Goal: Task Accomplishment & Management: Use online tool/utility

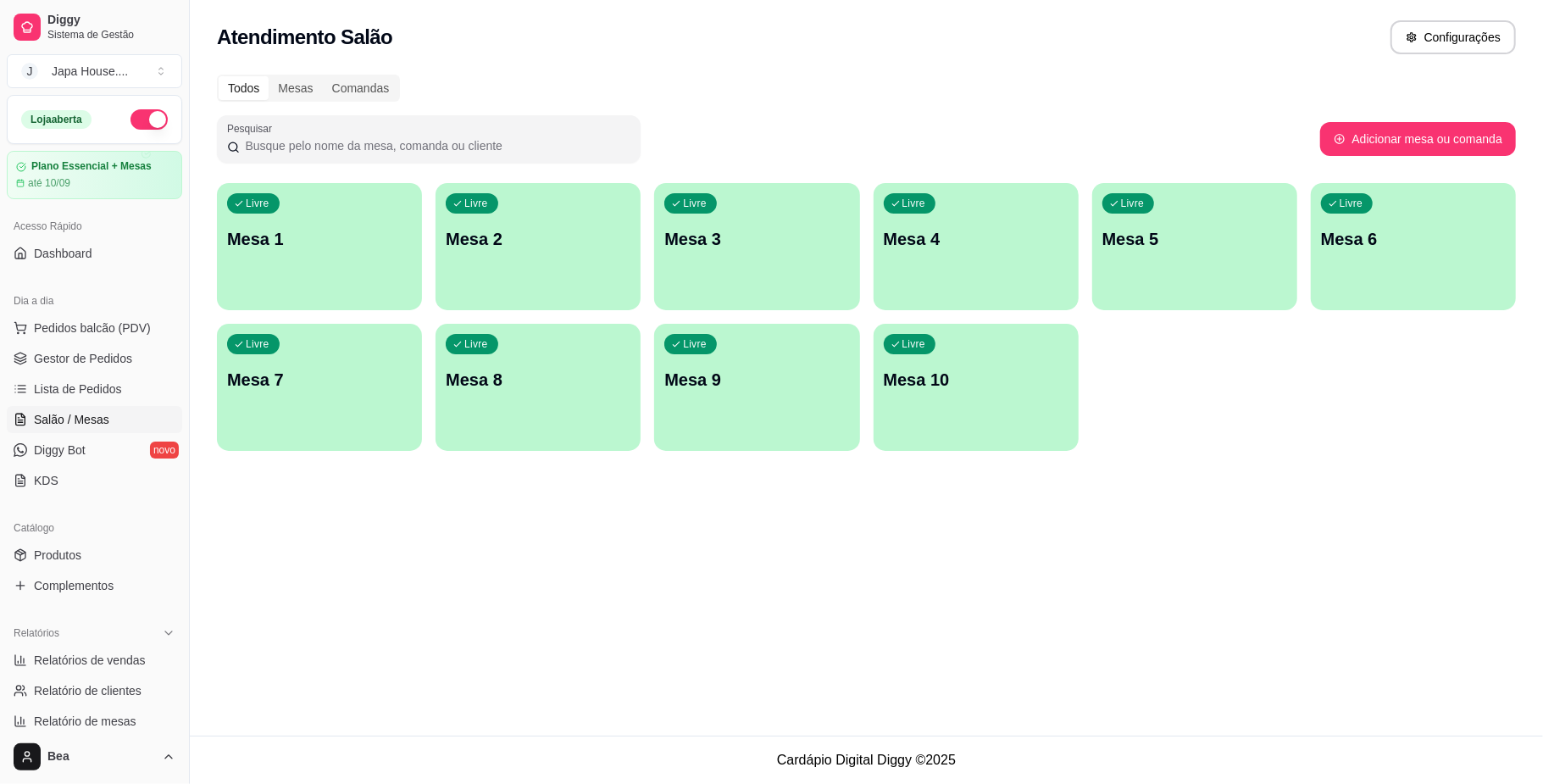
scroll to position [45, 0]
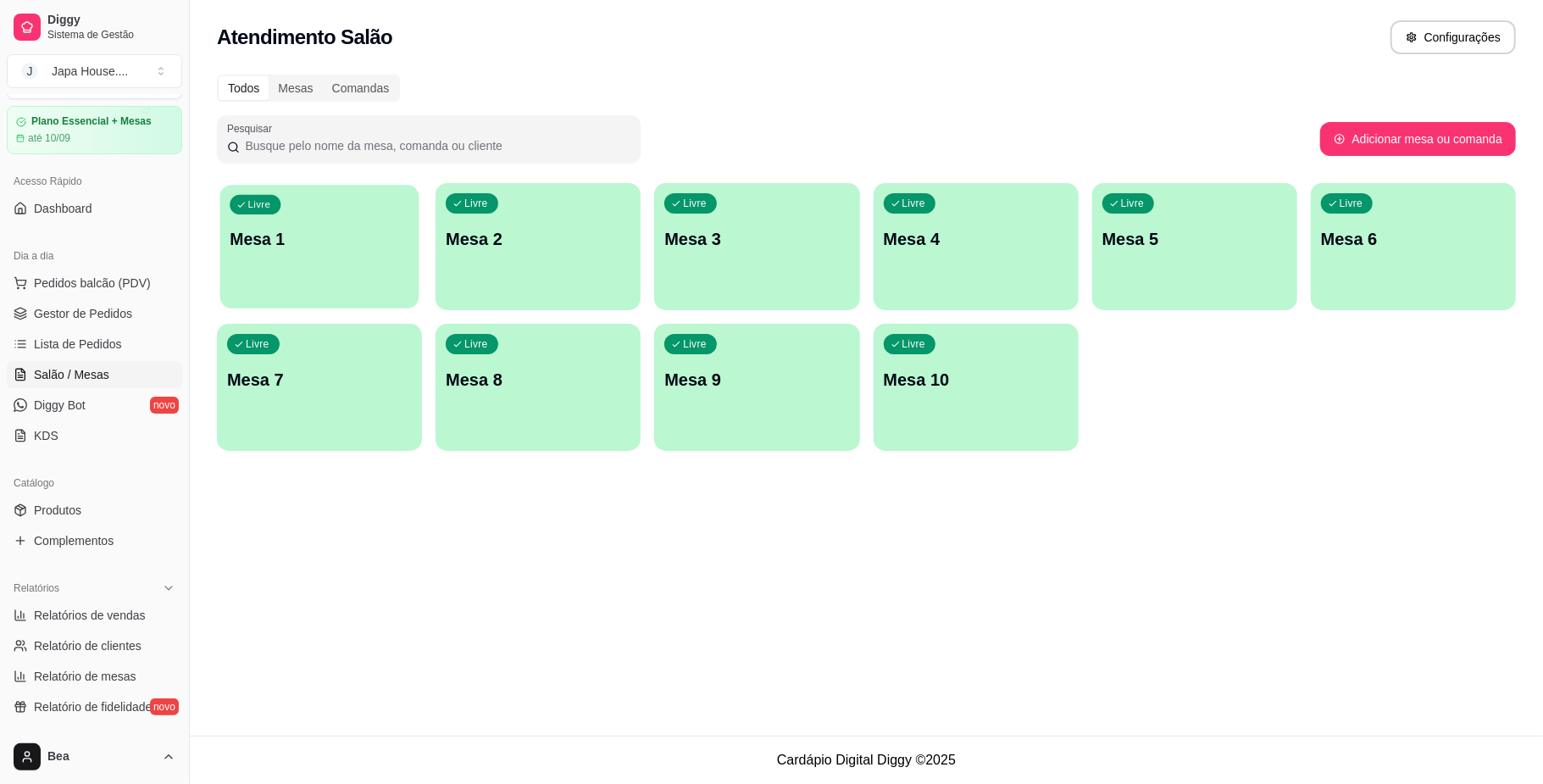
click at [313, 255] on div "Livre Mesa 1" at bounding box center [320, 237] width 199 height 104
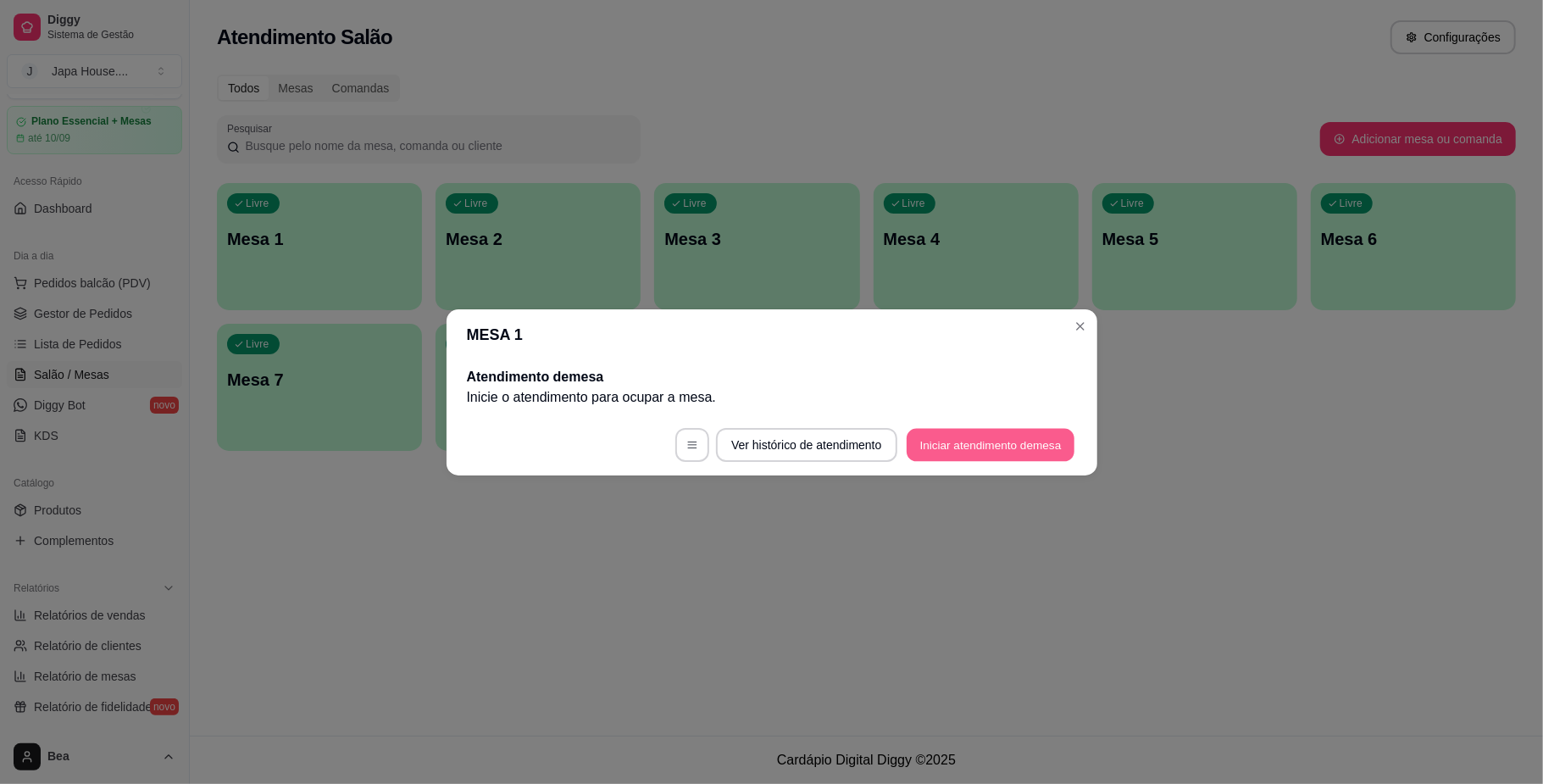
click at [1006, 446] on button "Iniciar atendimento de mesa" at bounding box center [990, 444] width 168 height 33
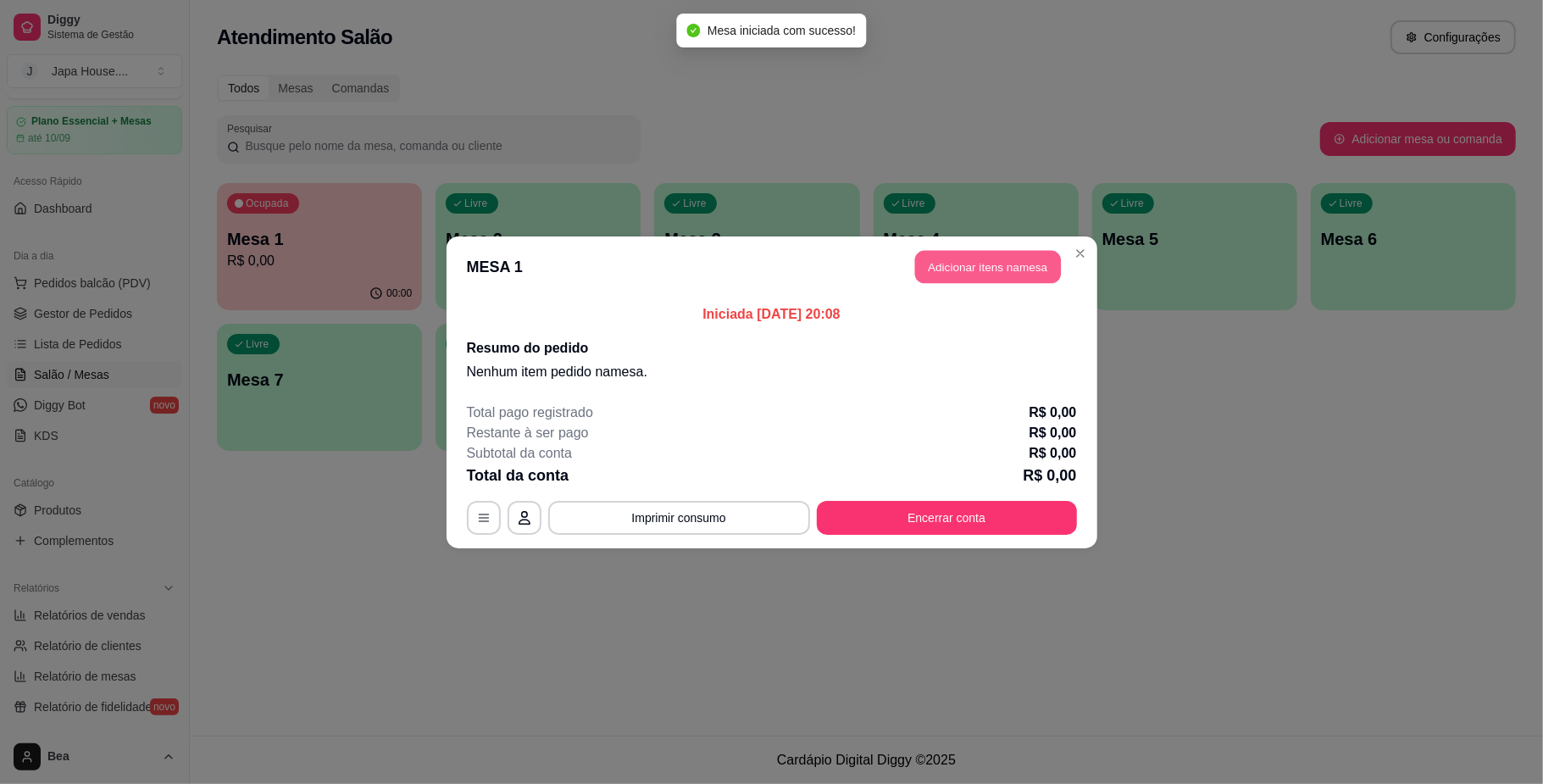
click at [1023, 271] on button "Adicionar itens na mesa" at bounding box center [988, 266] width 146 height 33
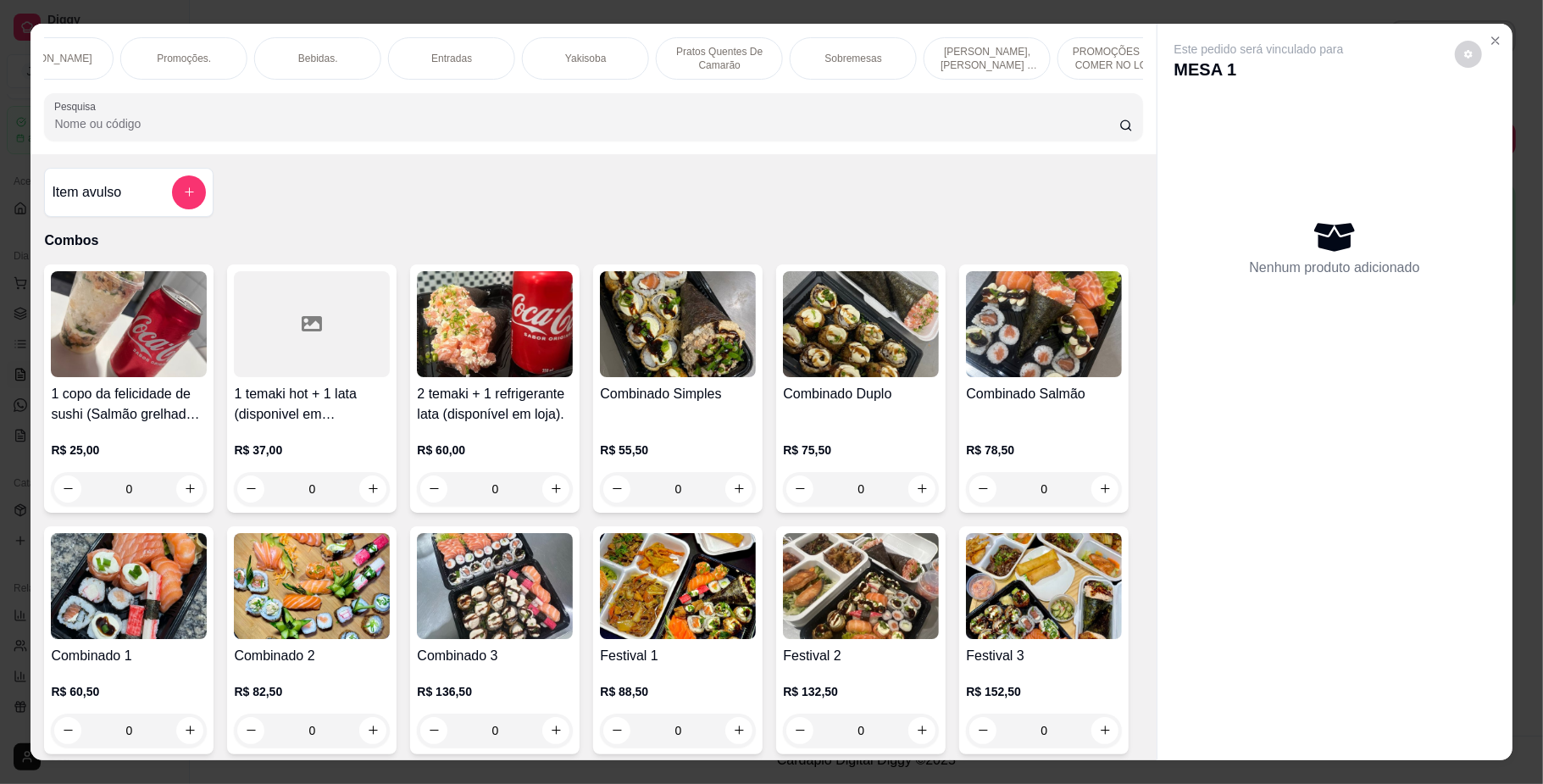
scroll to position [0, 1170]
click at [916, 55] on p "PROMOÇÕES PARA COMER NO LOCAL" at bounding box center [946, 58] width 98 height 27
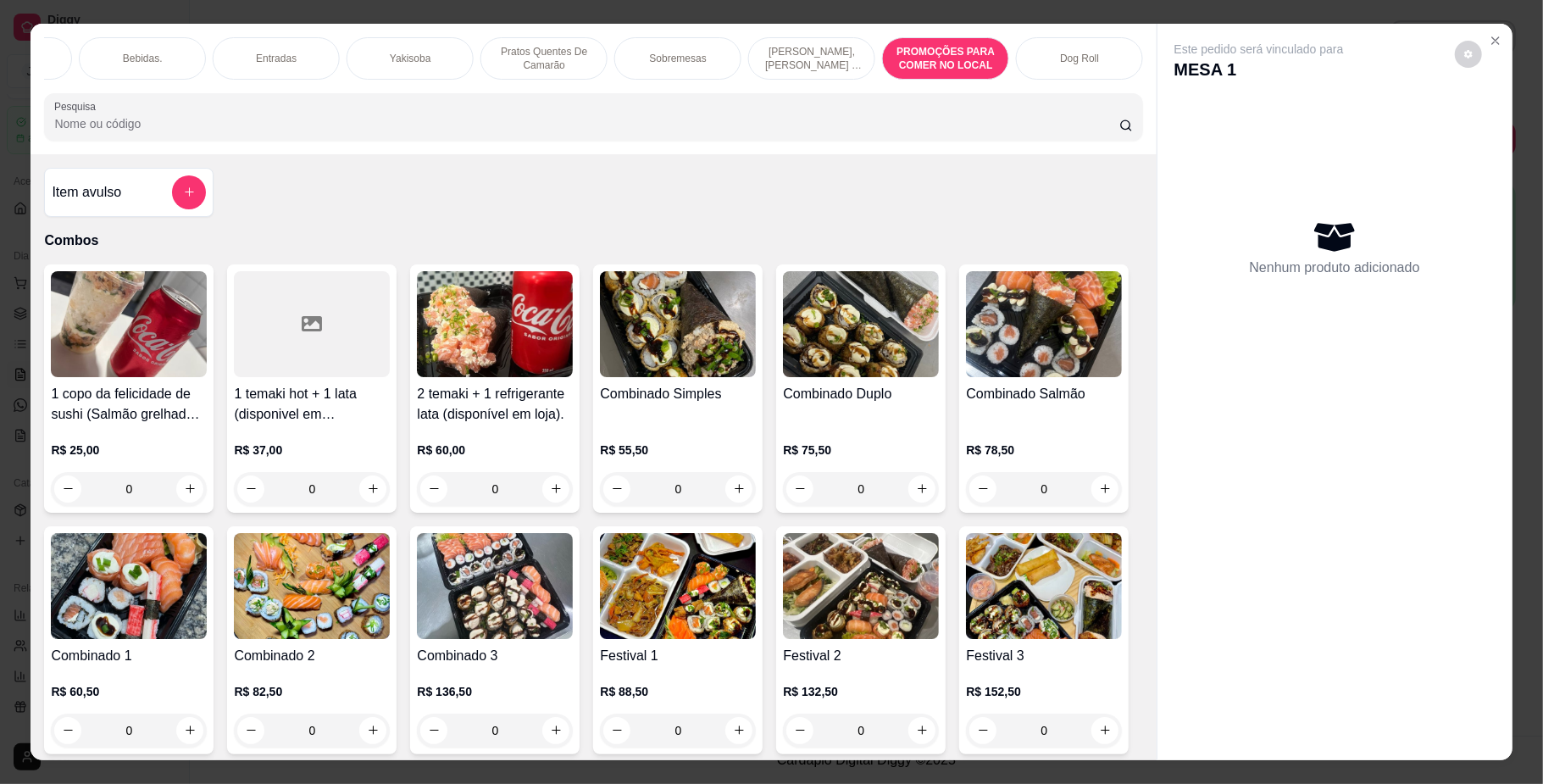
scroll to position [30, 0]
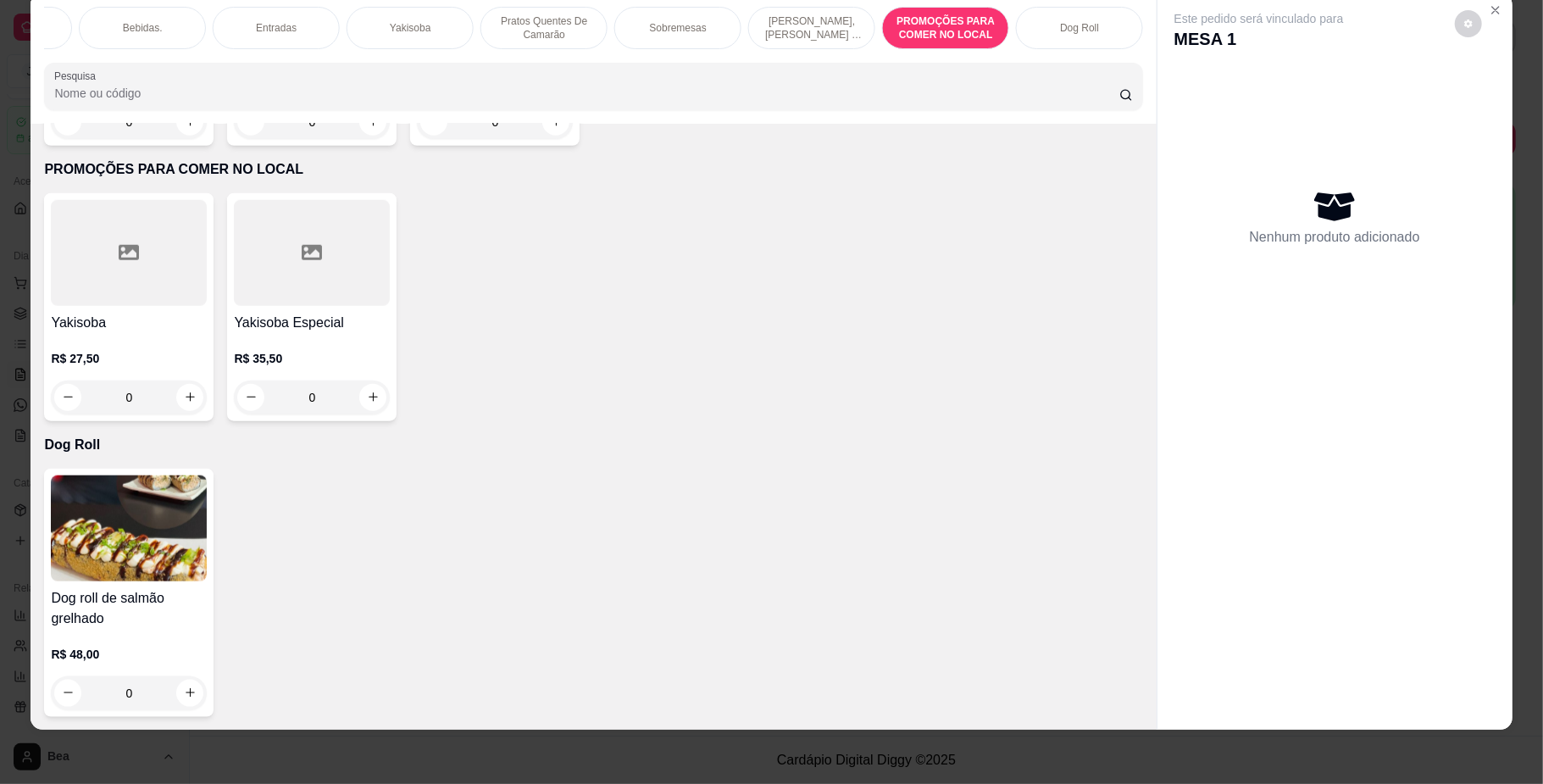
click at [163, 354] on p "R$ 27,50" at bounding box center [129, 358] width 156 height 17
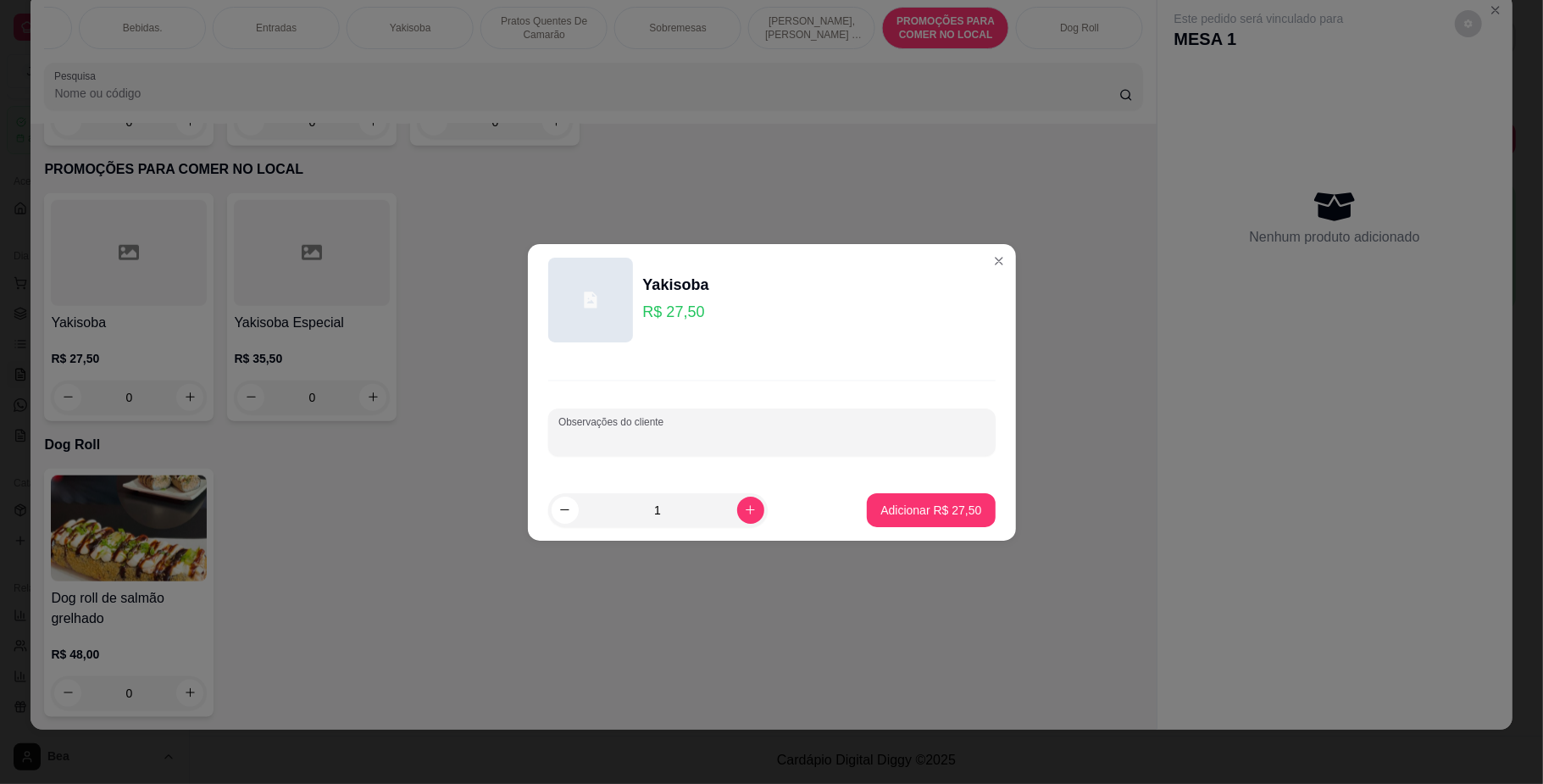
click at [642, 436] on input "Observações do cliente" at bounding box center [772, 438] width 427 height 17
type input "sem legumes"
click at [882, 513] on p "Adicionar R$ 27,50" at bounding box center [930, 510] width 101 height 17
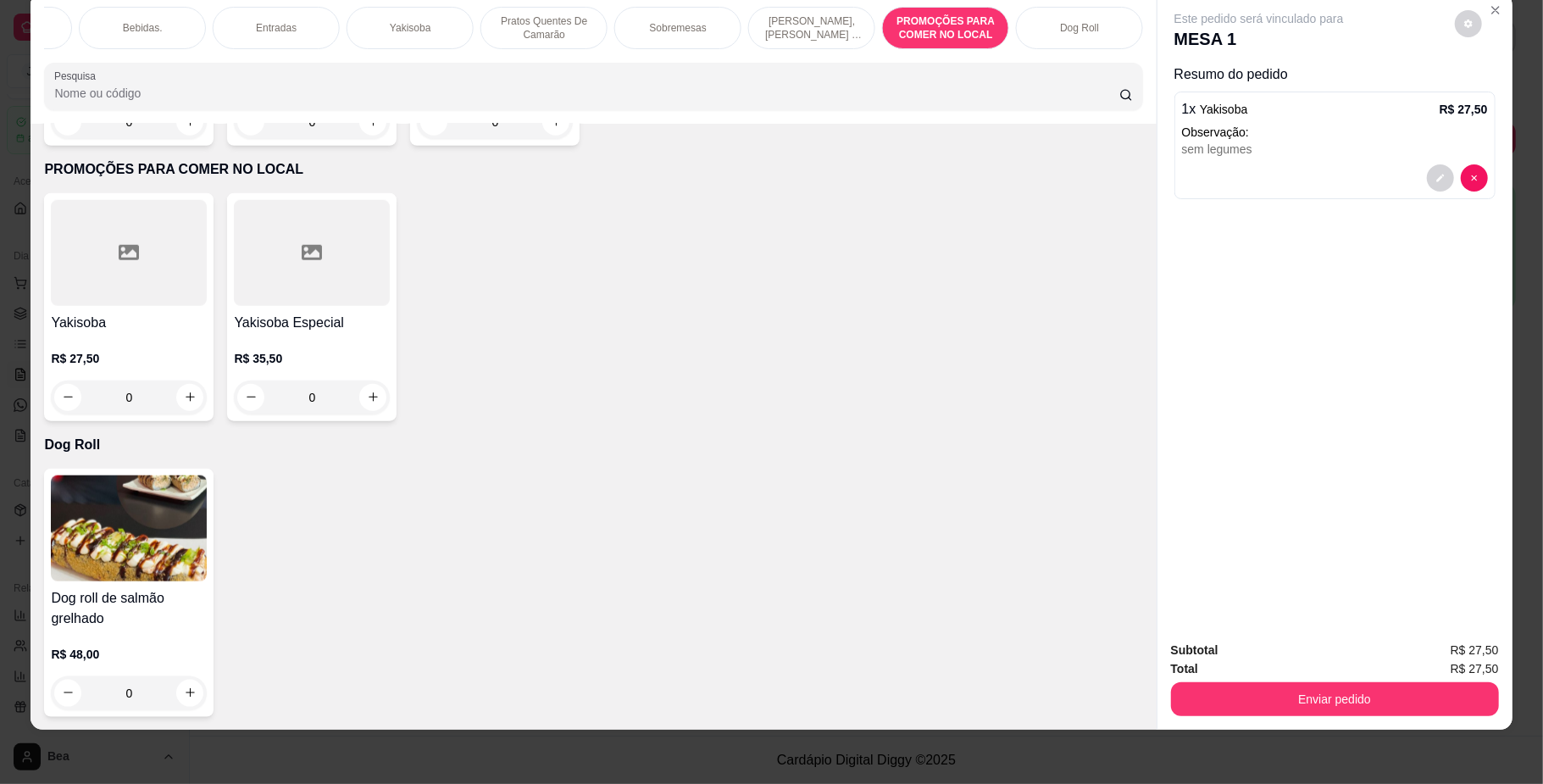
click at [96, 291] on div at bounding box center [129, 253] width 156 height 106
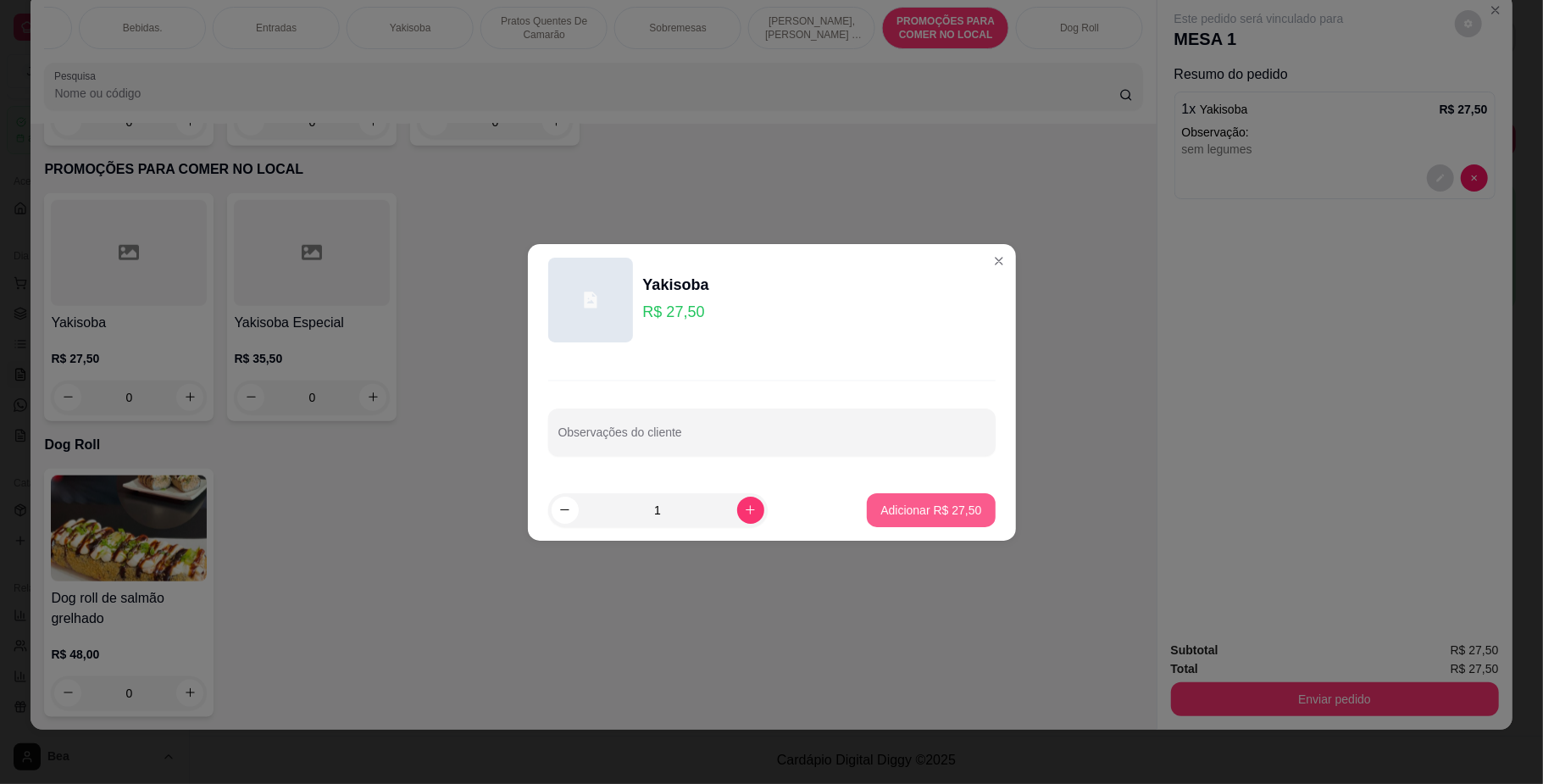
click at [903, 510] on p "Adicionar R$ 27,50" at bounding box center [930, 510] width 101 height 17
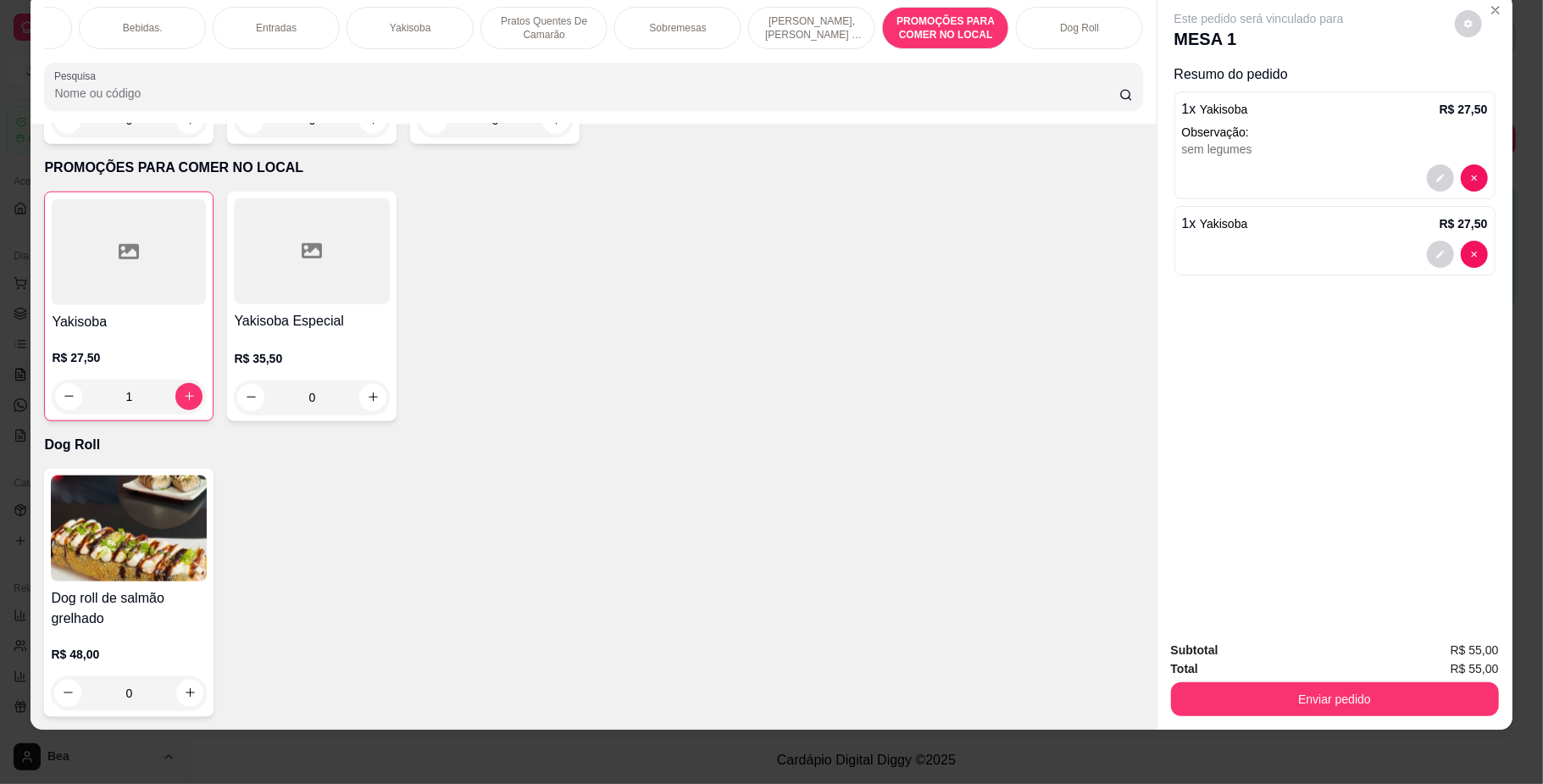
type input "1"
click at [163, 22] on div "Bebidas." at bounding box center [142, 28] width 127 height 42
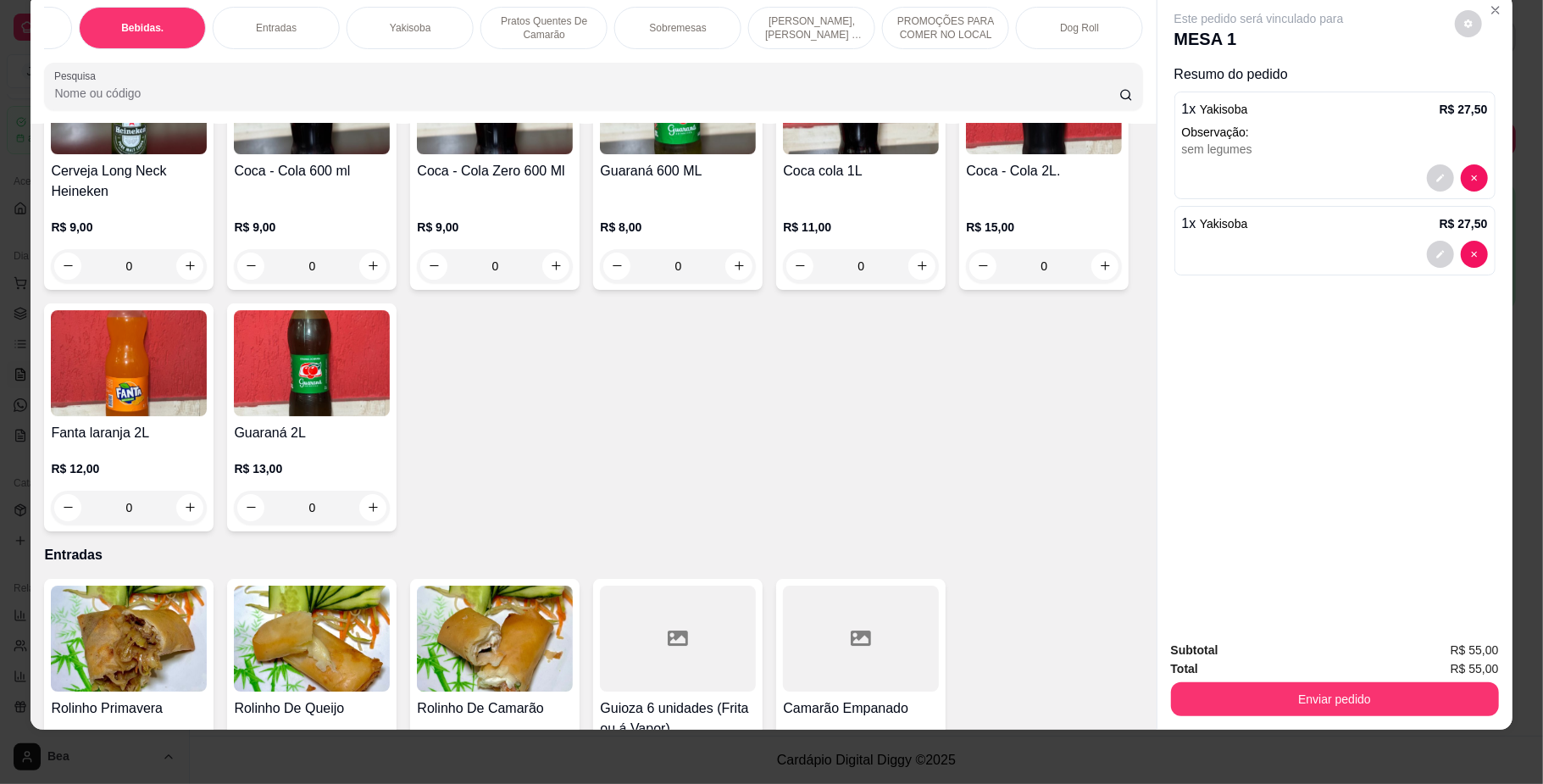
scroll to position [4034, 0]
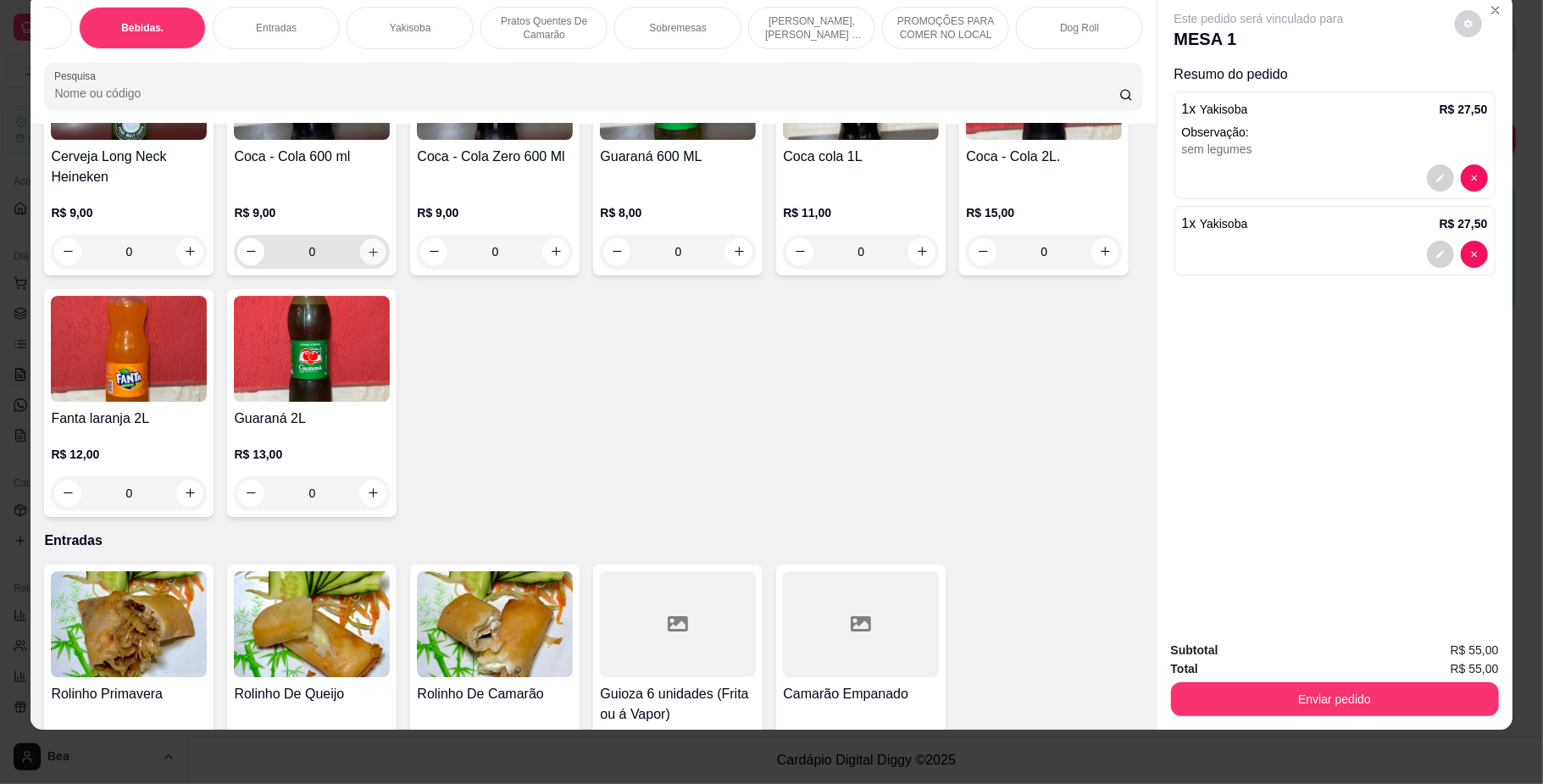
click at [379, 257] on icon "increase-product-quantity" at bounding box center [373, 251] width 13 height 13
type input "1"
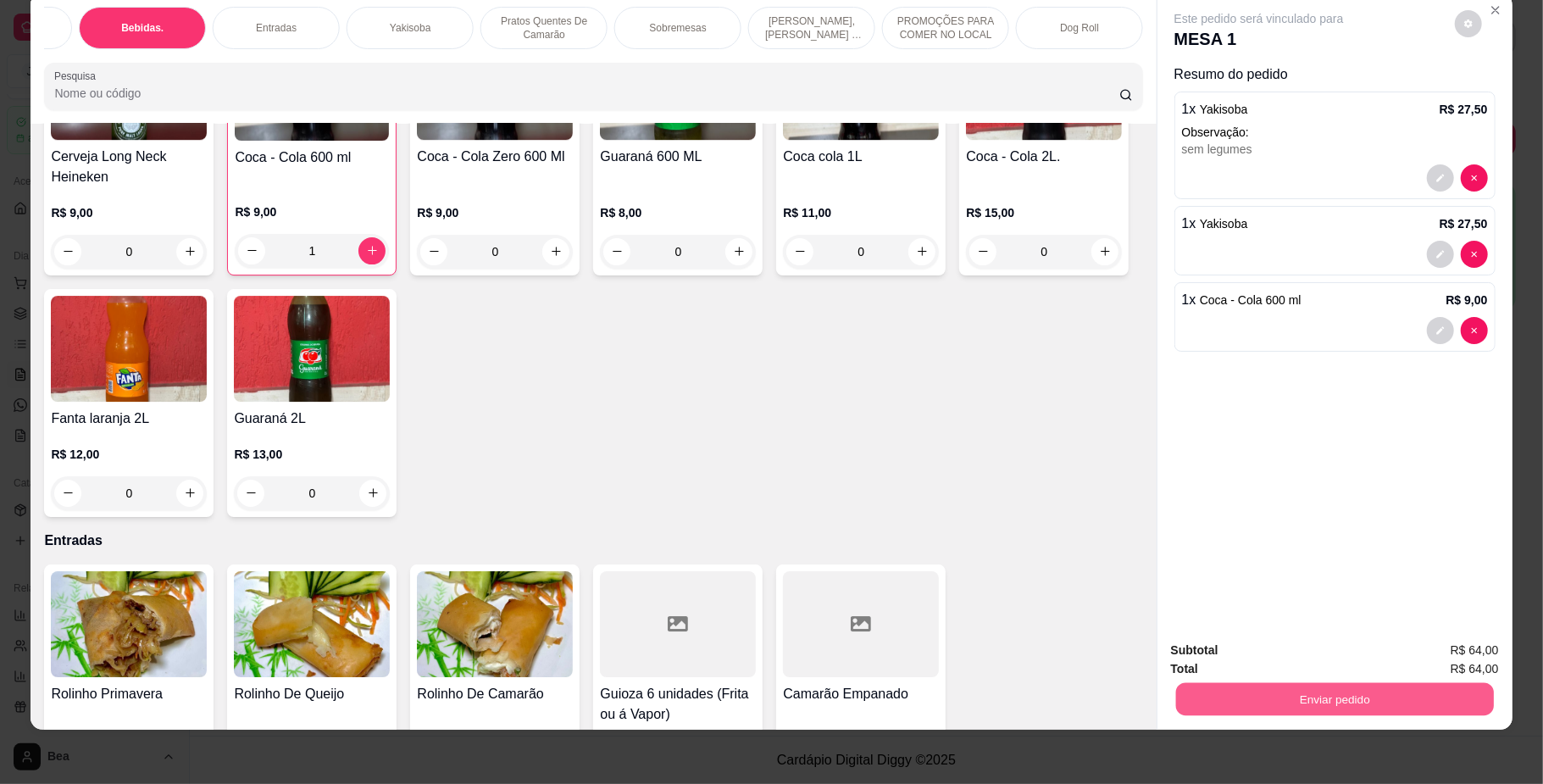
click at [1200, 705] on button "Enviar pedido" at bounding box center [1334, 699] width 318 height 33
click at [1201, 662] on button "Não registrar e enviar pedido" at bounding box center [1277, 657] width 171 height 31
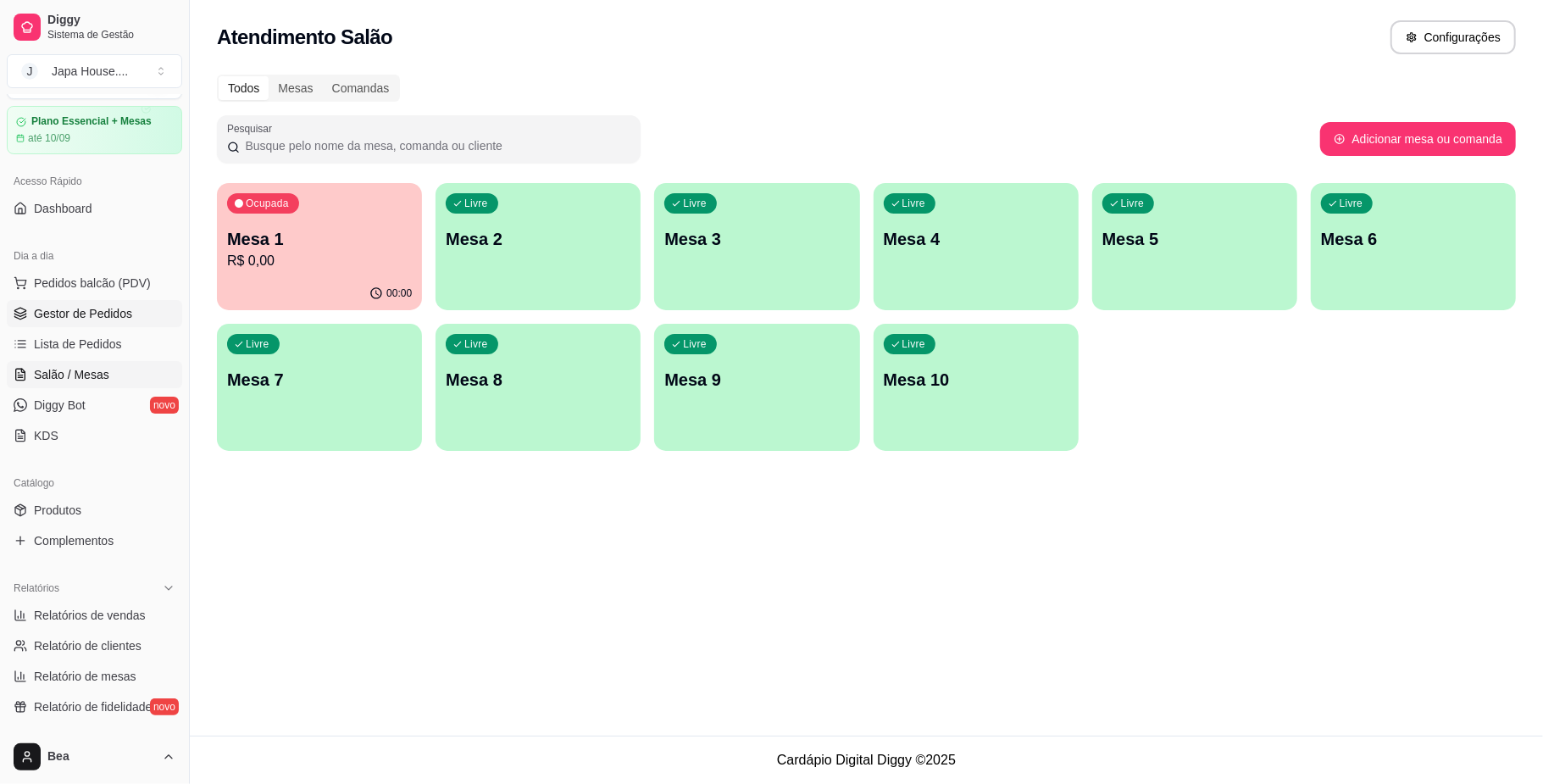
click at [123, 315] on span "Gestor de Pedidos" at bounding box center [83, 313] width 98 height 17
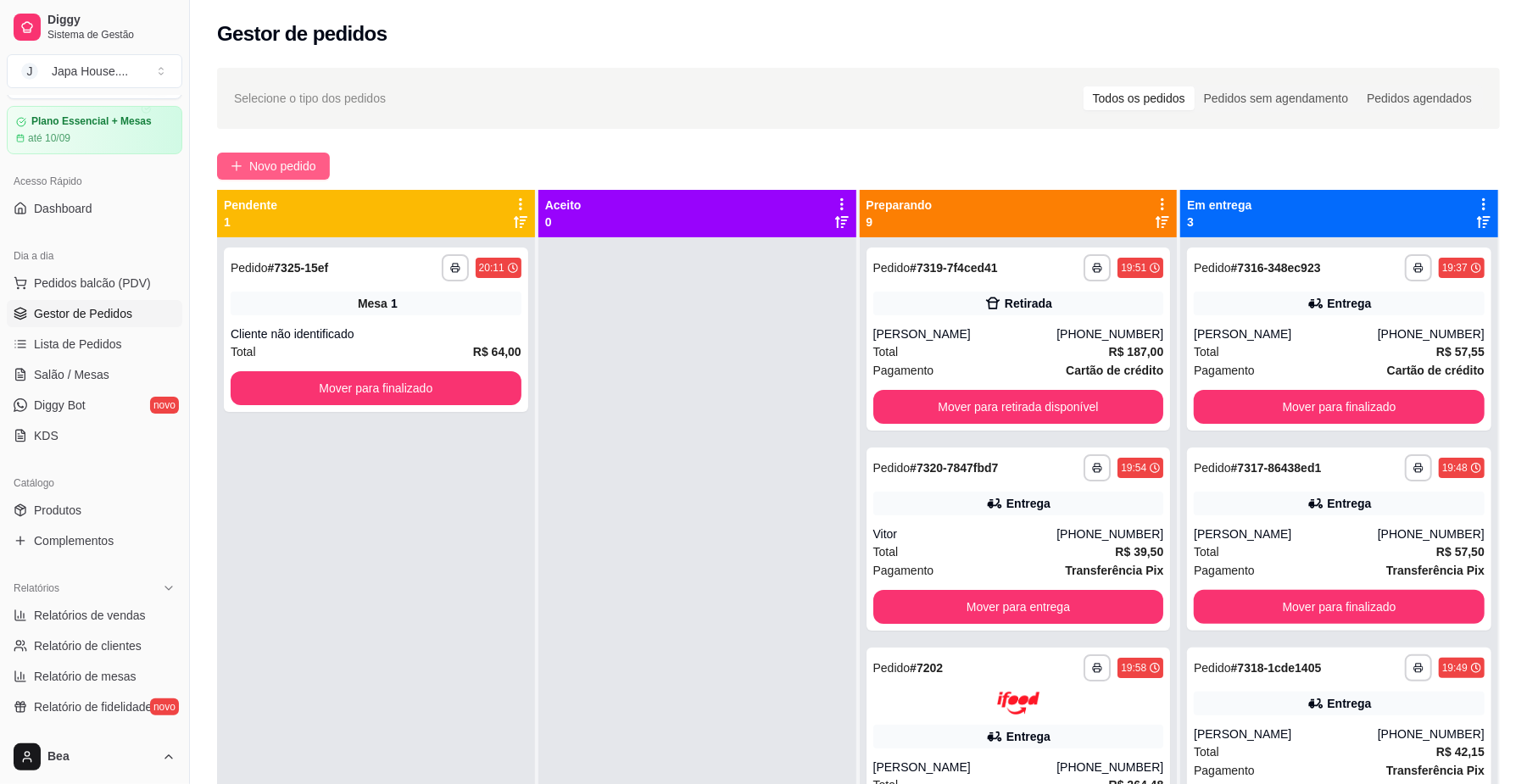
click at [308, 170] on span "Novo pedido" at bounding box center [282, 166] width 67 height 19
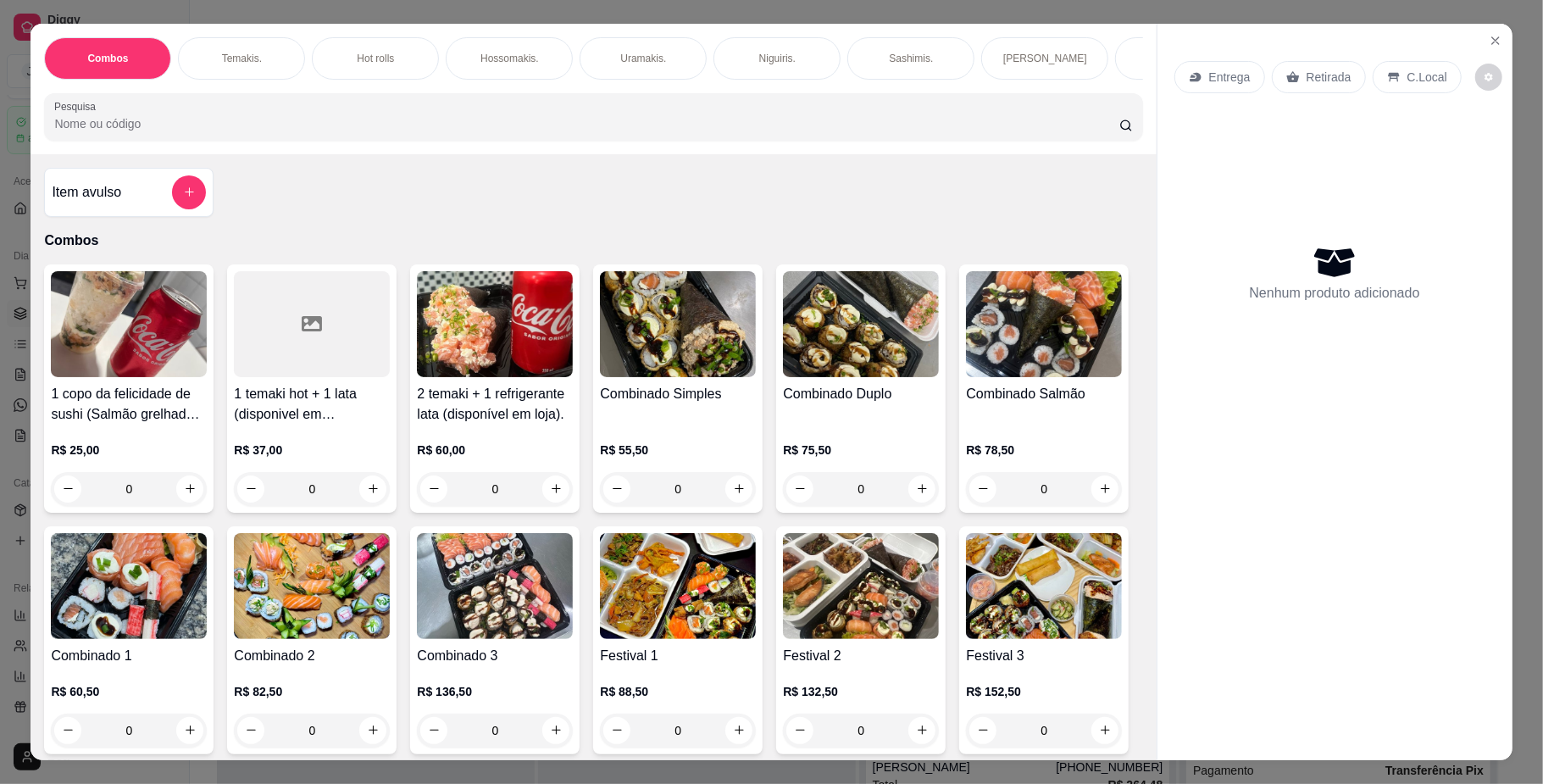
click at [356, 58] on p "Hot rolls" at bounding box center [375, 58] width 38 height 13
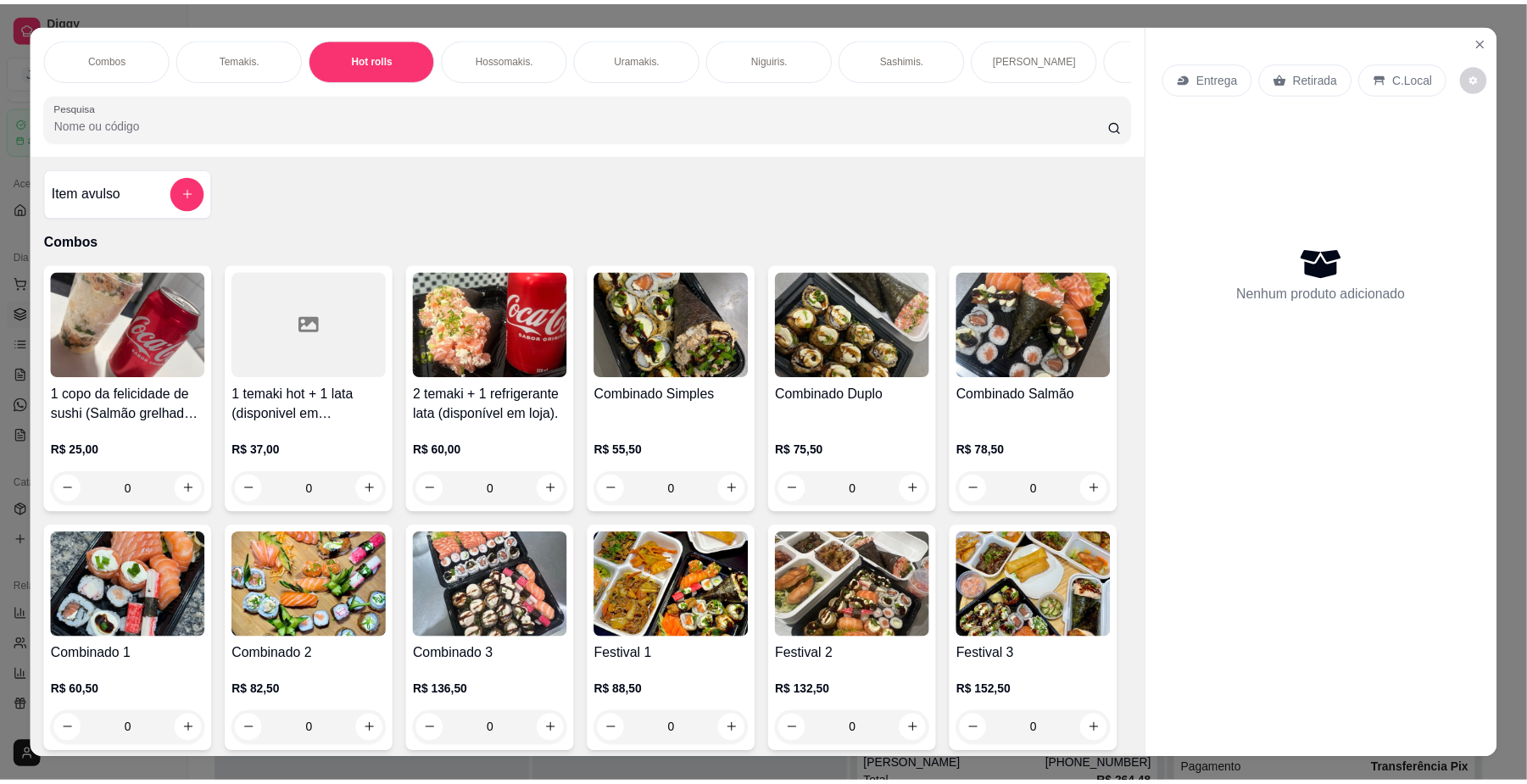
scroll to position [30, 0]
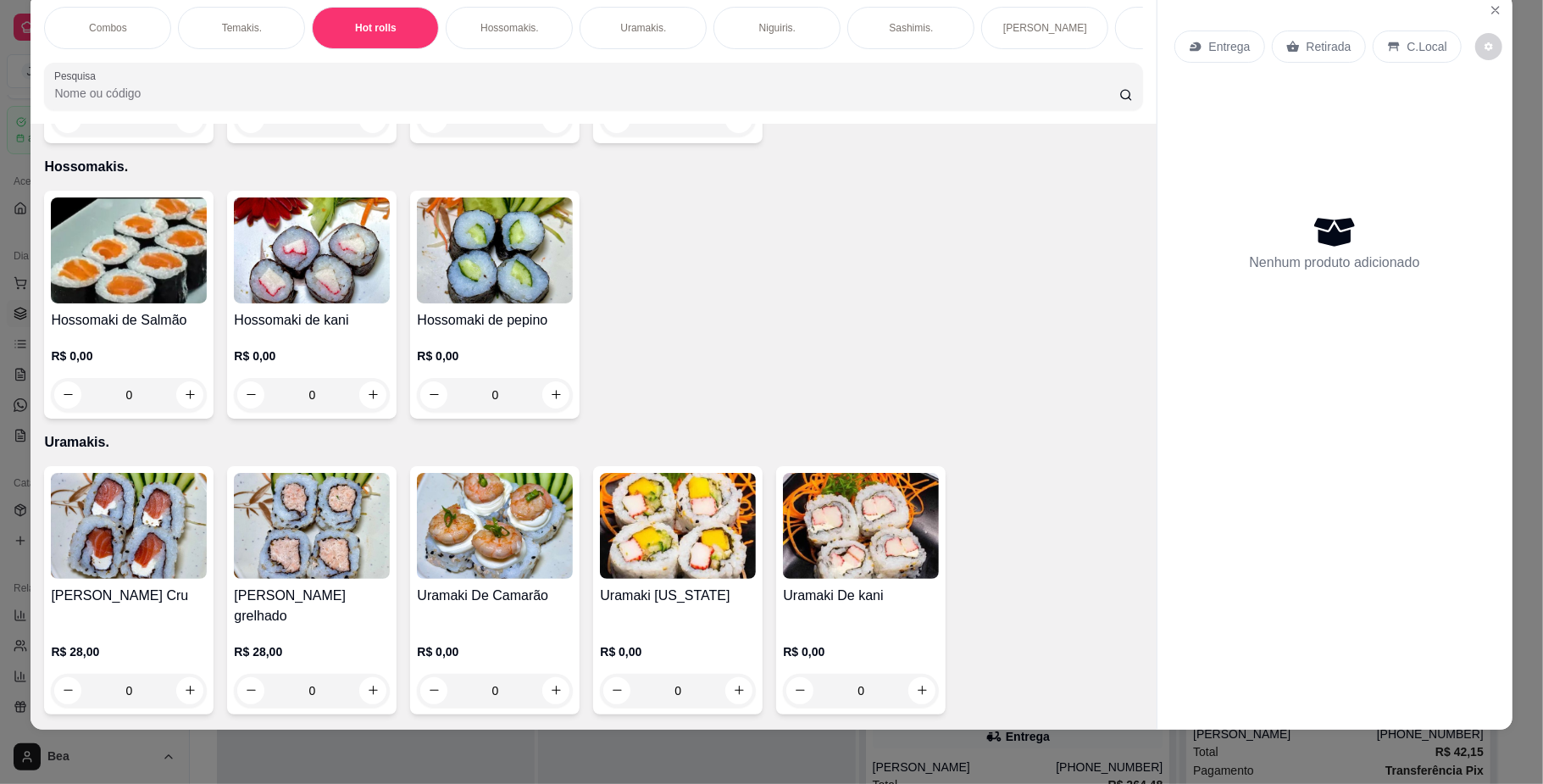
click at [1489, 4] on icon "Close" at bounding box center [1495, 10] width 13 height 13
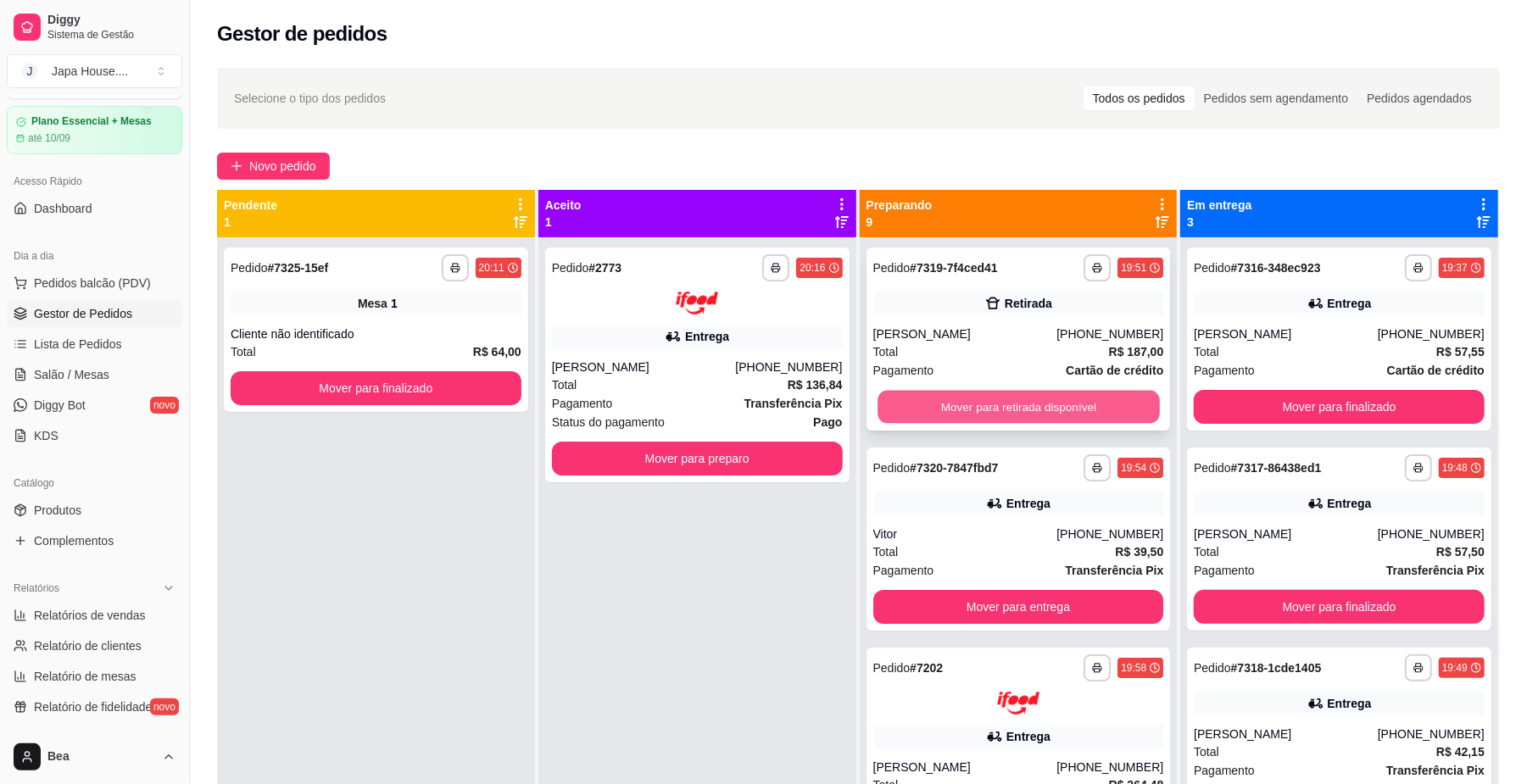
click at [902, 397] on button "Mover para retirada disponível" at bounding box center [1018, 406] width 281 height 33
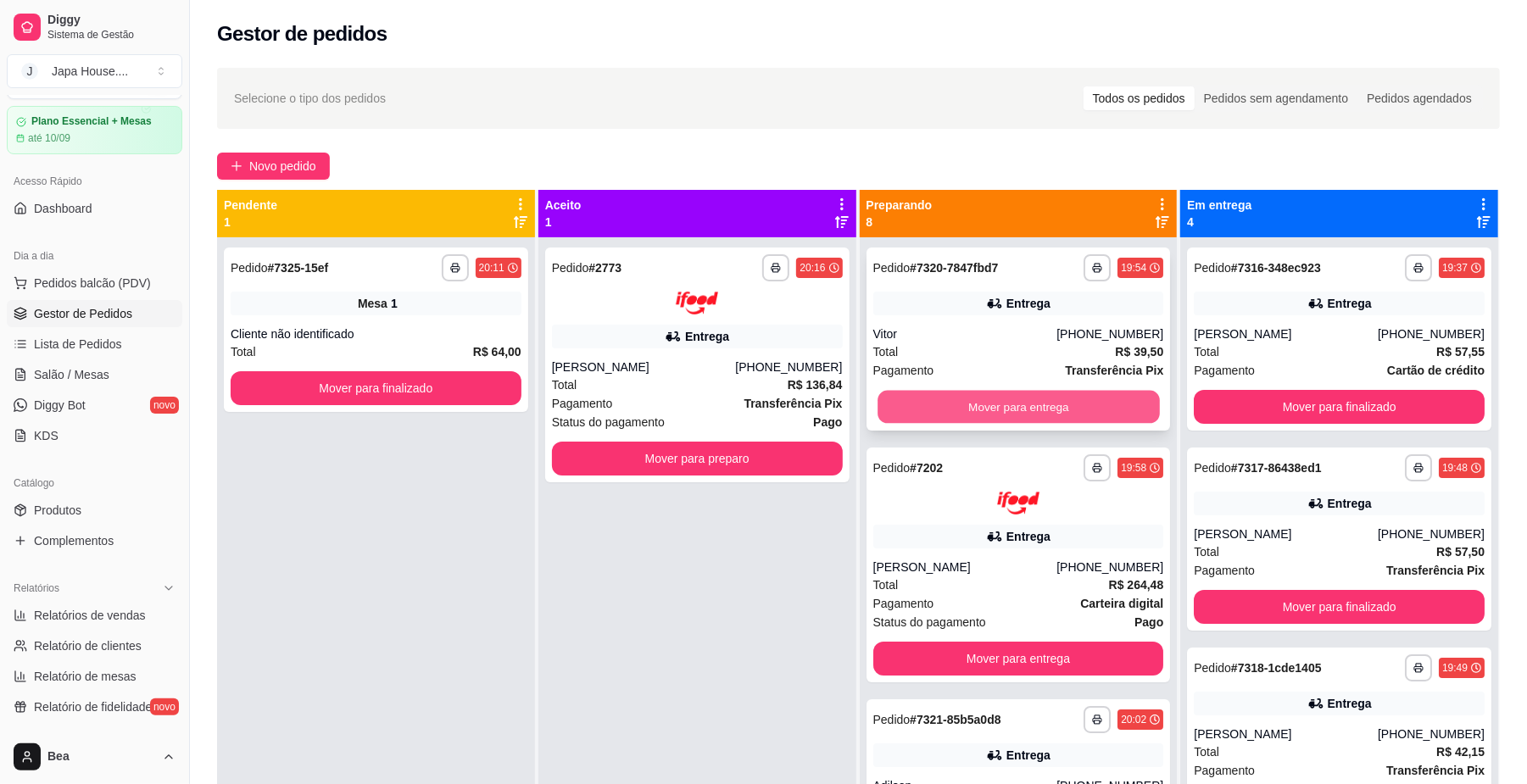
click at [941, 405] on button "Mover para entrega" at bounding box center [1018, 406] width 281 height 33
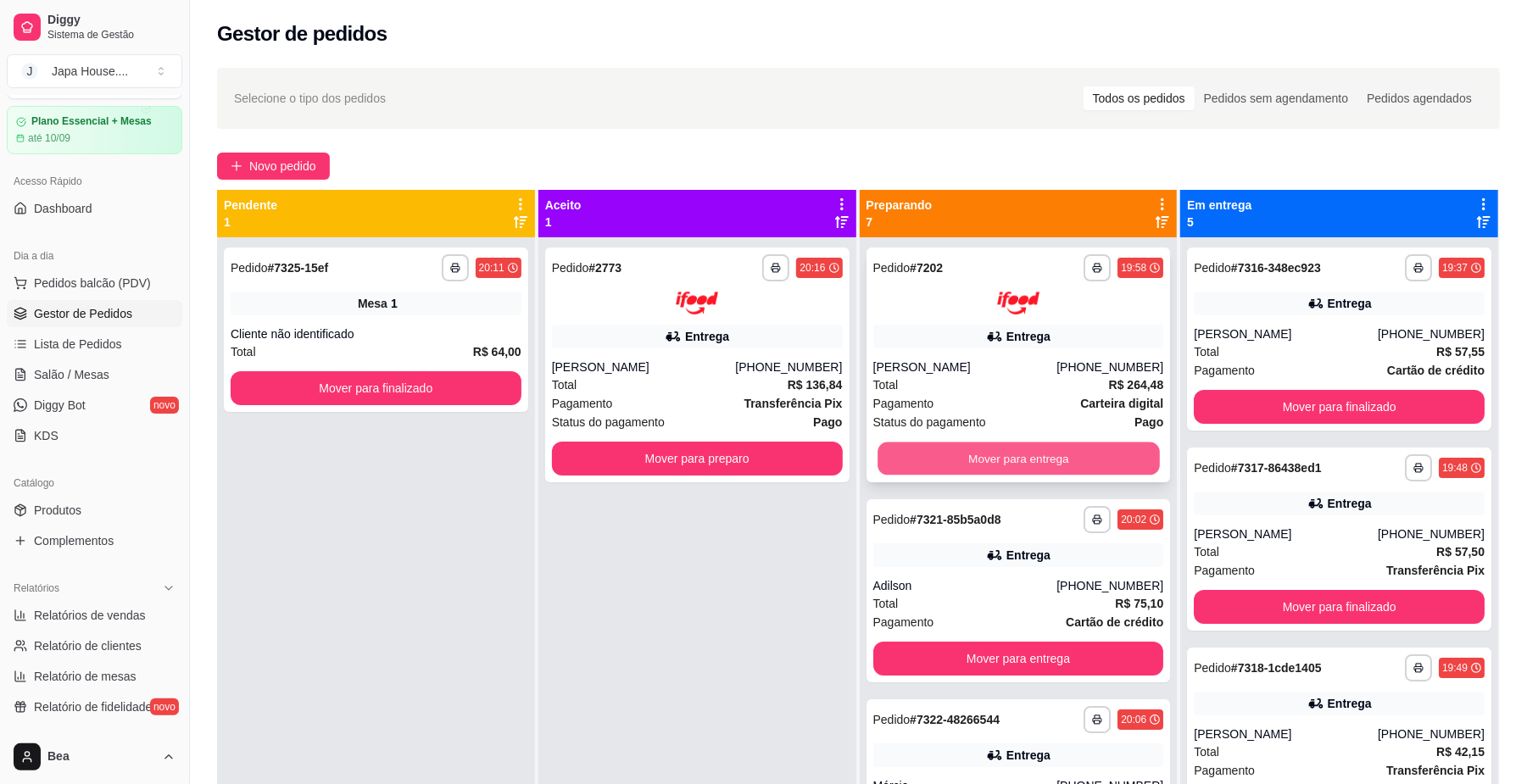
click at [997, 446] on button "Mover para entrega" at bounding box center [1018, 457] width 281 height 33
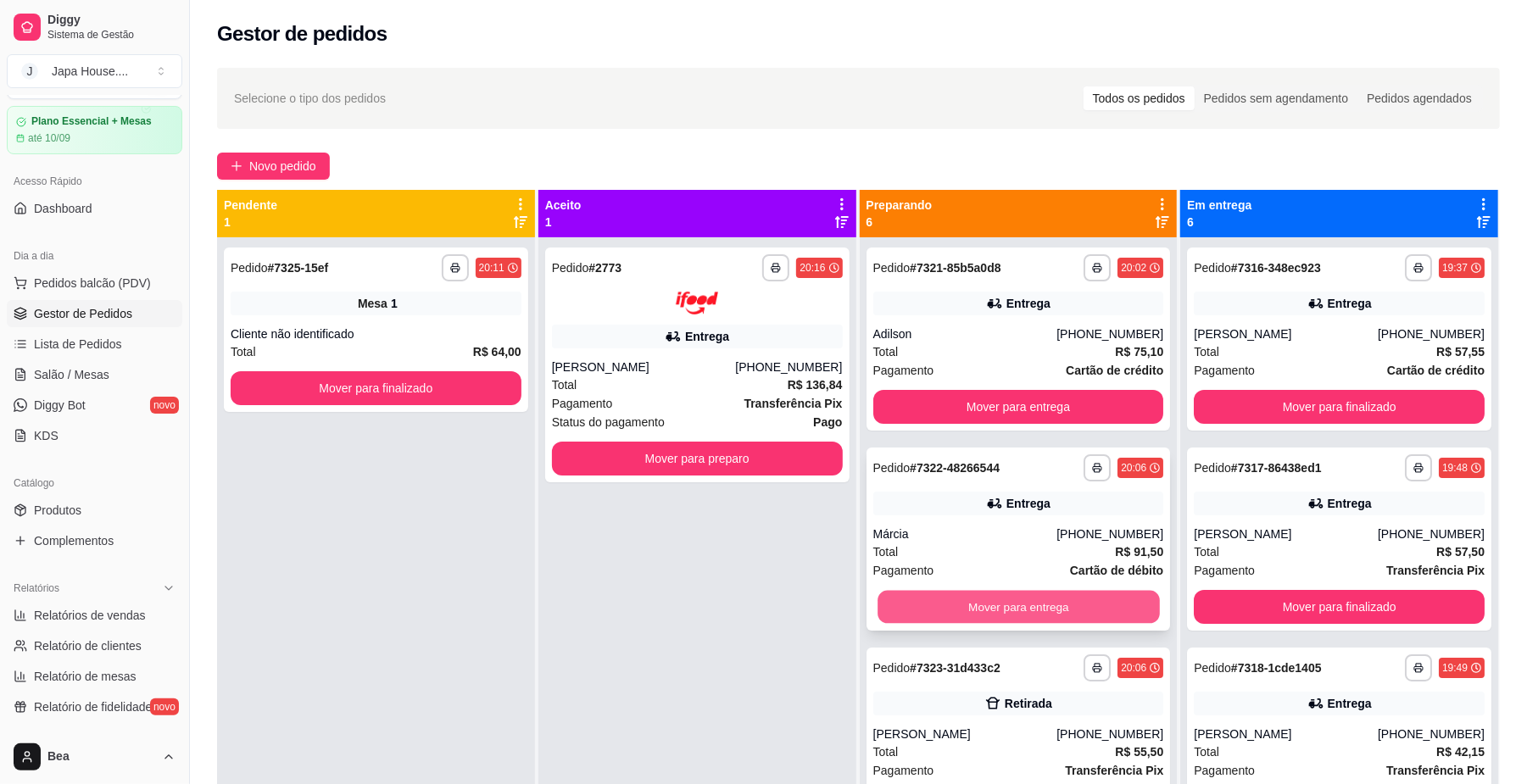
click at [1054, 594] on button "Mover para entrega" at bounding box center [1018, 606] width 281 height 33
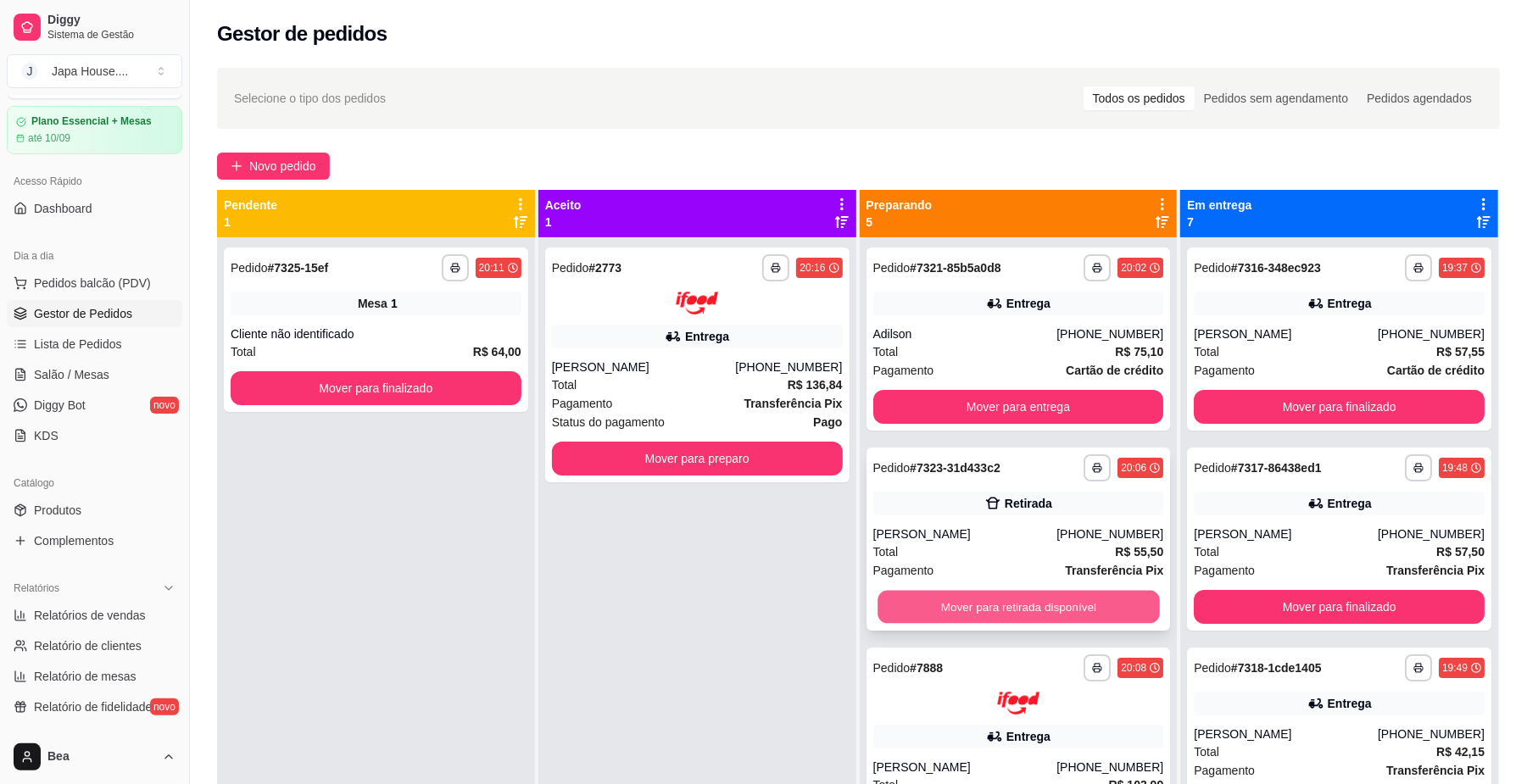
click at [1032, 600] on button "Mover para retirada disponível" at bounding box center [1018, 606] width 281 height 33
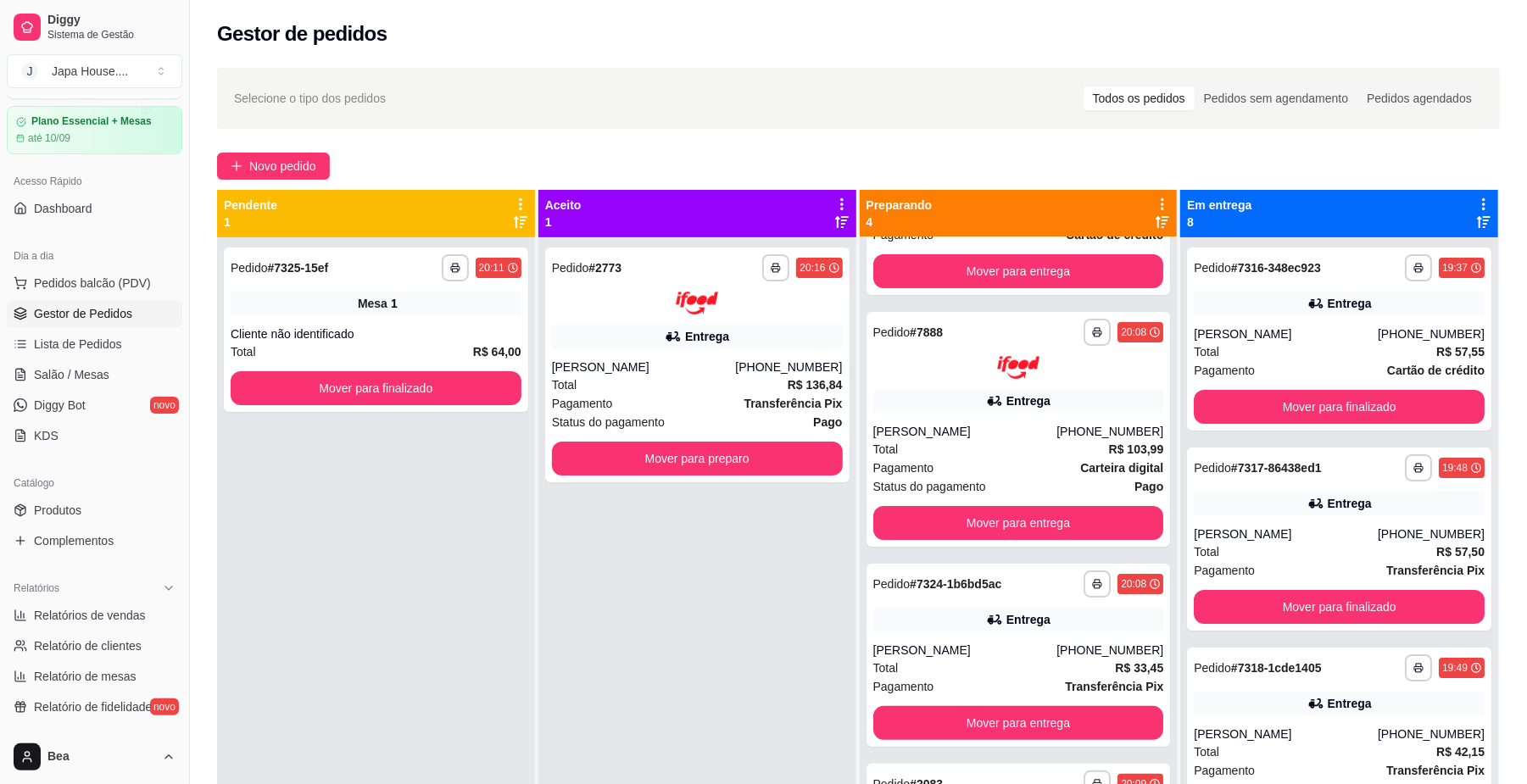
scroll to position [258, 0]
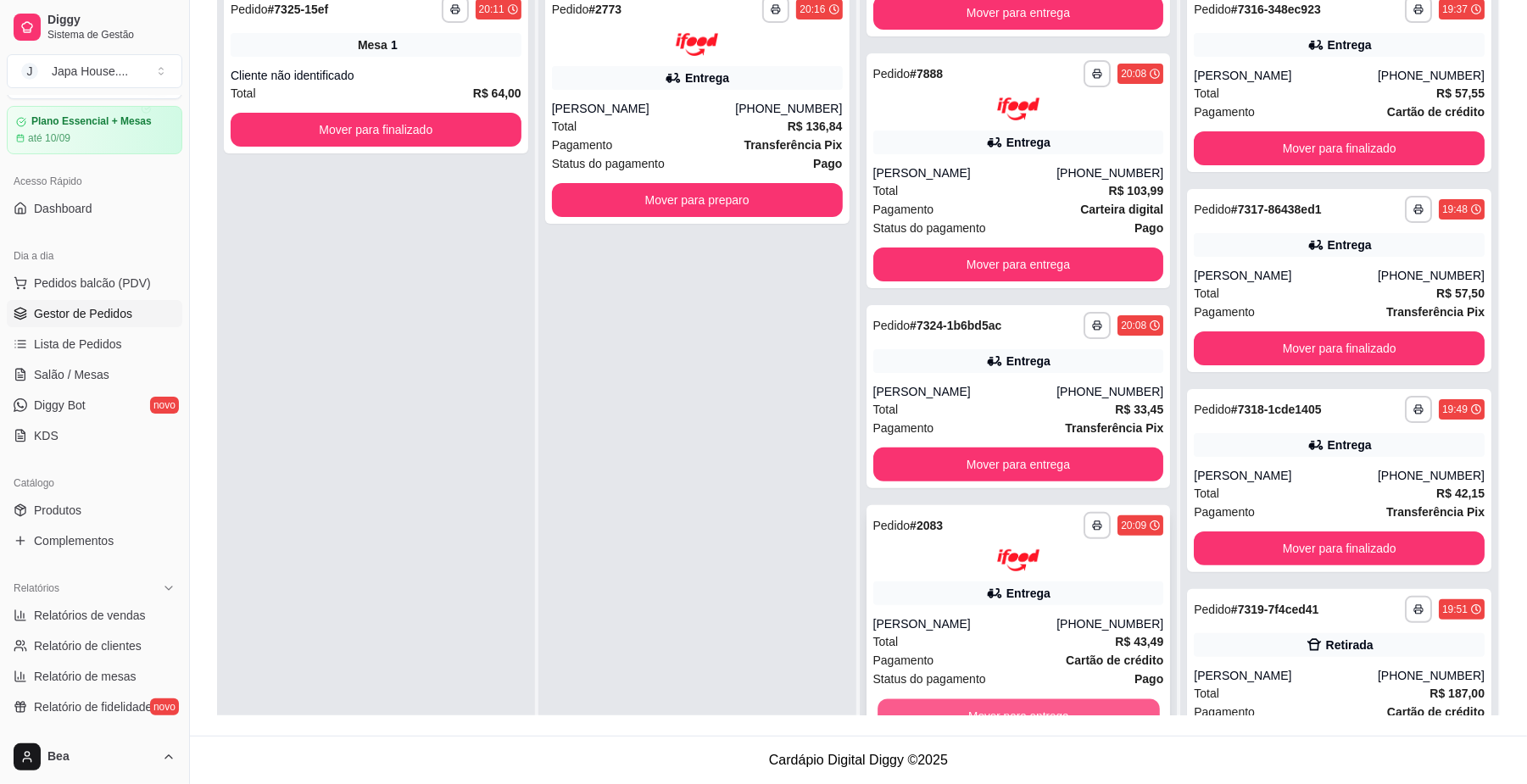
click at [1083, 702] on button "Mover para entrega" at bounding box center [1018, 715] width 281 height 33
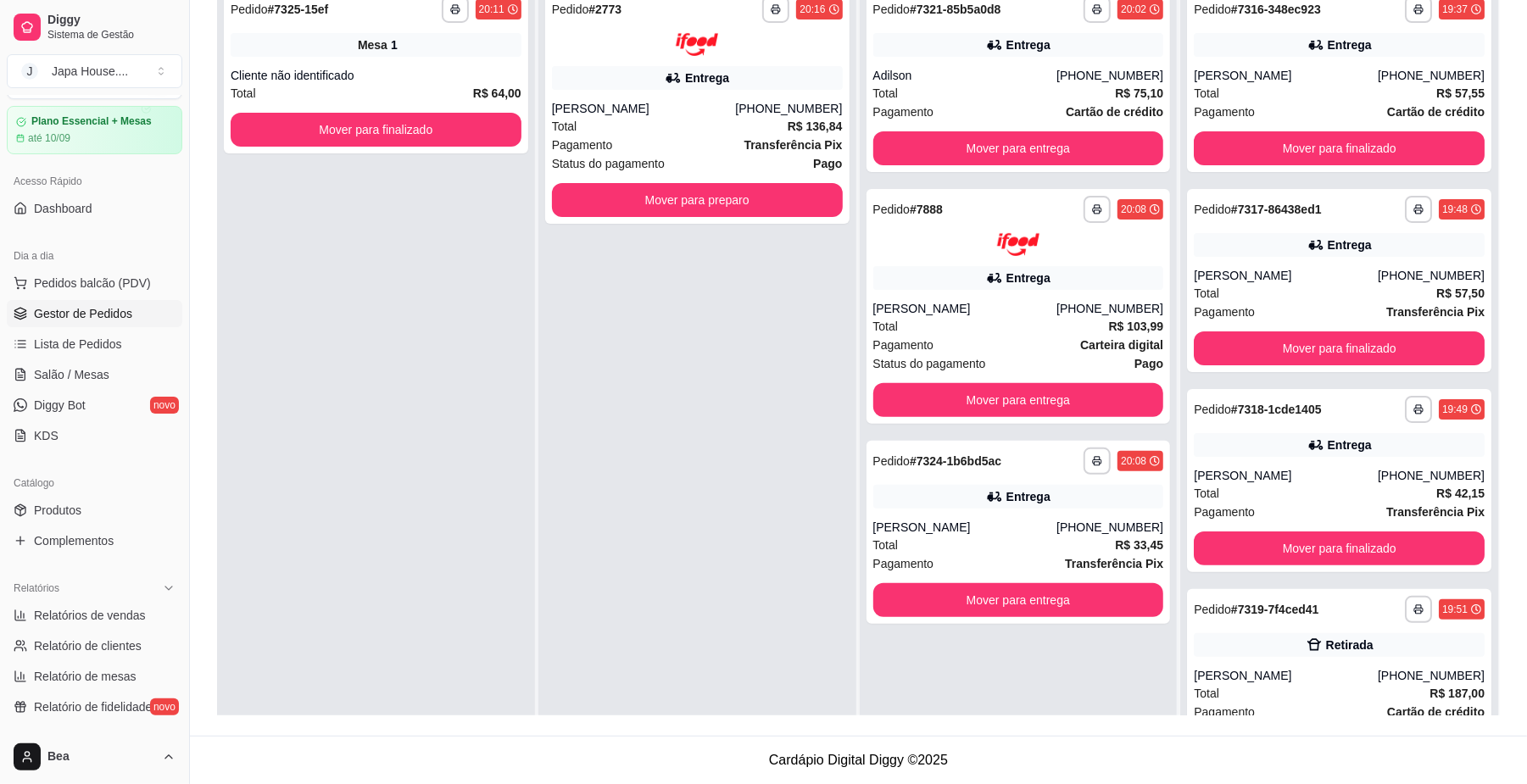
scroll to position [0, 0]
click at [739, 190] on button "Mover para preparo" at bounding box center [697, 200] width 290 height 34
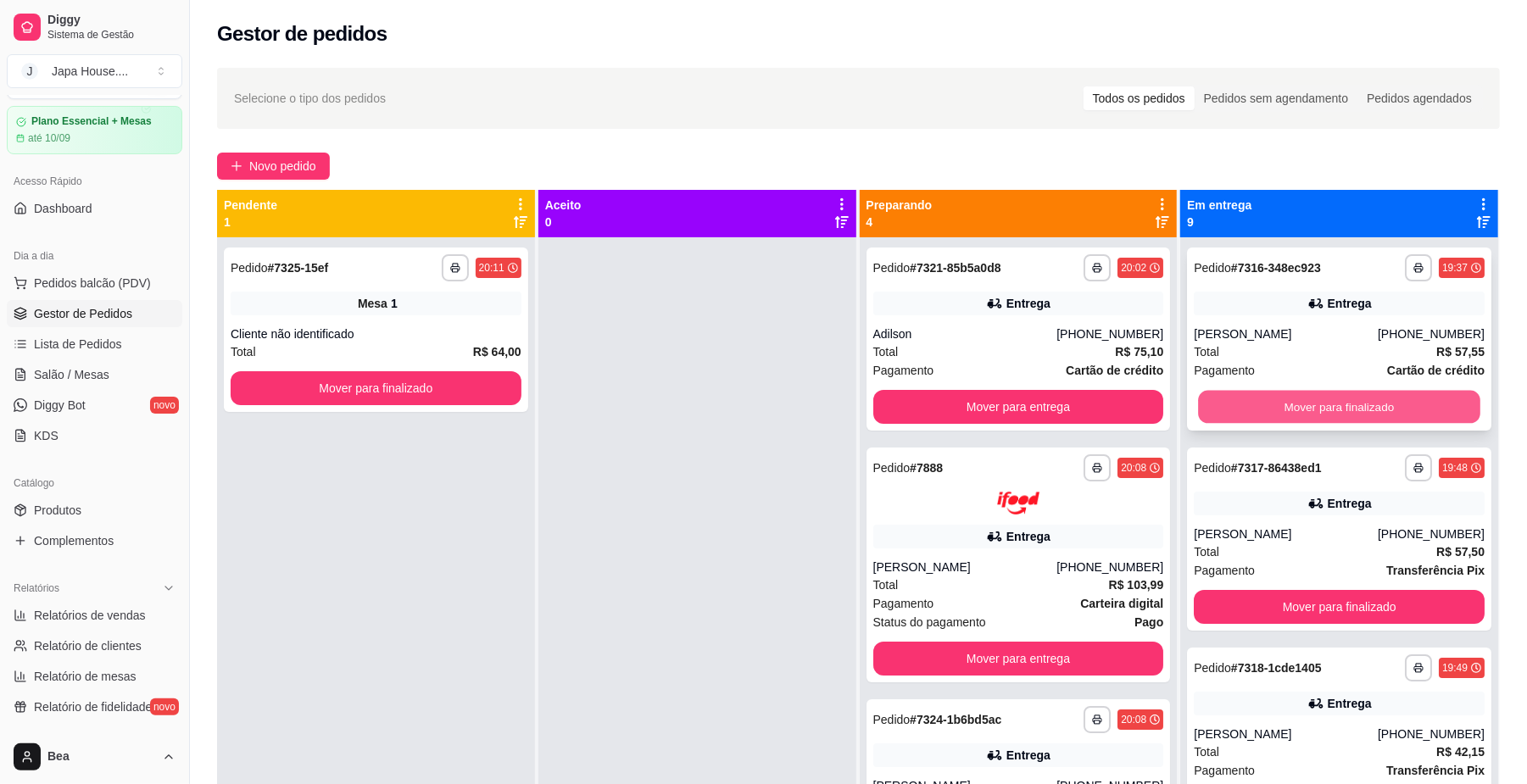
click at [1323, 406] on button "Mover para finalizado" at bounding box center [1338, 406] width 281 height 33
click at [1323, 406] on button "Mover para finalizado" at bounding box center [1338, 406] width 290 height 34
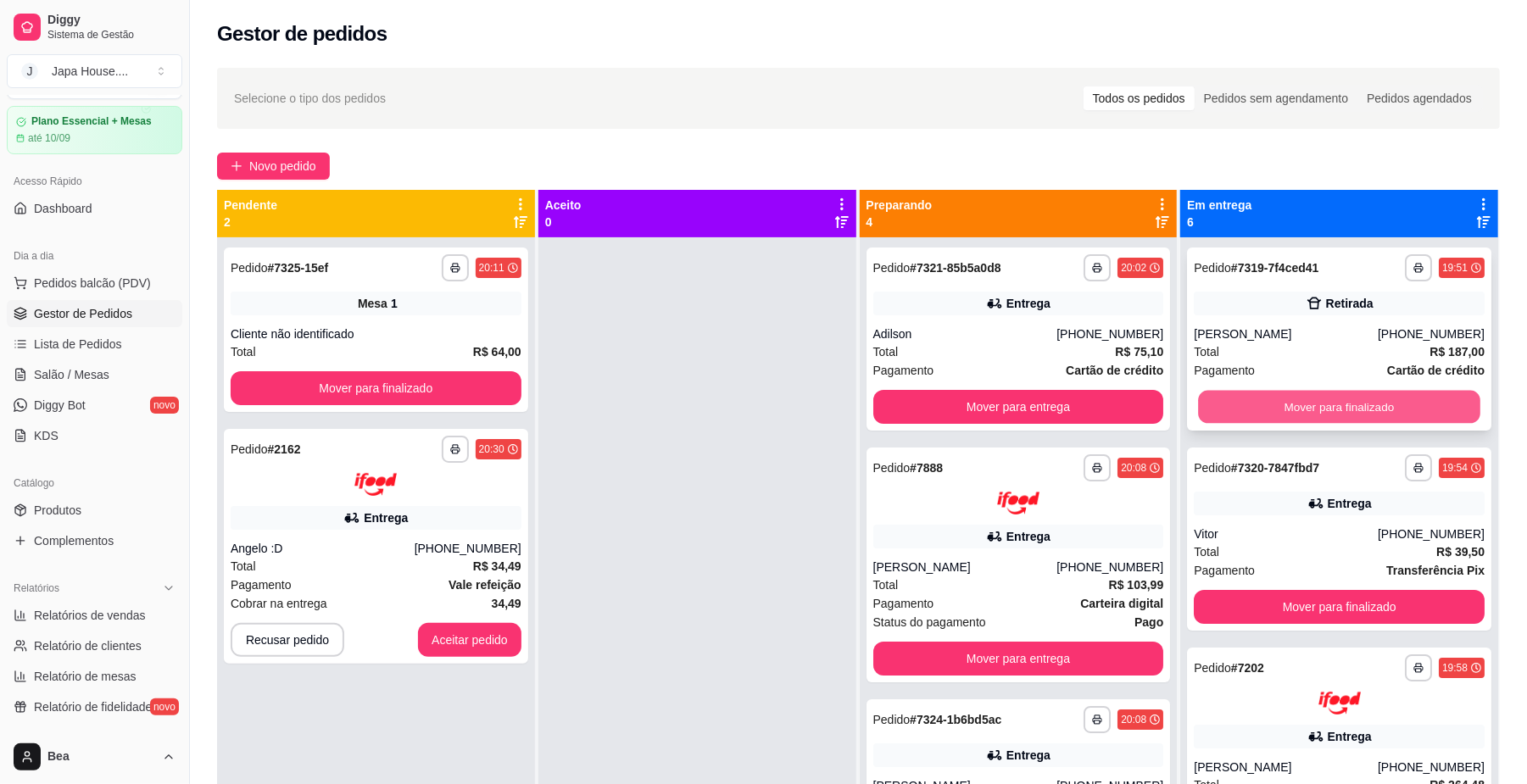
click at [1286, 405] on button "Mover para finalizado" at bounding box center [1338, 406] width 281 height 33
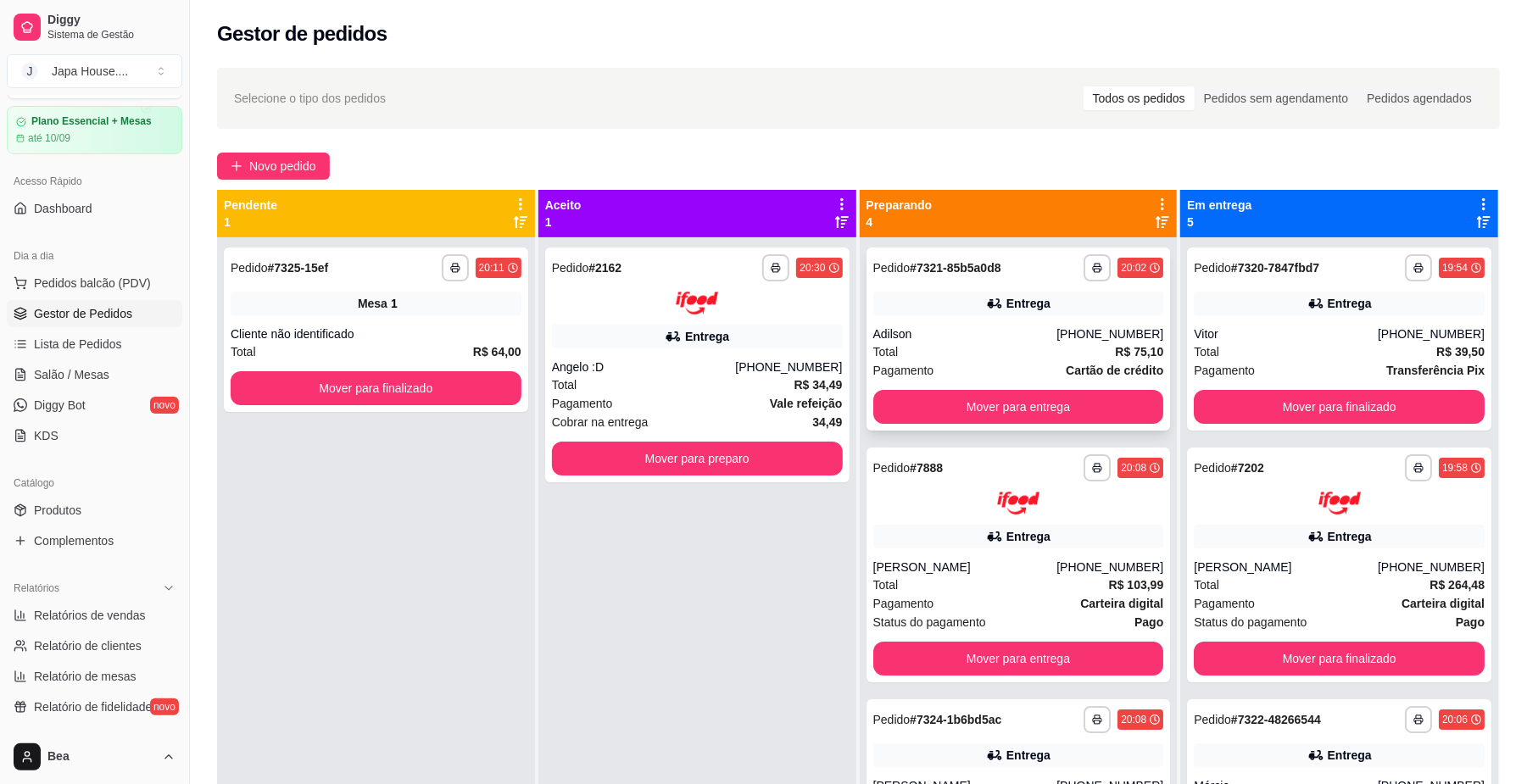
click at [1011, 340] on div "Adilson" at bounding box center [965, 333] width 184 height 17
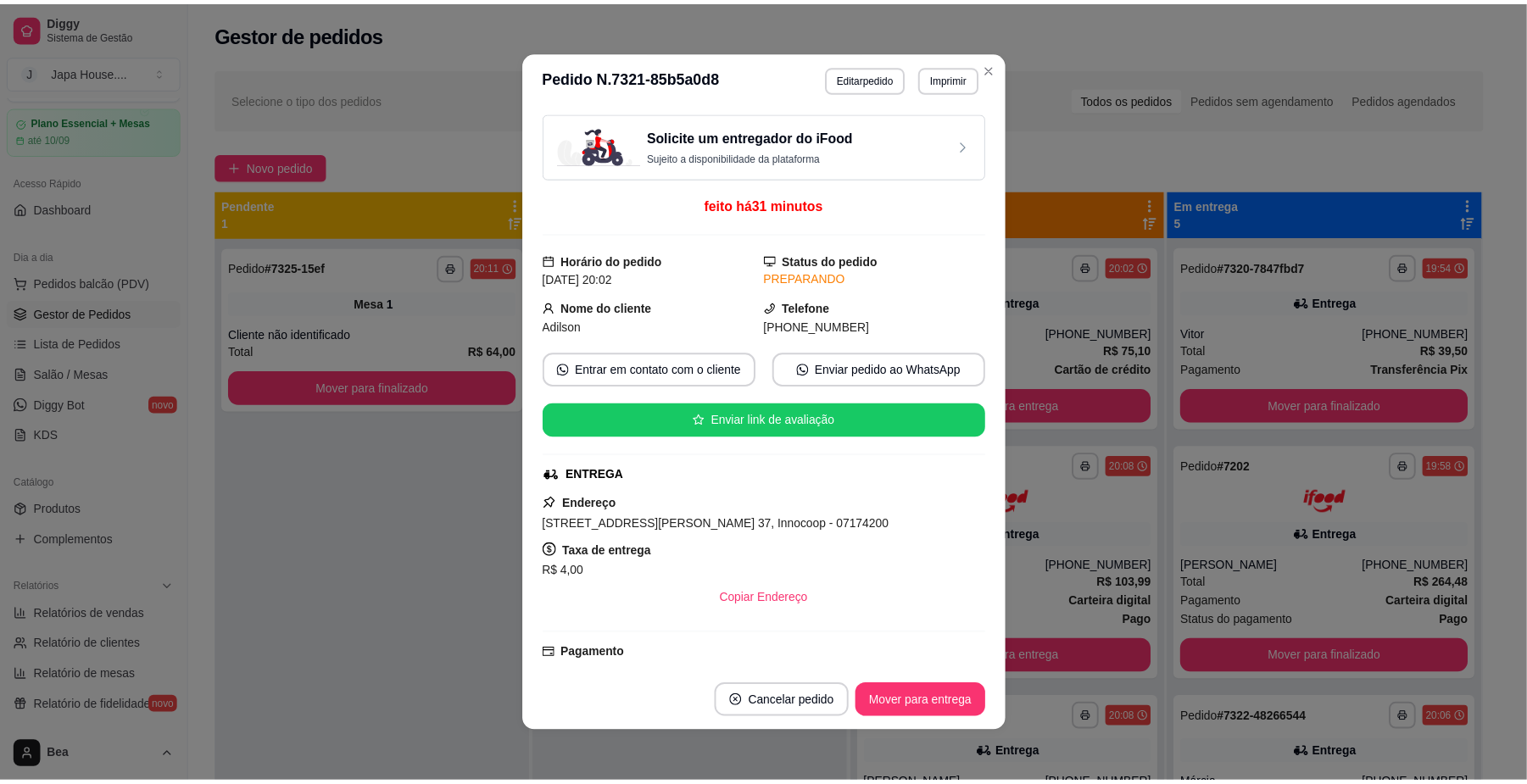
scroll to position [364, 0]
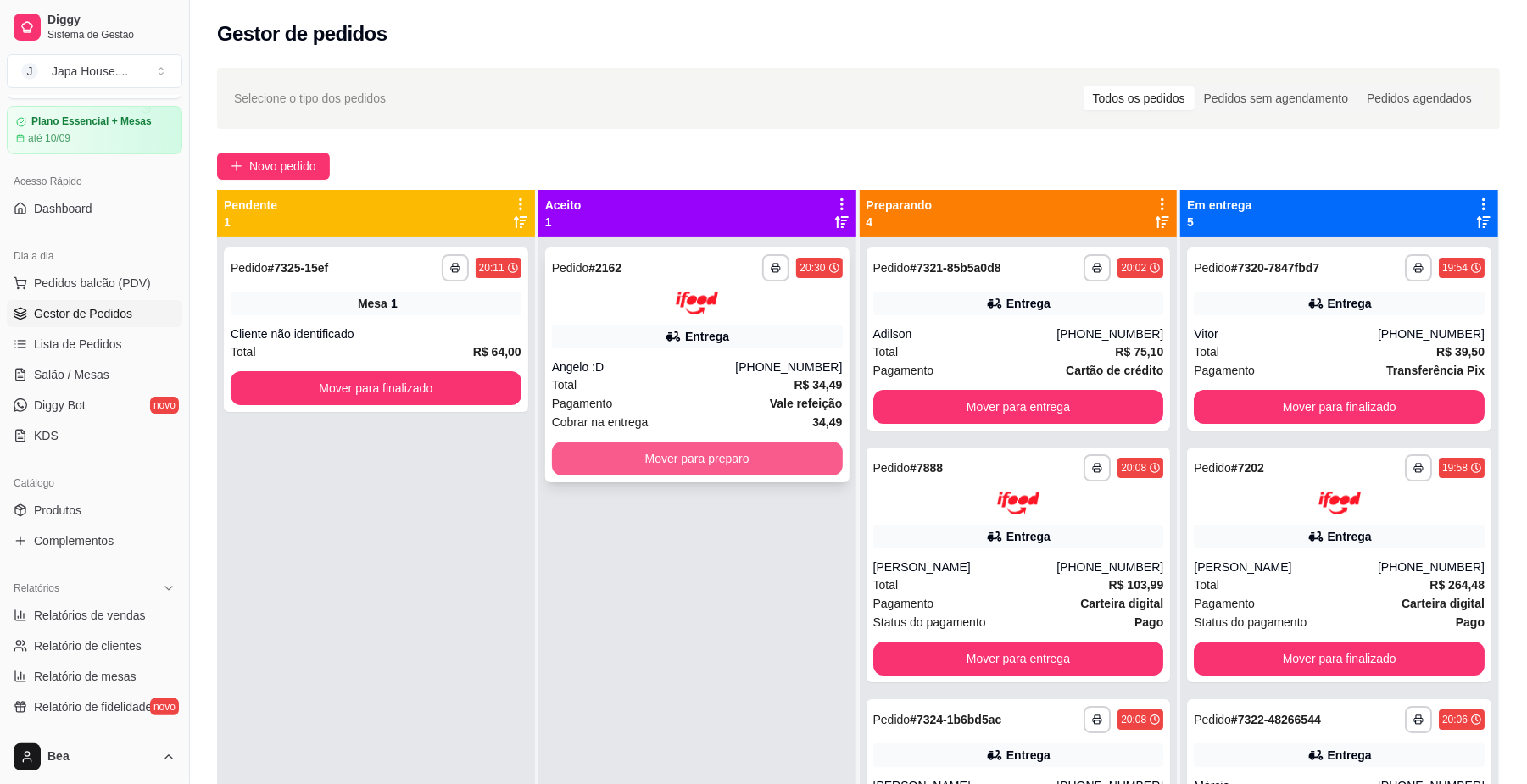
click at [676, 461] on button "Mover para preparo" at bounding box center [697, 458] width 290 height 34
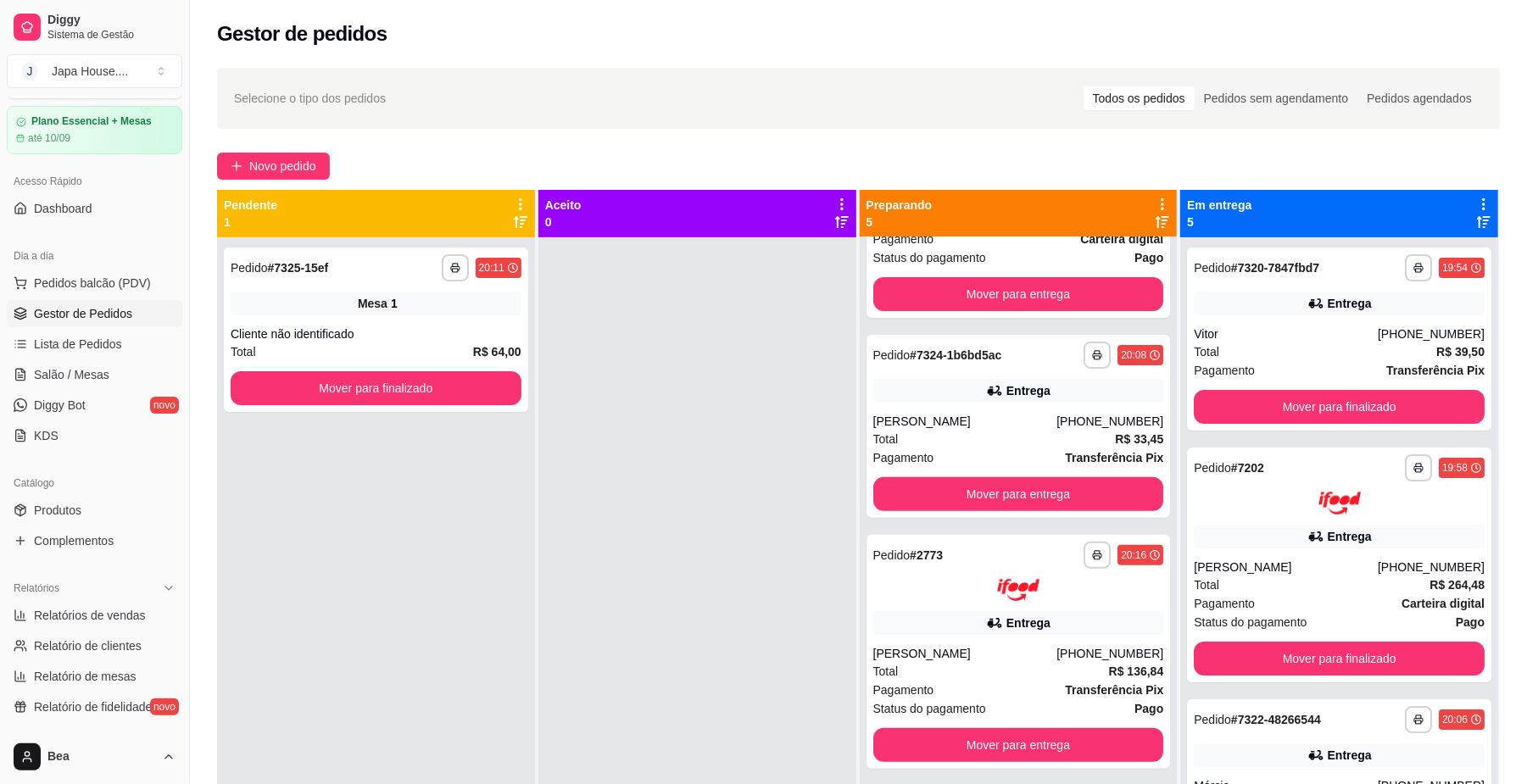
scroll to position [387, 0]
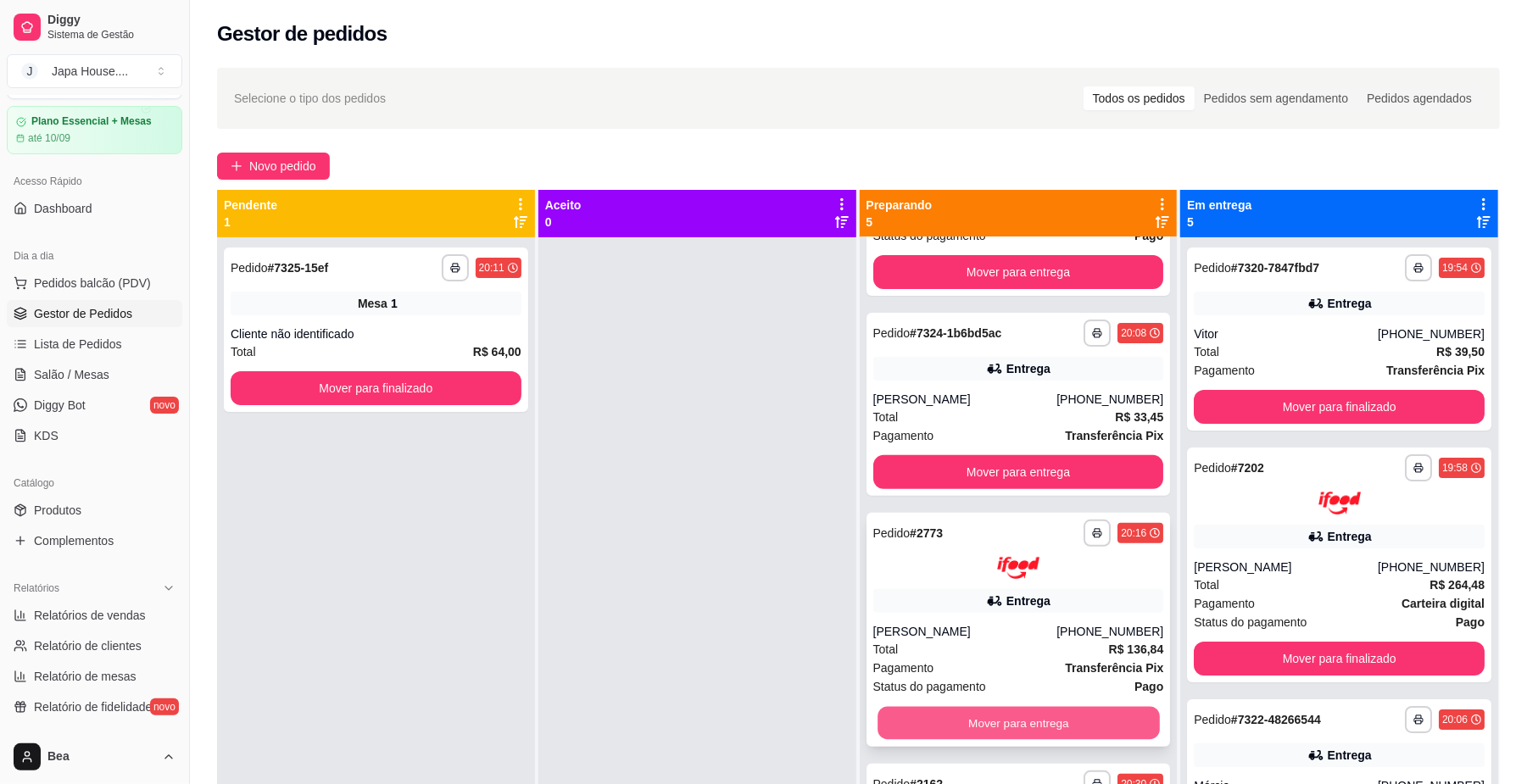
click at [1073, 730] on button "Mover para entrega" at bounding box center [1018, 722] width 281 height 33
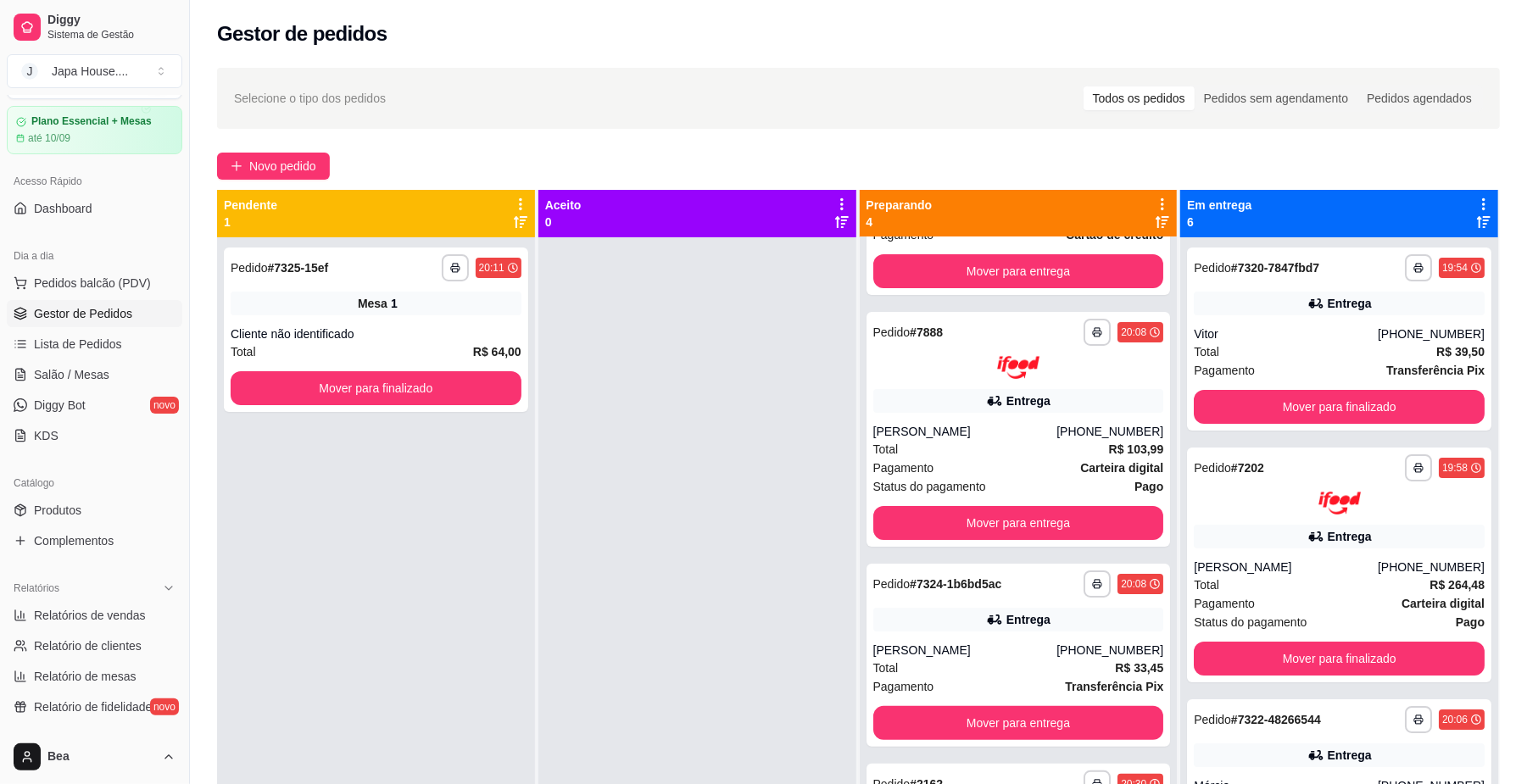
scroll to position [0, 0]
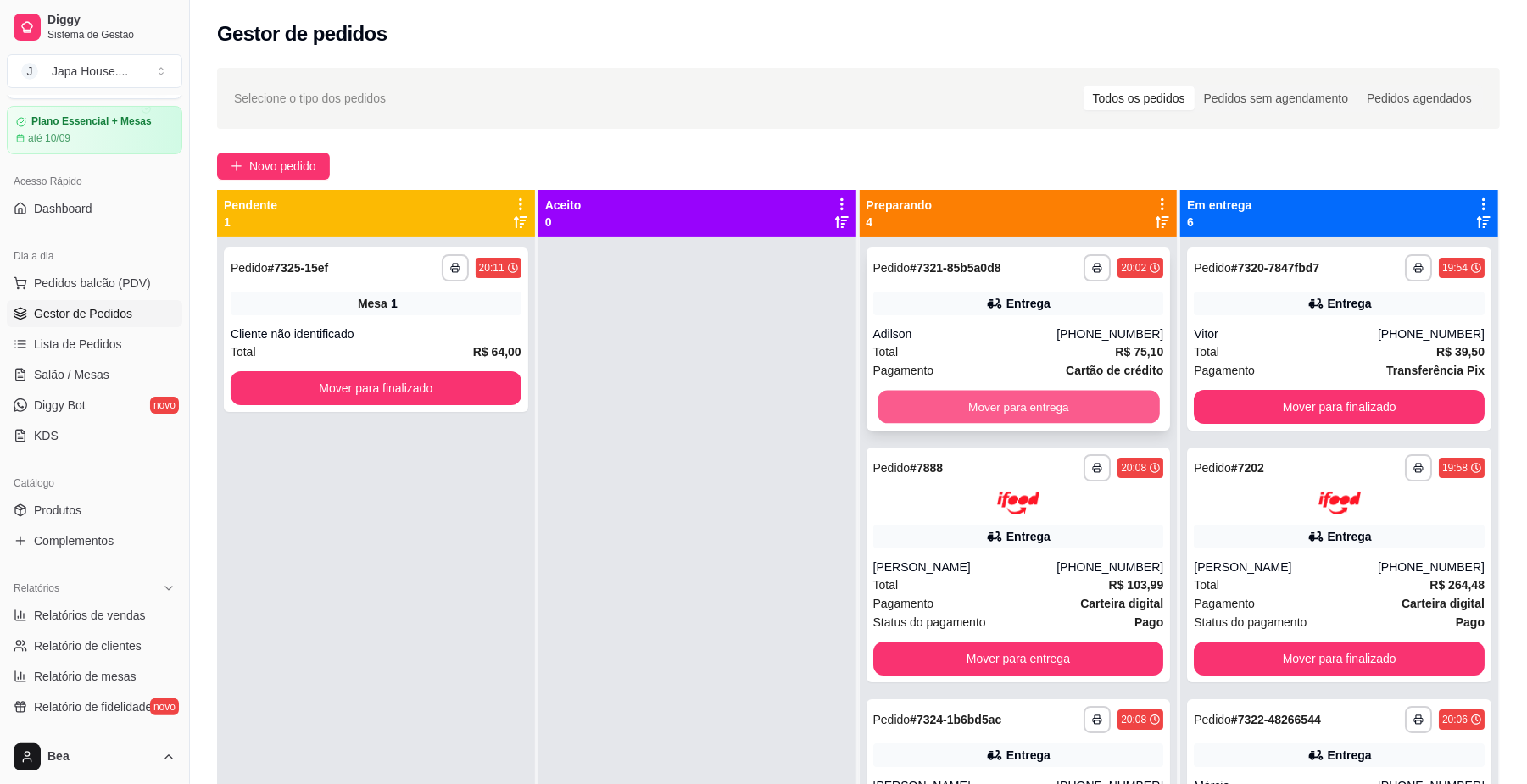
click at [1071, 395] on button "Mover para entrega" at bounding box center [1018, 406] width 281 height 33
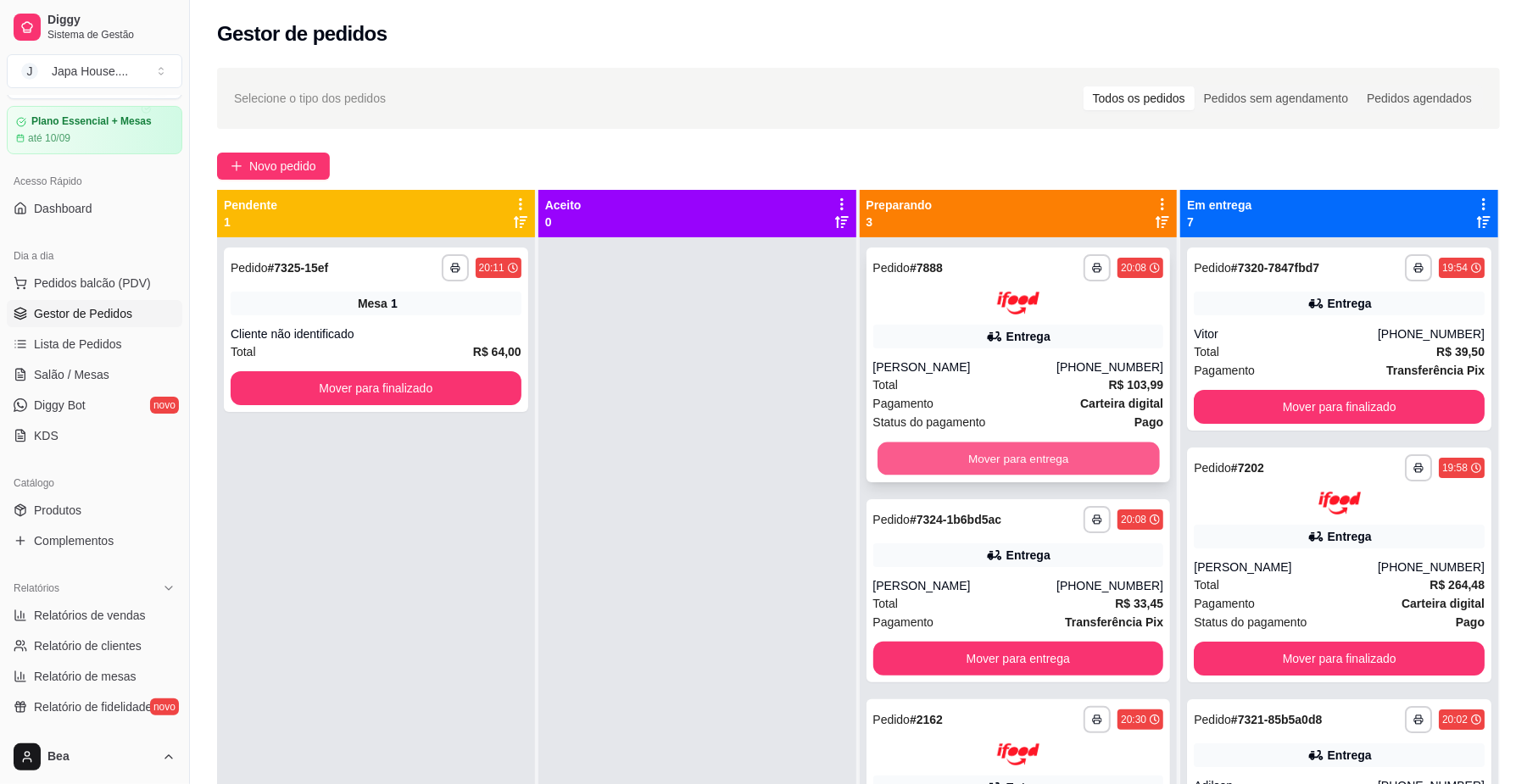
click at [1063, 455] on button "Mover para entrega" at bounding box center [1018, 457] width 281 height 33
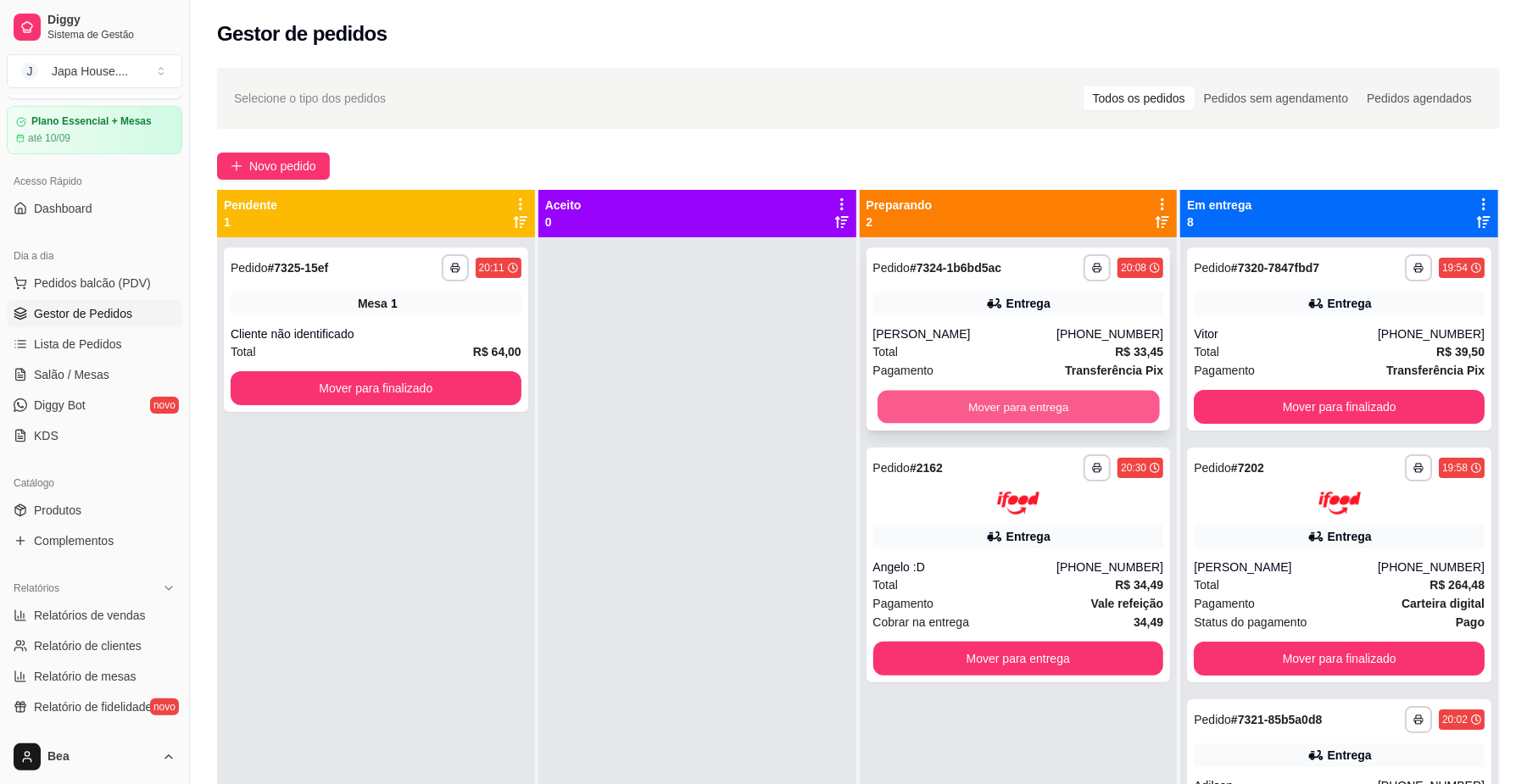
click at [1070, 411] on button "Mover para entrega" at bounding box center [1018, 406] width 281 height 33
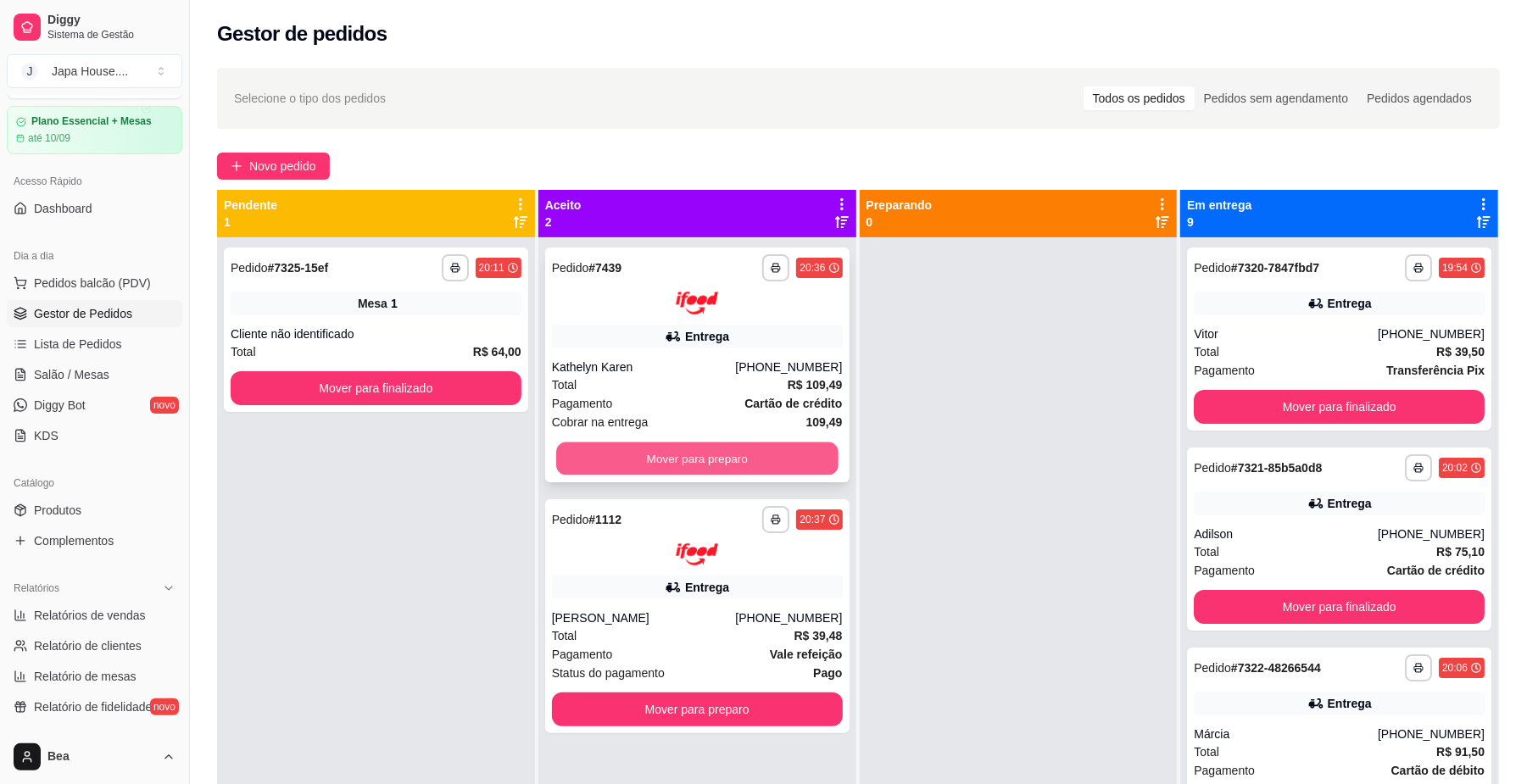
click at [785, 463] on button "Mover para preparo" at bounding box center [696, 457] width 281 height 33
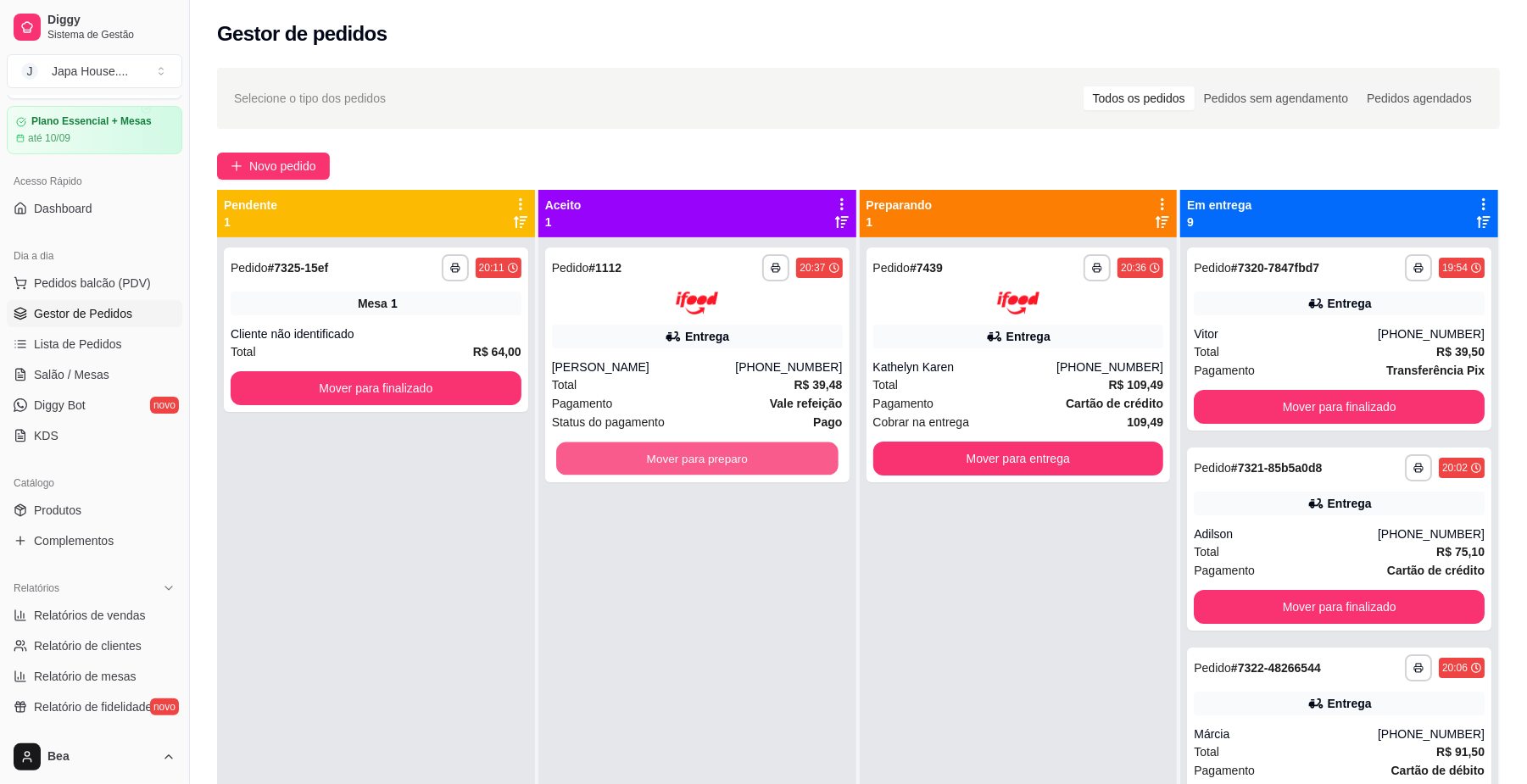
click at [785, 463] on button "Mover para preparo" at bounding box center [696, 457] width 281 height 33
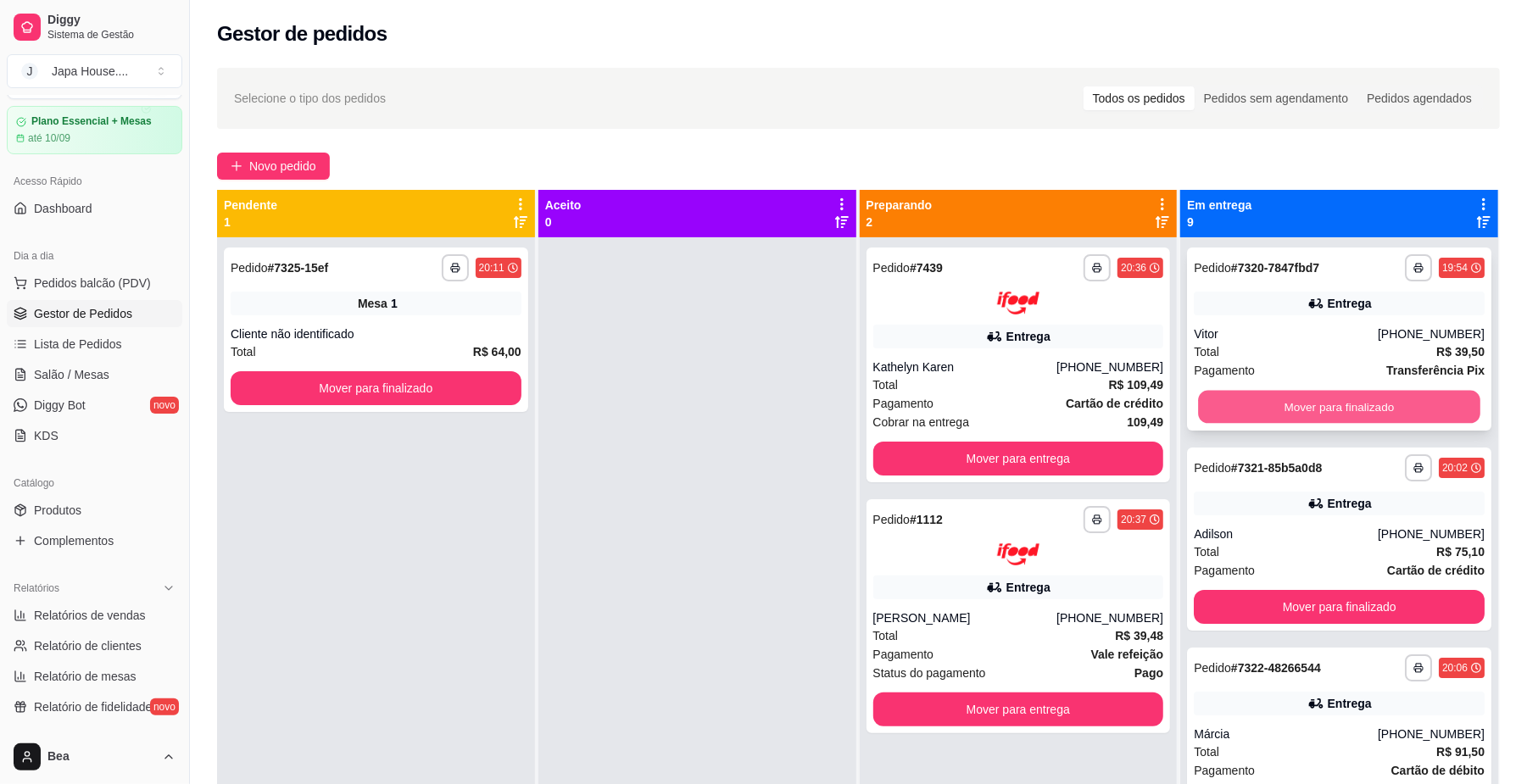
click at [1268, 406] on button "Mover para finalizado" at bounding box center [1338, 406] width 281 height 33
click at [1259, 405] on button "Mover para finalizado" at bounding box center [1338, 406] width 281 height 33
click at [1246, 412] on button "Mover para finalizado" at bounding box center [1338, 406] width 281 height 33
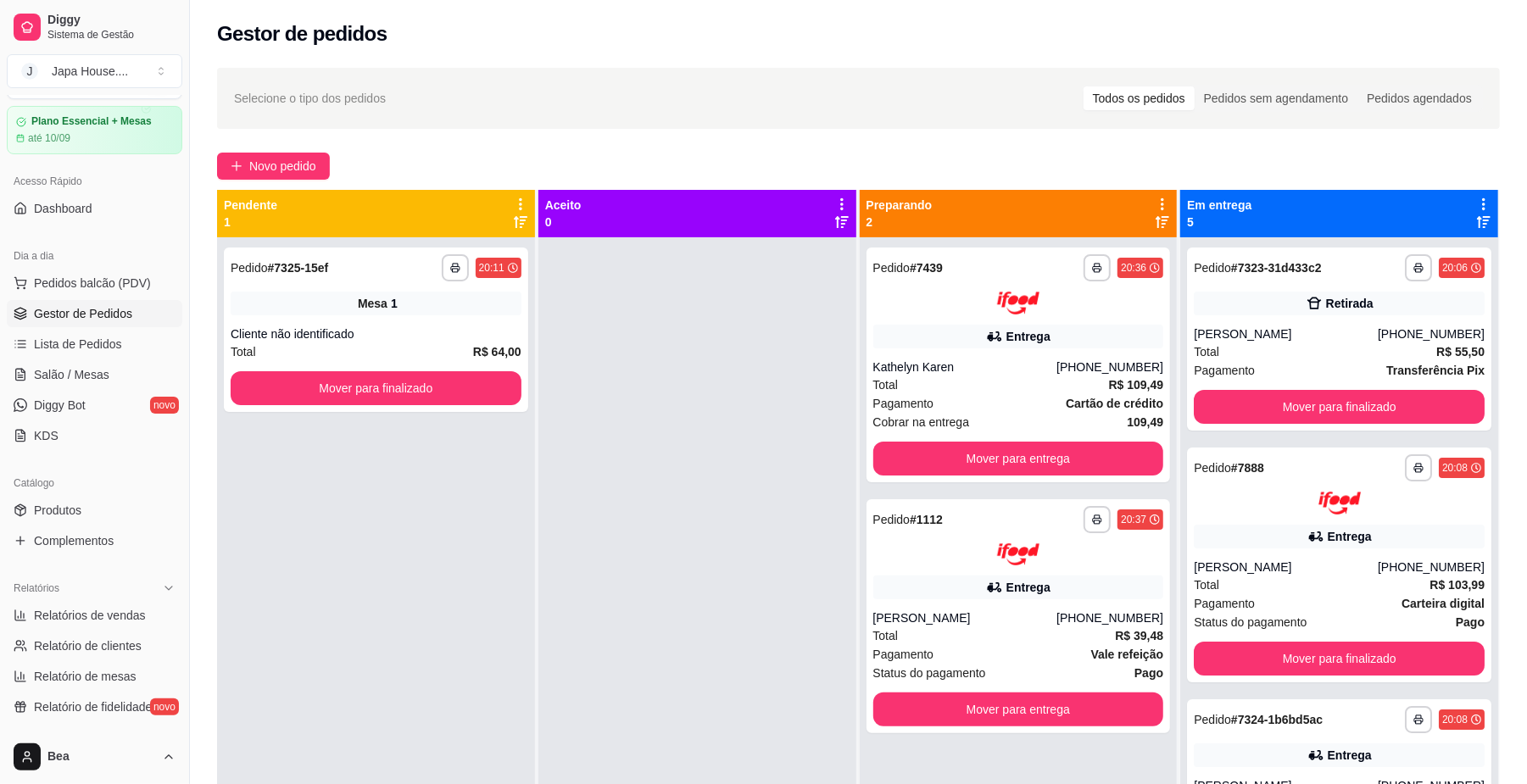
click at [612, 330] on div at bounding box center [697, 630] width 318 height 784
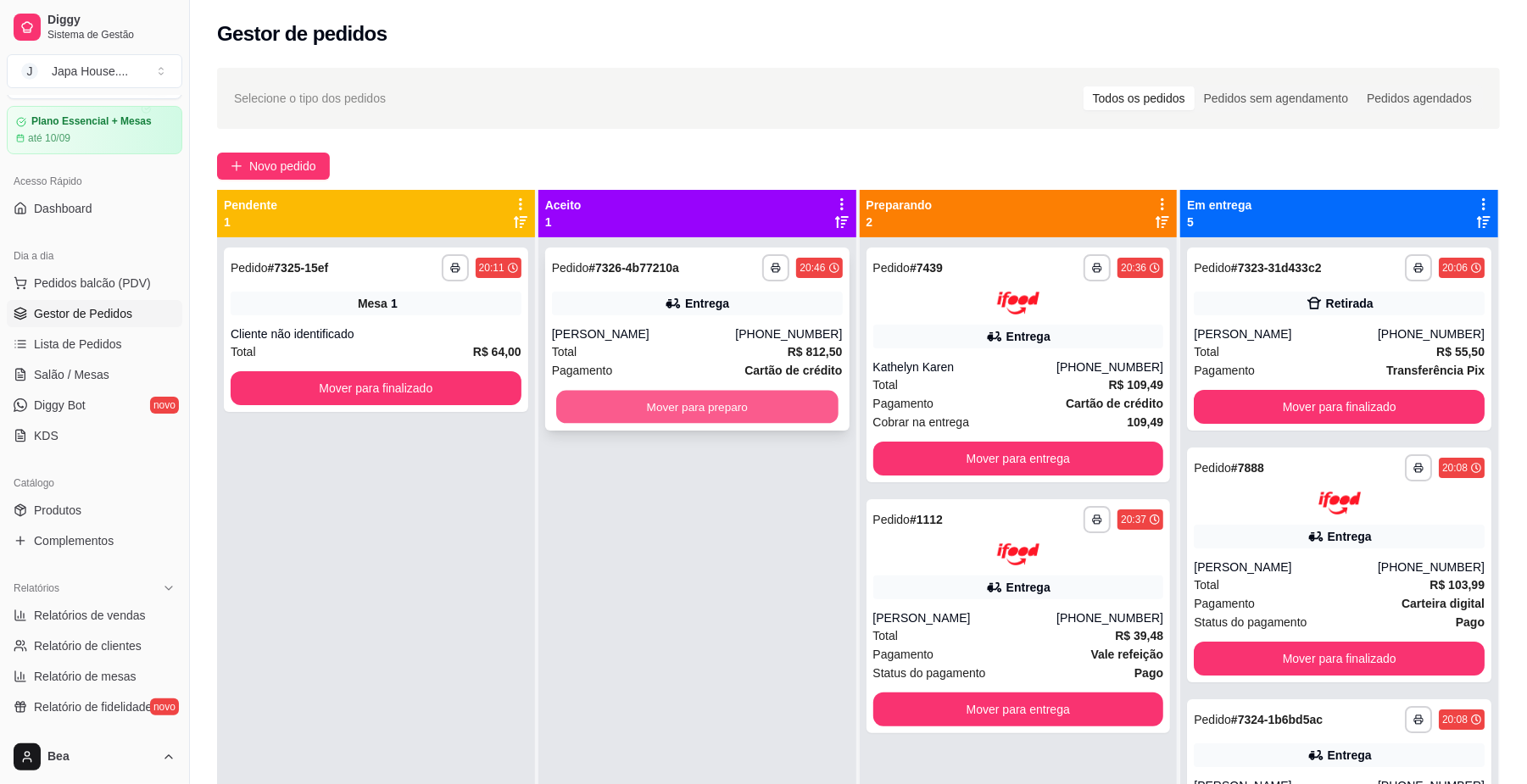
click at [656, 414] on button "Mover para preparo" at bounding box center [696, 406] width 281 height 33
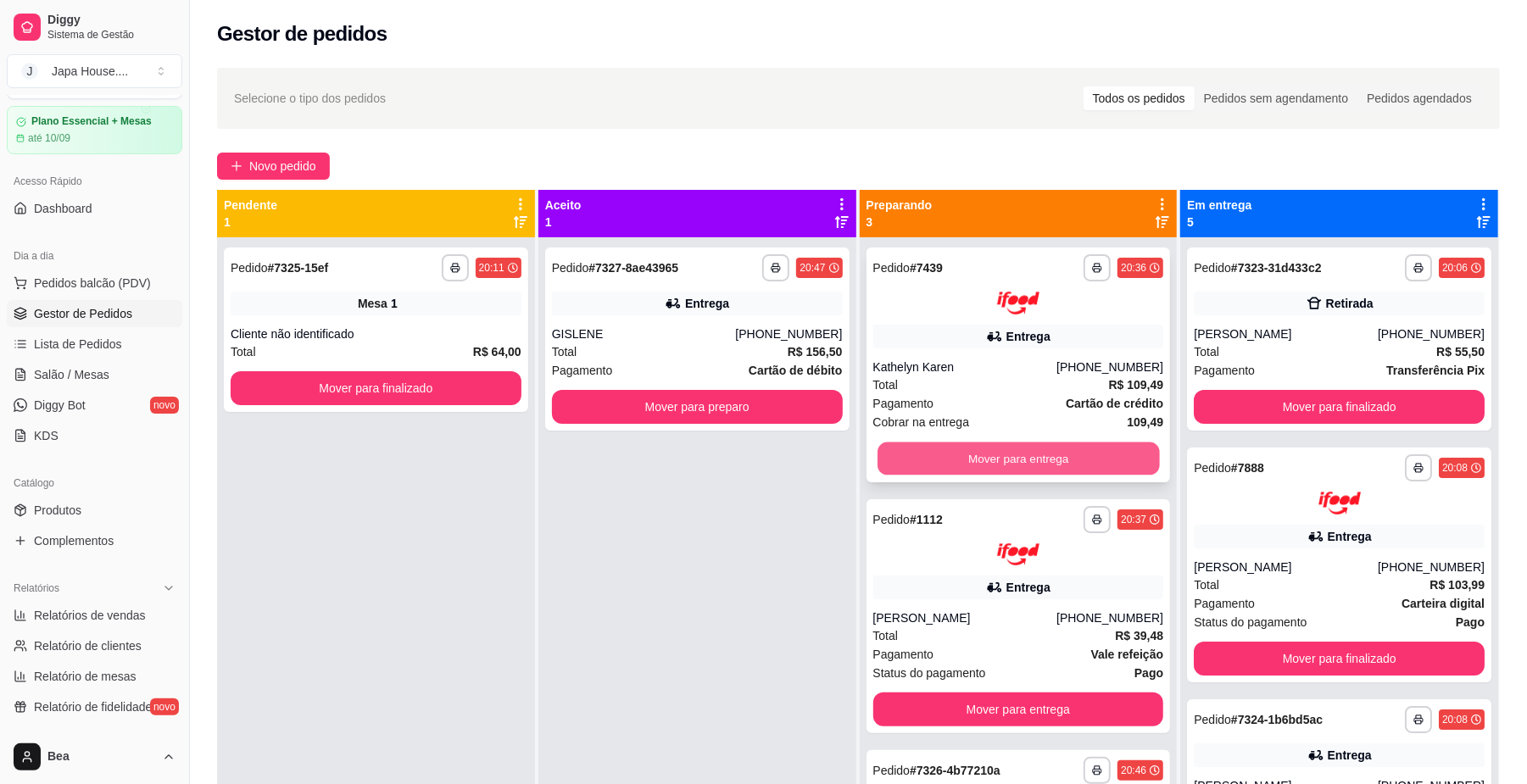
click at [1042, 446] on button "Mover para entrega" at bounding box center [1018, 457] width 281 height 33
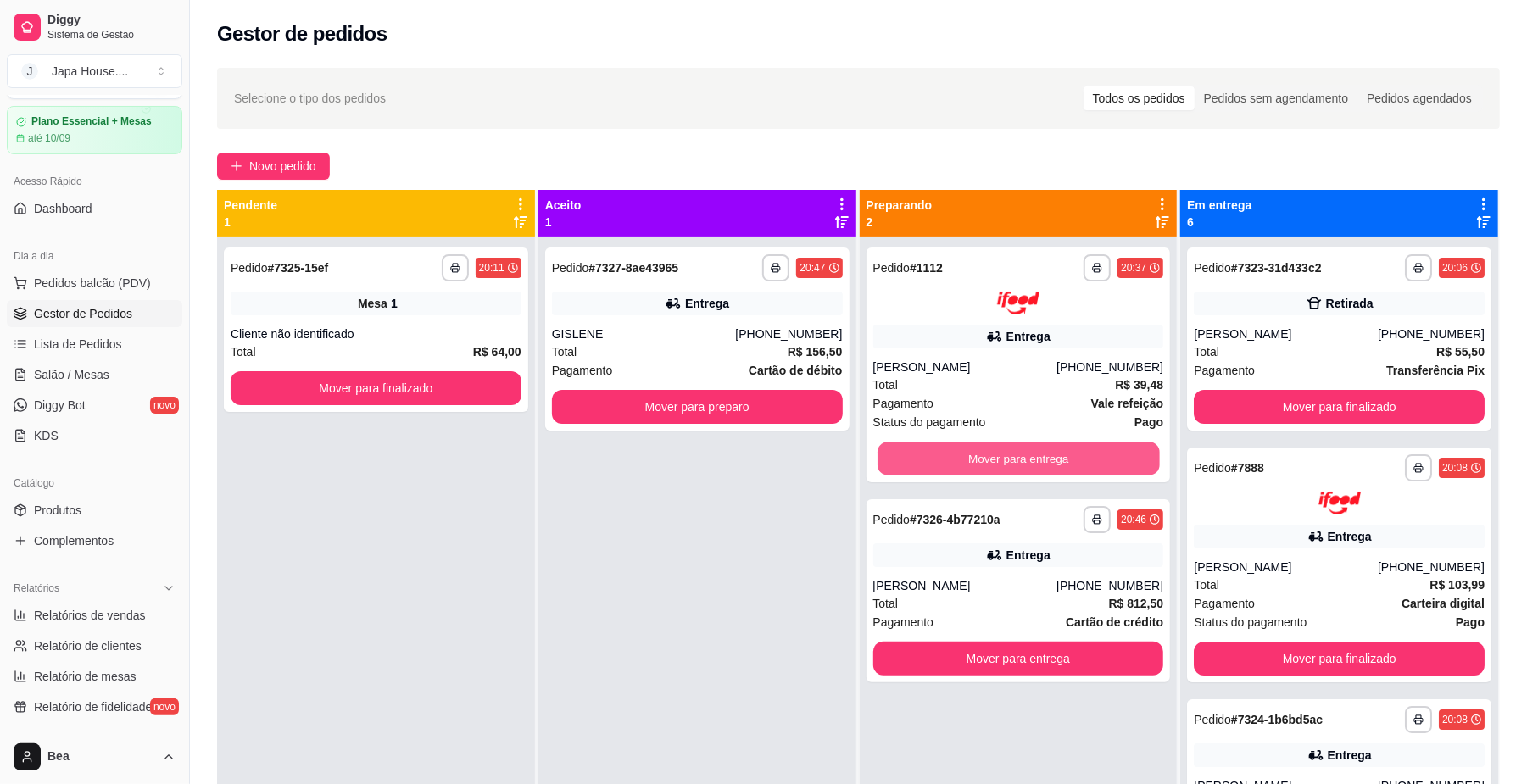
click at [1042, 446] on button "Mover para entrega" at bounding box center [1018, 457] width 281 height 33
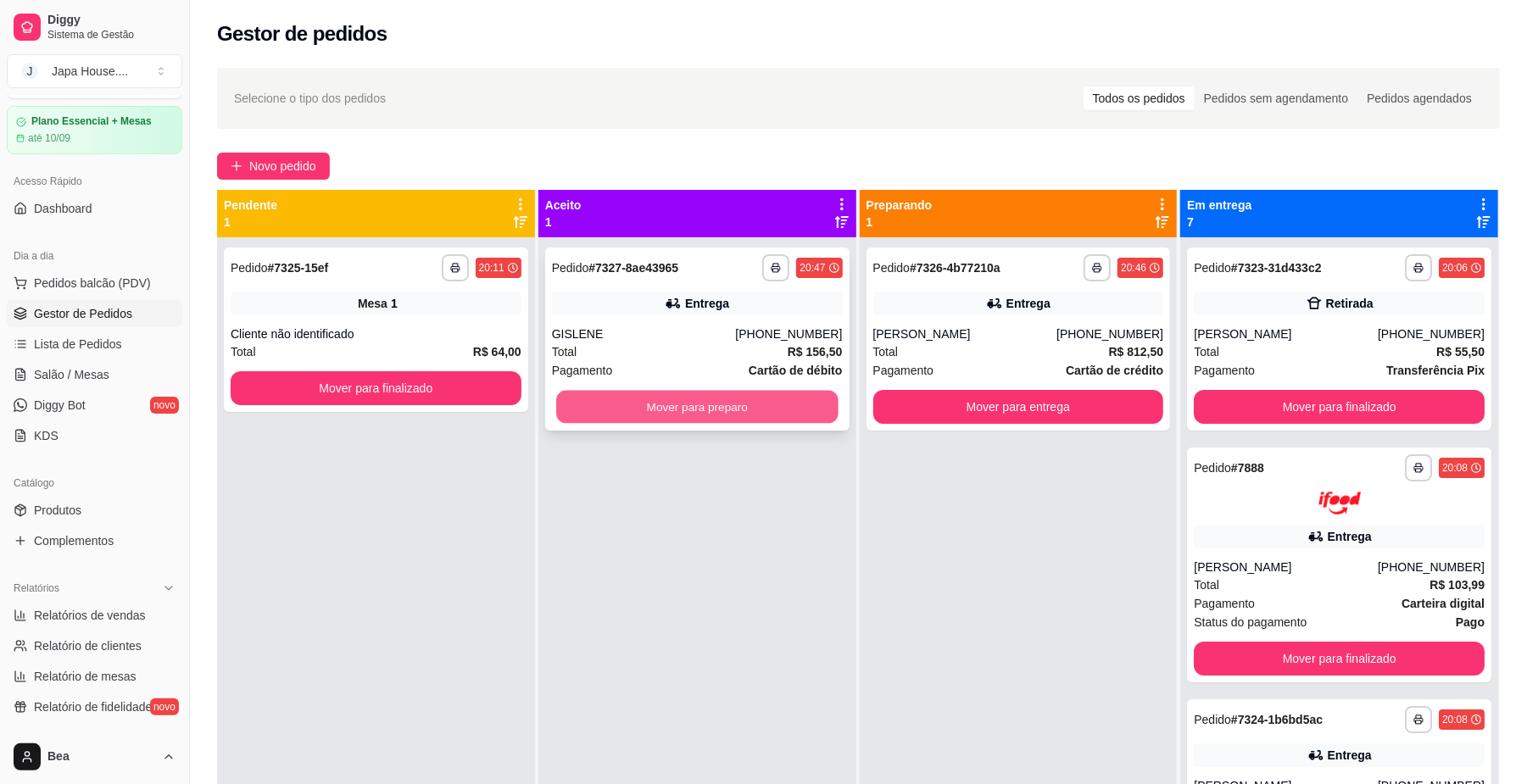
click at [784, 395] on button "Mover para preparo" at bounding box center [696, 406] width 281 height 33
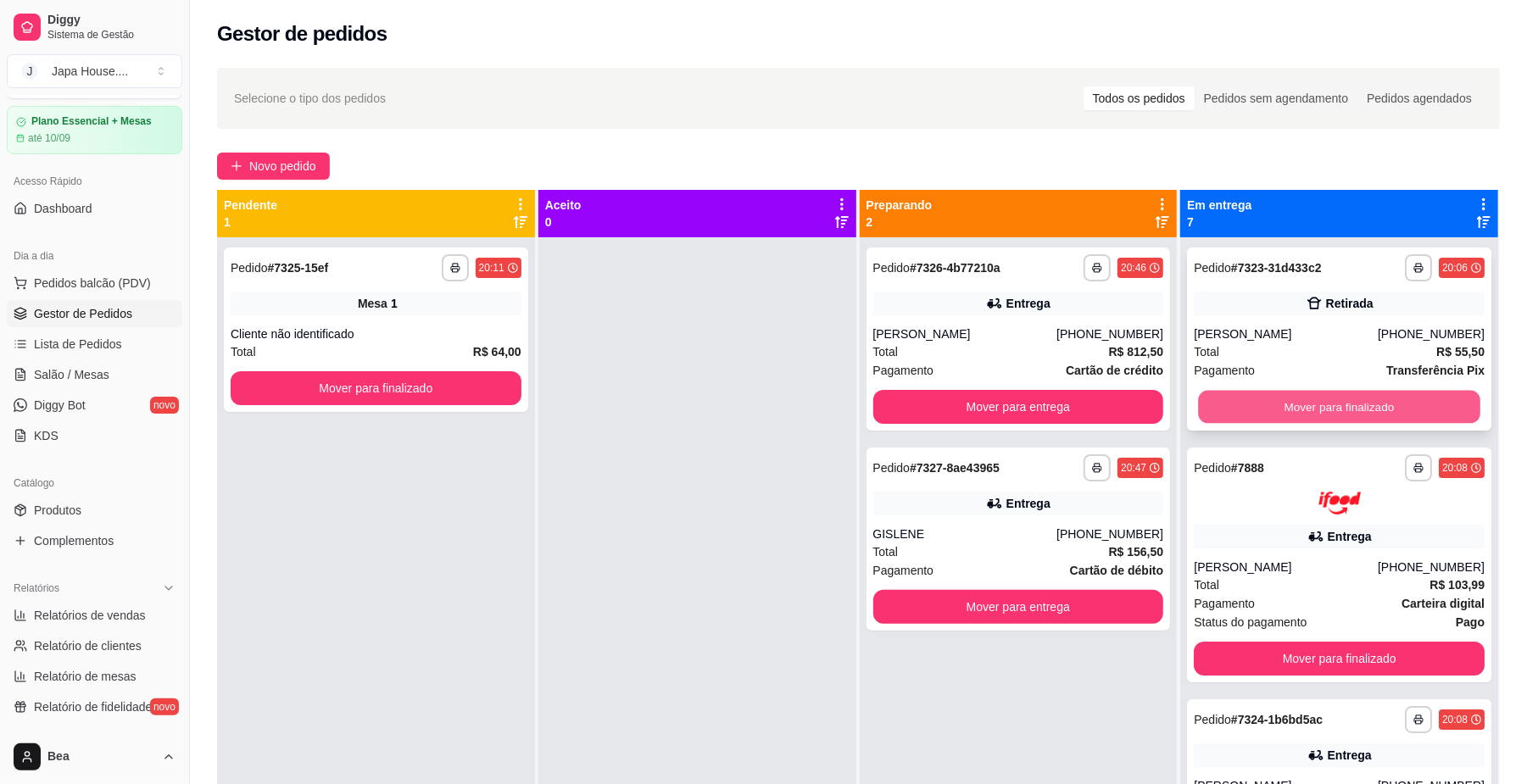
click at [1235, 400] on button "Mover para finalizado" at bounding box center [1338, 406] width 281 height 33
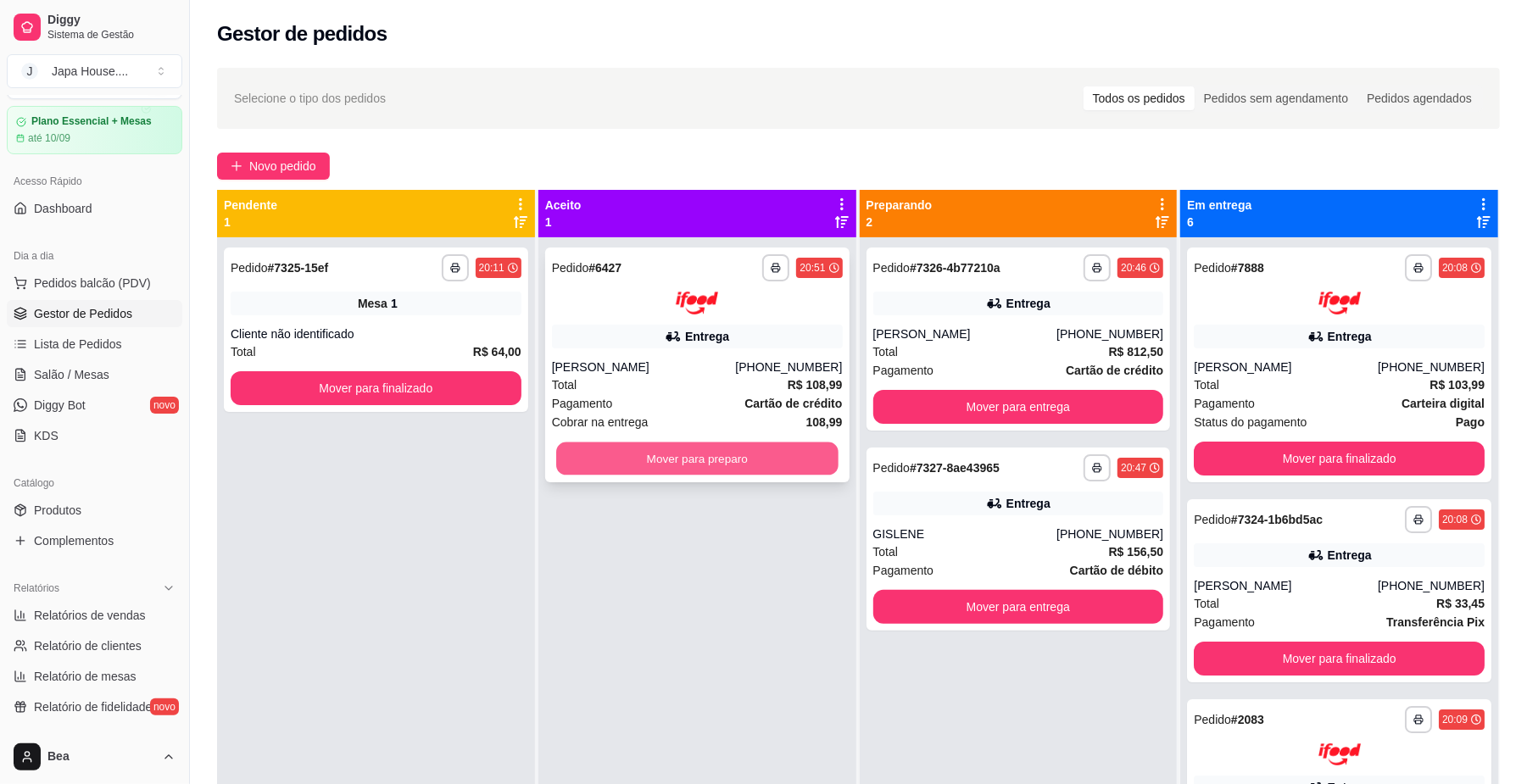
click at [701, 449] on button "Mover para preparo" at bounding box center [696, 457] width 281 height 33
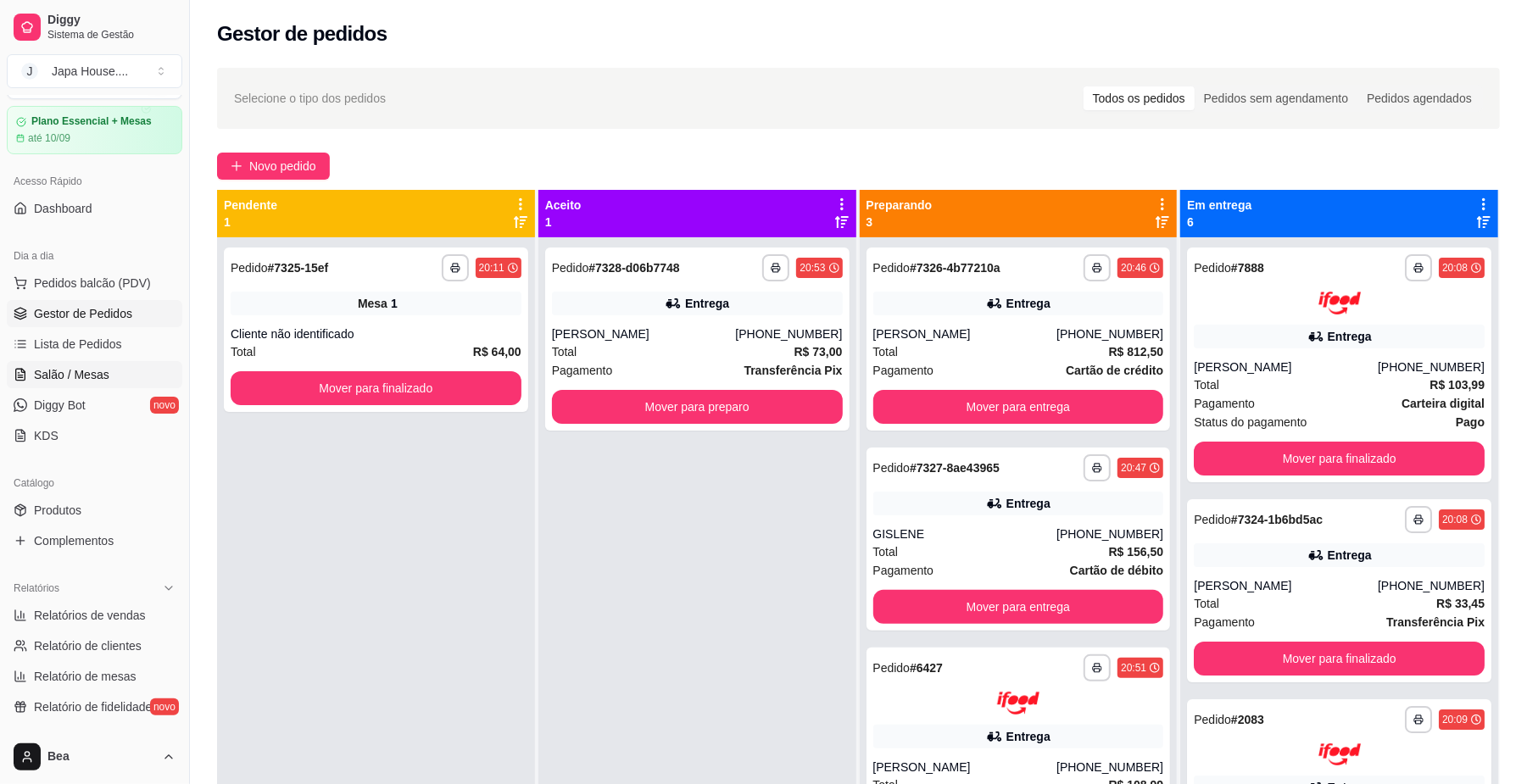
click at [109, 372] on link "Salão / Mesas" at bounding box center [95, 374] width 175 height 27
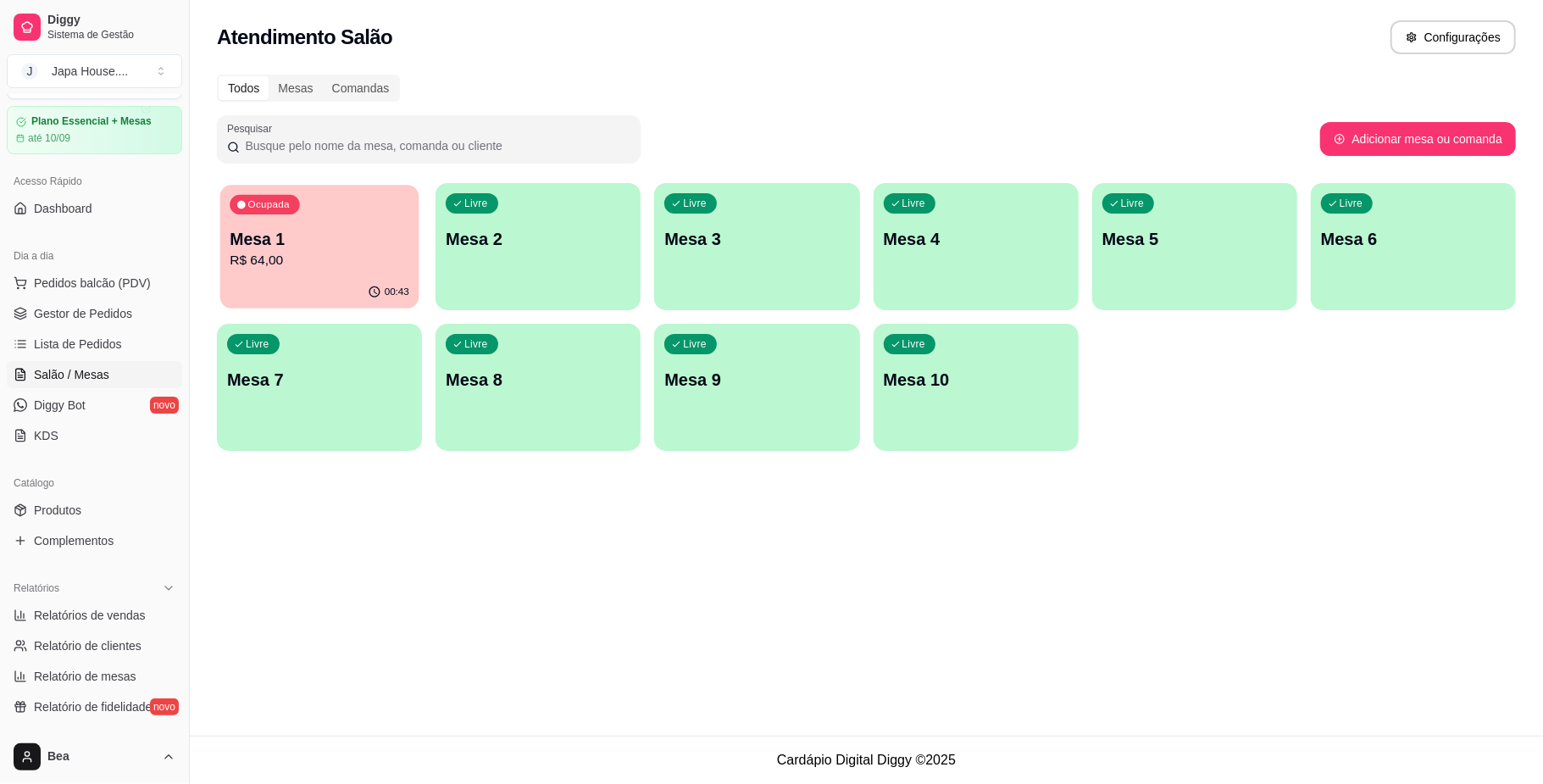
click at [287, 264] on p "R$ 64,00" at bounding box center [319, 261] width 179 height 20
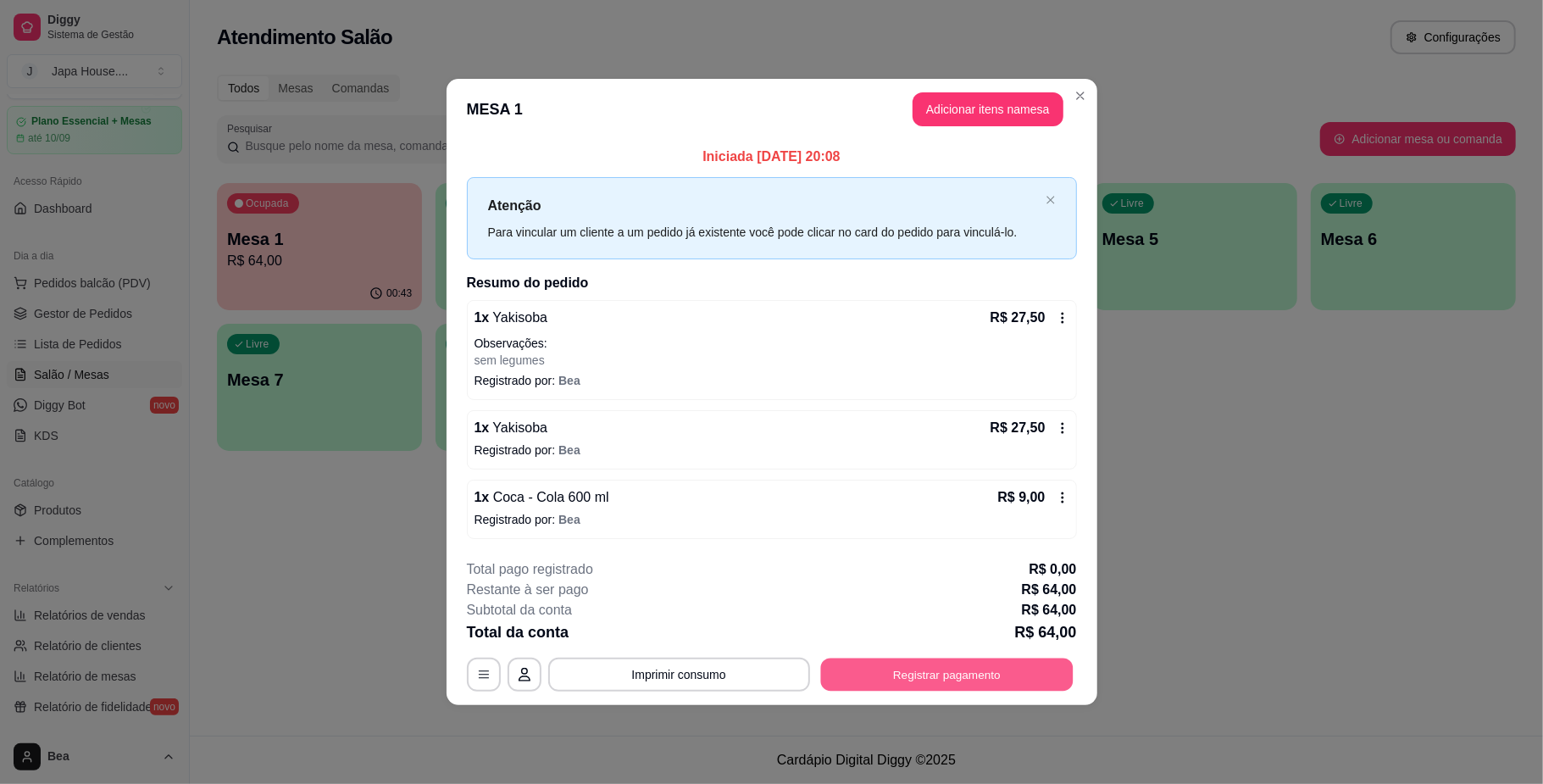
click at [886, 674] on button "Registrar pagamento" at bounding box center [946, 674] width 253 height 33
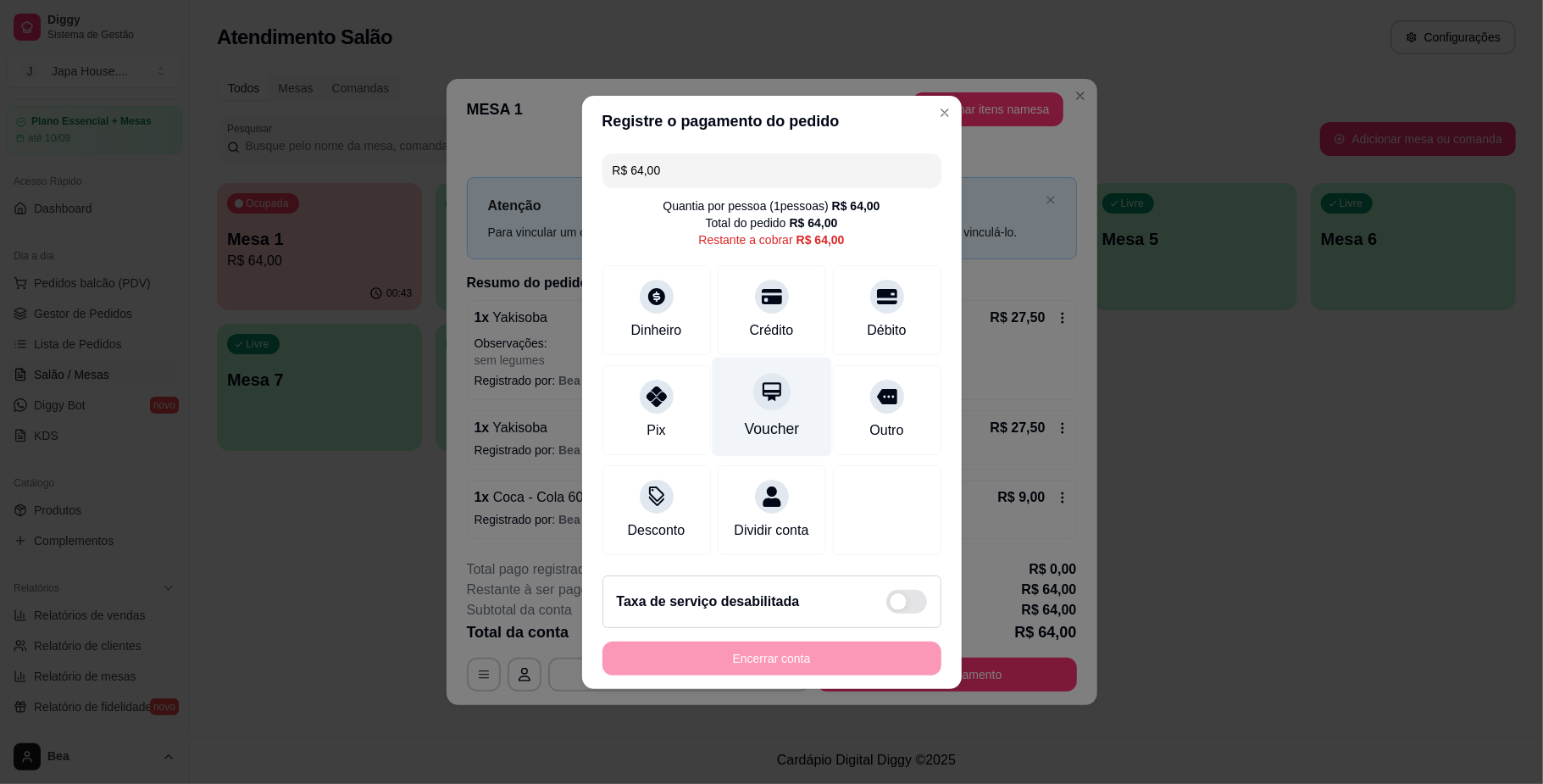
click at [783, 429] on div "Voucher" at bounding box center [772, 429] width 55 height 22
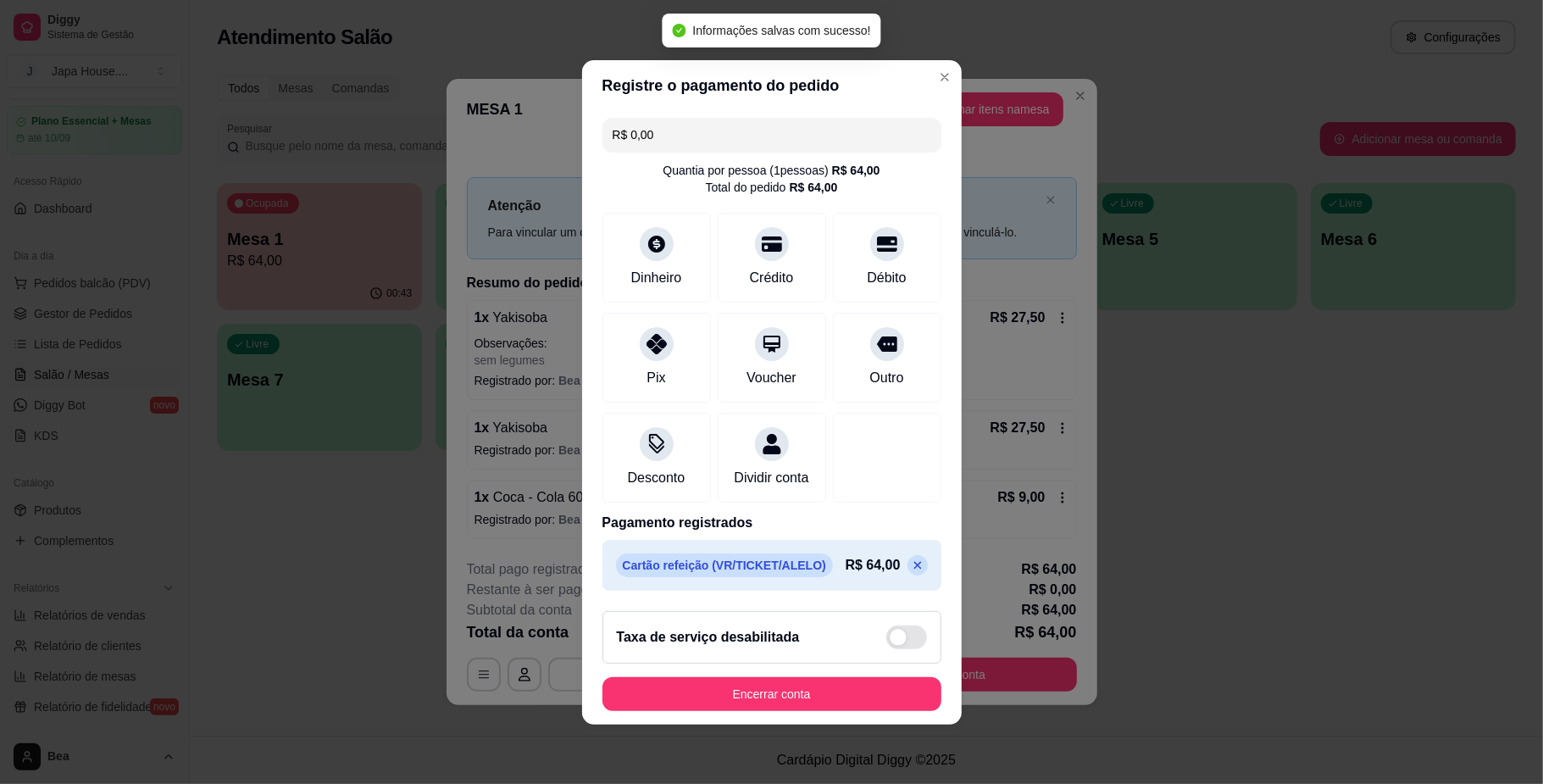
type input "R$ 0,00"
click at [785, 710] on button "Encerrar conta" at bounding box center [772, 693] width 329 height 33
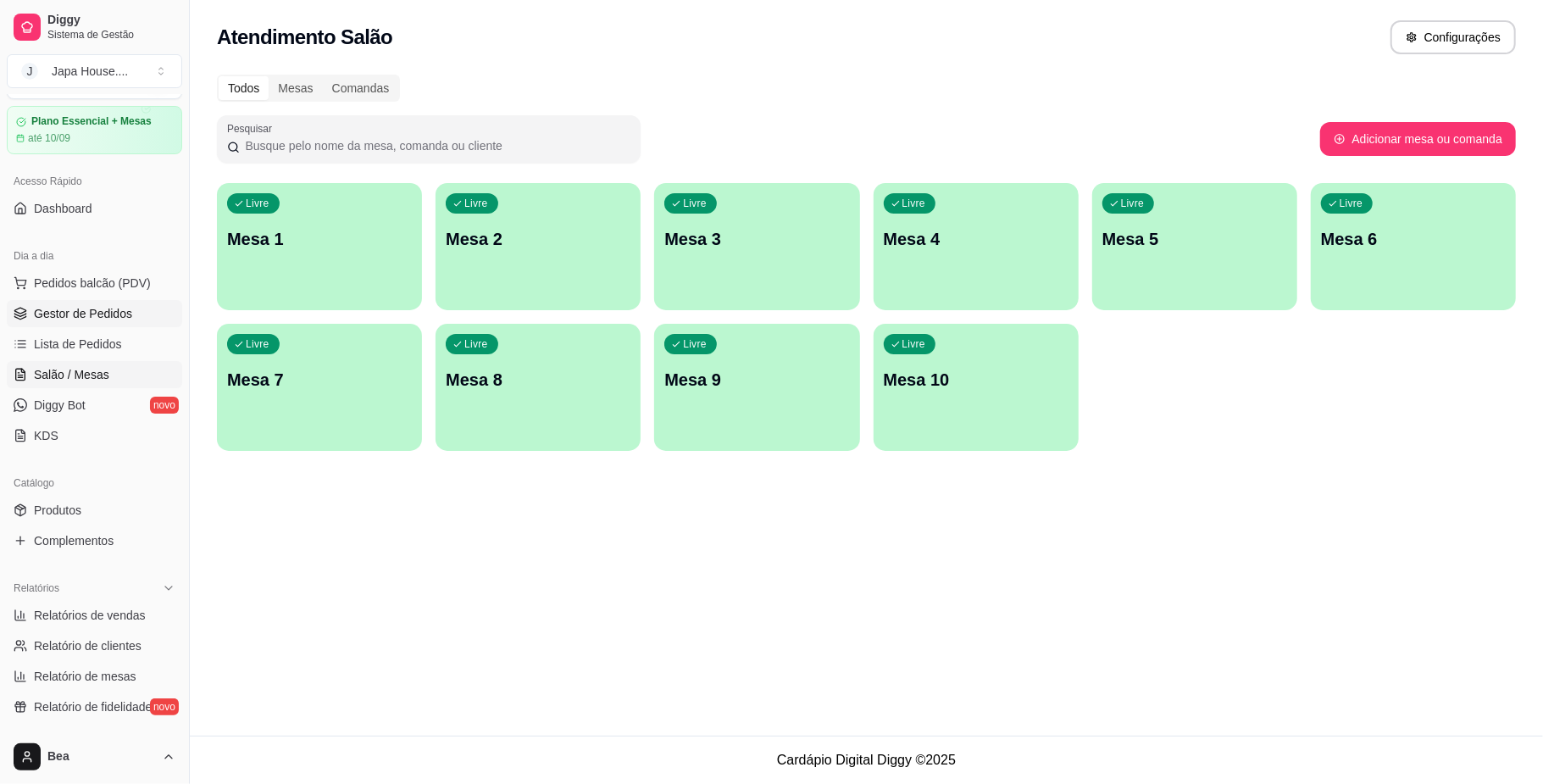
click at [91, 317] on span "Gestor de Pedidos" at bounding box center [83, 313] width 98 height 17
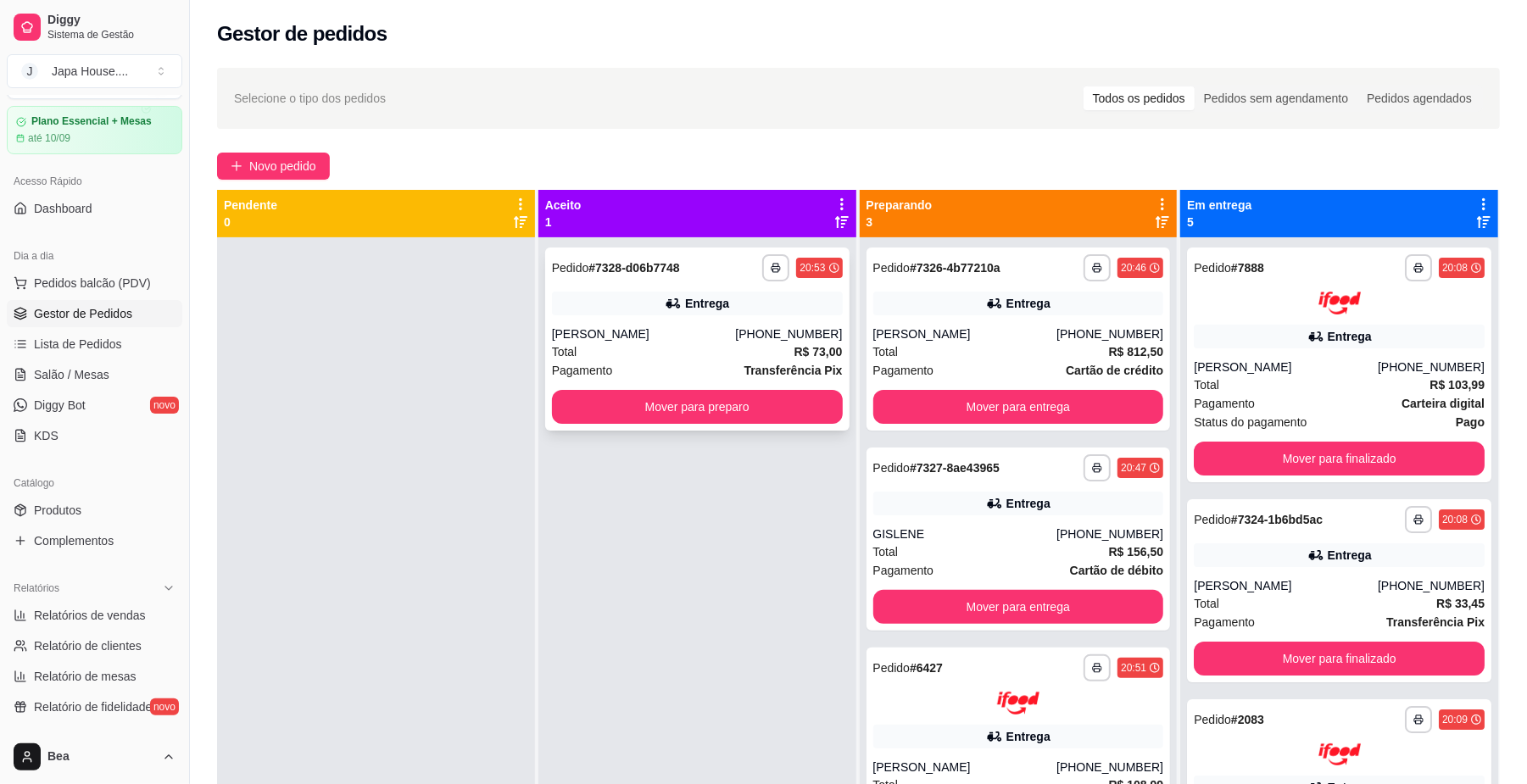
click at [684, 347] on div "Total R$ 73,00" at bounding box center [697, 351] width 290 height 19
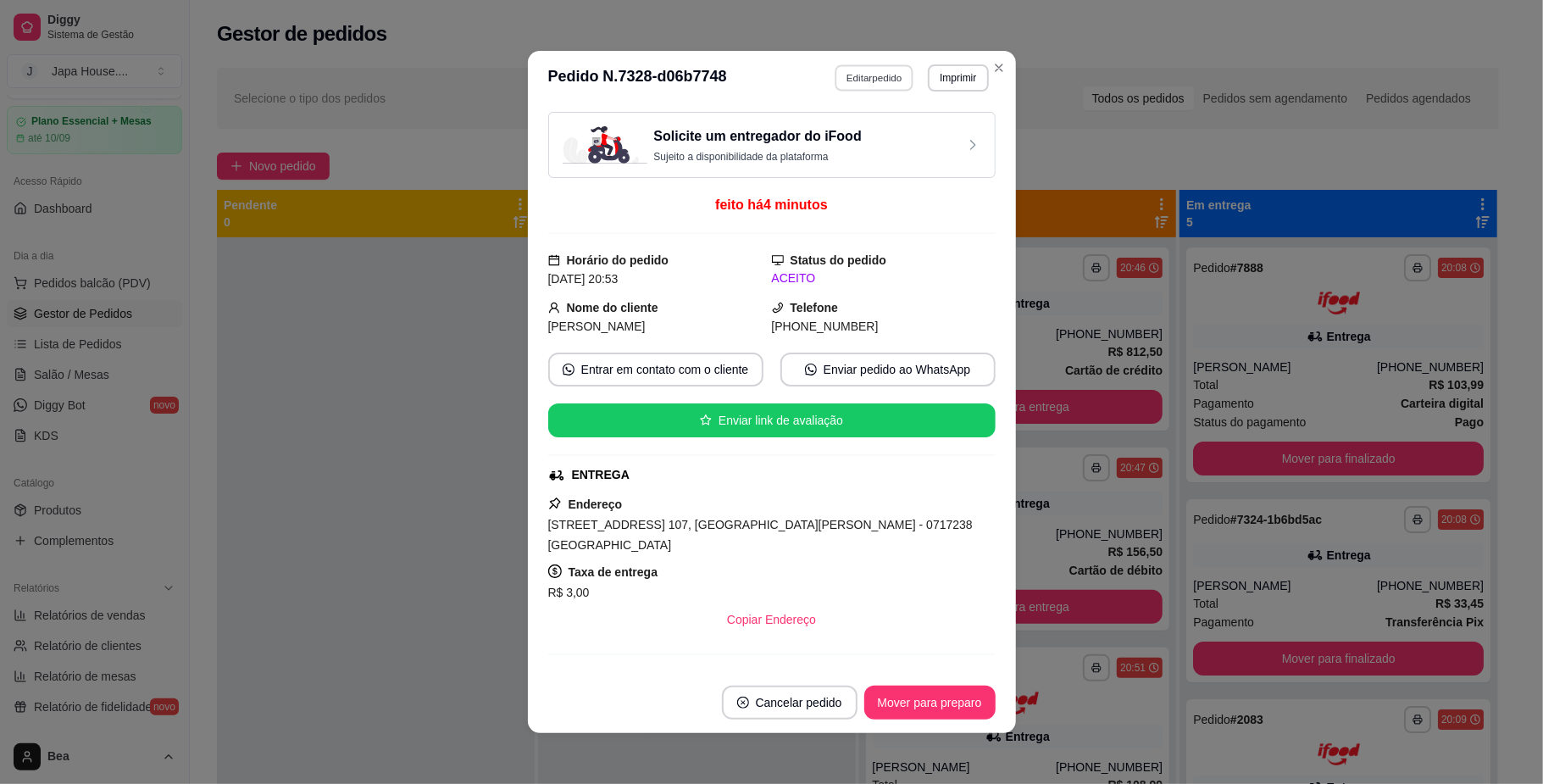
click at [840, 78] on button "Editar pedido" at bounding box center [874, 77] width 79 height 26
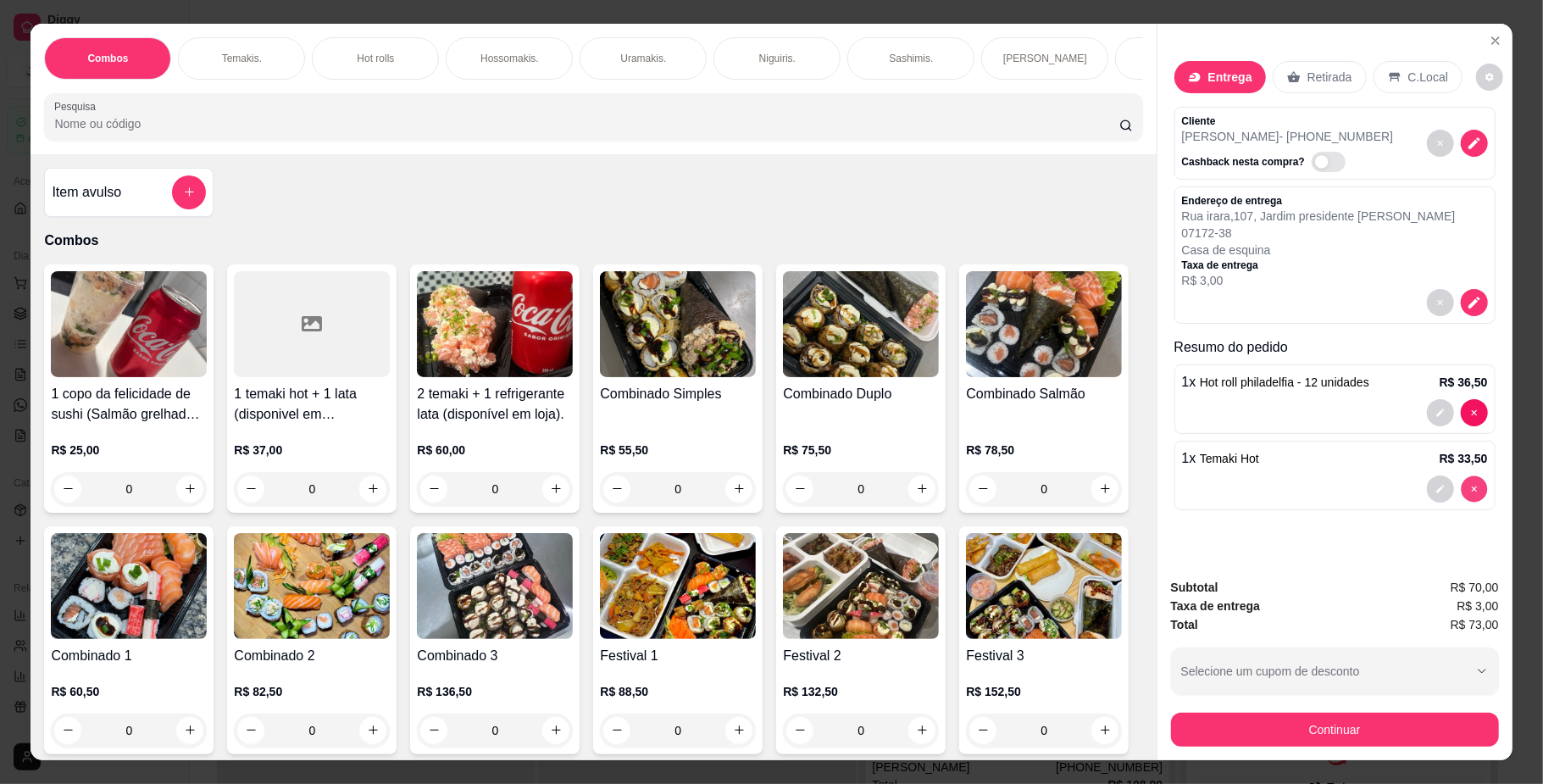
type input "0"
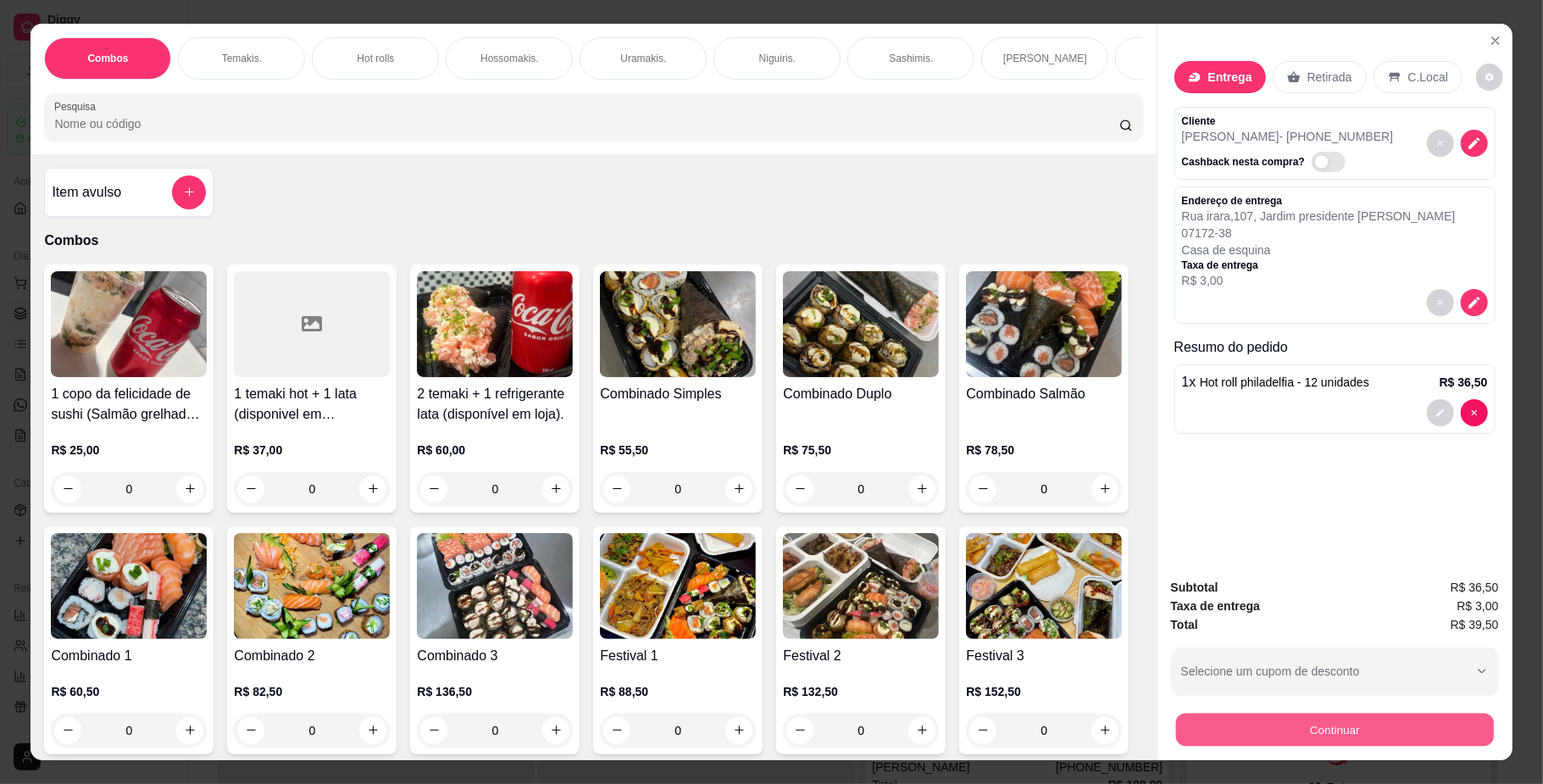
click at [1272, 730] on button "Continuar" at bounding box center [1334, 730] width 318 height 33
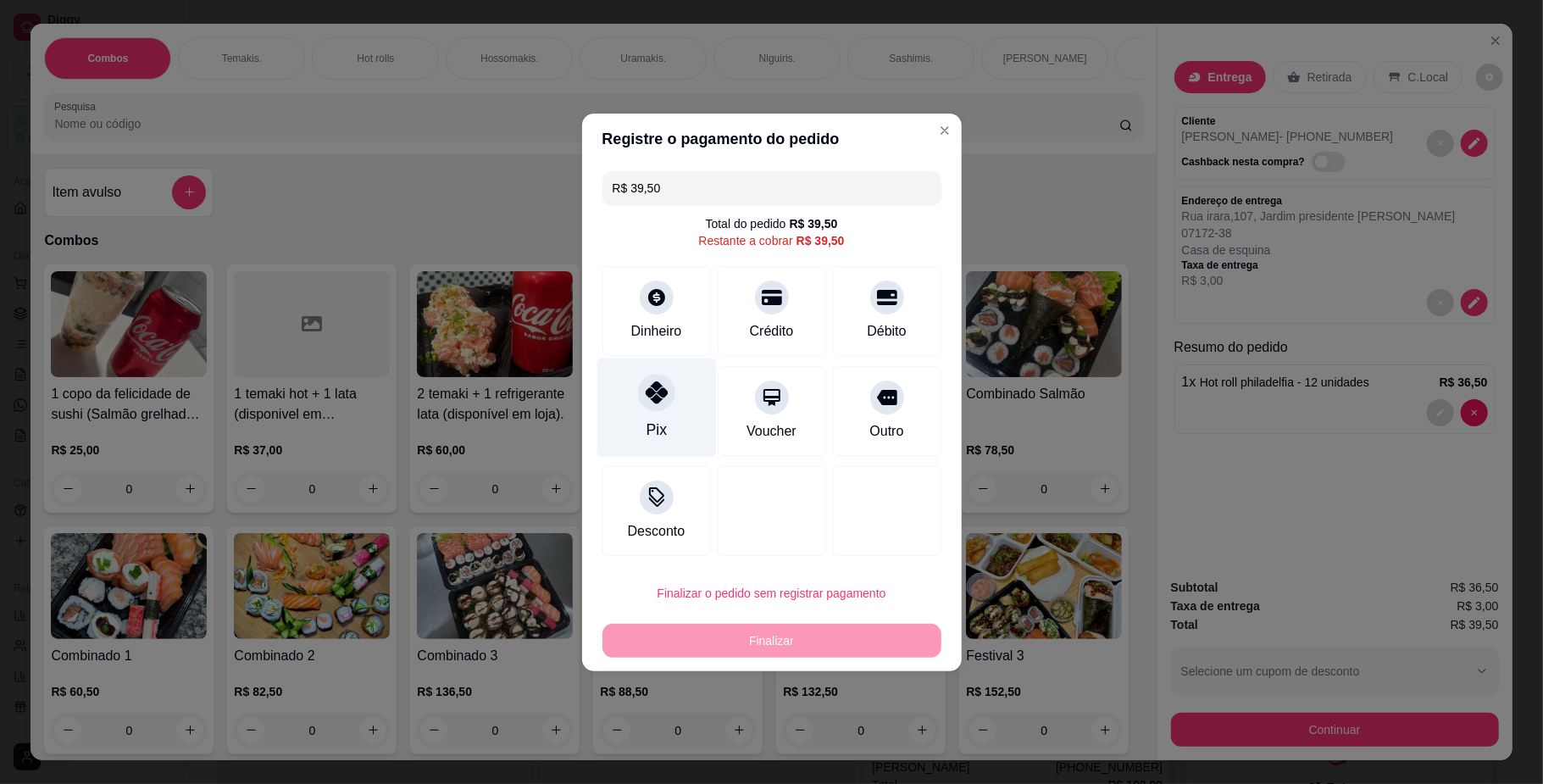
click at [629, 391] on div "Pix" at bounding box center [656, 406] width 120 height 99
type input "R$ 0,00"
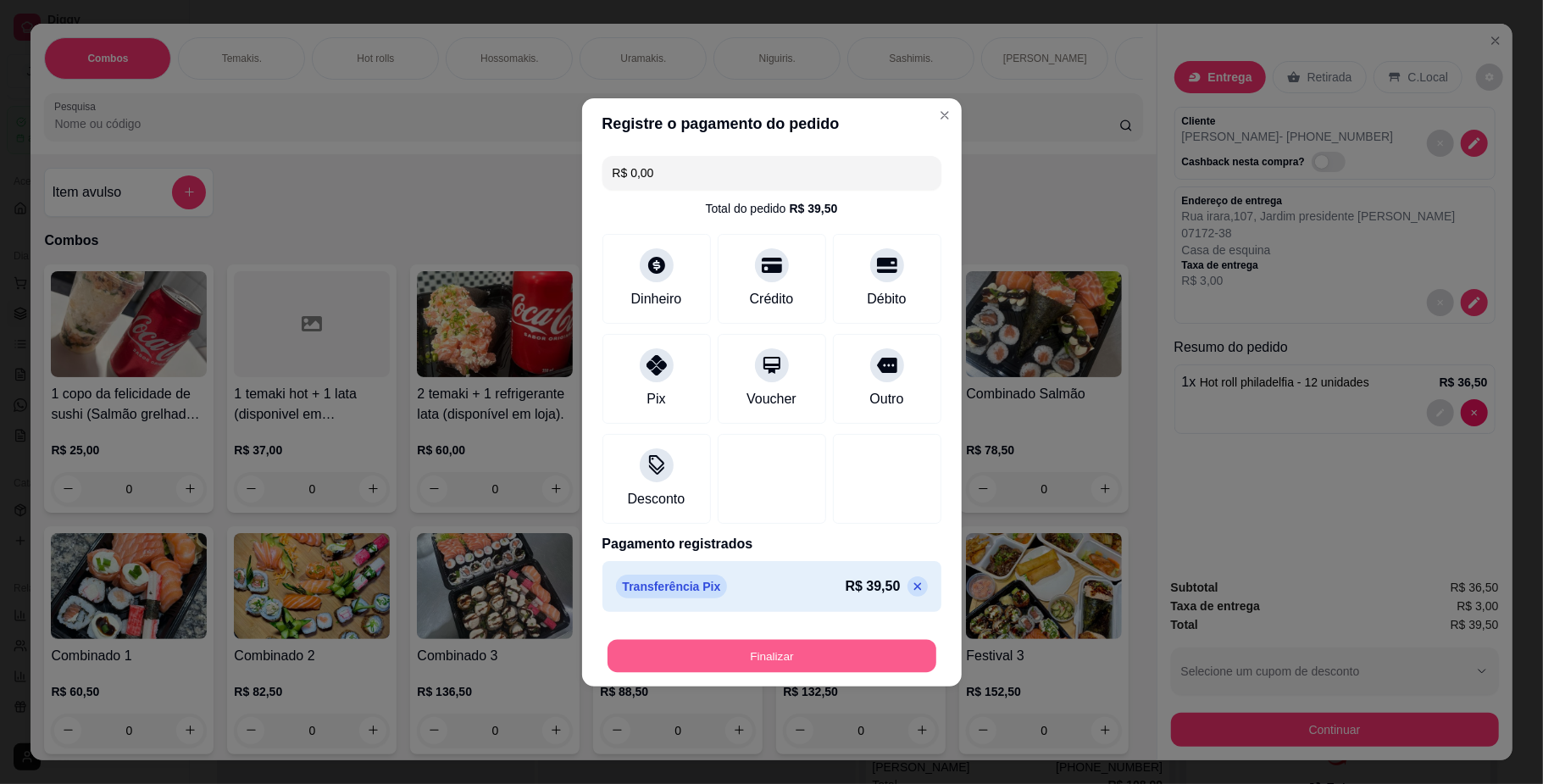
click at [739, 664] on button "Finalizar" at bounding box center [772, 655] width 329 height 33
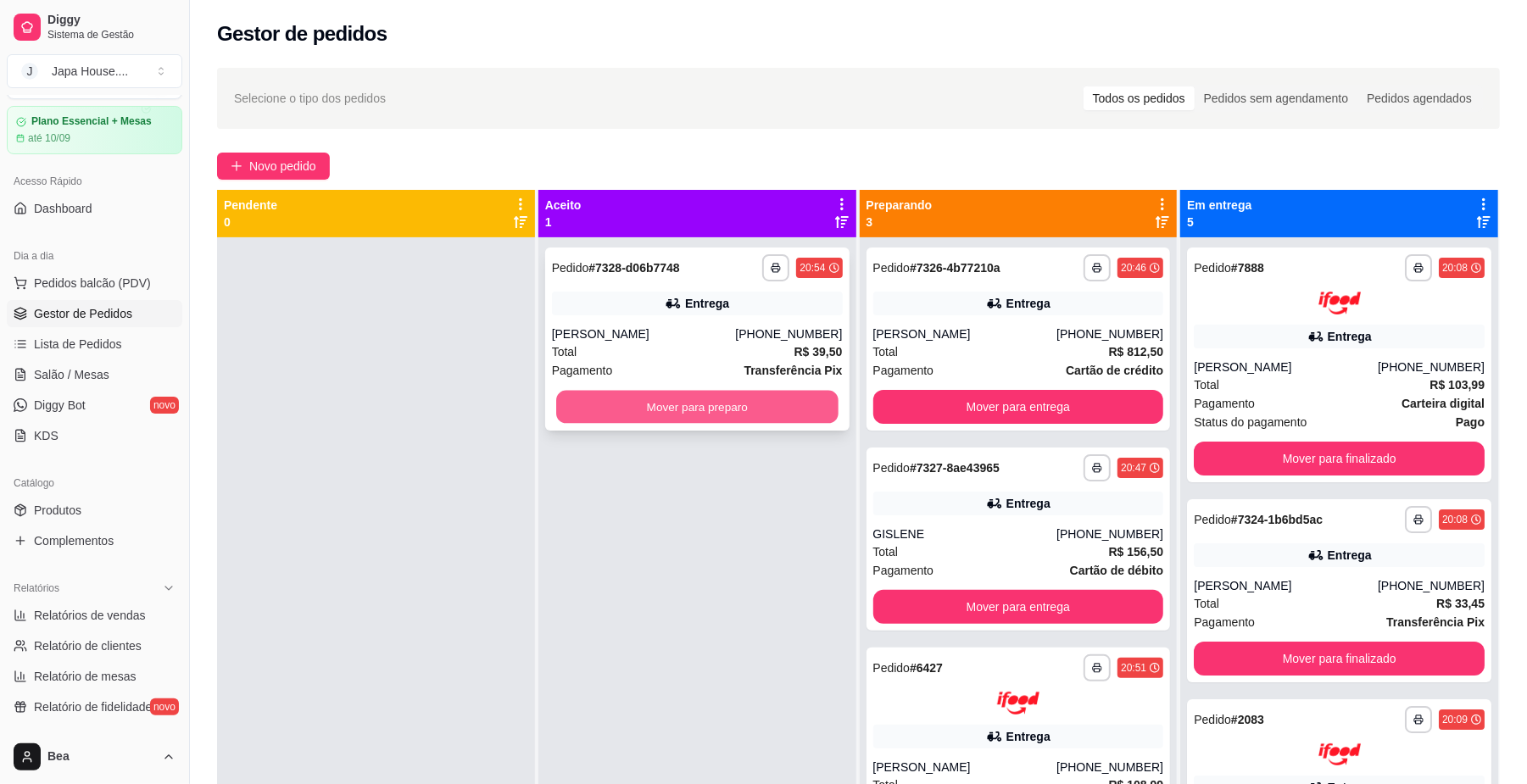
click at [753, 415] on button "Mover para preparo" at bounding box center [696, 406] width 281 height 33
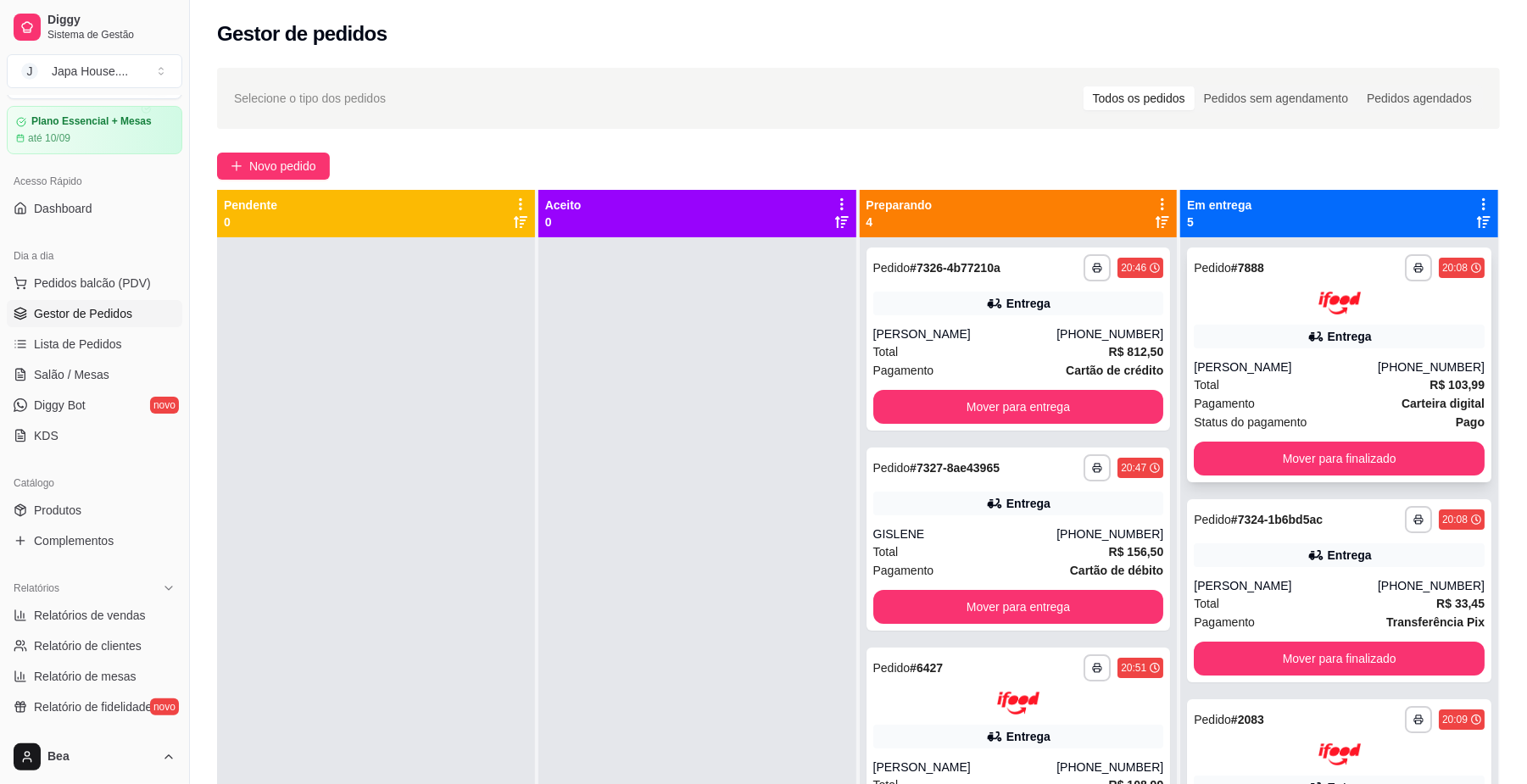
click at [1339, 380] on div "Total R$ 103,99" at bounding box center [1338, 384] width 290 height 19
click at [1360, 455] on button "Mover para finalizado" at bounding box center [1338, 458] width 290 height 34
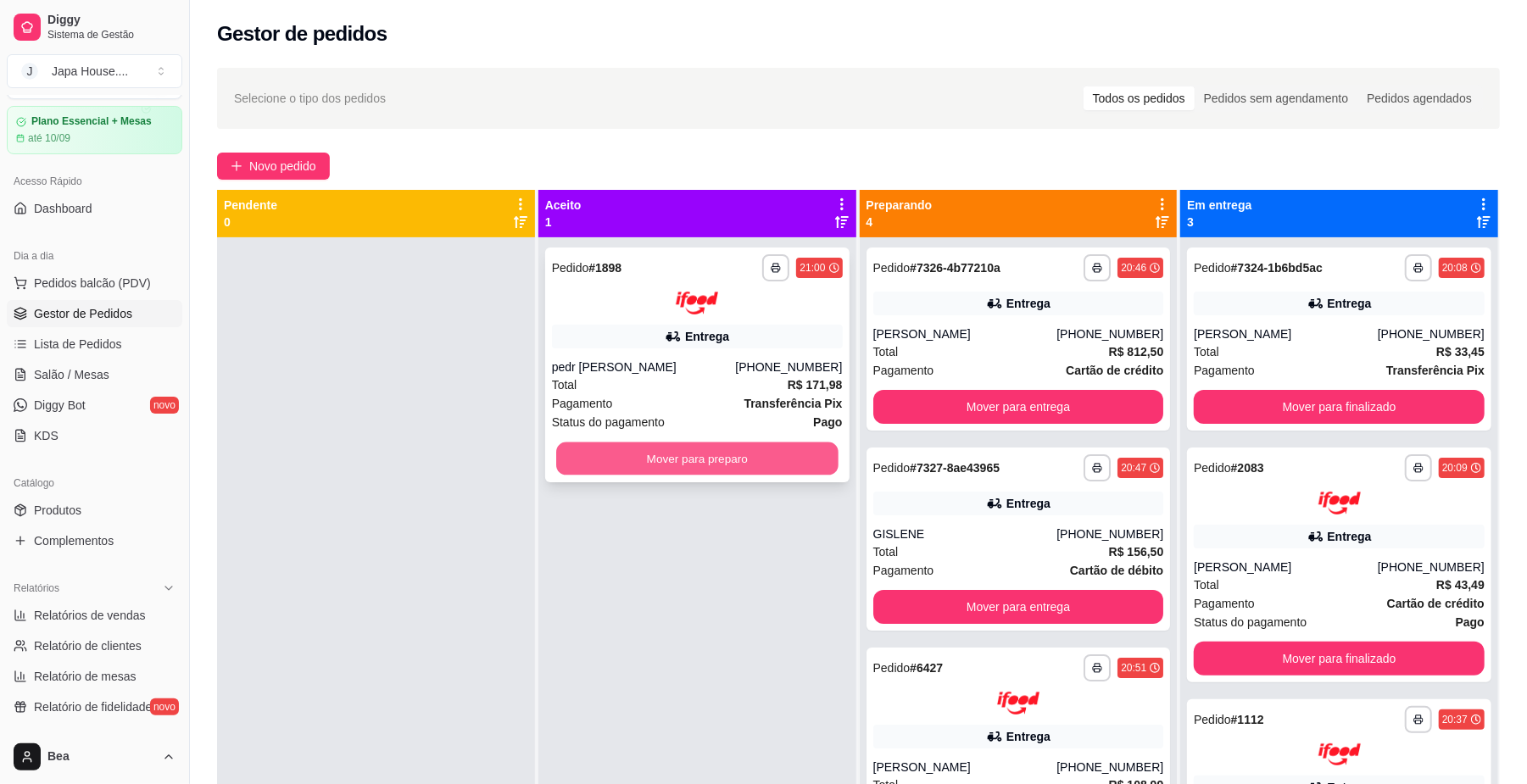
click at [625, 457] on button "Mover para preparo" at bounding box center [696, 457] width 281 height 33
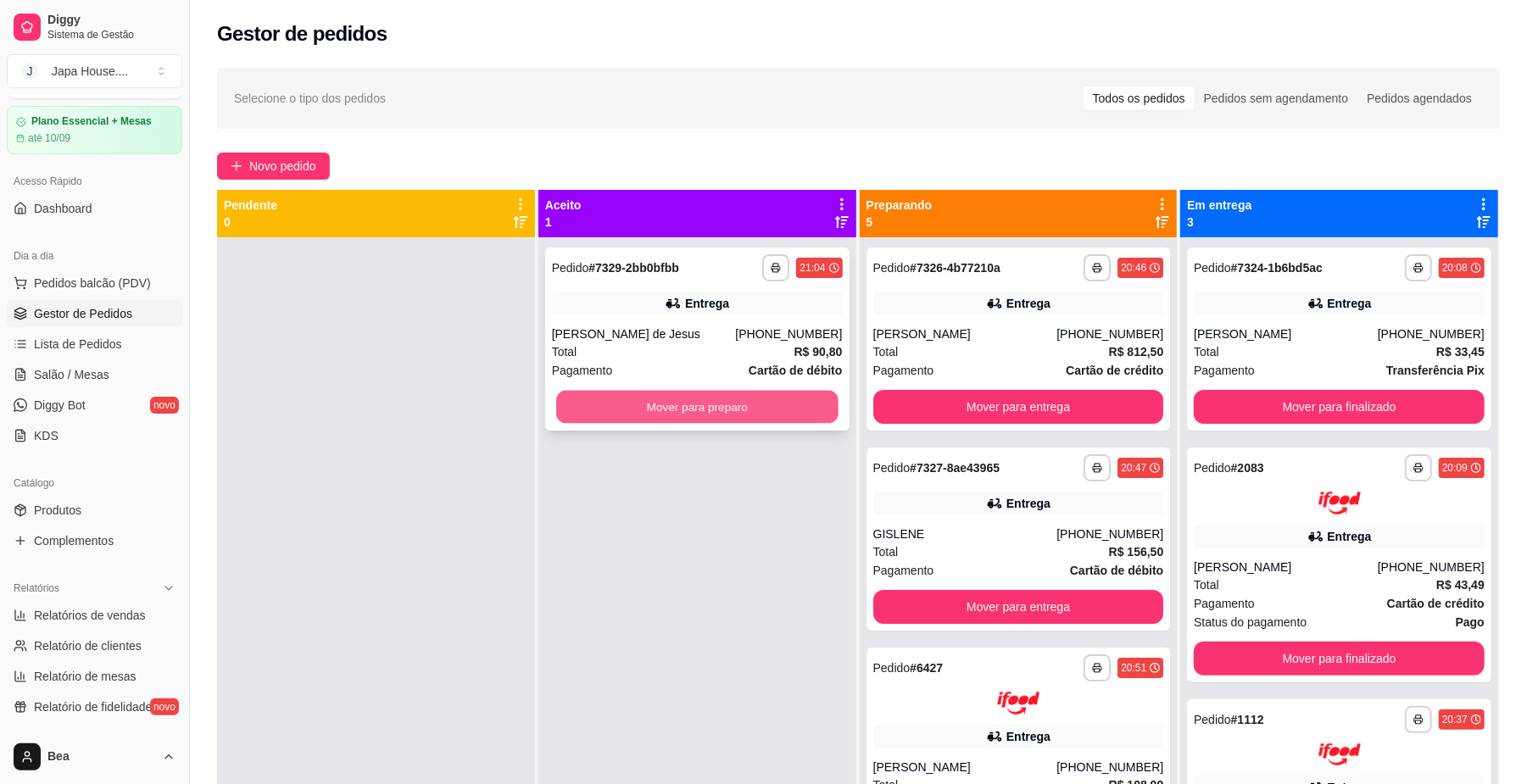
click at [635, 415] on button "Mover para preparo" at bounding box center [696, 406] width 281 height 33
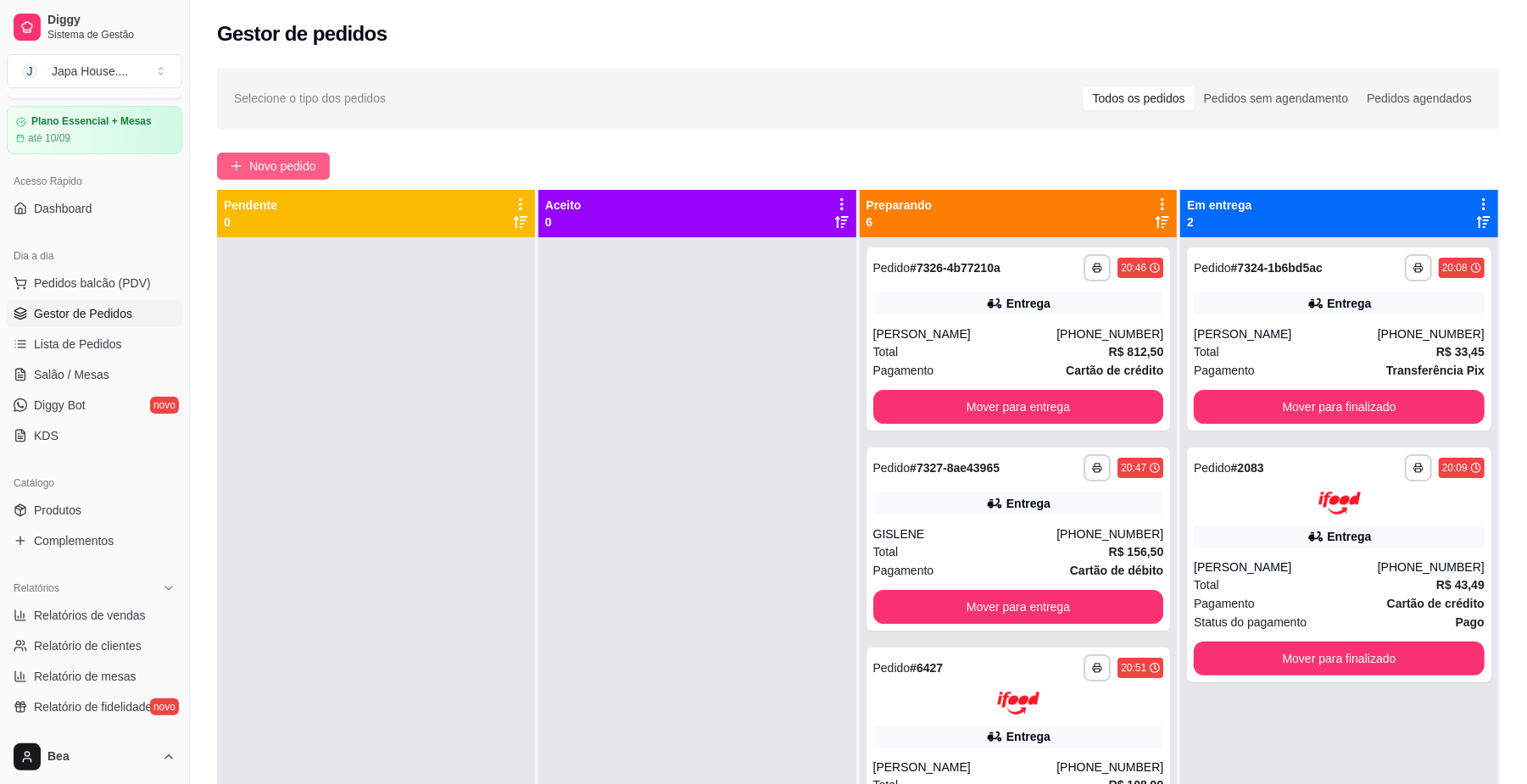
click at [287, 163] on span "Novo pedido" at bounding box center [282, 166] width 67 height 19
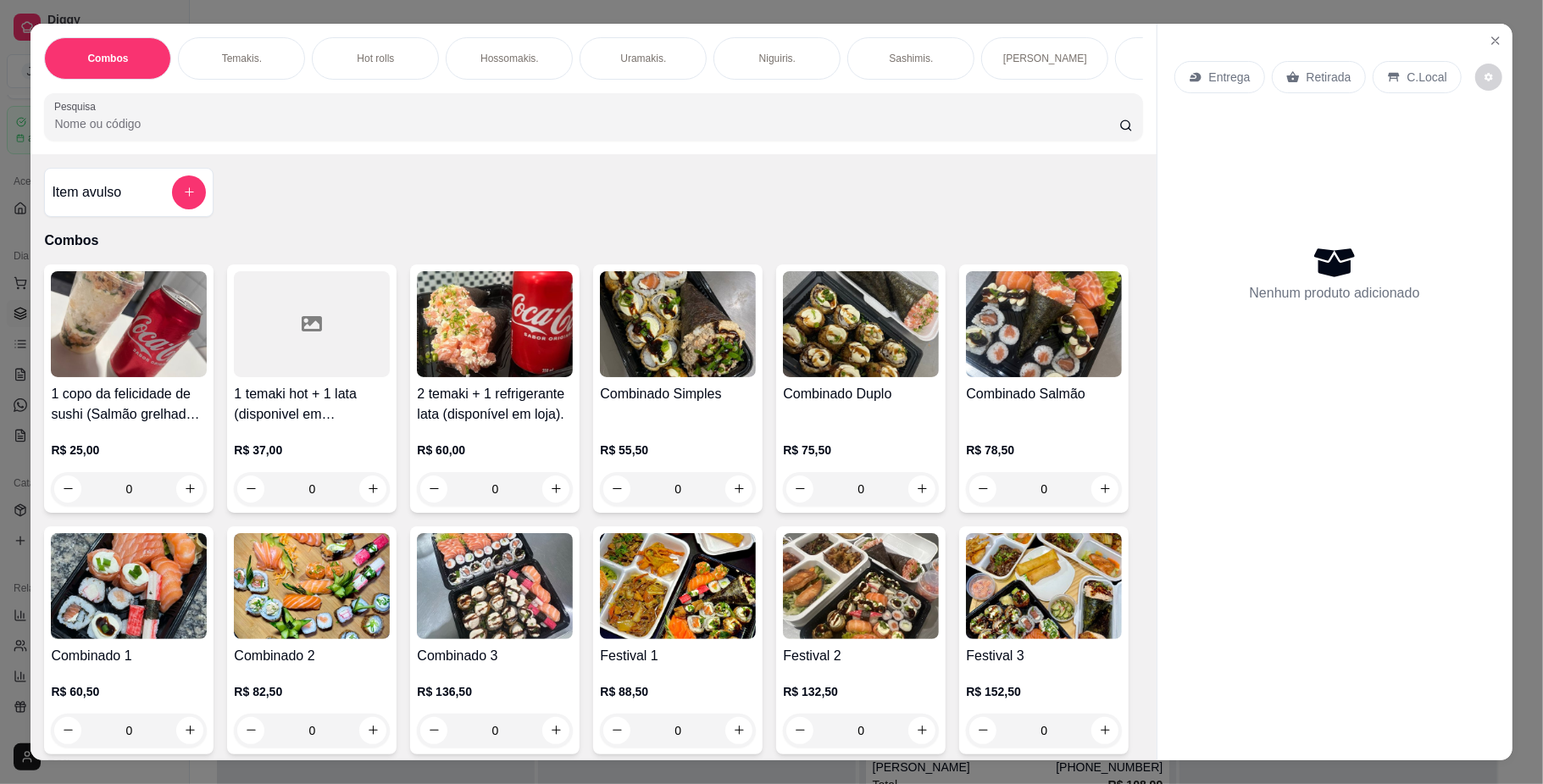
click at [325, 48] on div "Hot rolls" at bounding box center [375, 58] width 127 height 42
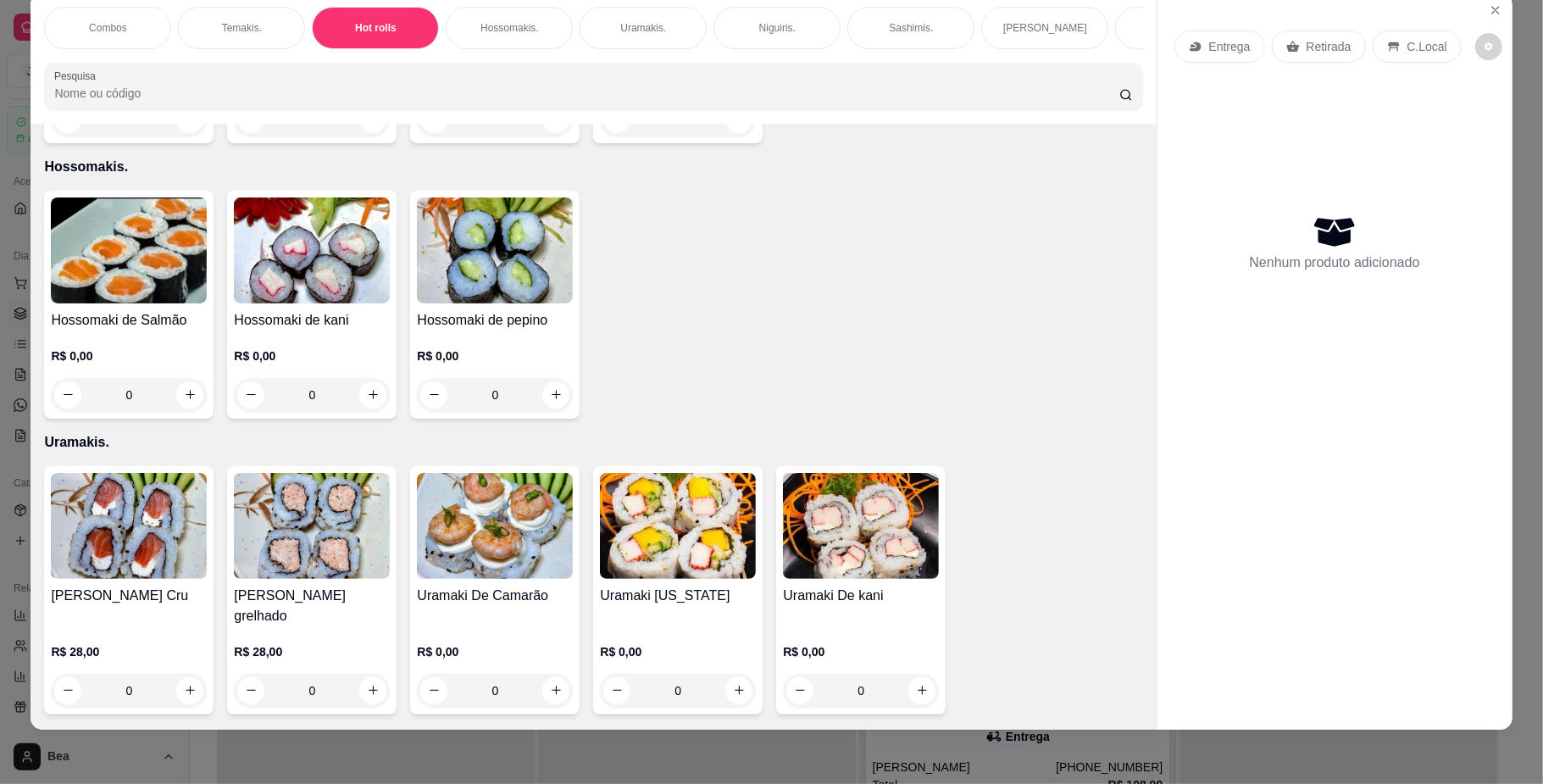
click at [157, 137] on div "R$ 15,00 0" at bounding box center [129, 96] width 156 height 81
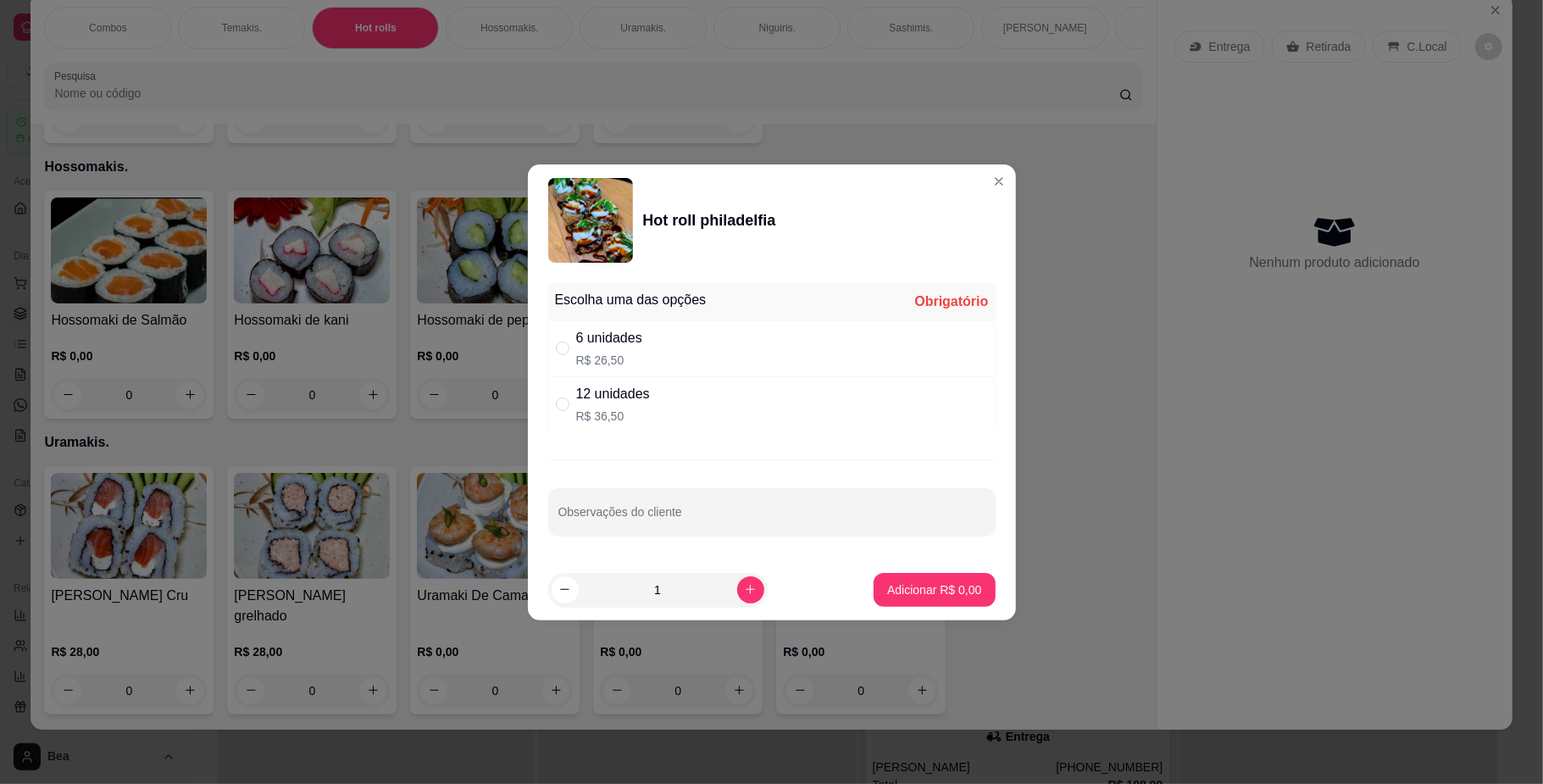
click at [604, 401] on div "12 unidades" at bounding box center [613, 394] width 74 height 21
radio input "true"
click at [885, 595] on p "Adicionar R$ 36,50" at bounding box center [931, 589] width 98 height 16
type input "1"
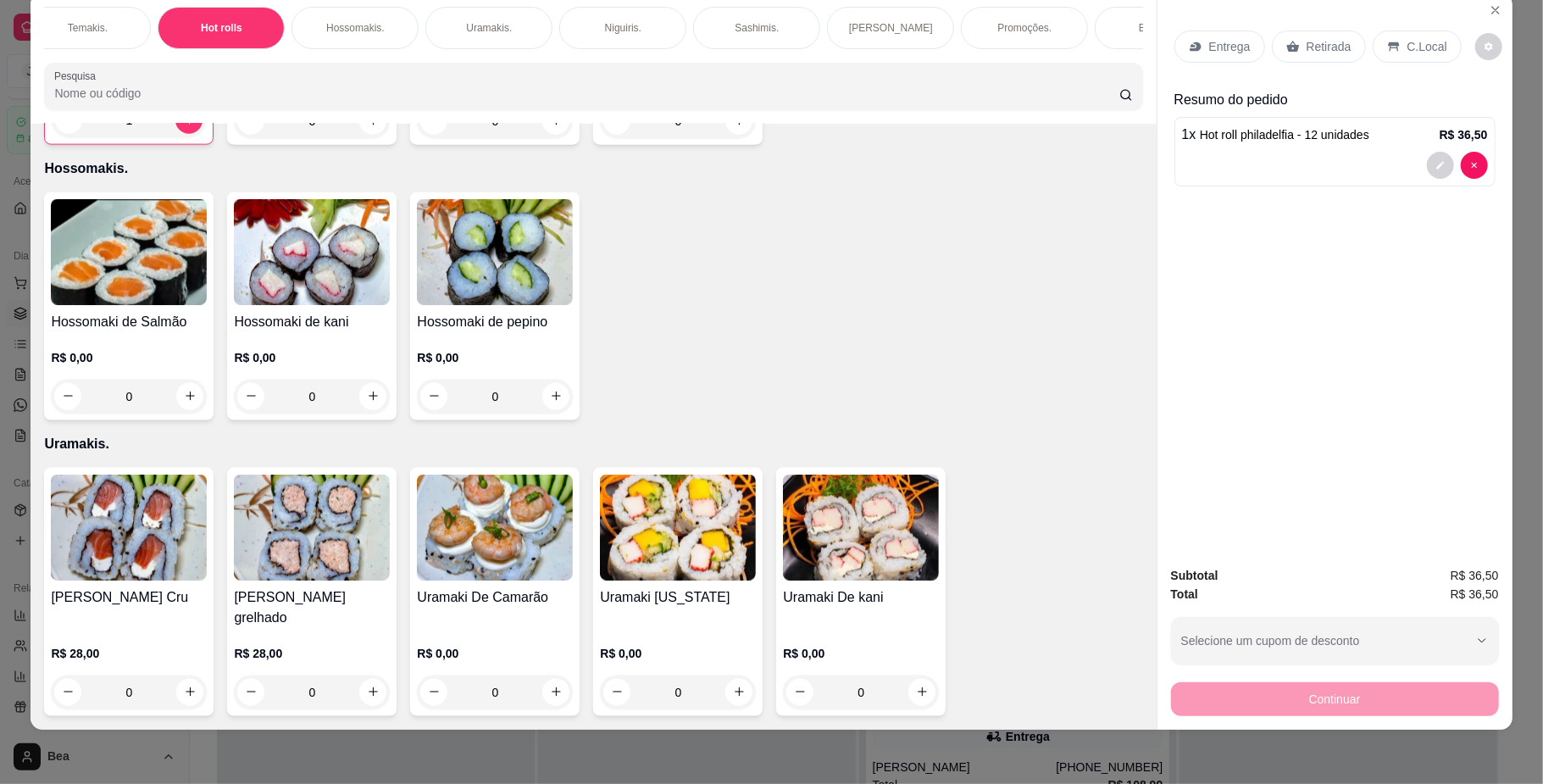
scroll to position [0, 164]
click at [571, 27] on div "Niguiris." at bounding box center [613, 28] width 127 height 42
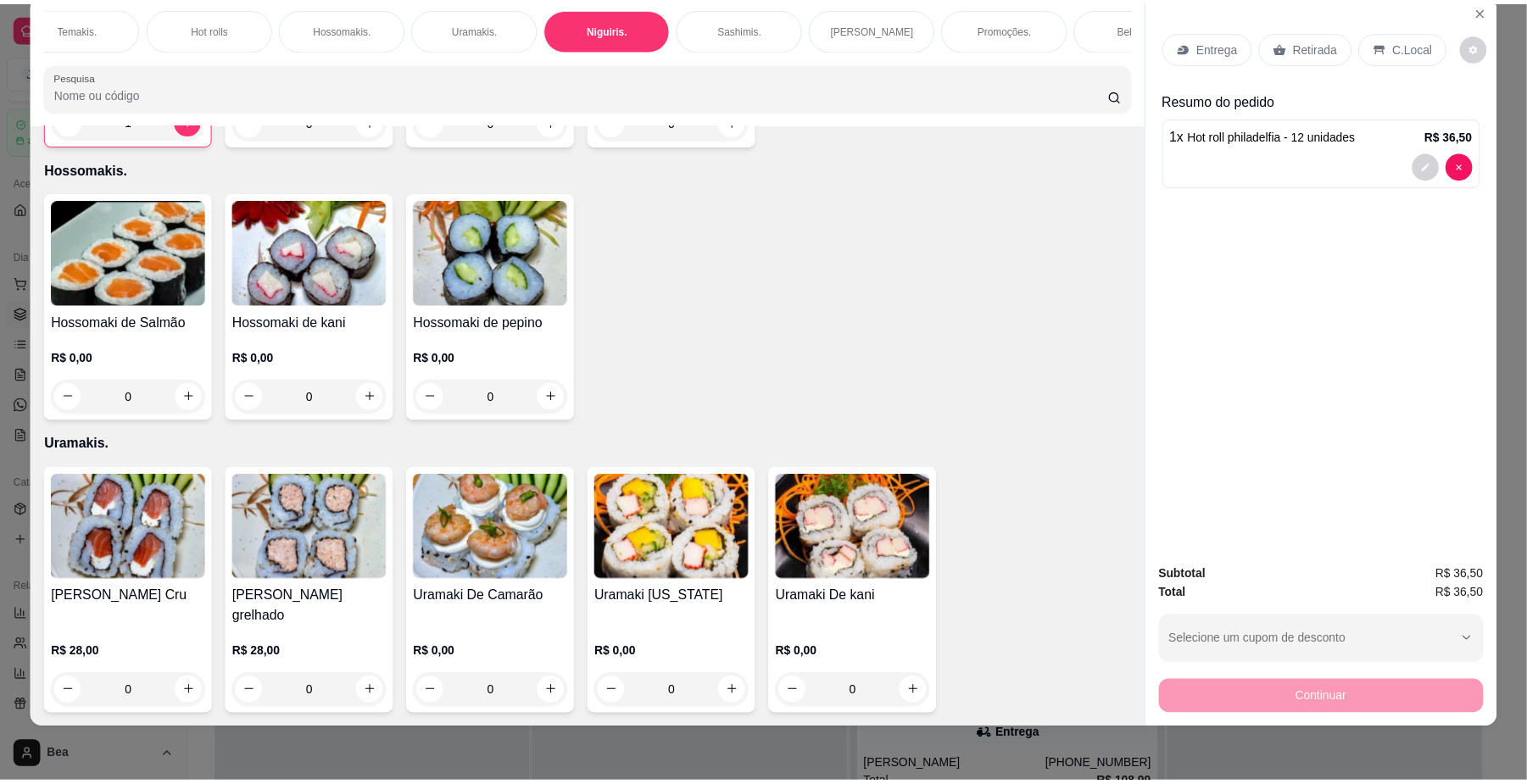
scroll to position [2482, 0]
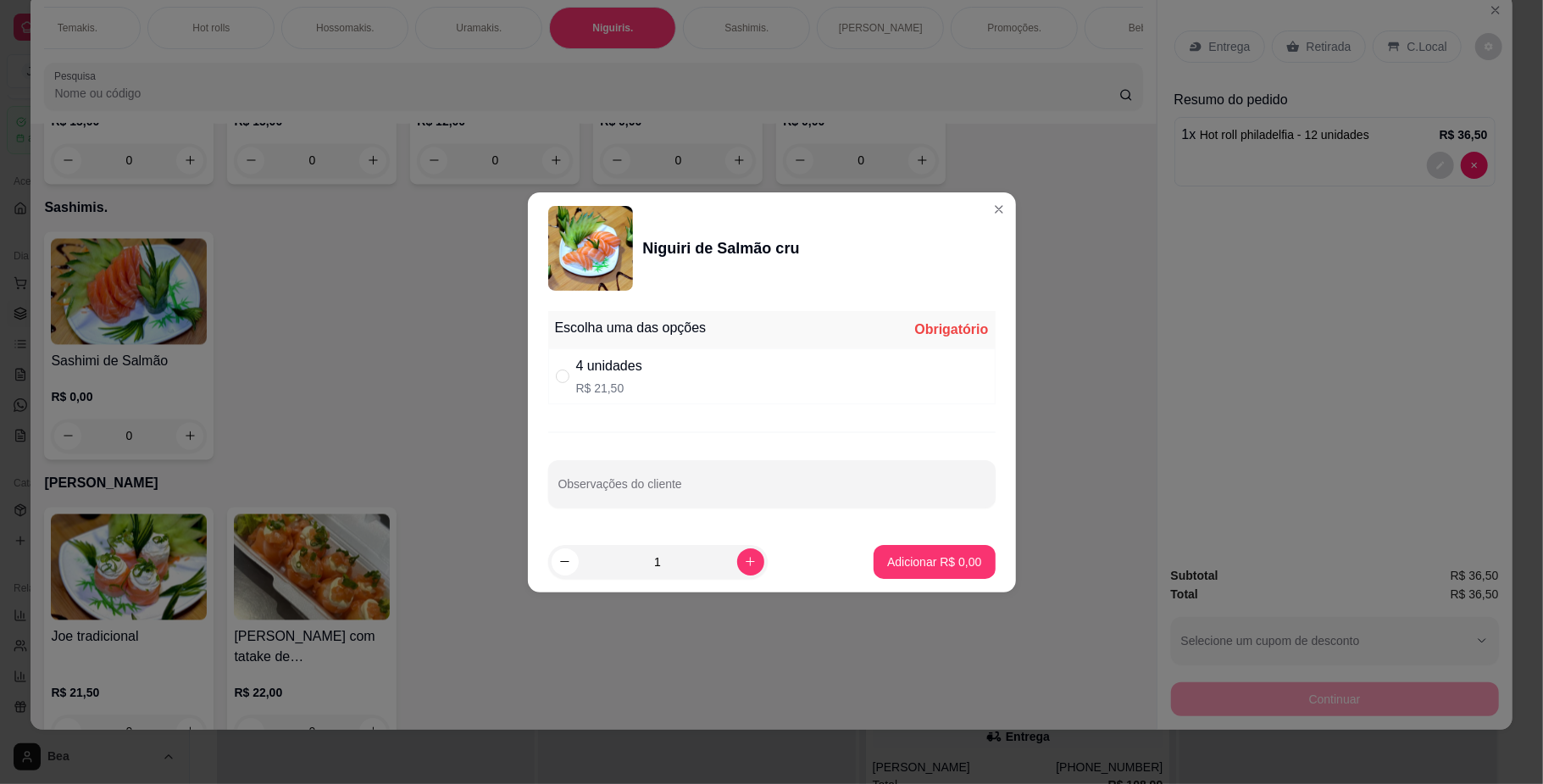
click at [631, 380] on p "R$ 21,50" at bounding box center [609, 388] width 66 height 17
radio input "true"
click at [889, 563] on p "Adicionar R$ 21,50" at bounding box center [931, 562] width 98 height 16
type input "1"
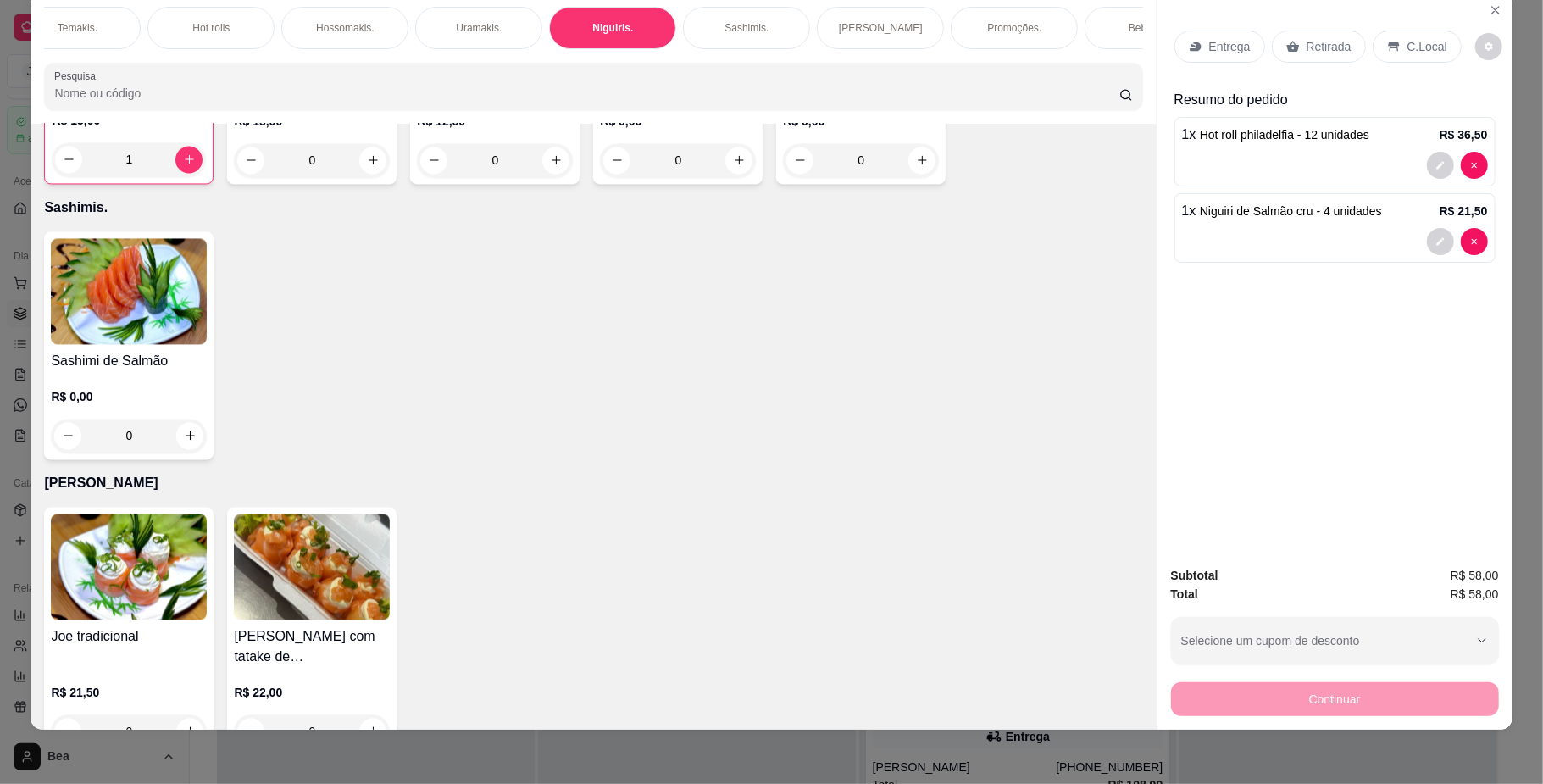
click at [1318, 47] on p "Retirada" at bounding box center [1329, 46] width 45 height 17
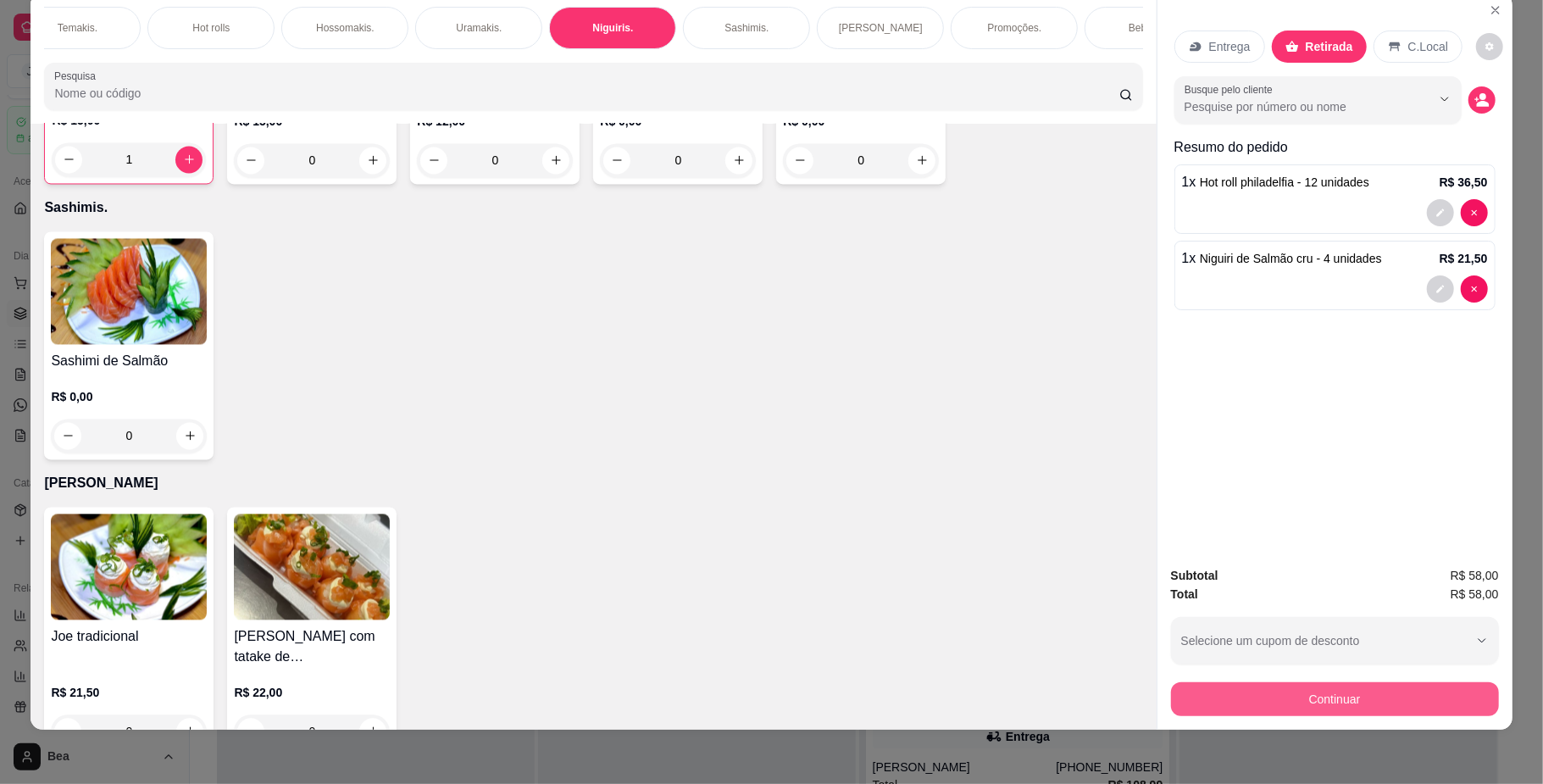
click at [1267, 688] on button "Continuar" at bounding box center [1334, 699] width 328 height 34
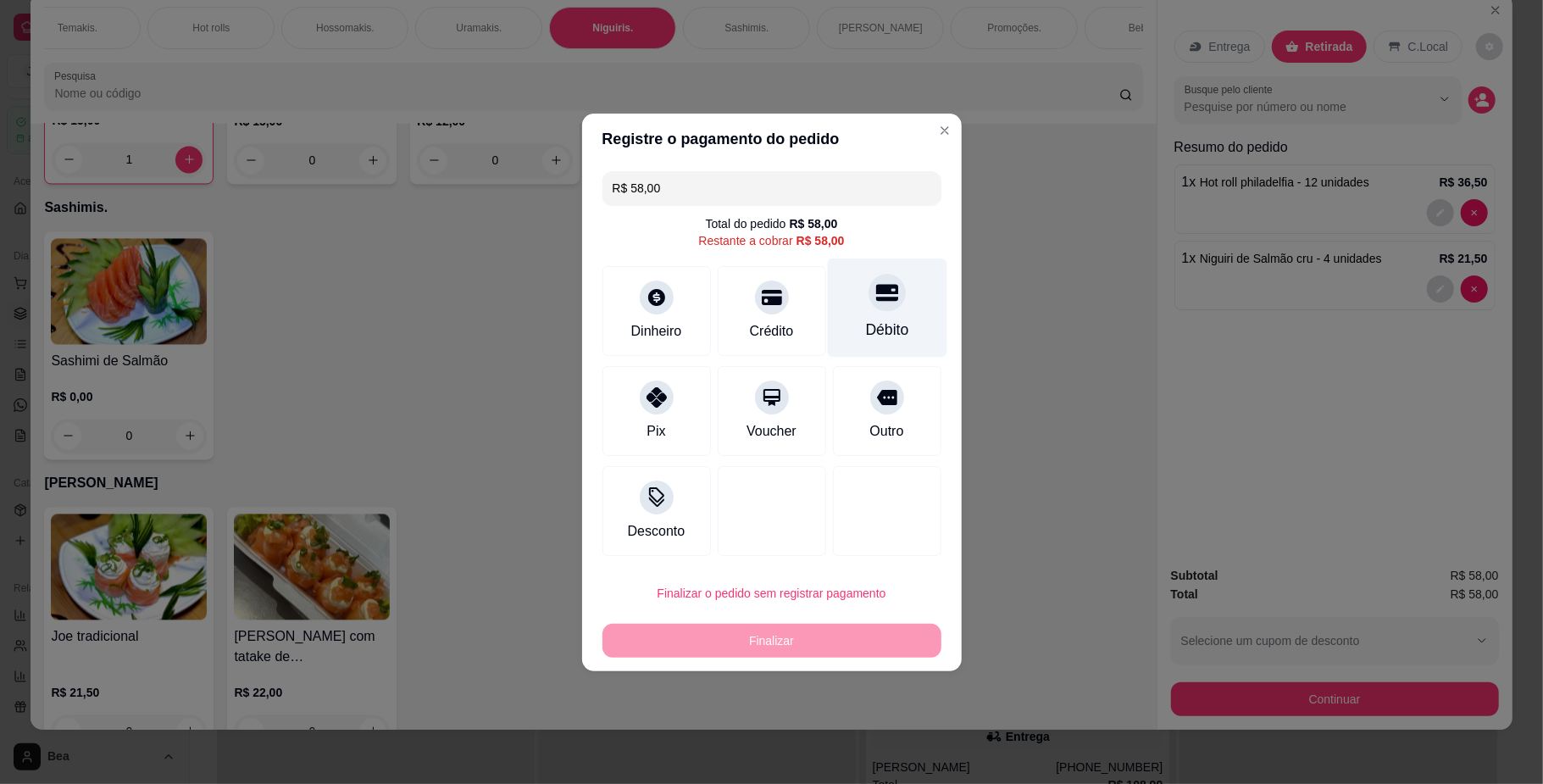
click at [863, 313] on div "Débito" at bounding box center [887, 306] width 120 height 99
type input "R$ 0,00"
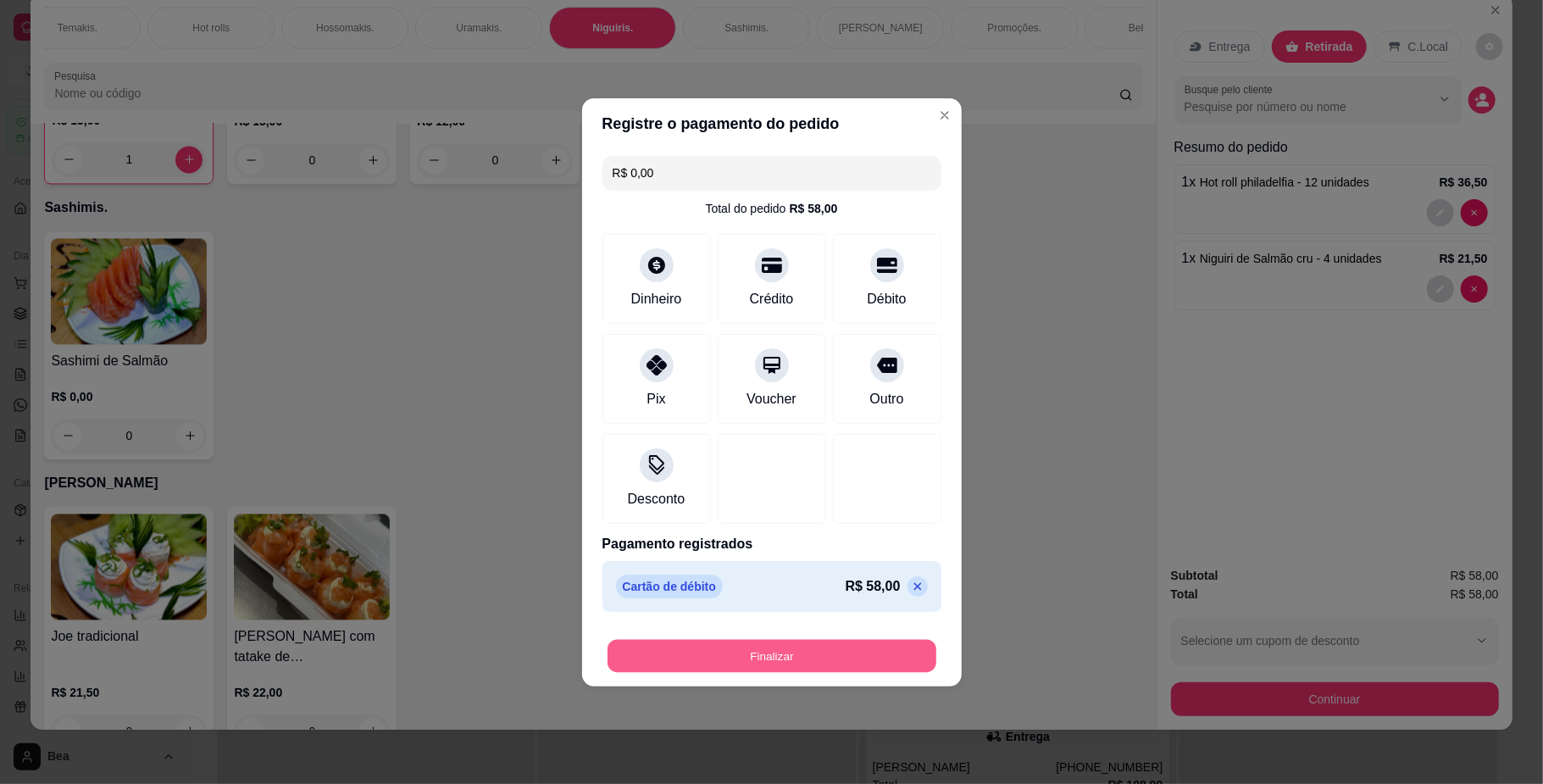
click at [753, 652] on button "Finalizar" at bounding box center [772, 655] width 329 height 33
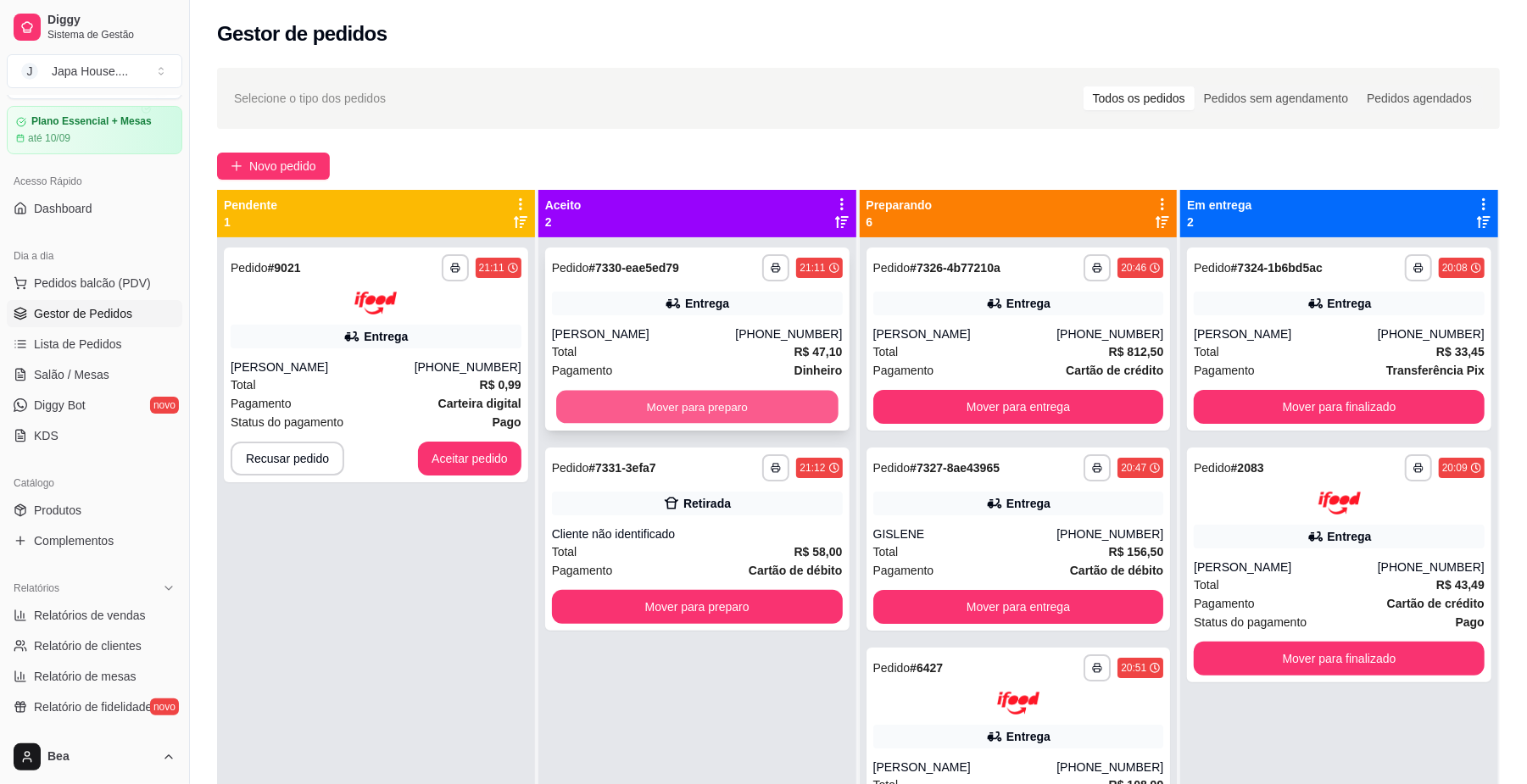
click at [753, 401] on button "Mover para preparo" at bounding box center [696, 406] width 281 height 33
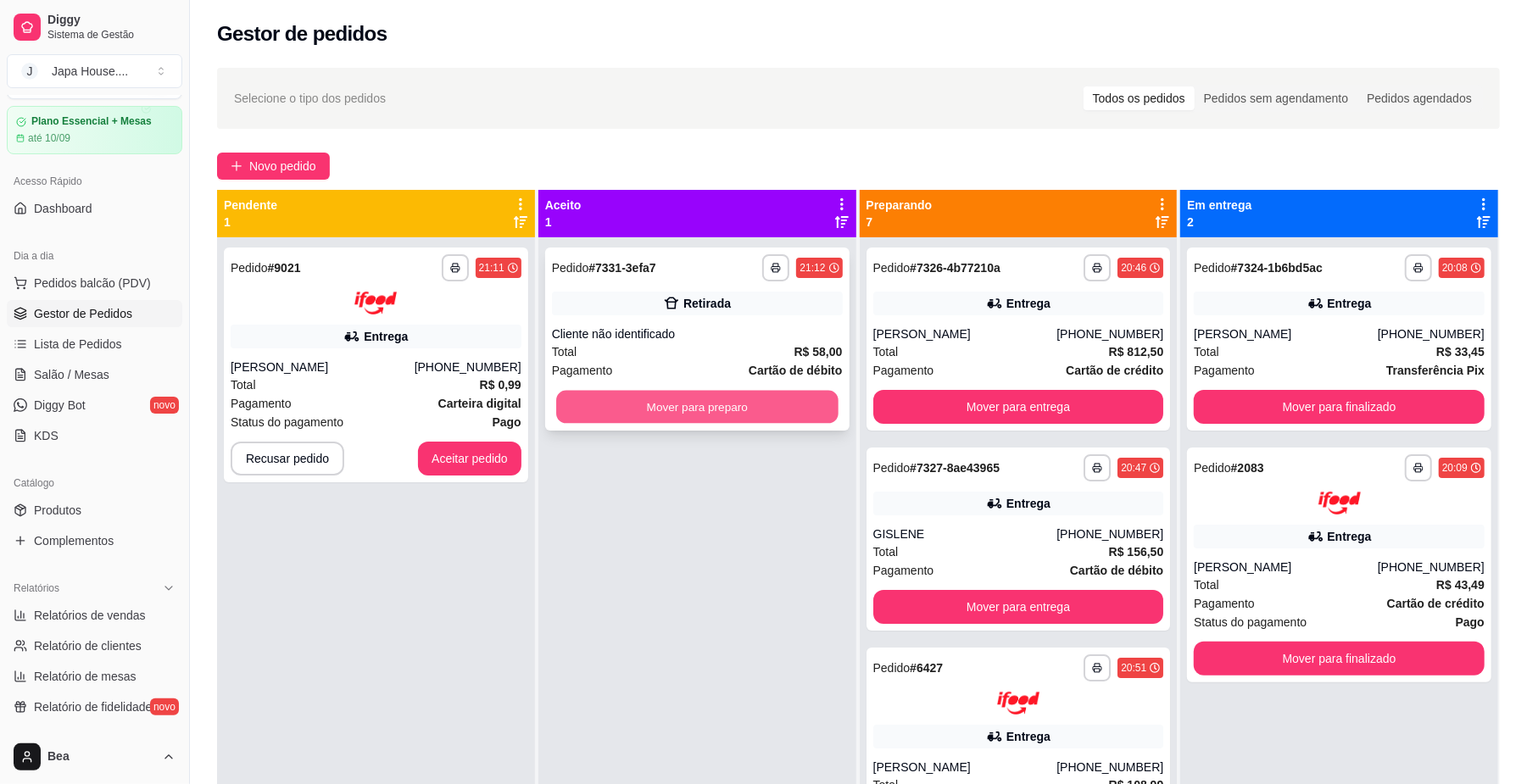
click at [760, 419] on button "Mover para preparo" at bounding box center [696, 406] width 281 height 33
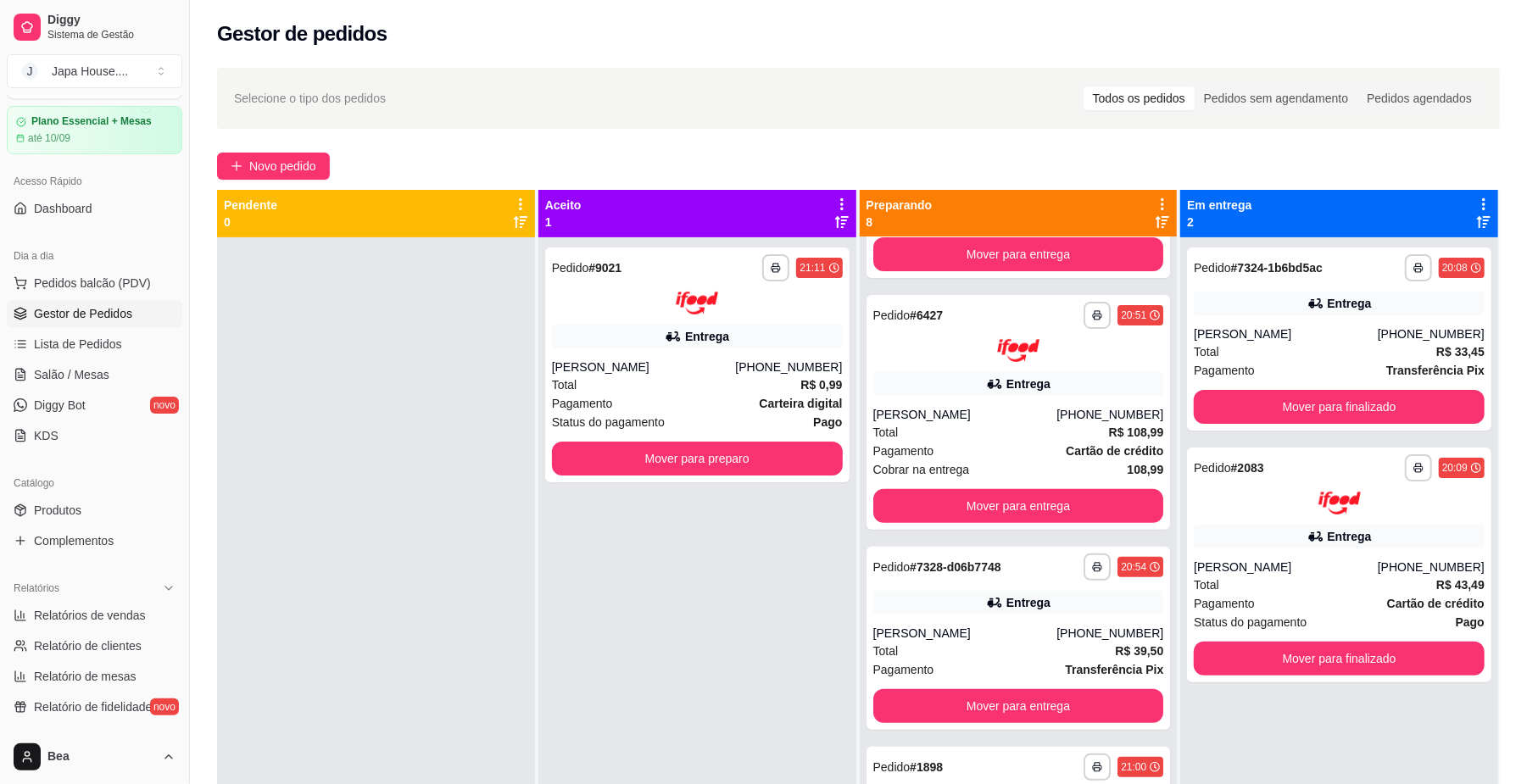
scroll to position [355, 0]
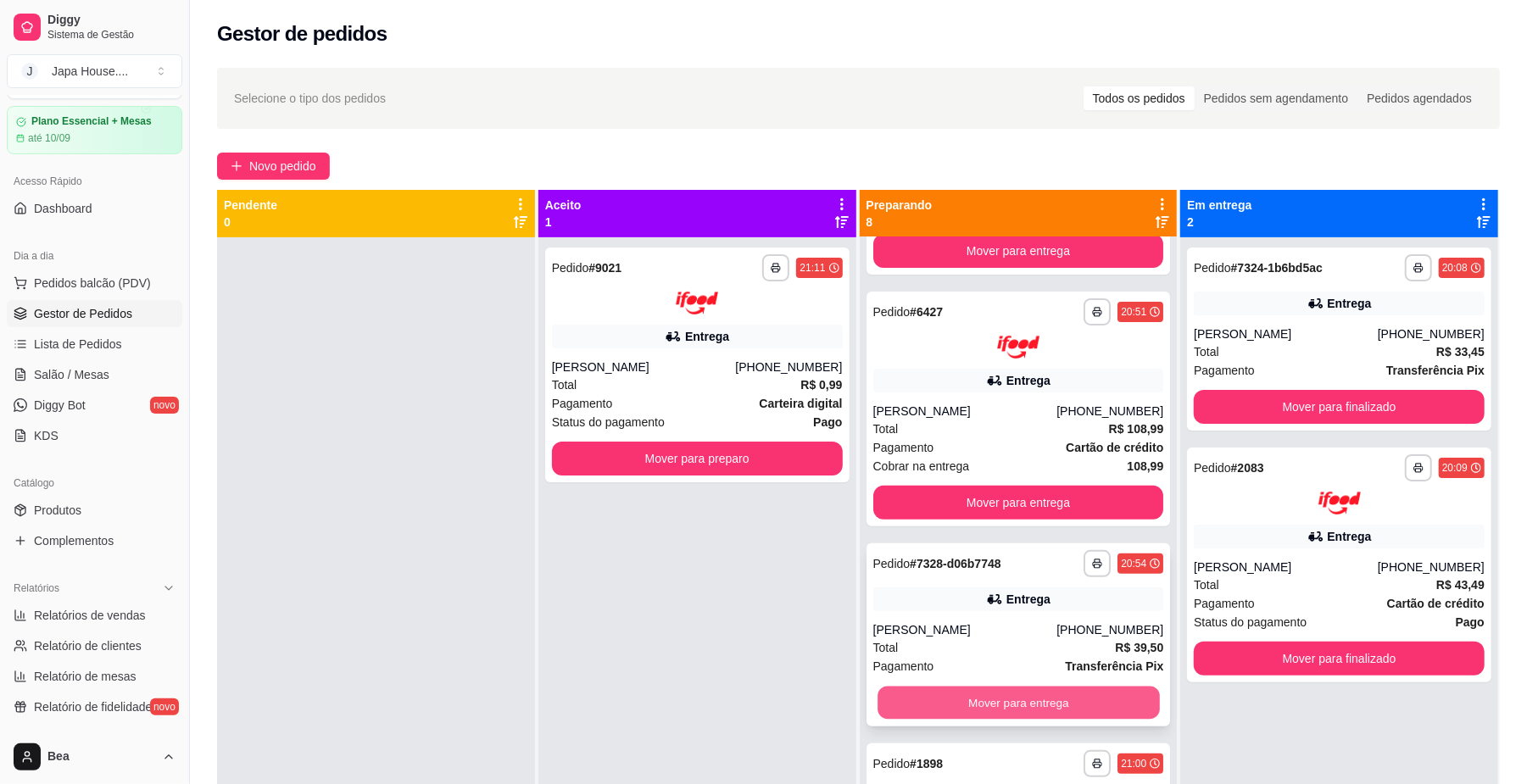
click at [1072, 702] on button "Mover para entrega" at bounding box center [1018, 702] width 281 height 33
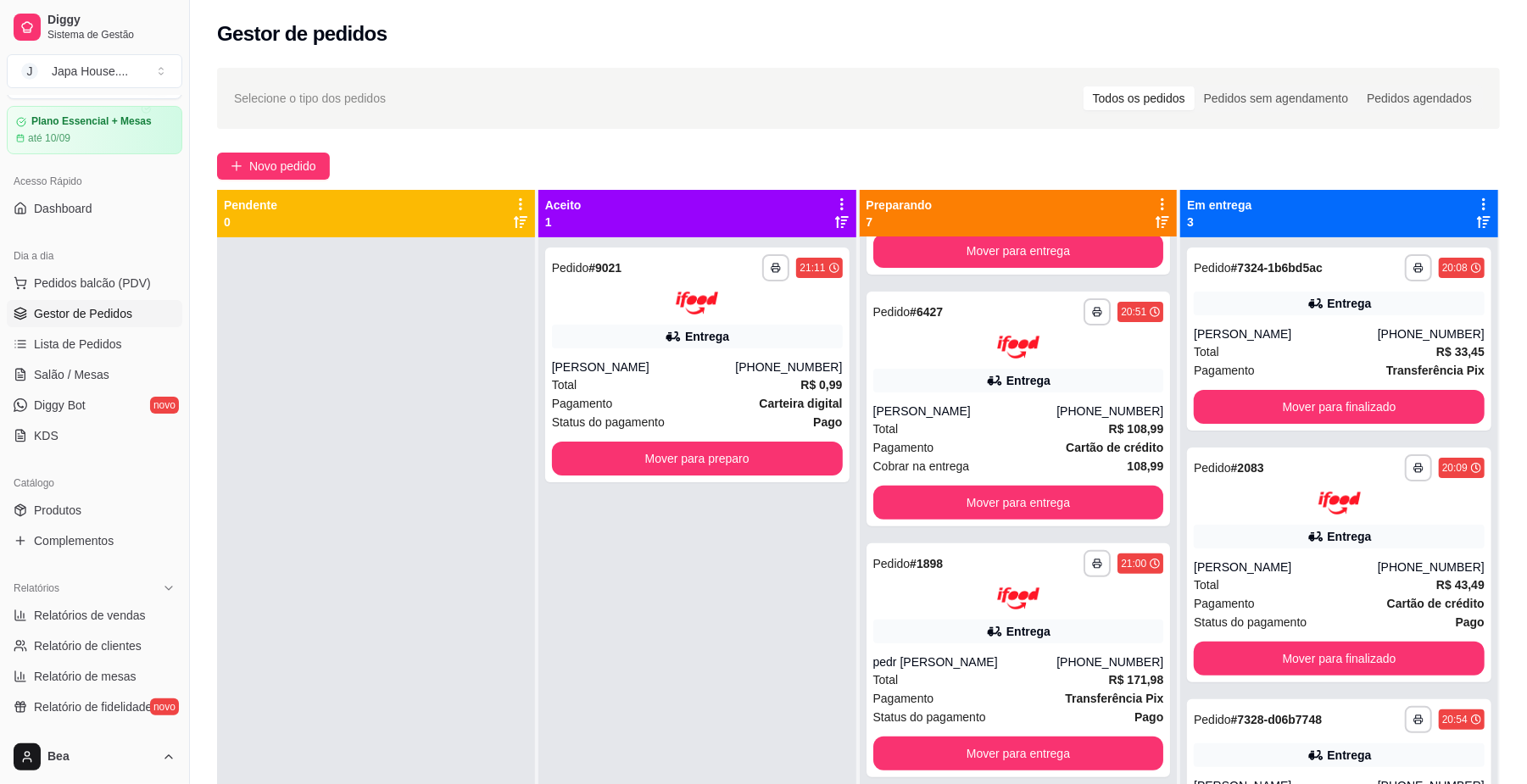
scroll to position [0, 0]
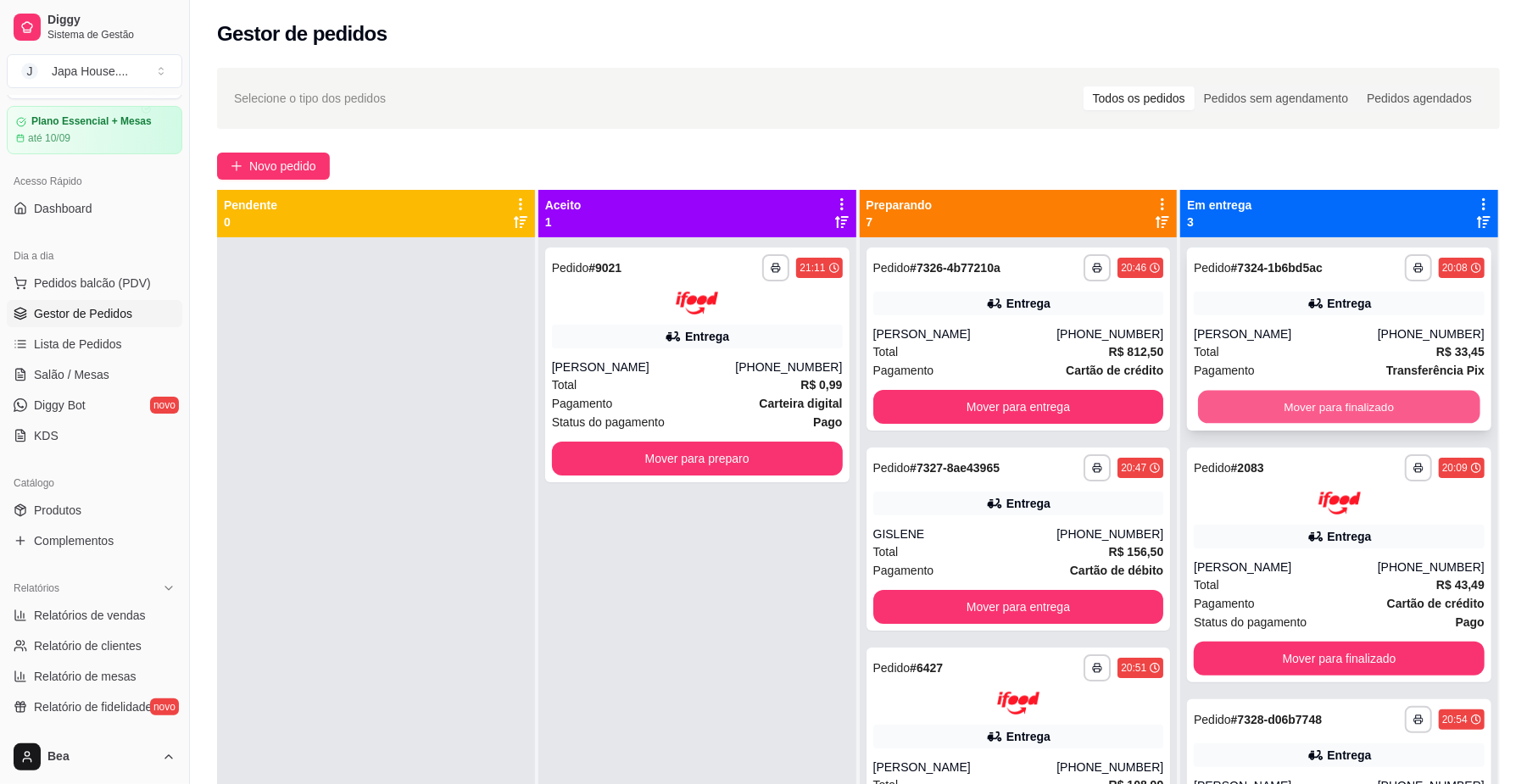
click at [1246, 396] on button "Mover para finalizado" at bounding box center [1338, 406] width 281 height 33
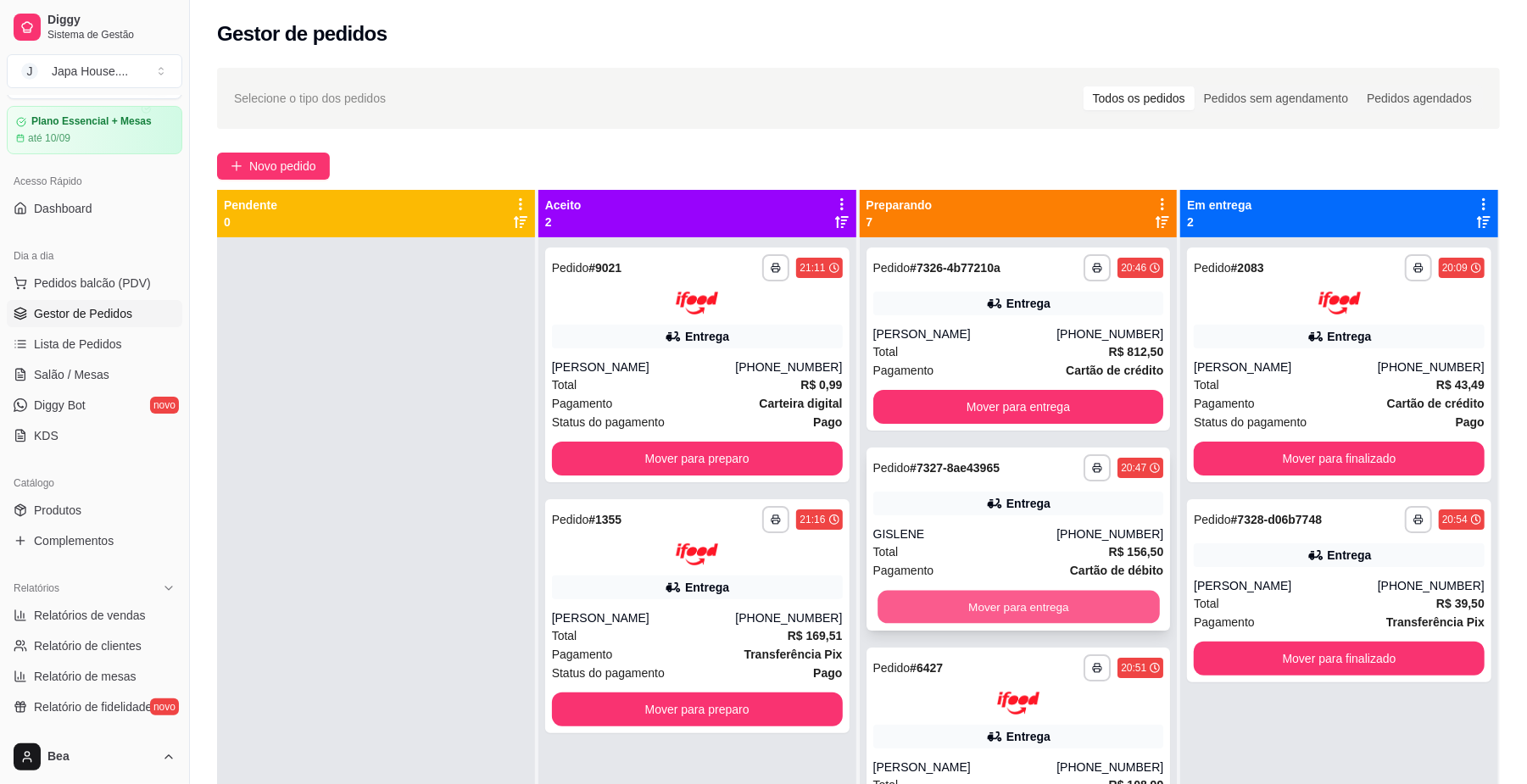
click at [961, 597] on button "Mover para entrega" at bounding box center [1018, 606] width 281 height 33
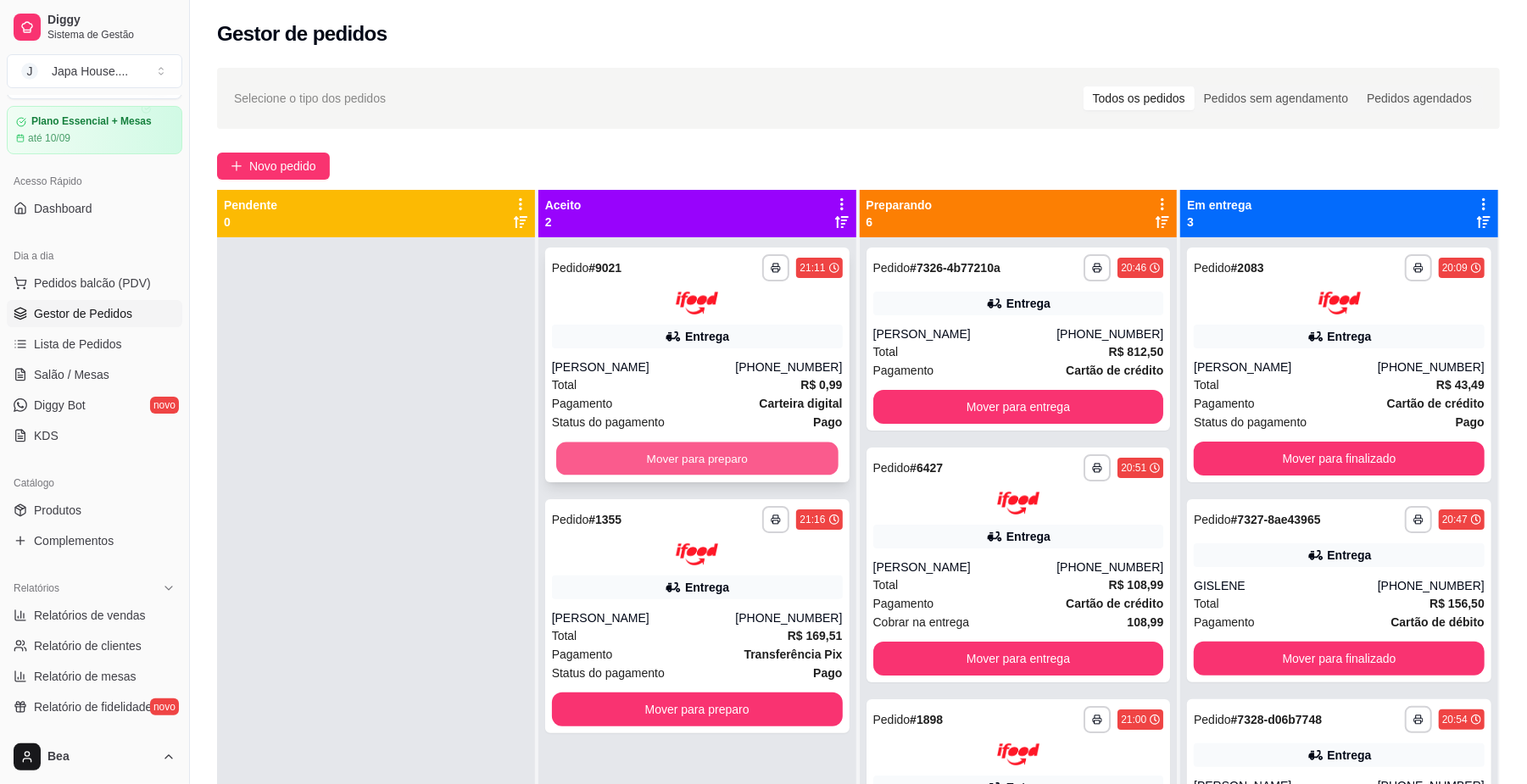
click at [741, 458] on button "Mover para preparo" at bounding box center [696, 457] width 281 height 33
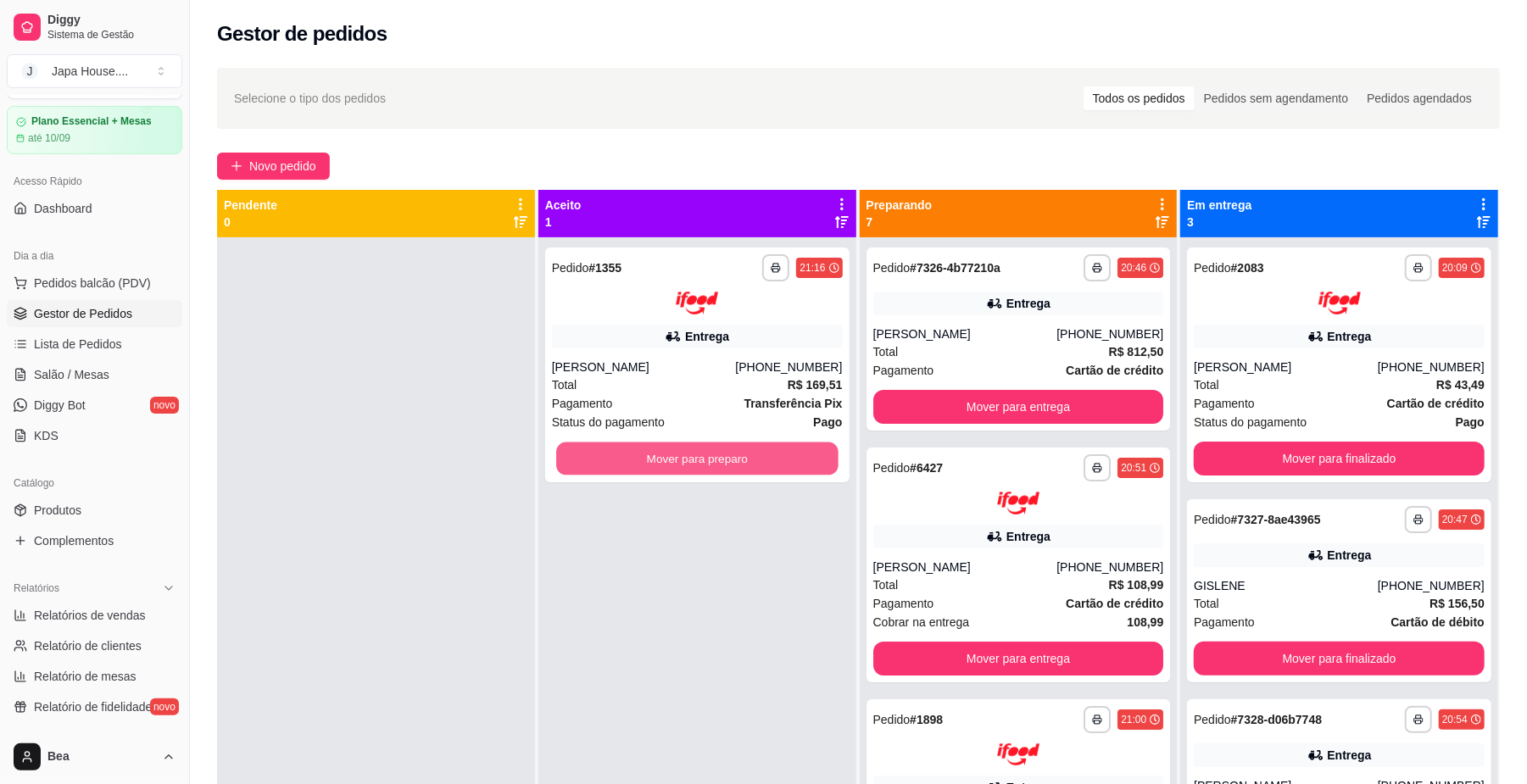
click at [741, 458] on button "Mover para preparo" at bounding box center [696, 457] width 281 height 33
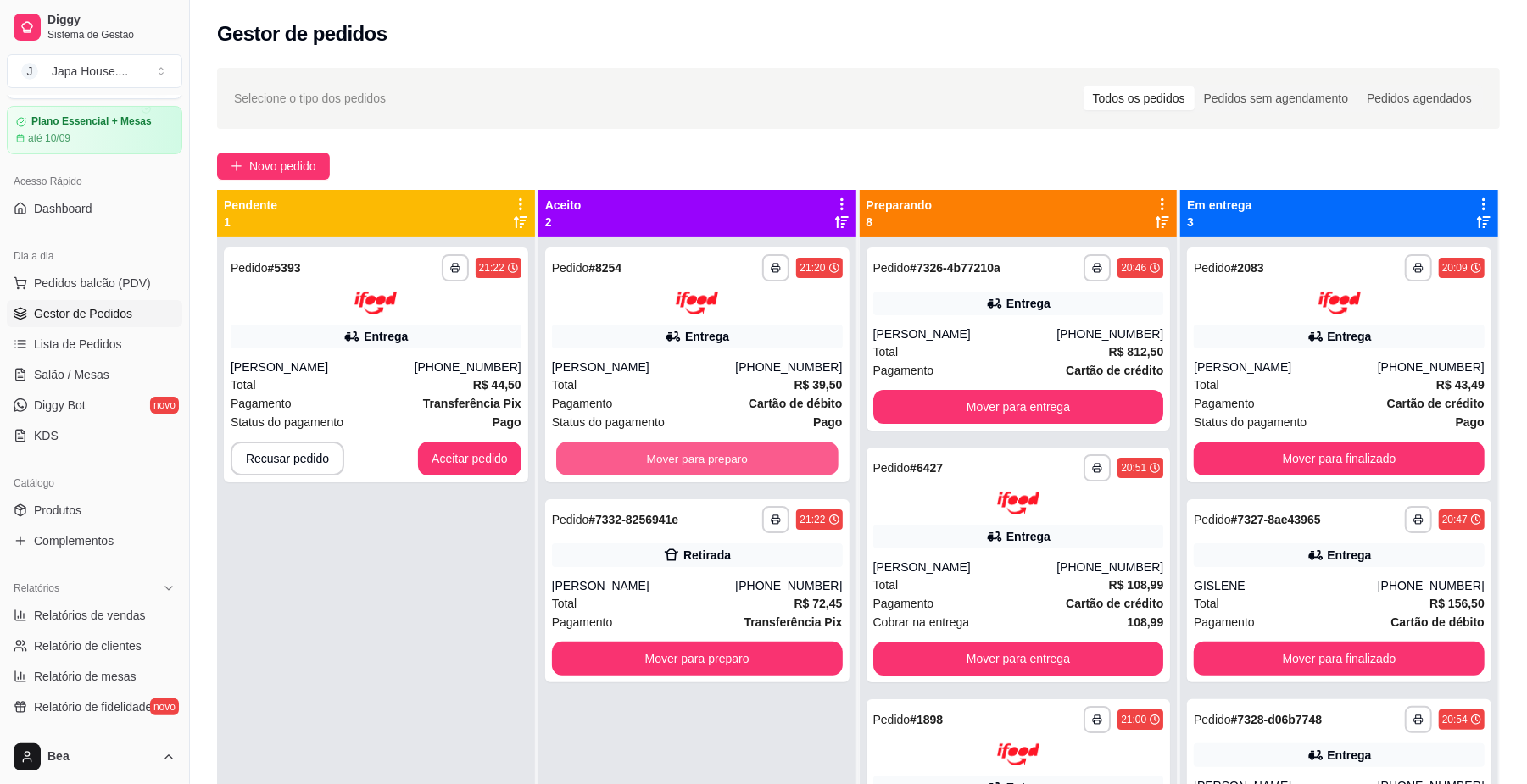
click at [741, 458] on button "Mover para preparo" at bounding box center [696, 457] width 281 height 33
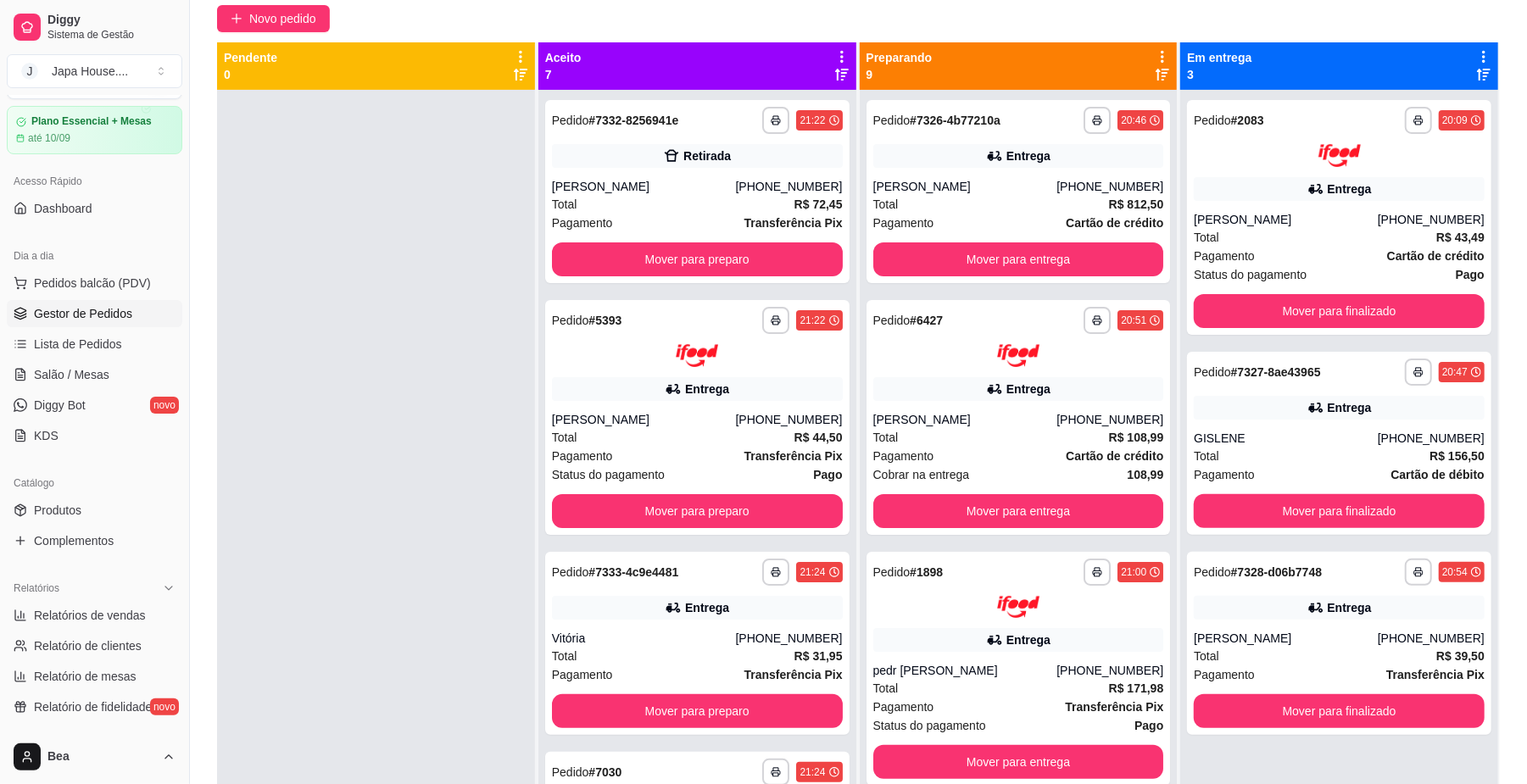
scroll to position [258, 0]
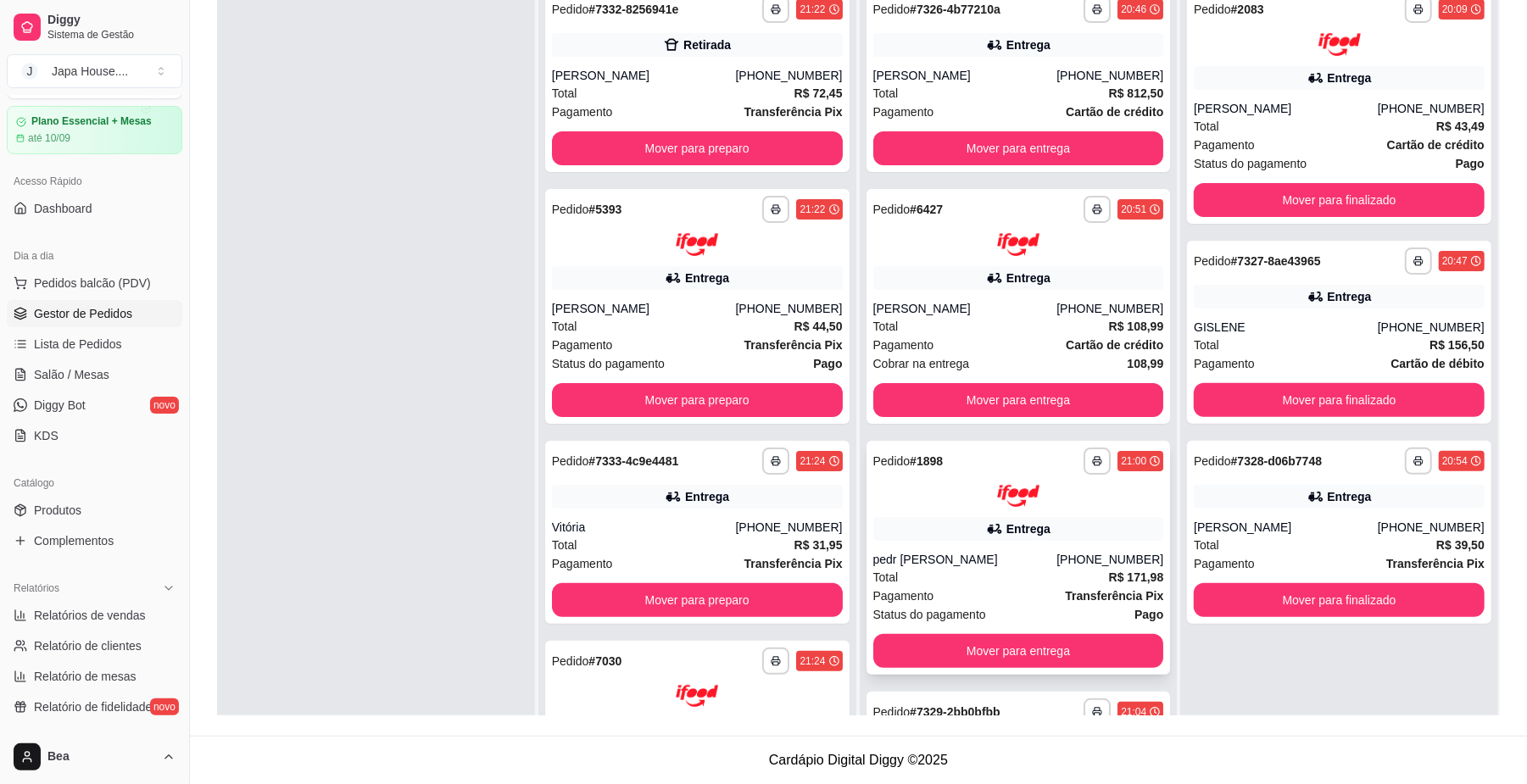
click at [1051, 549] on div "**********" at bounding box center [1019, 557] width 305 height 235
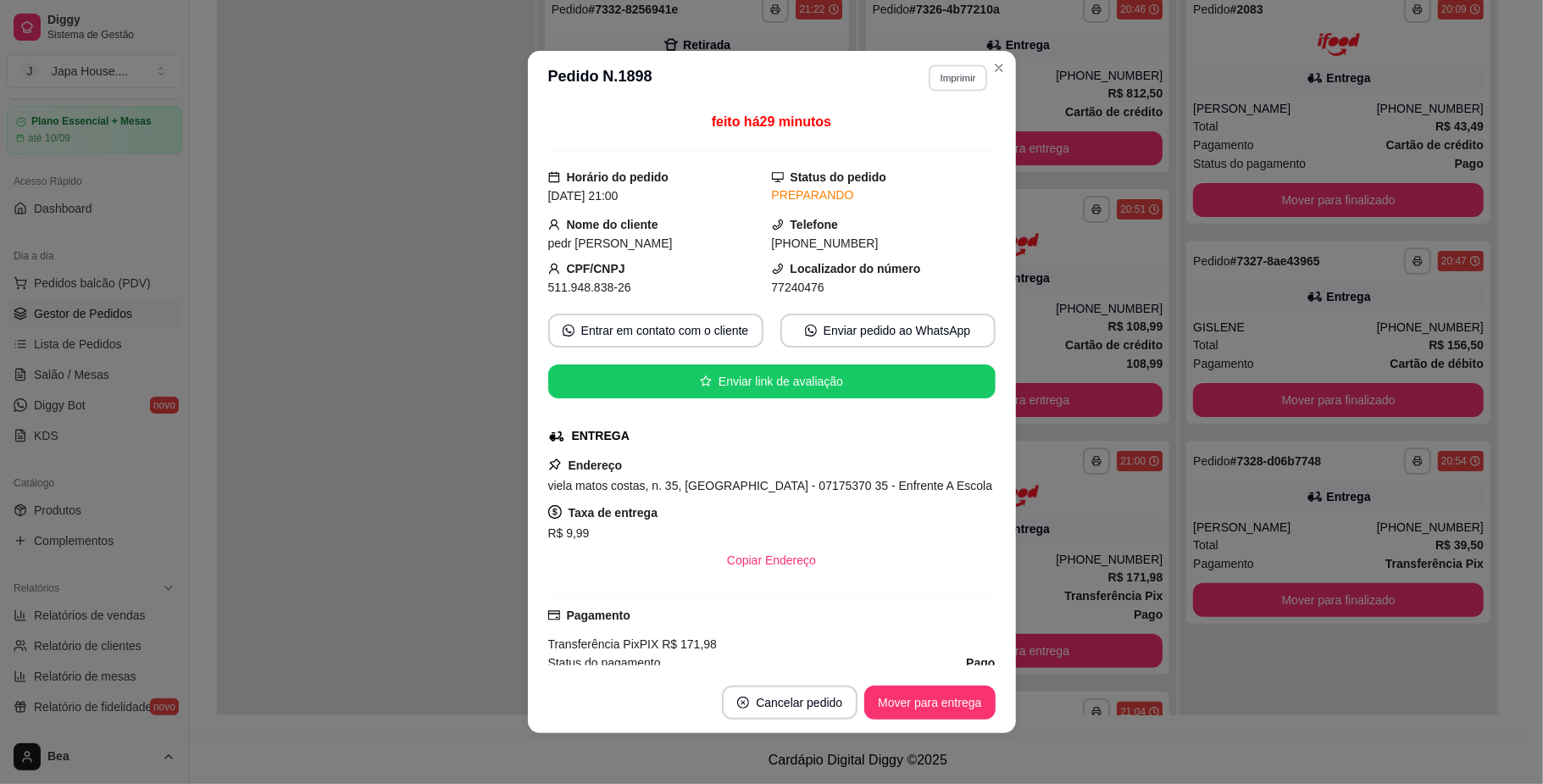
click at [936, 79] on button "Imprimir" at bounding box center [957, 77] width 58 height 26
click at [922, 176] on button "IMPRESSORA" at bounding box center [920, 170] width 119 height 26
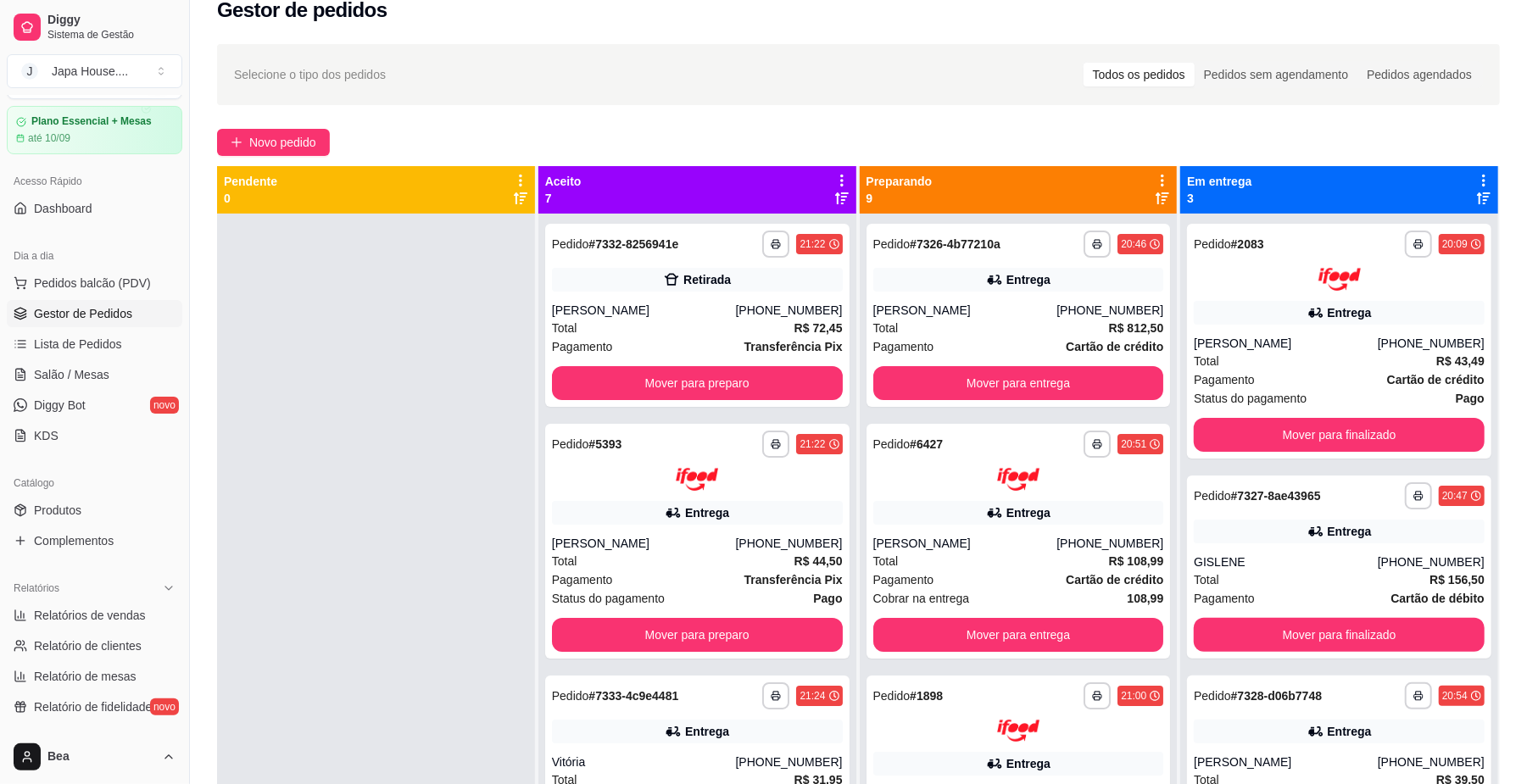
scroll to position [17, 0]
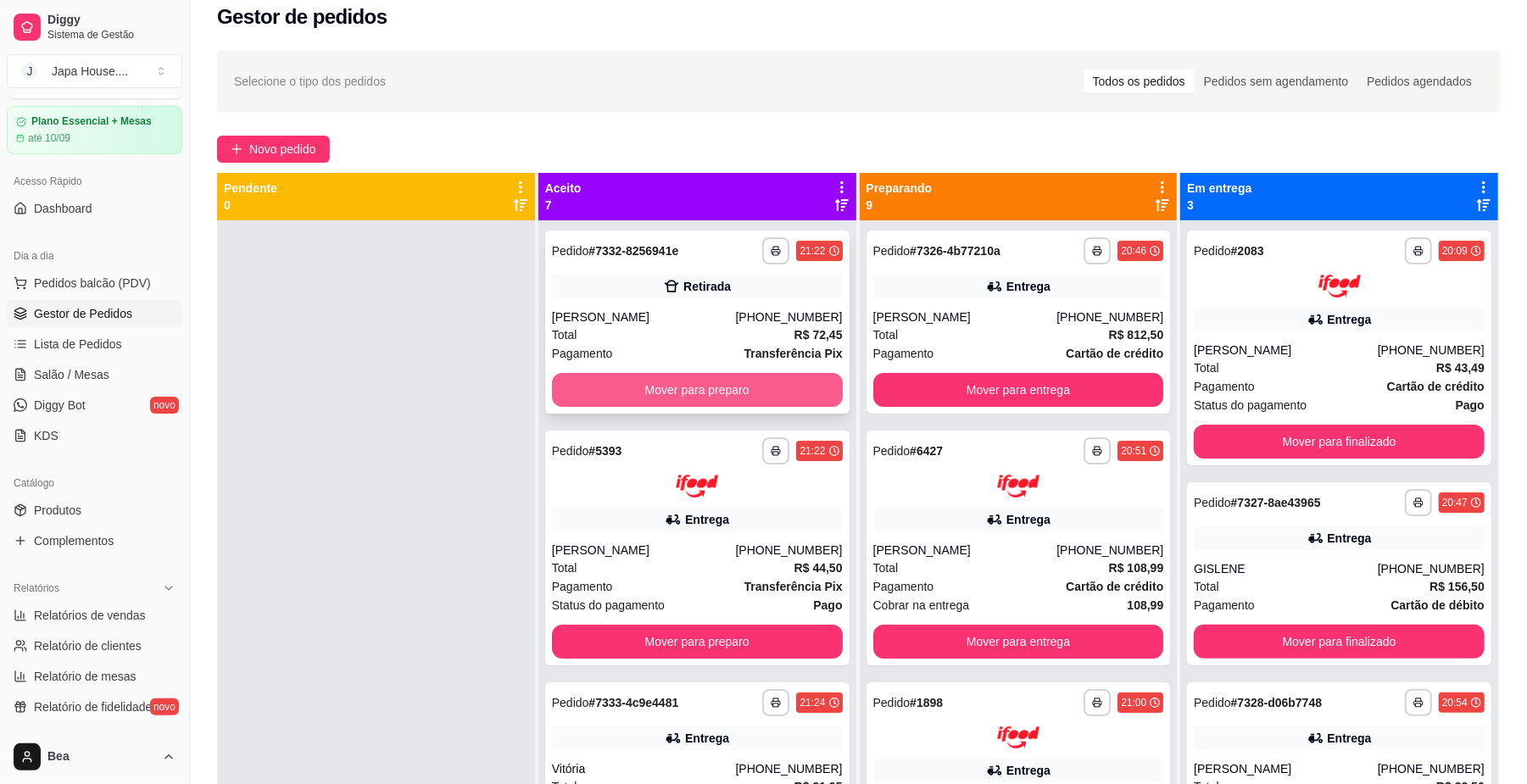
click at [680, 391] on button "Mover para preparo" at bounding box center [697, 389] width 290 height 34
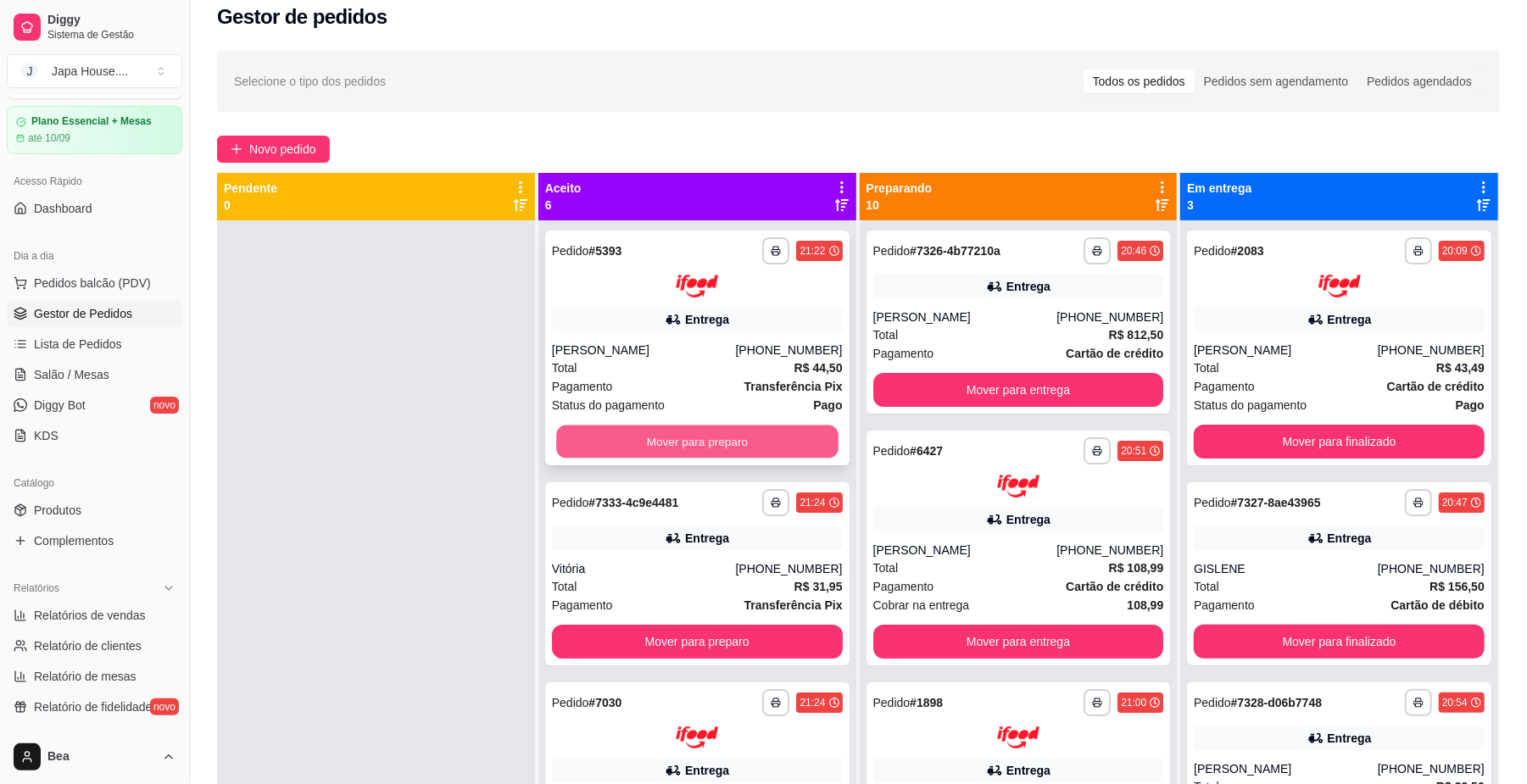
click at [692, 436] on button "Mover para preparo" at bounding box center [696, 440] width 281 height 33
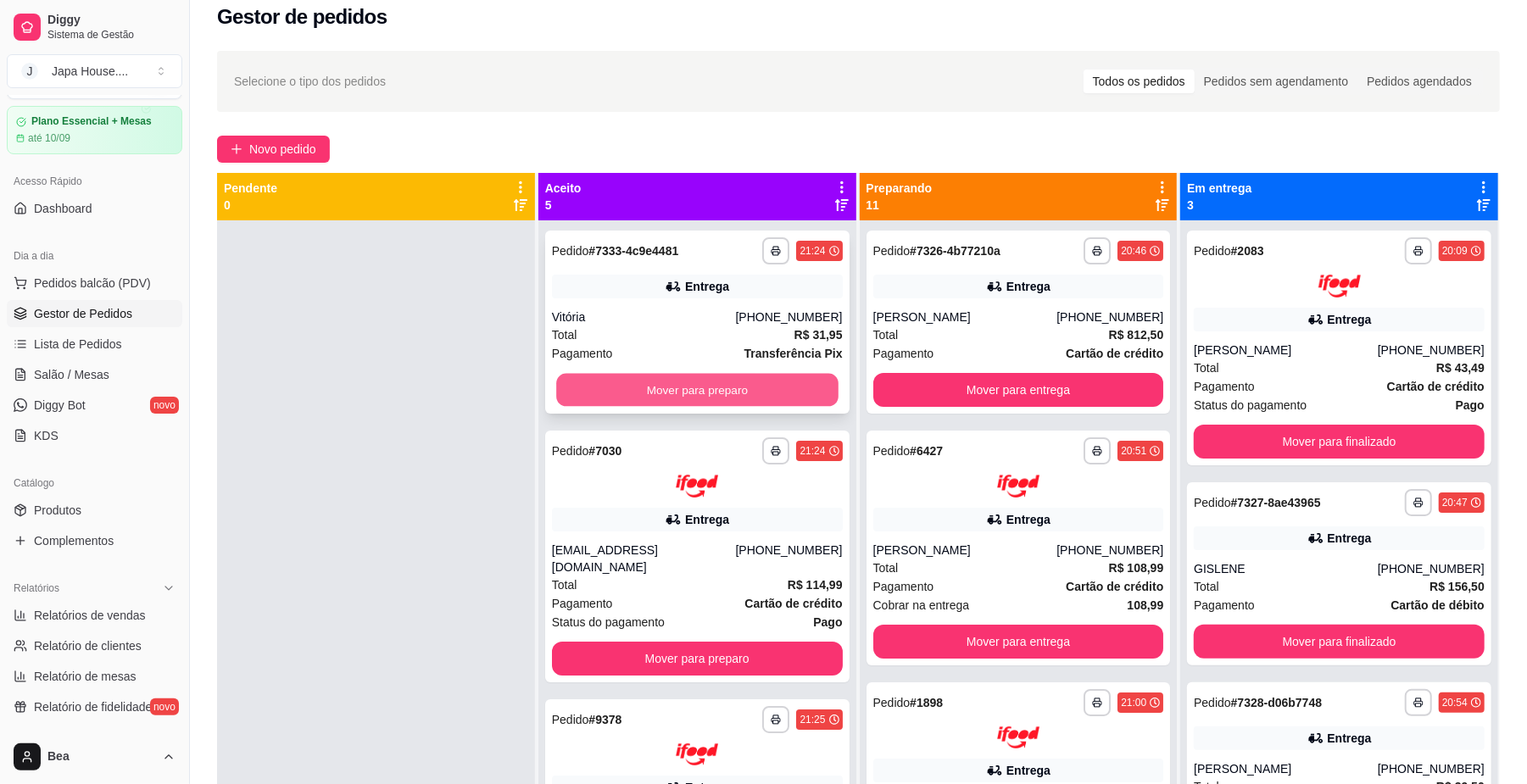
click at [692, 389] on button "Mover para preparo" at bounding box center [696, 389] width 281 height 33
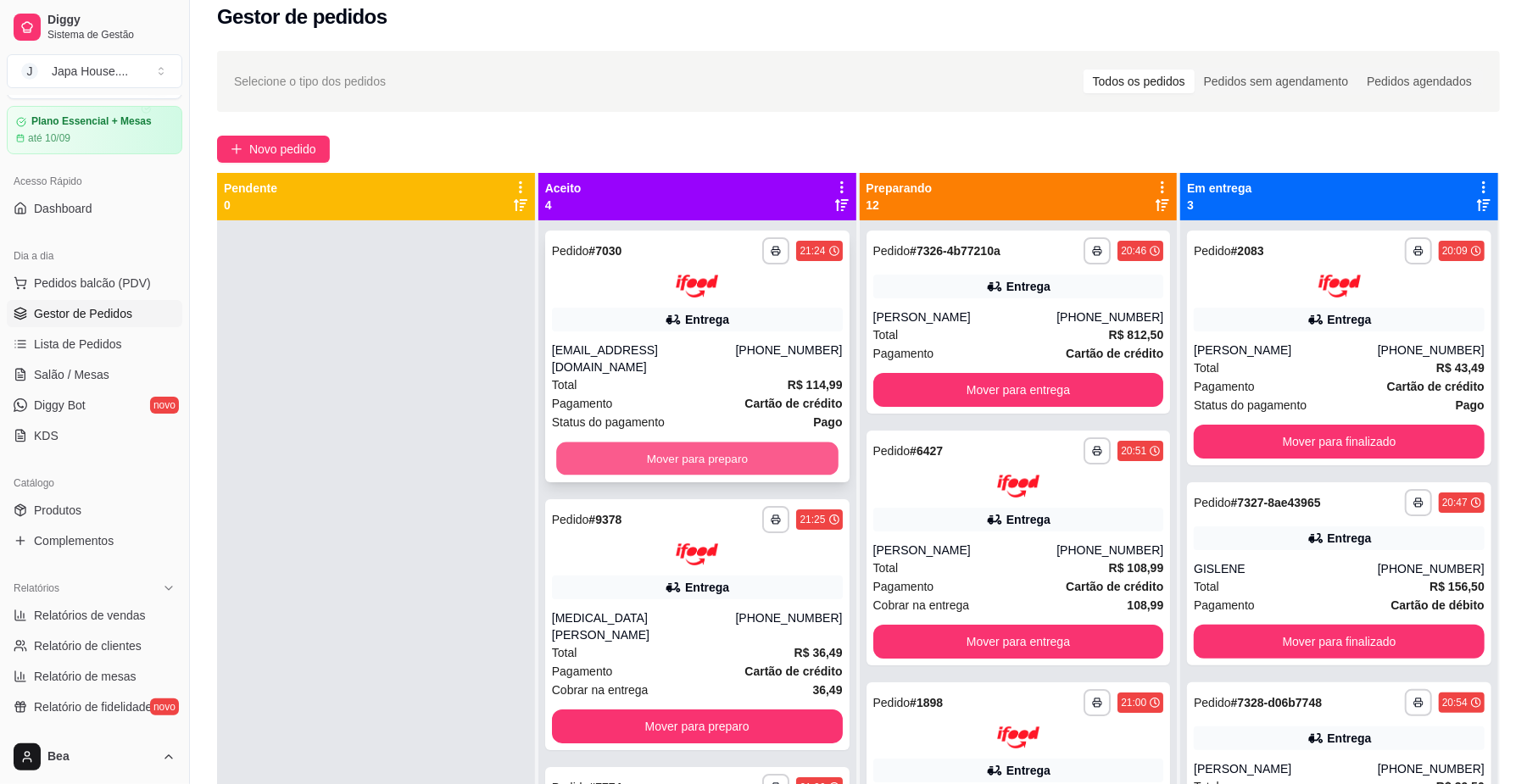
click at [702, 444] on button "Mover para preparo" at bounding box center [696, 457] width 281 height 33
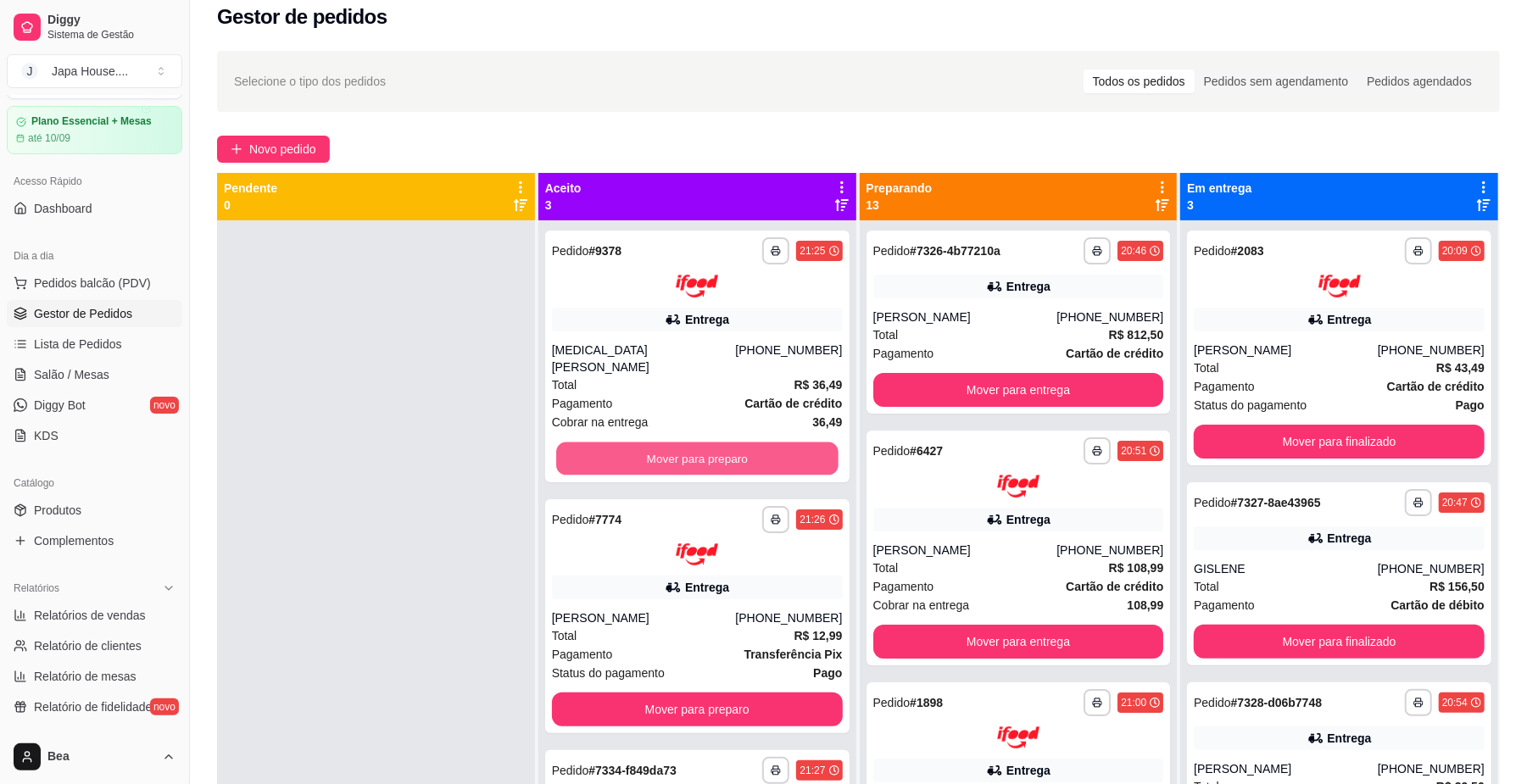
click at [702, 444] on button "Mover para preparo" at bounding box center [696, 457] width 281 height 33
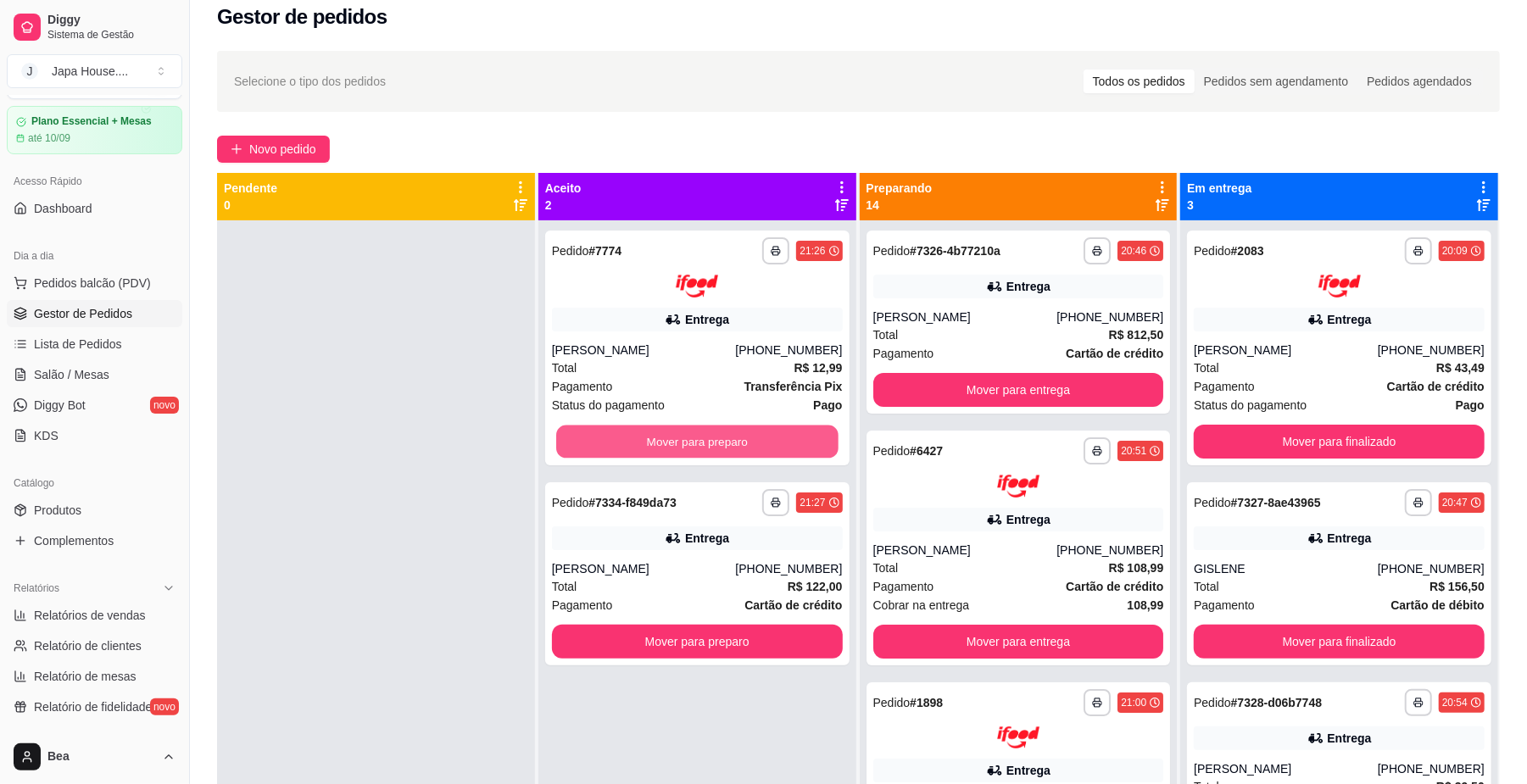
click at [702, 444] on button "Mover para preparo" at bounding box center [696, 440] width 281 height 33
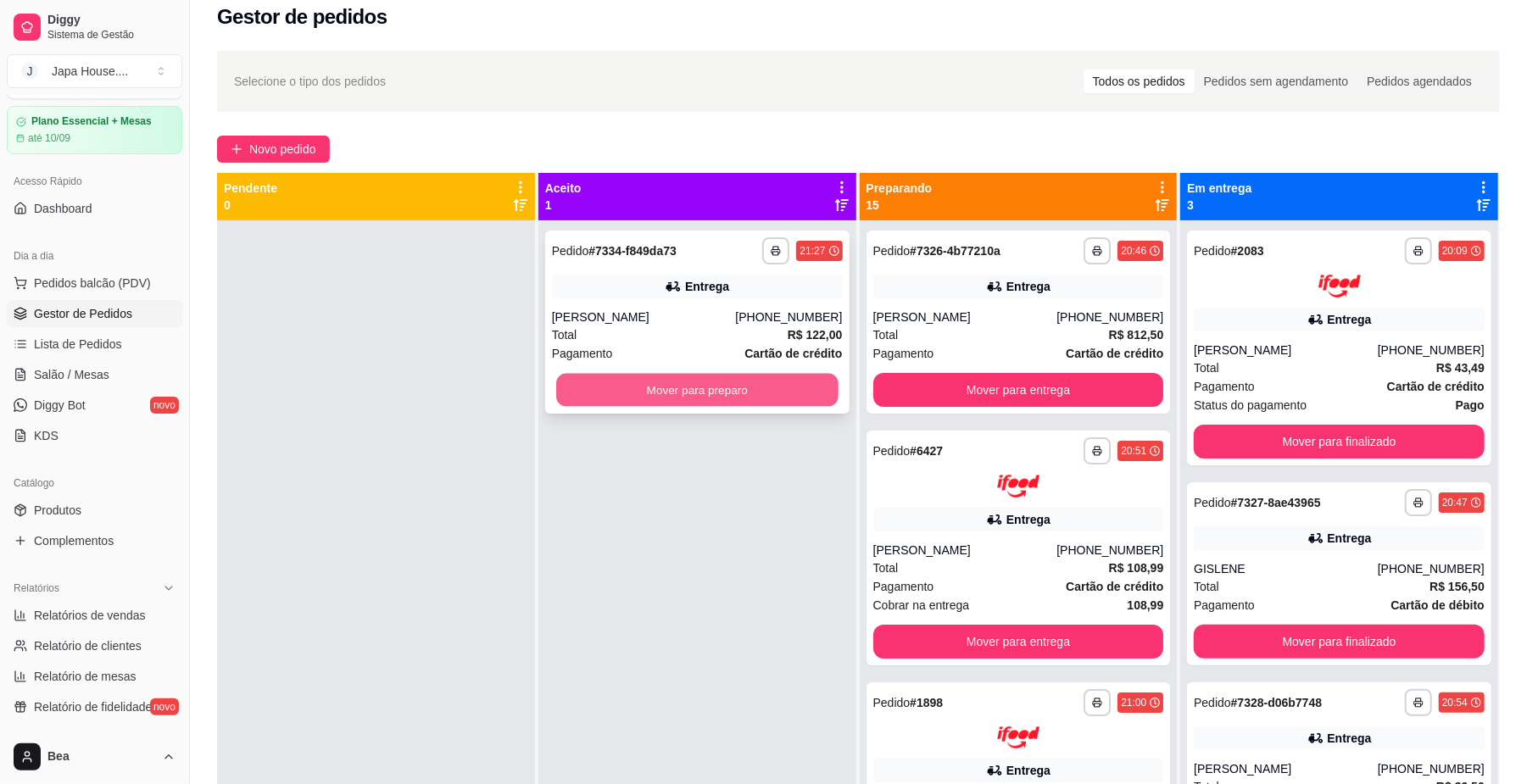
click at [687, 394] on button "Mover para preparo" at bounding box center [696, 389] width 281 height 33
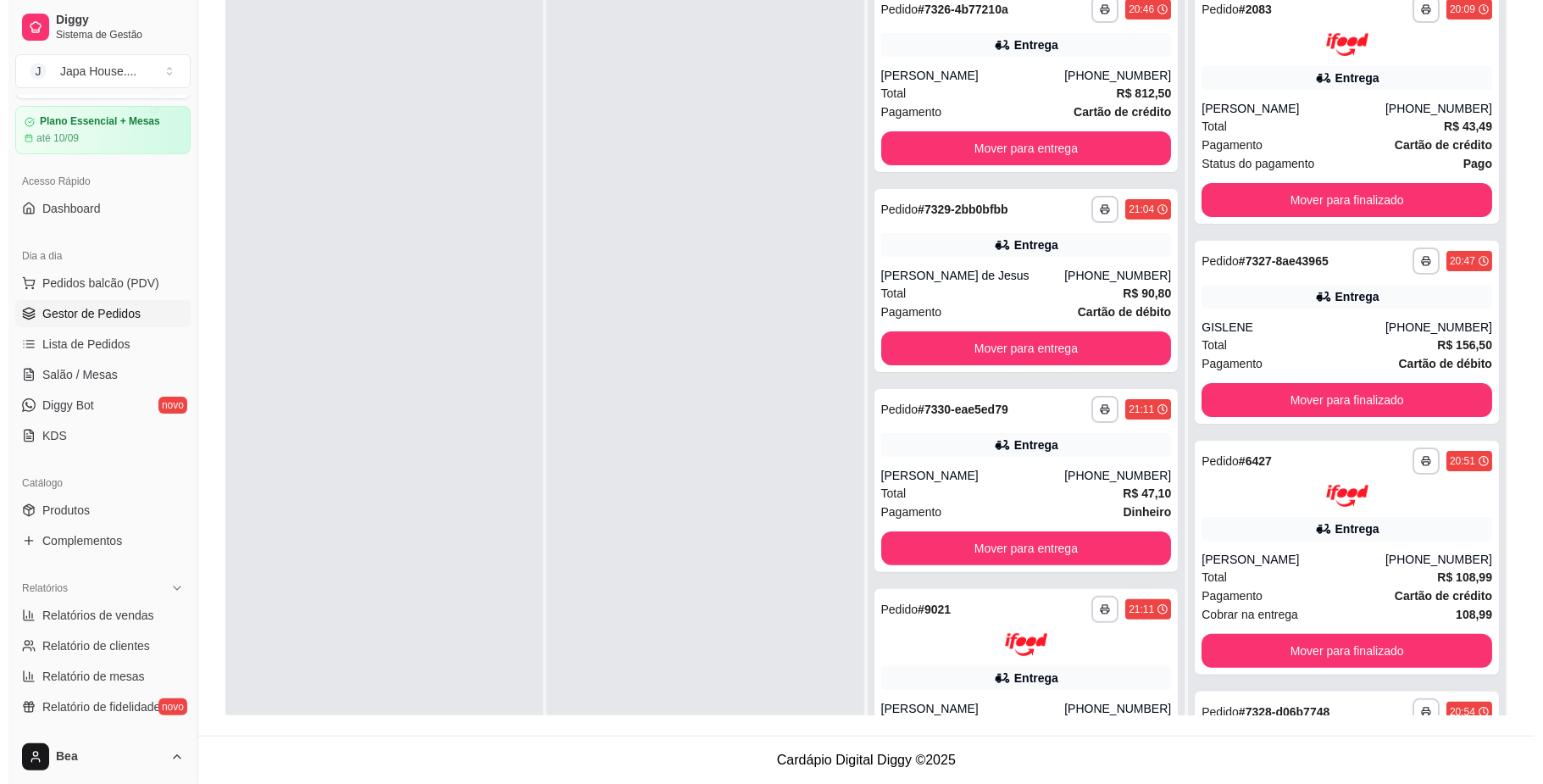
scroll to position [0, 0]
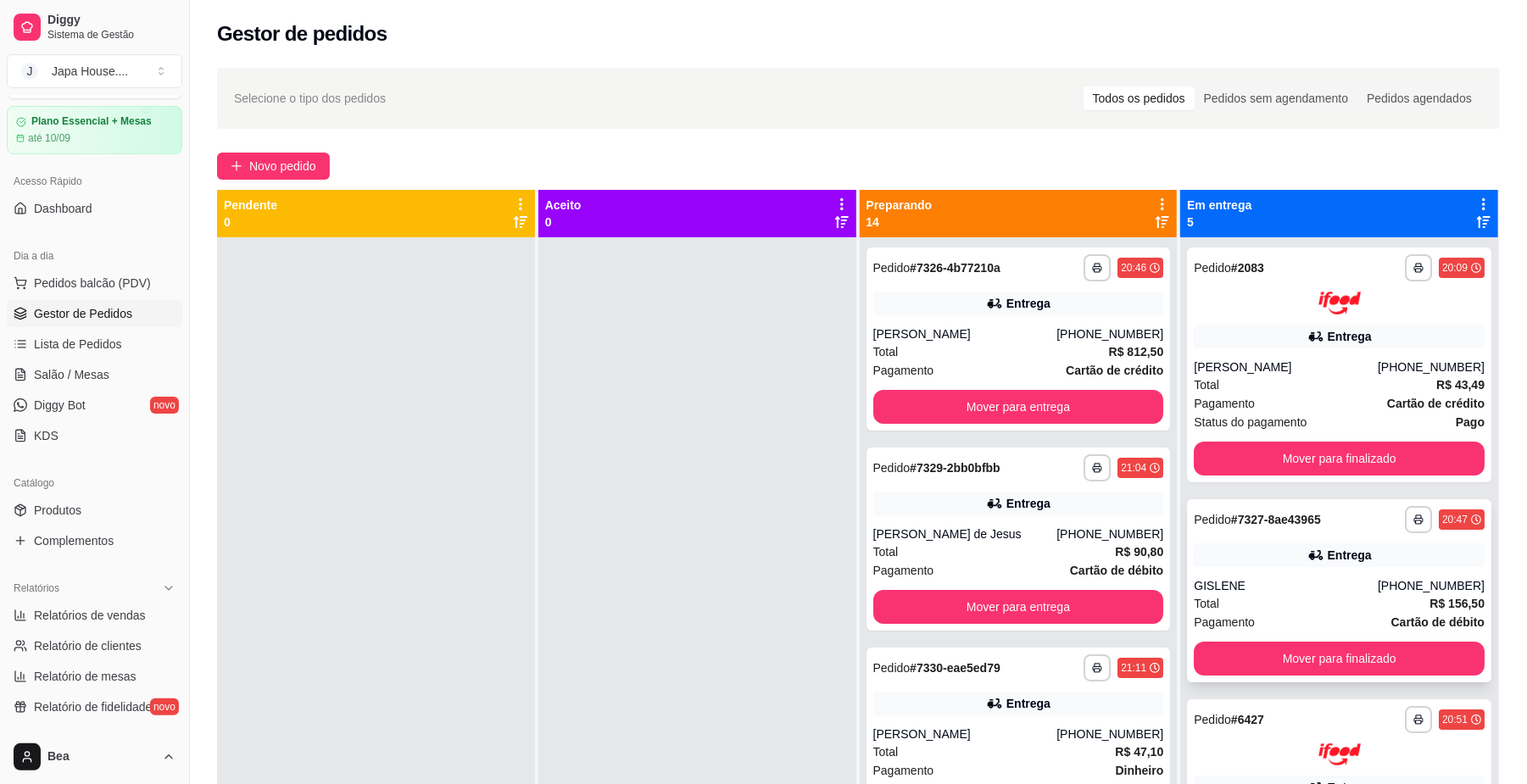
click at [1207, 567] on div "**********" at bounding box center [1338, 590] width 305 height 183
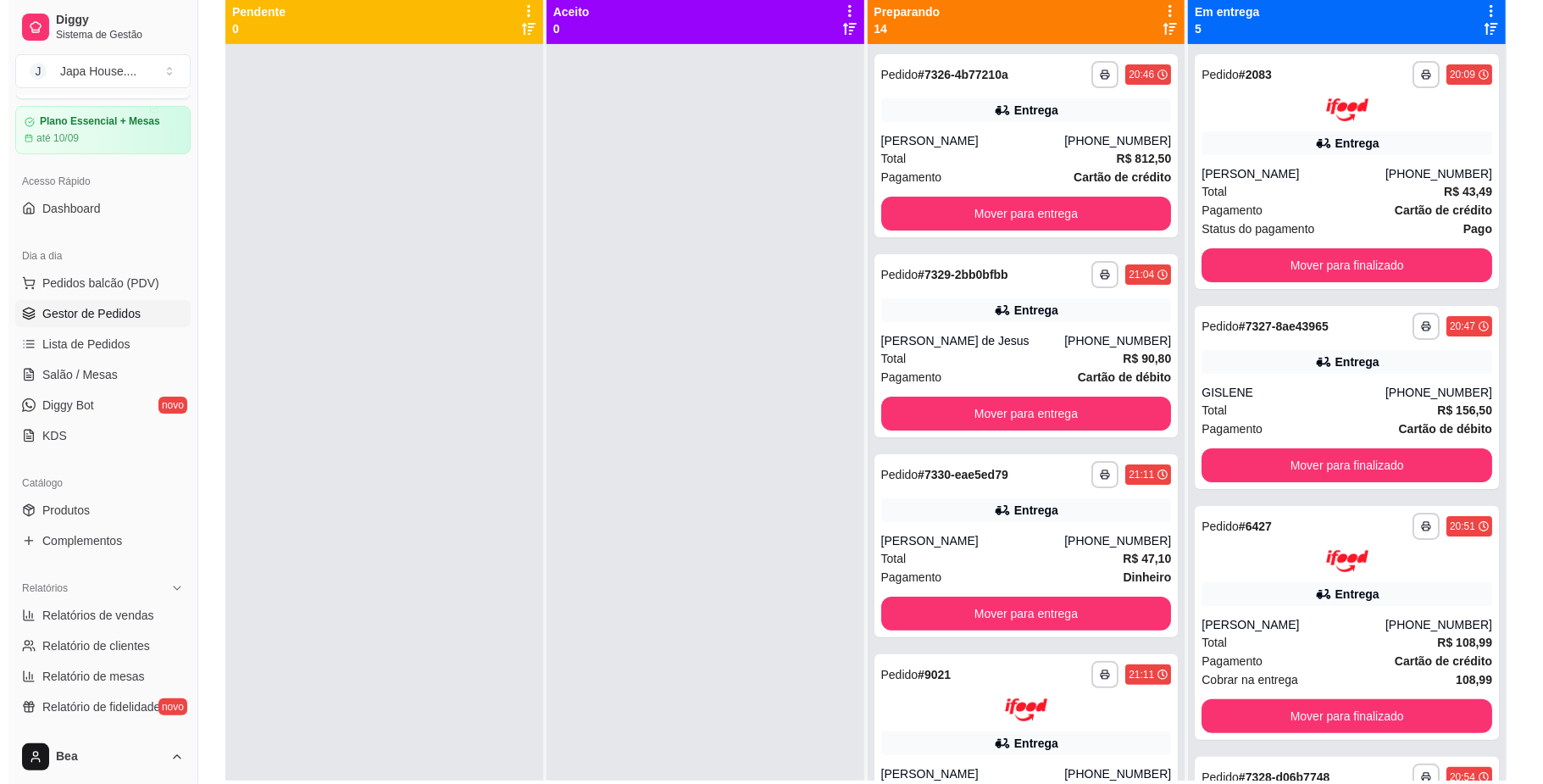
scroll to position [195, 0]
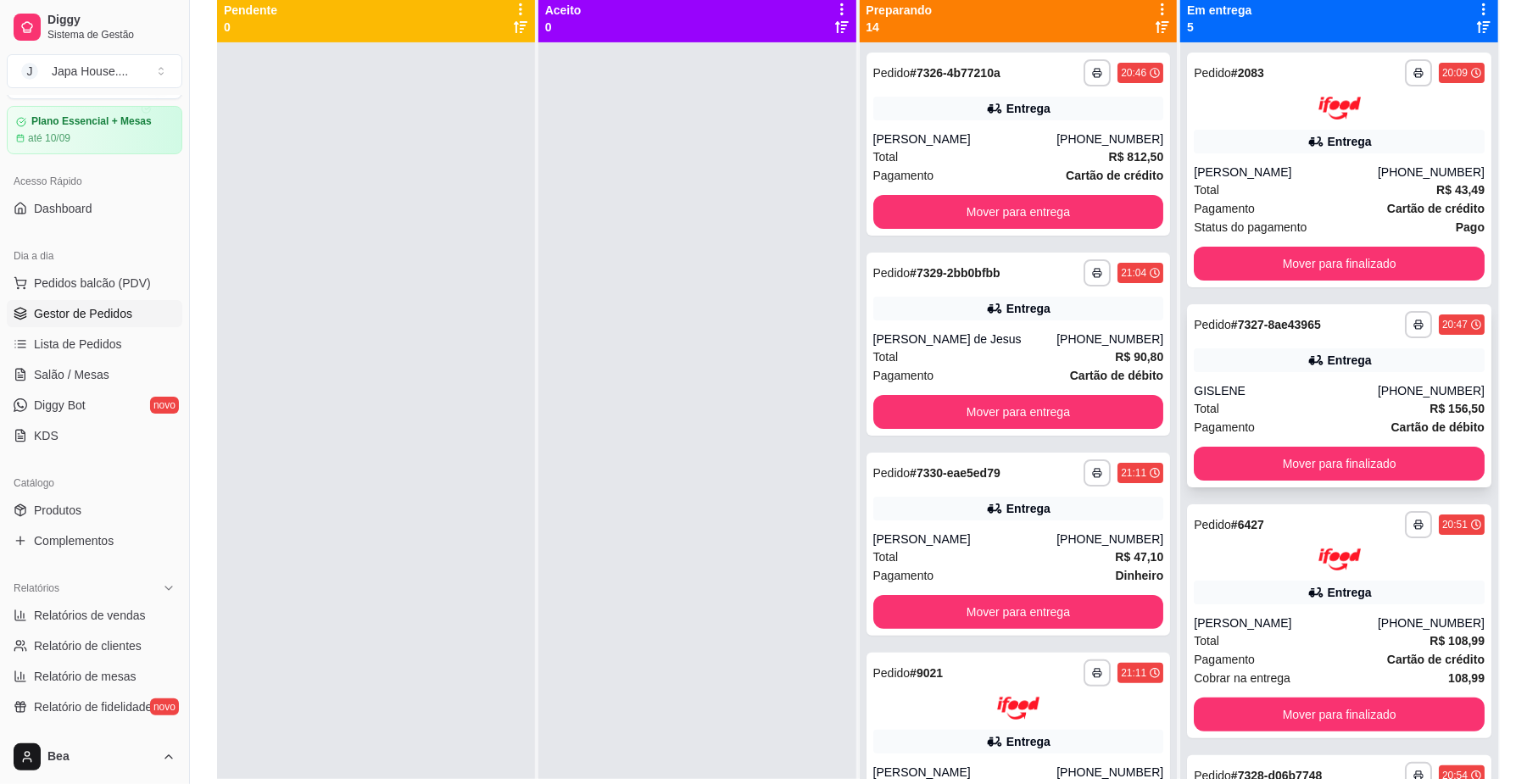
click at [1251, 377] on div "**********" at bounding box center [1338, 396] width 305 height 183
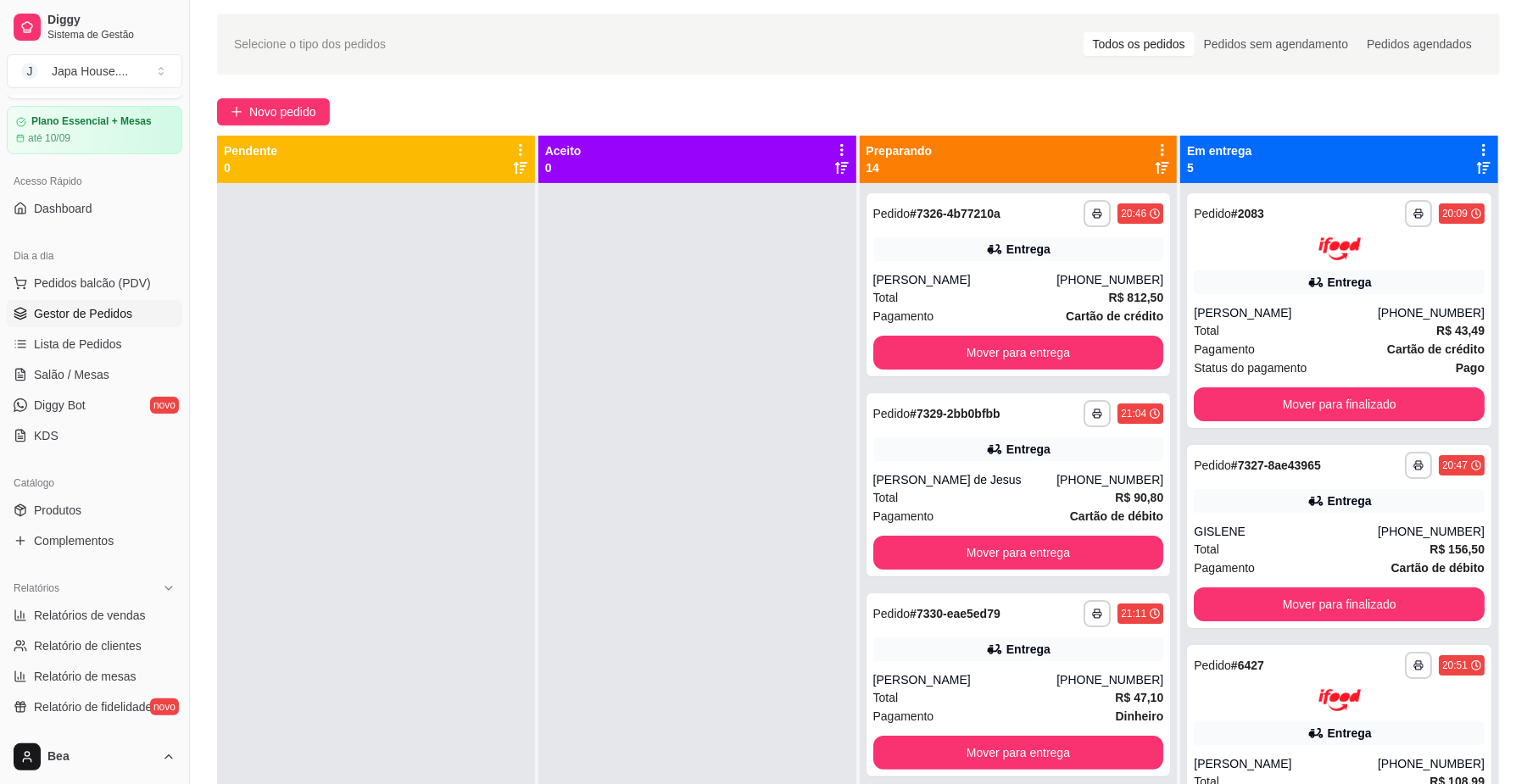
scroll to position [0, 0]
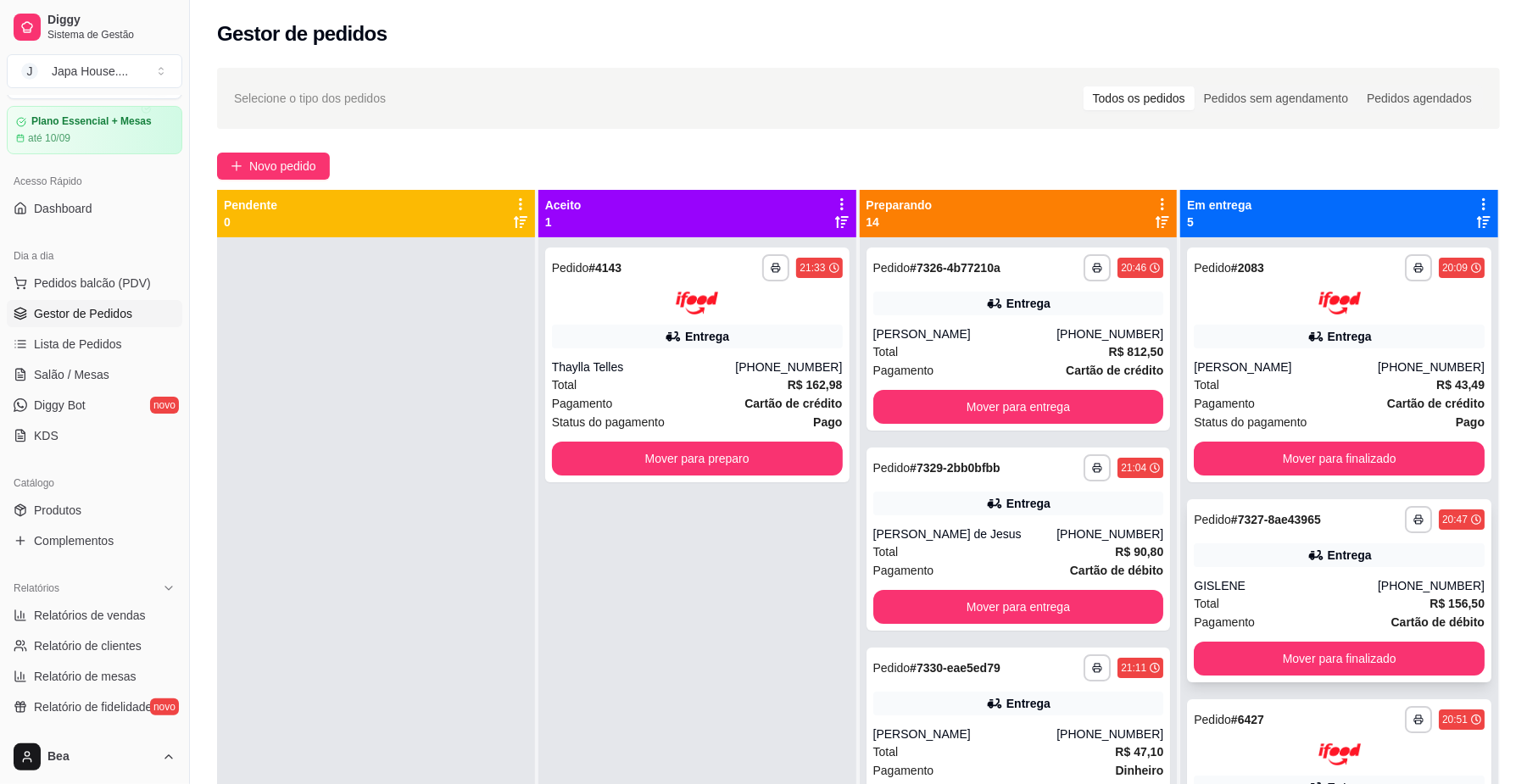
click at [1362, 527] on div "**********" at bounding box center [1338, 519] width 290 height 27
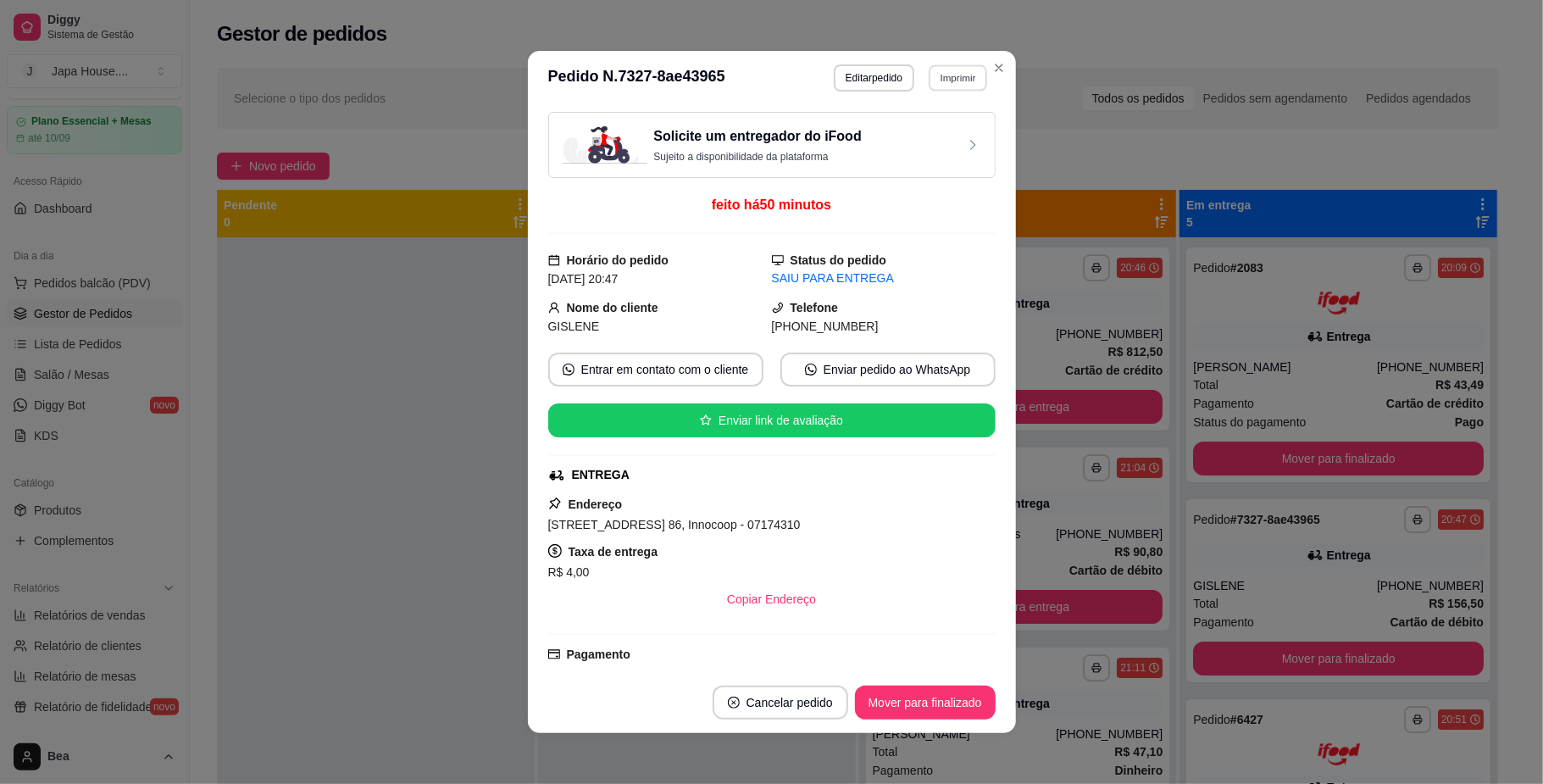
click at [960, 74] on button "Imprimir" at bounding box center [957, 77] width 58 height 26
click at [913, 173] on button "IMPRESSORA" at bounding box center [919, 170] width 119 height 26
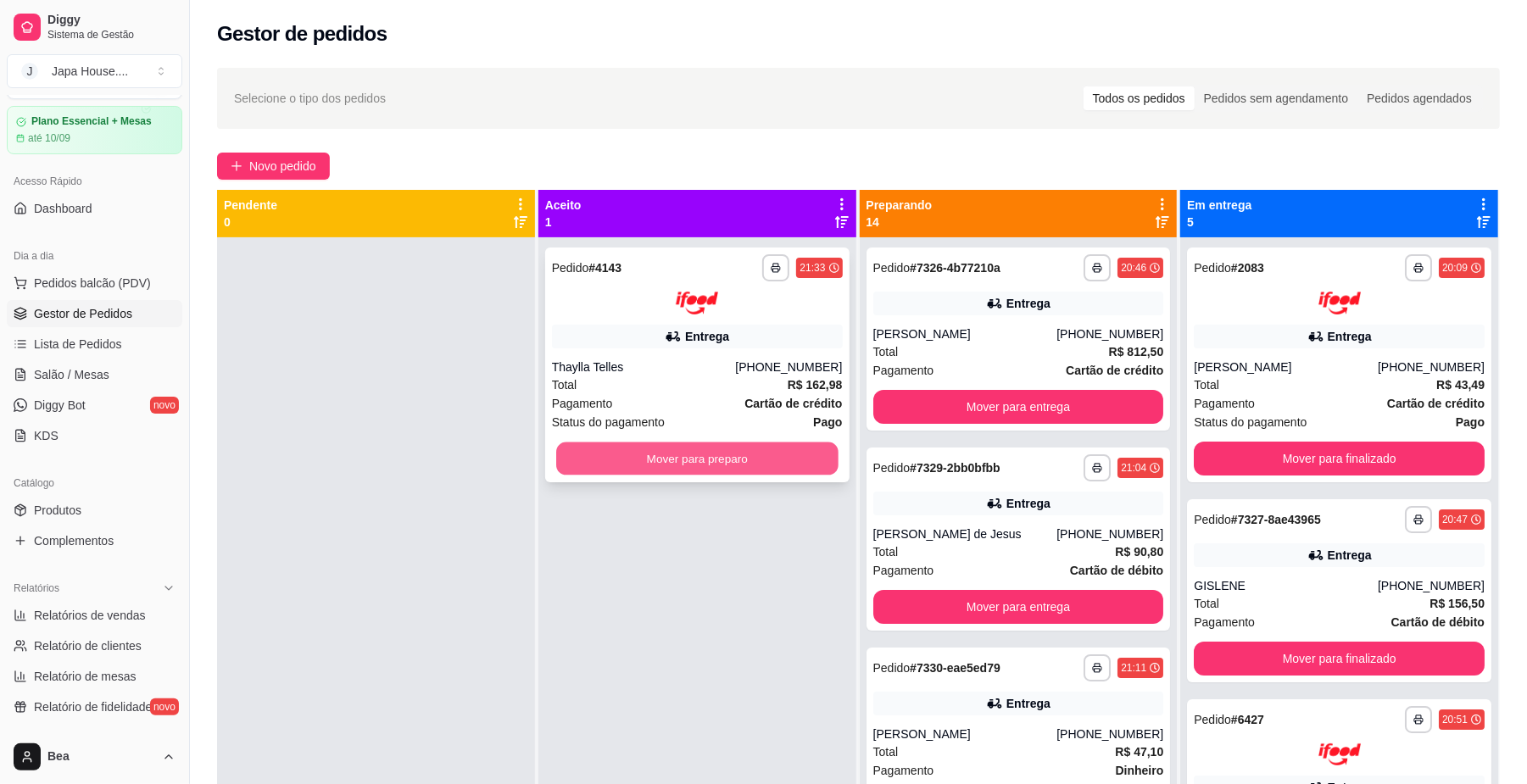
click at [651, 466] on button "Mover para preparo" at bounding box center [696, 457] width 281 height 33
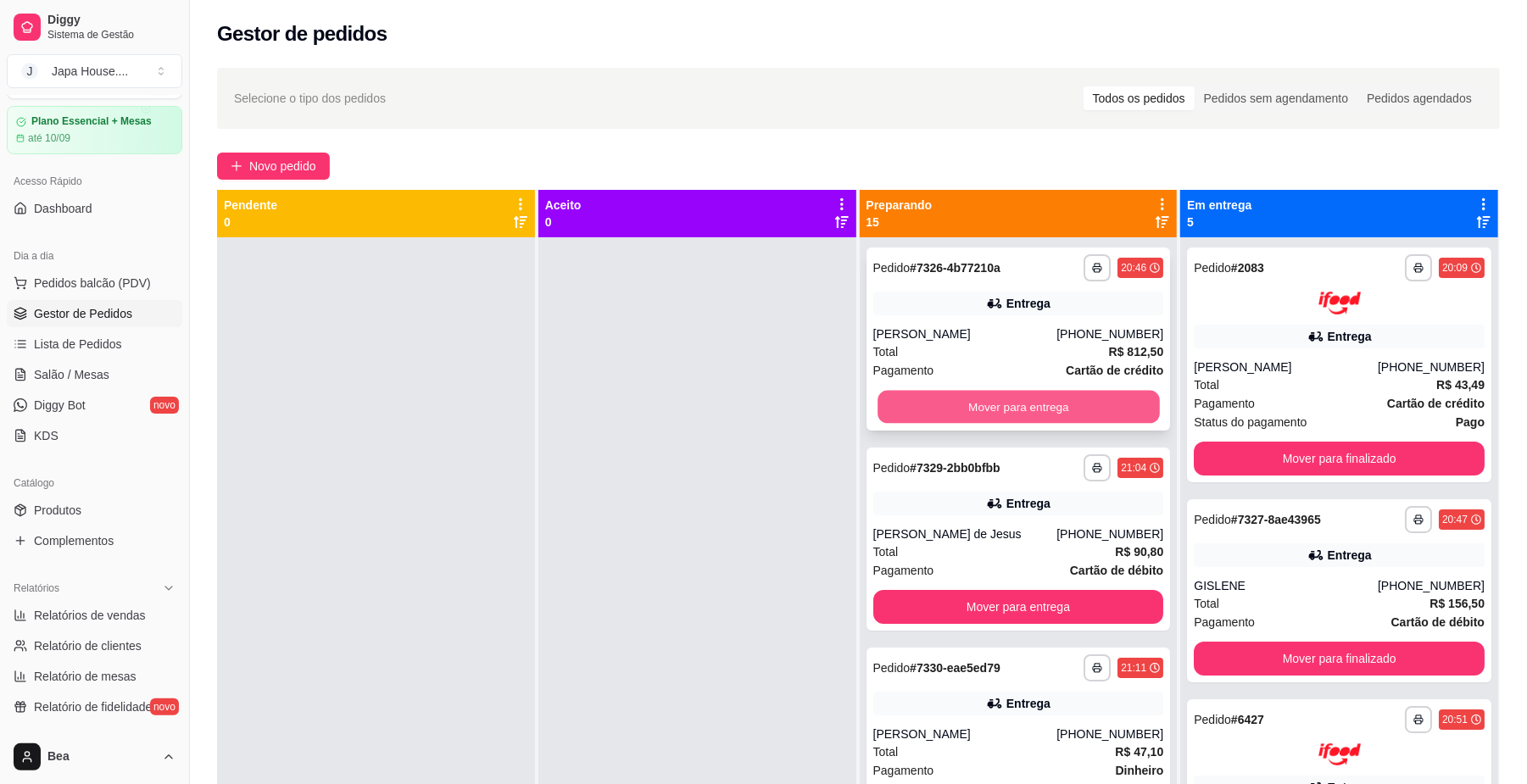
click at [978, 390] on button "Mover para entrega" at bounding box center [1018, 406] width 281 height 33
click at [975, 402] on button "Mover para entrega" at bounding box center [1018, 406] width 281 height 33
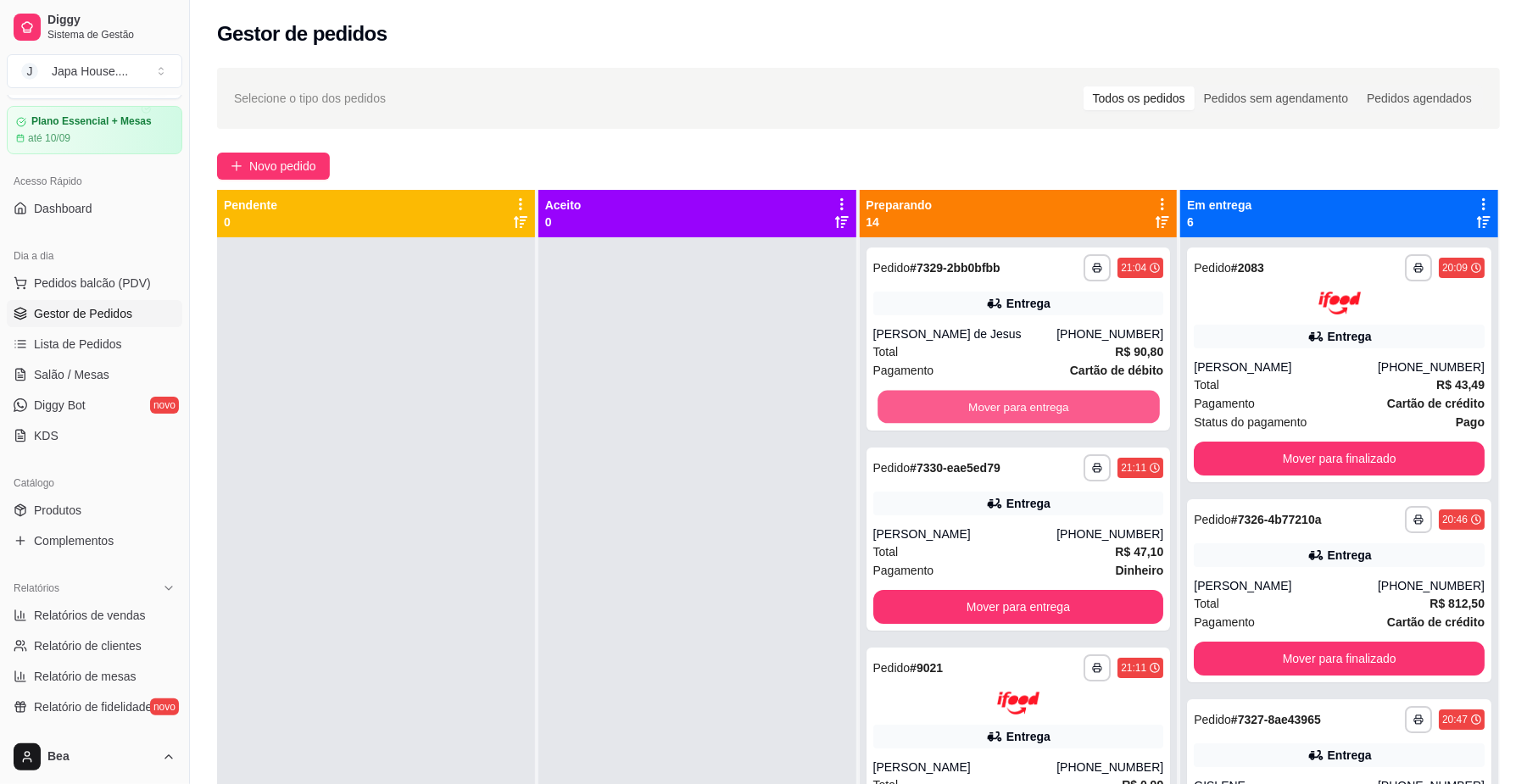
click at [975, 402] on button "Mover para entrega" at bounding box center [1018, 406] width 281 height 33
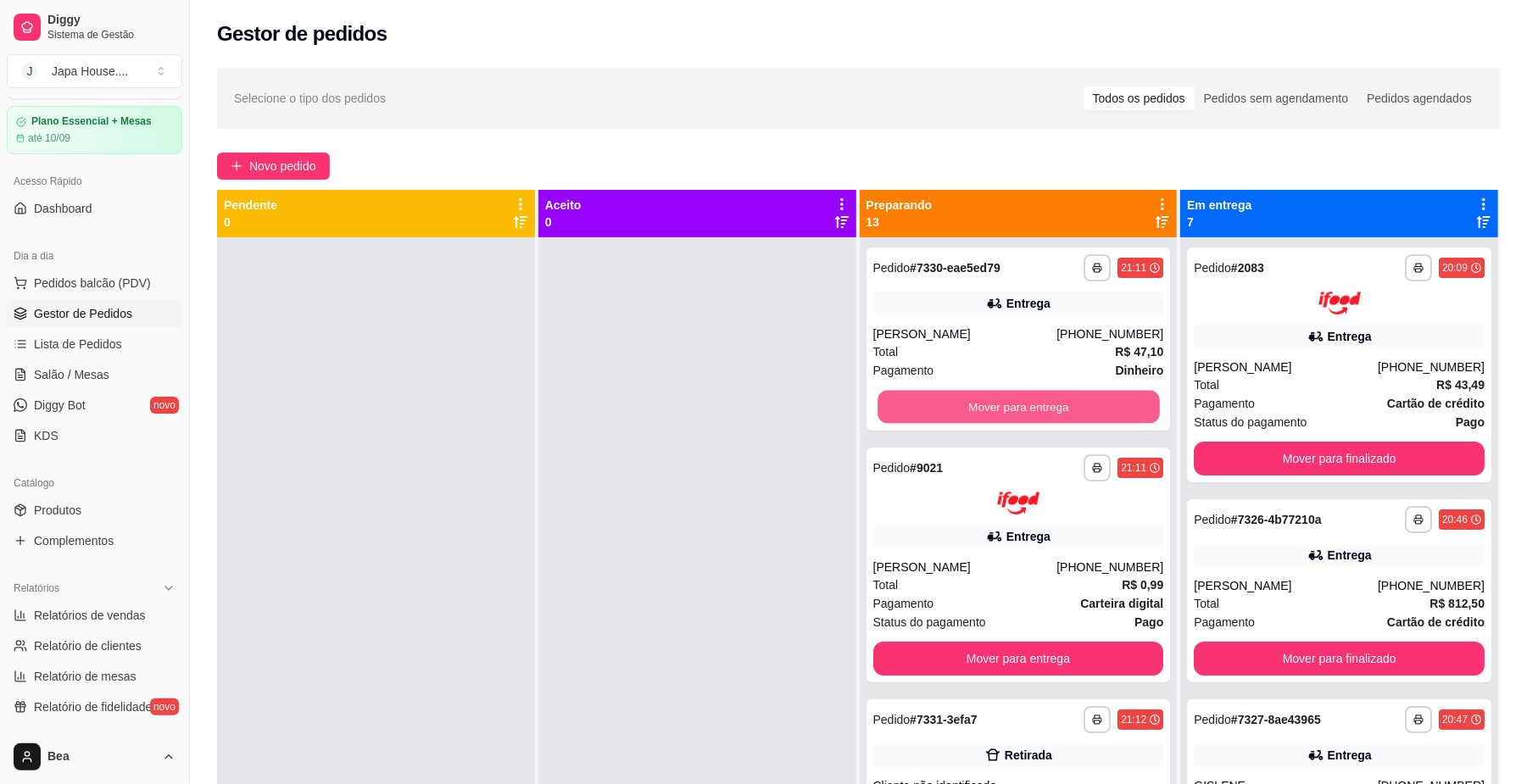
click at [975, 402] on button "Mover para entrega" at bounding box center [1018, 406] width 281 height 33
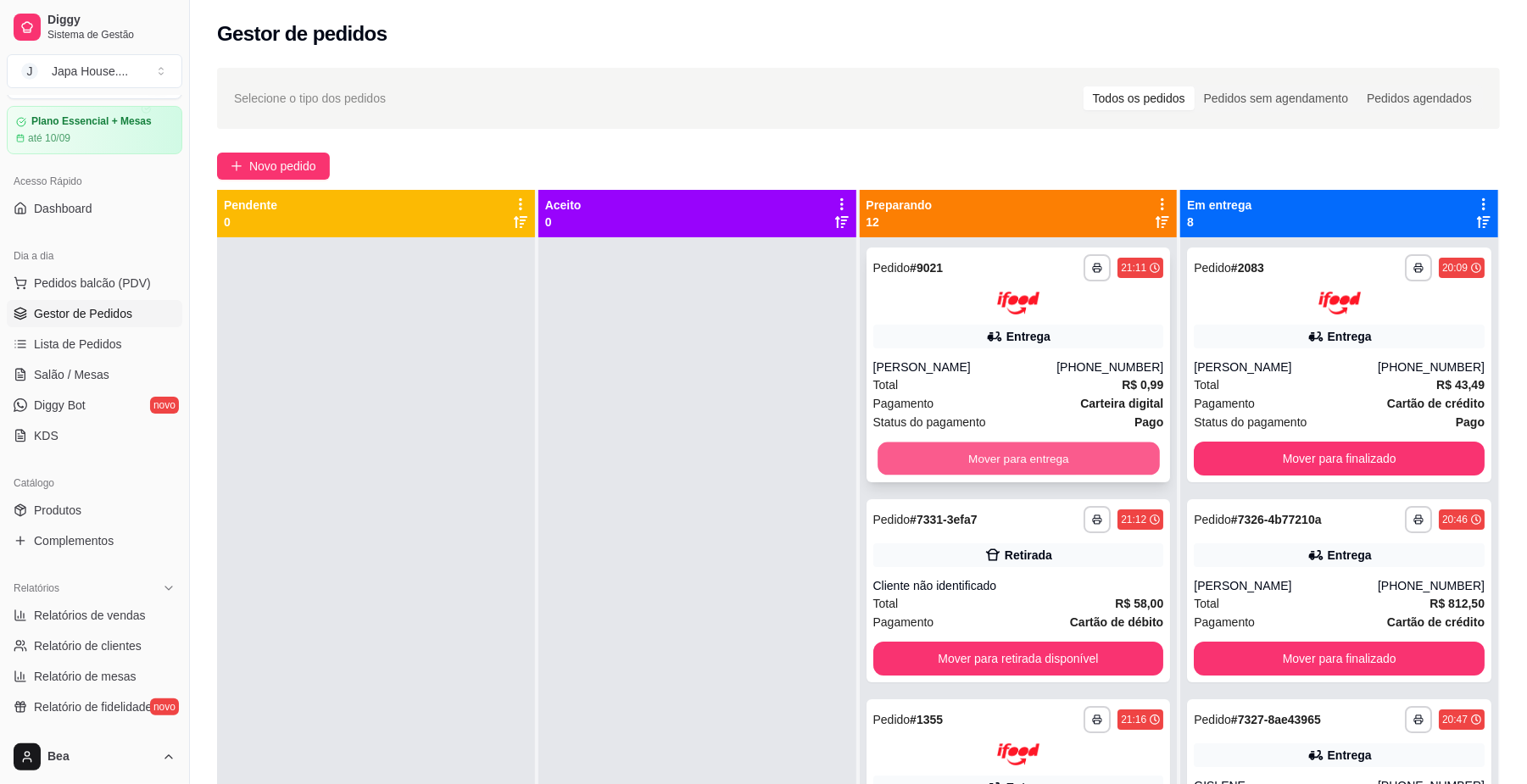
click at [975, 441] on button "Mover para entrega" at bounding box center [1018, 457] width 281 height 33
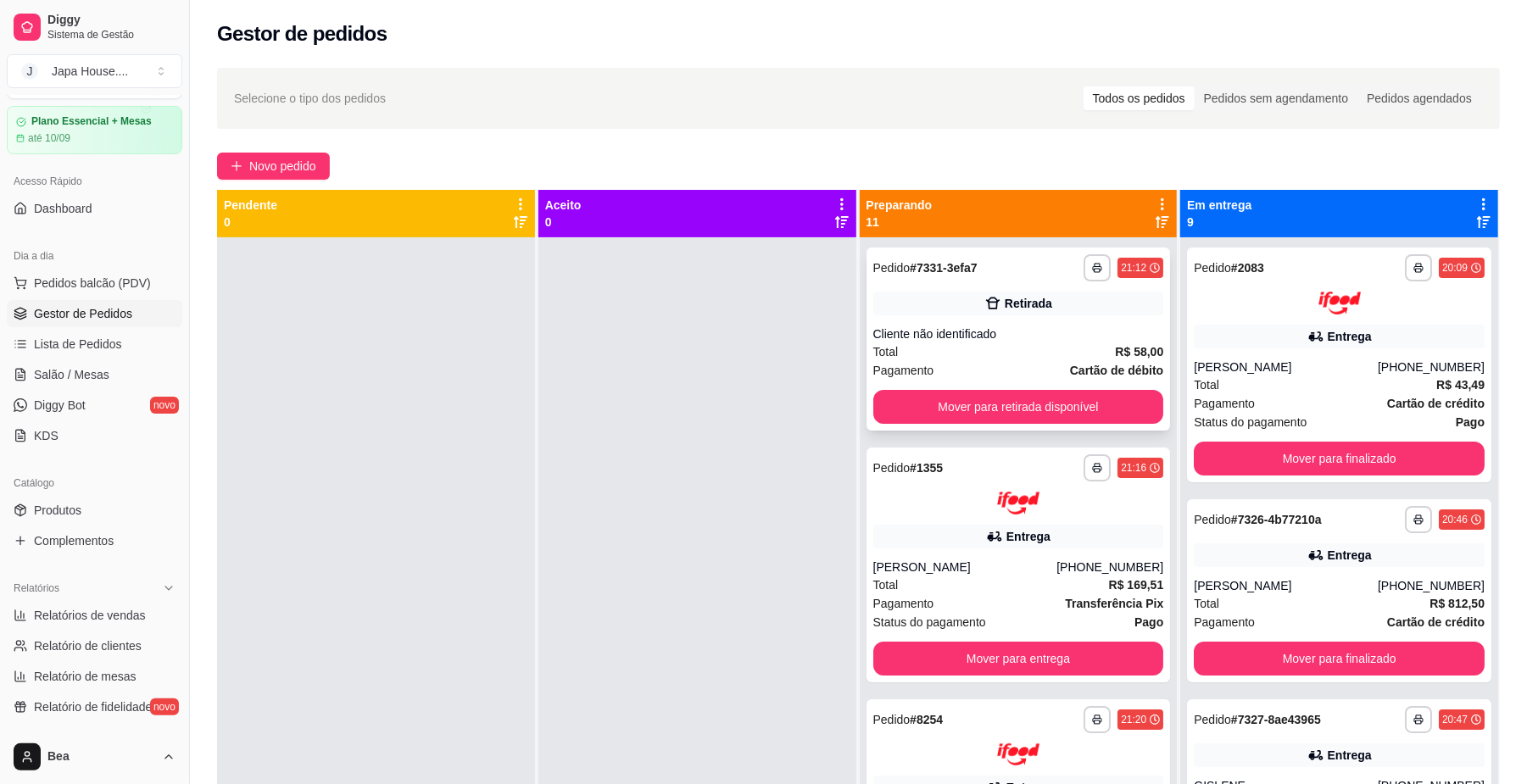
click at [968, 320] on div "**********" at bounding box center [1019, 338] width 305 height 183
click at [1055, 400] on button "Mover para retirada disponível" at bounding box center [1018, 406] width 290 height 34
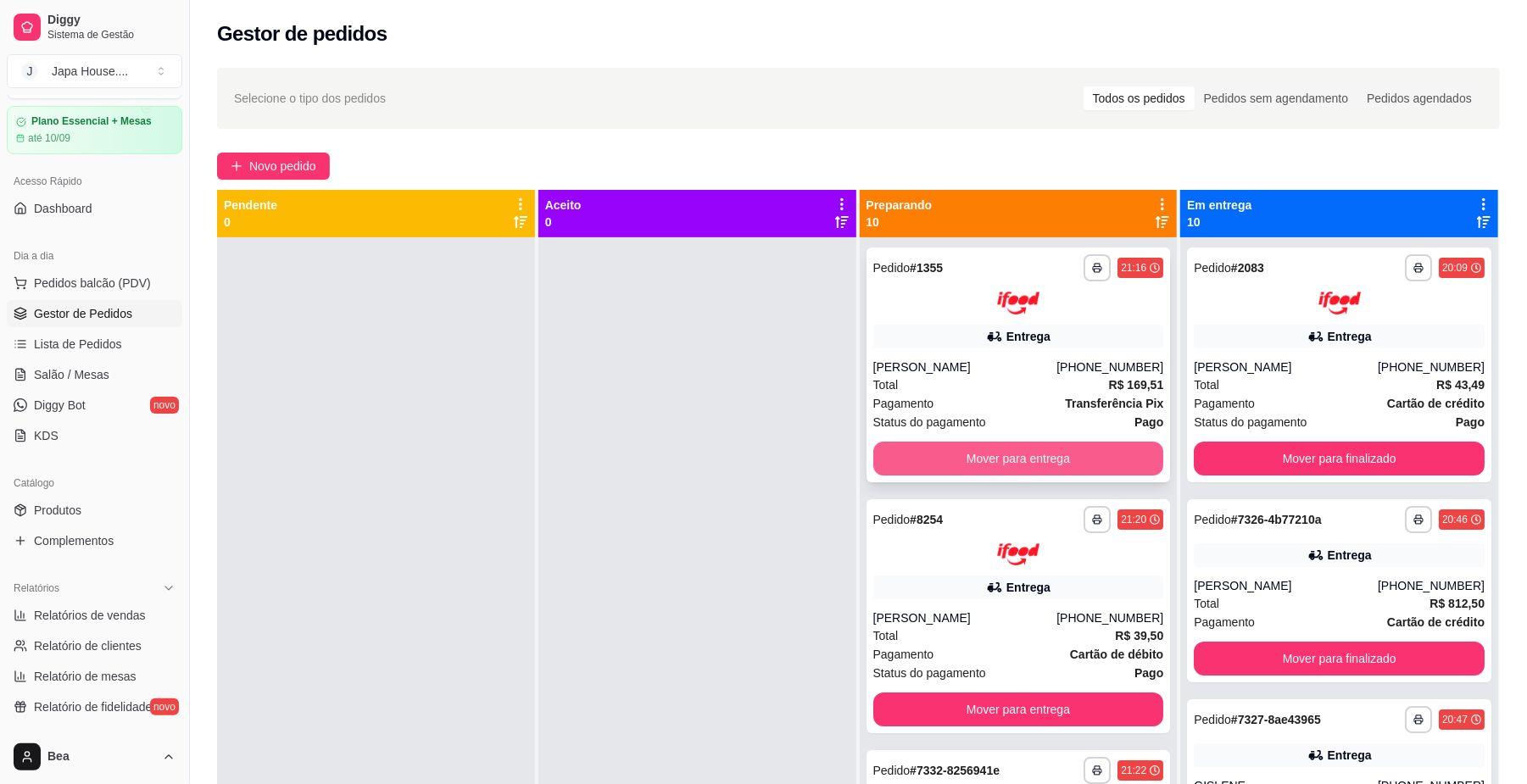
click at [997, 448] on button "Mover para entrega" at bounding box center [1018, 458] width 290 height 34
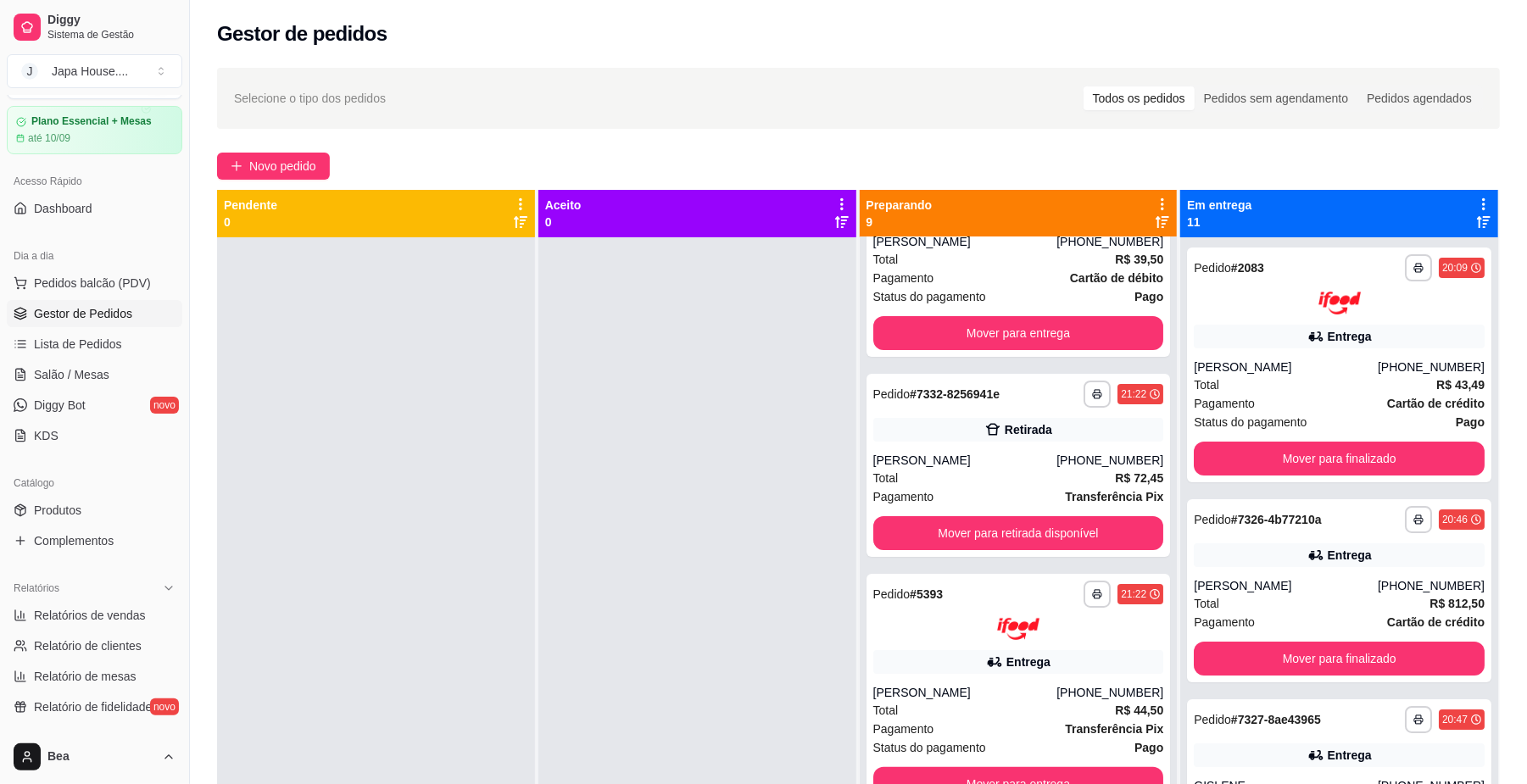
scroll to position [320, 0]
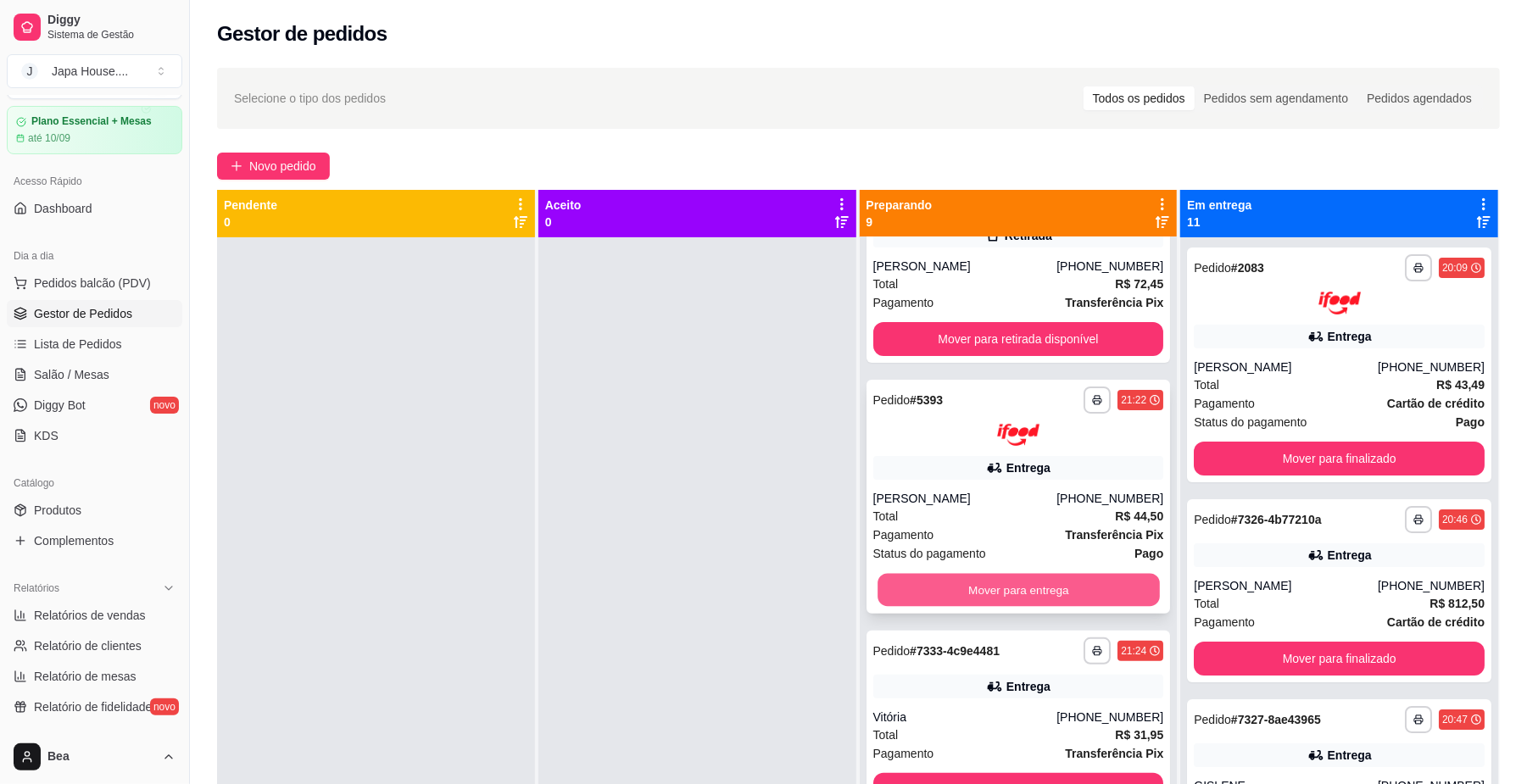
click at [1105, 584] on button "Mover para entrega" at bounding box center [1018, 589] width 281 height 33
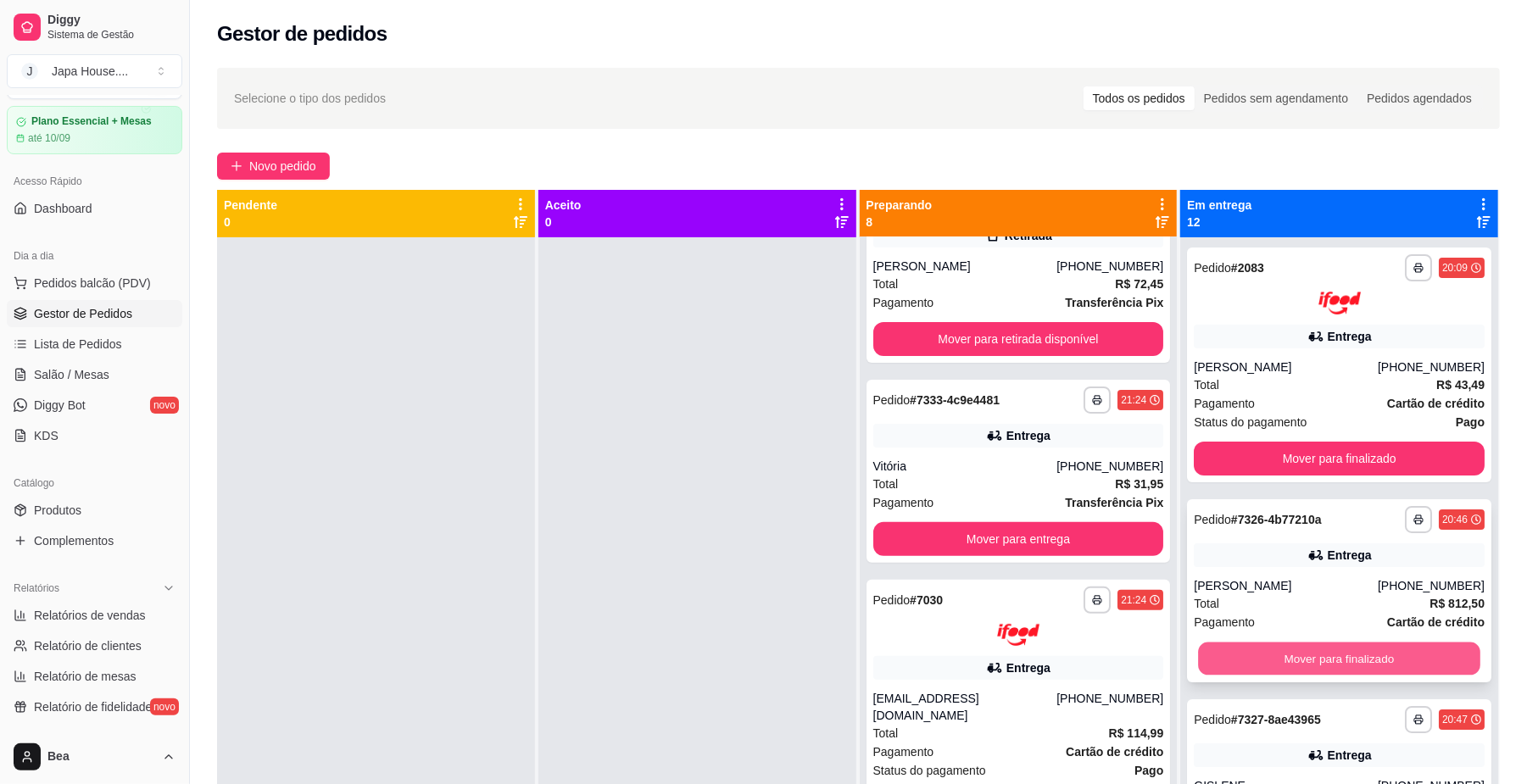
click at [1296, 647] on button "Mover para finalizado" at bounding box center [1338, 657] width 281 height 33
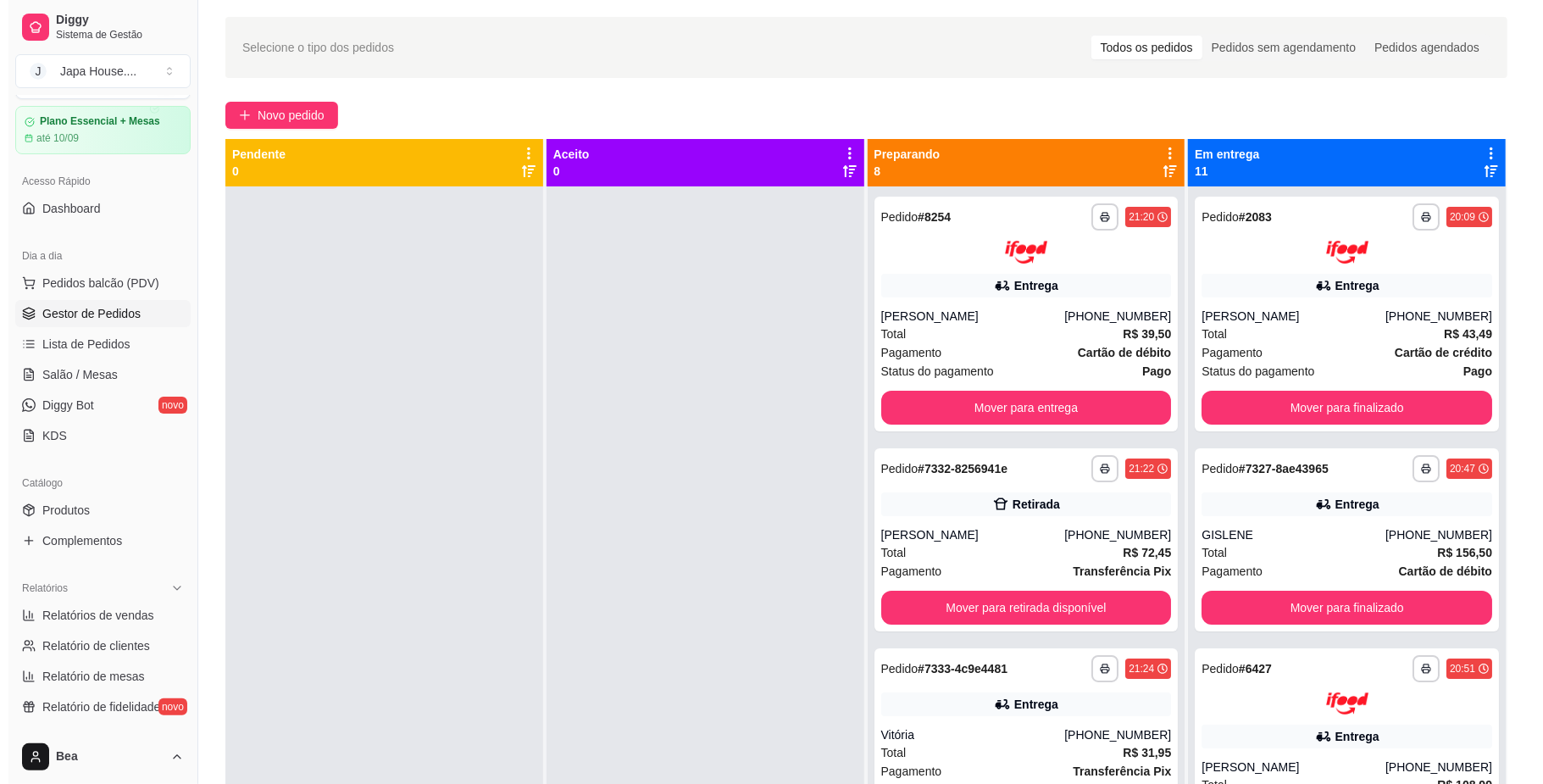
scroll to position [0, 0]
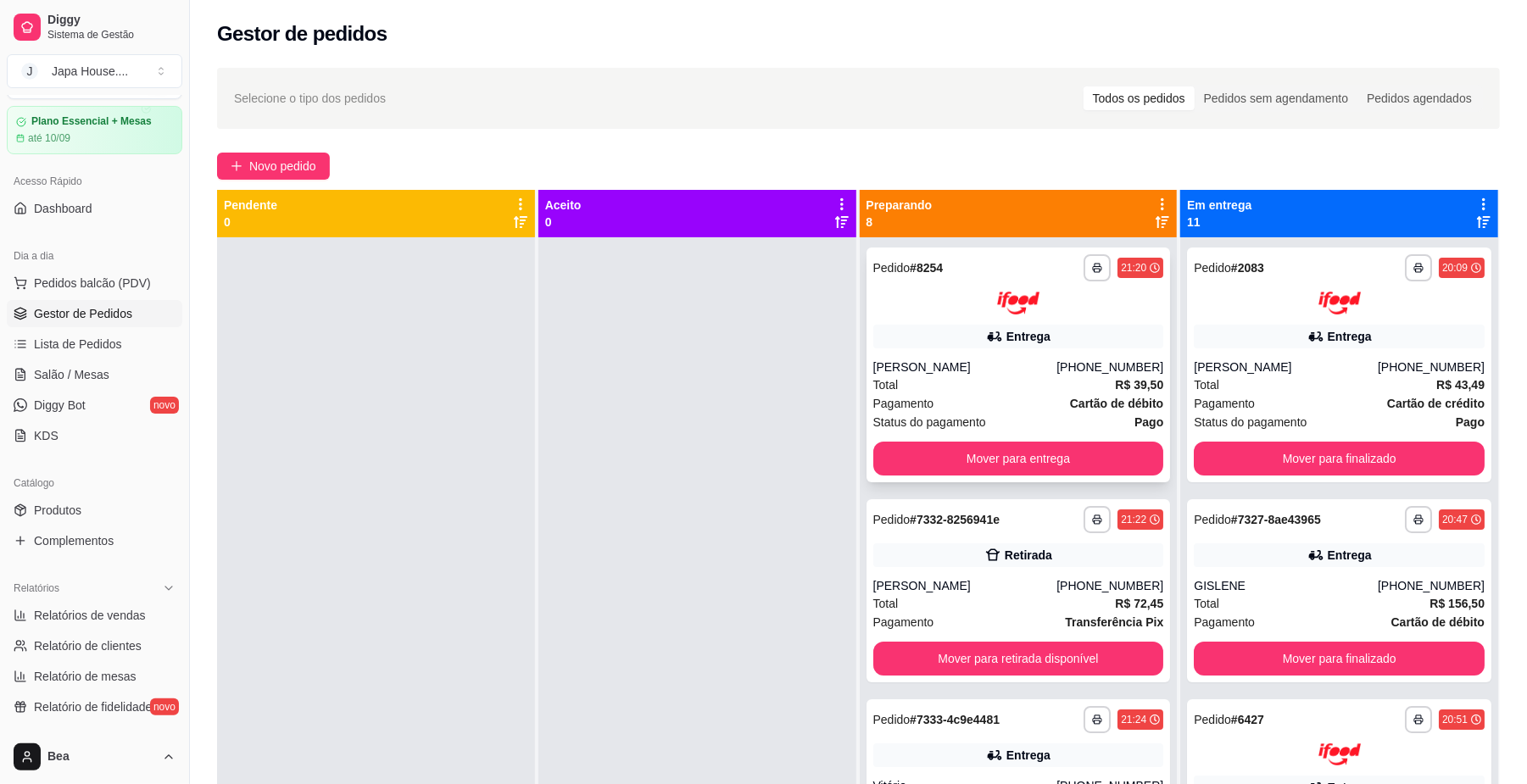
click at [1070, 398] on strong "Cartão de débito" at bounding box center [1116, 403] width 93 height 13
click at [1070, 401] on strong "Cartão de débito" at bounding box center [1116, 403] width 93 height 13
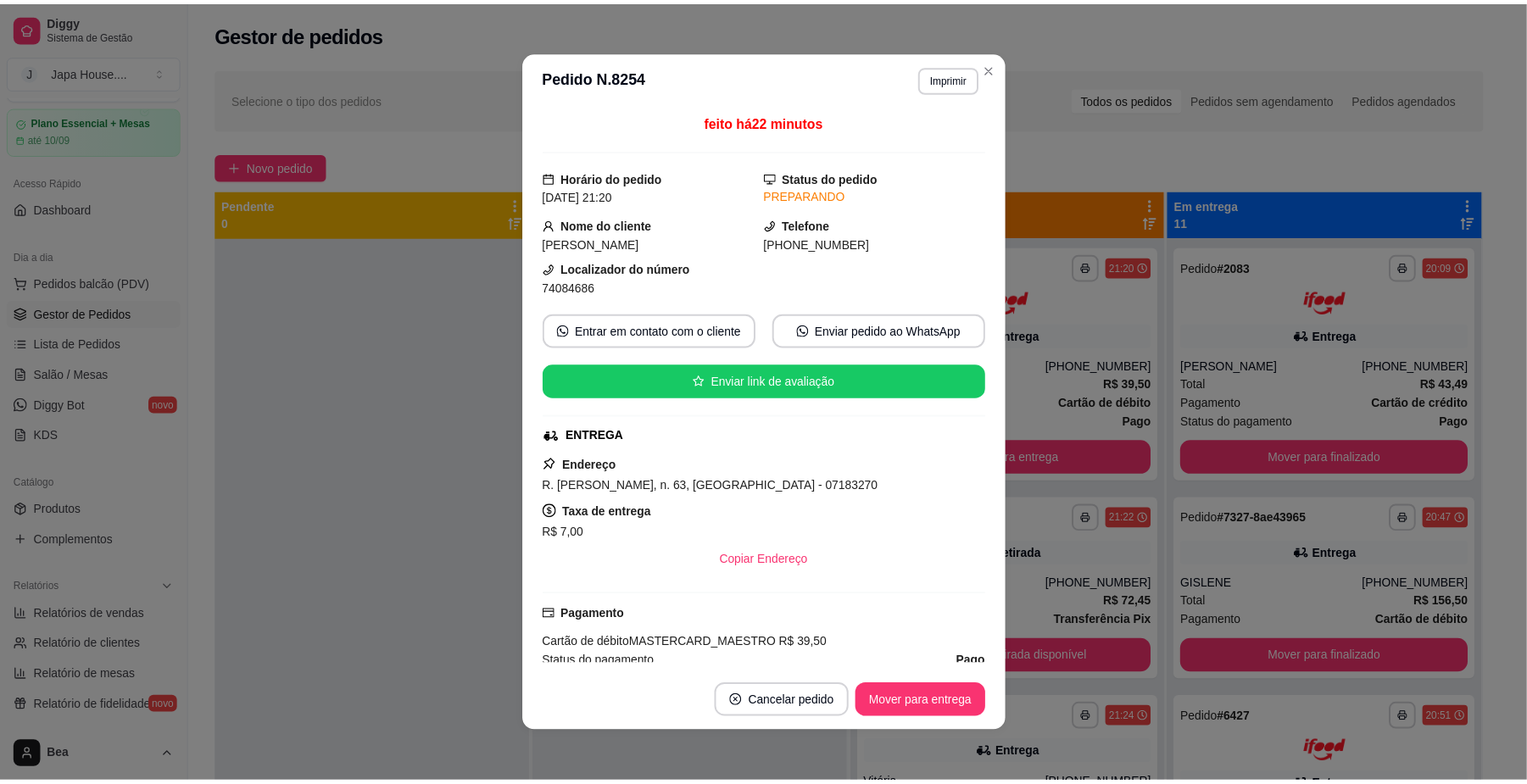
scroll to position [470, 0]
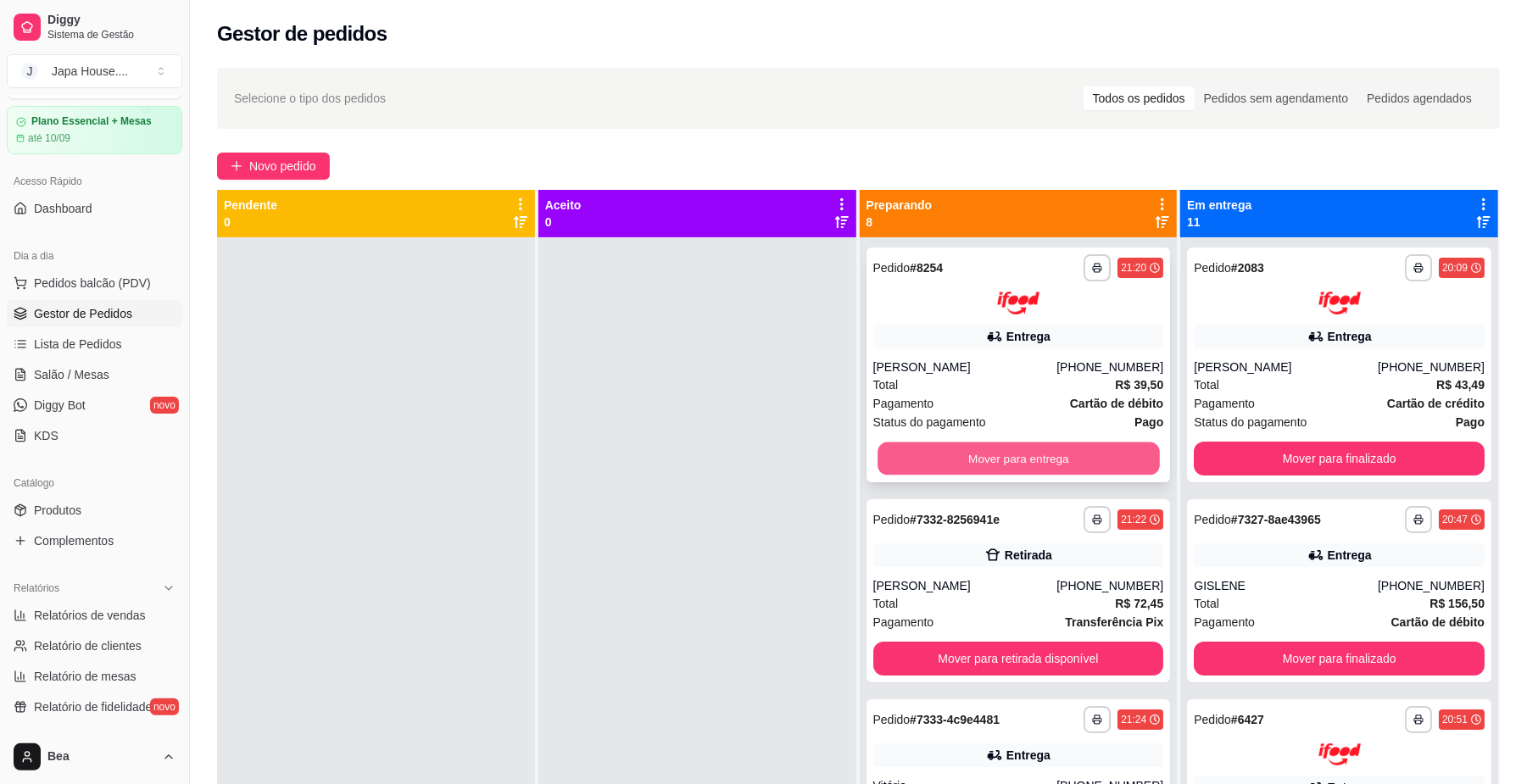
click at [994, 459] on button "Mover para entrega" at bounding box center [1018, 457] width 281 height 33
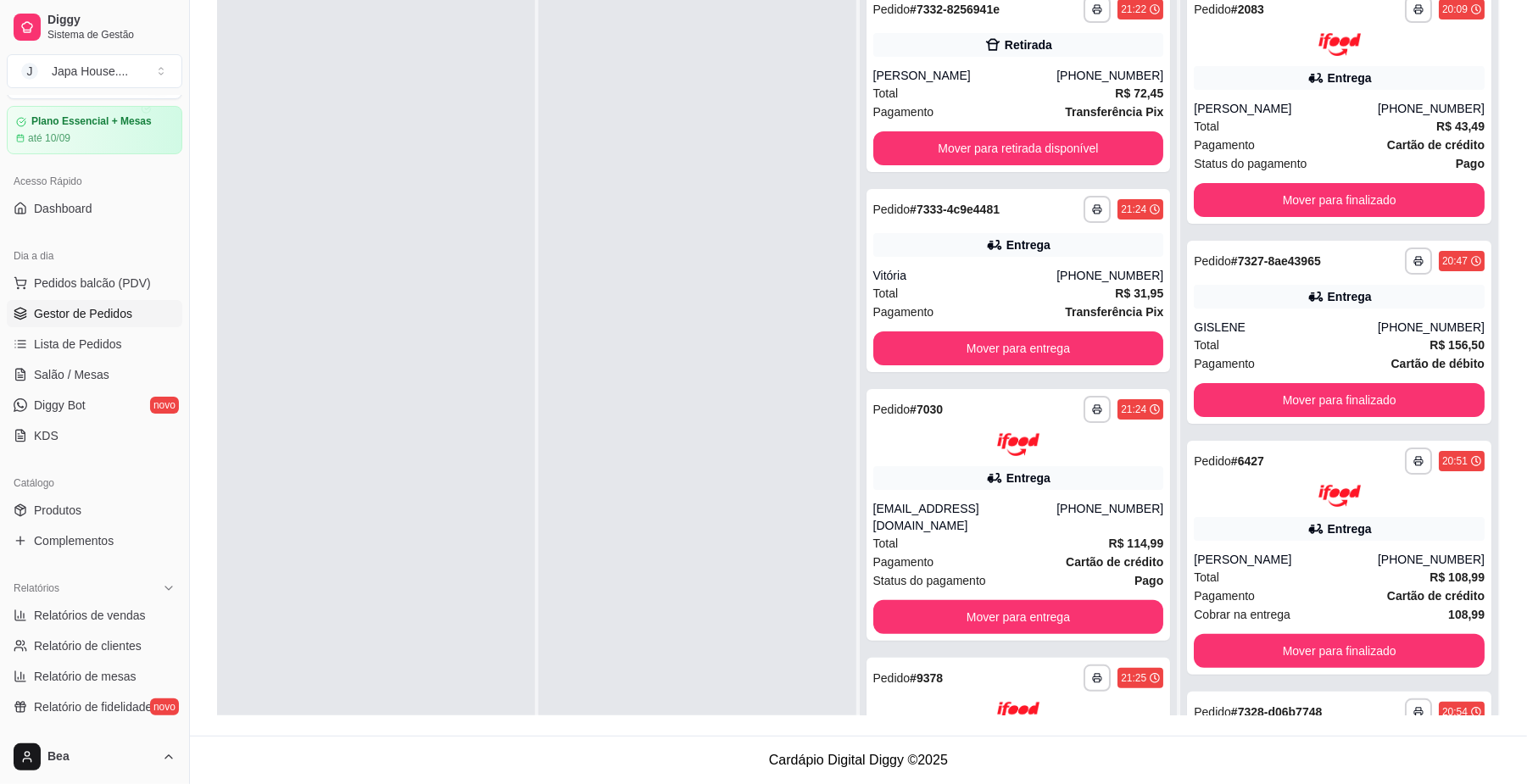
scroll to position [0, 0]
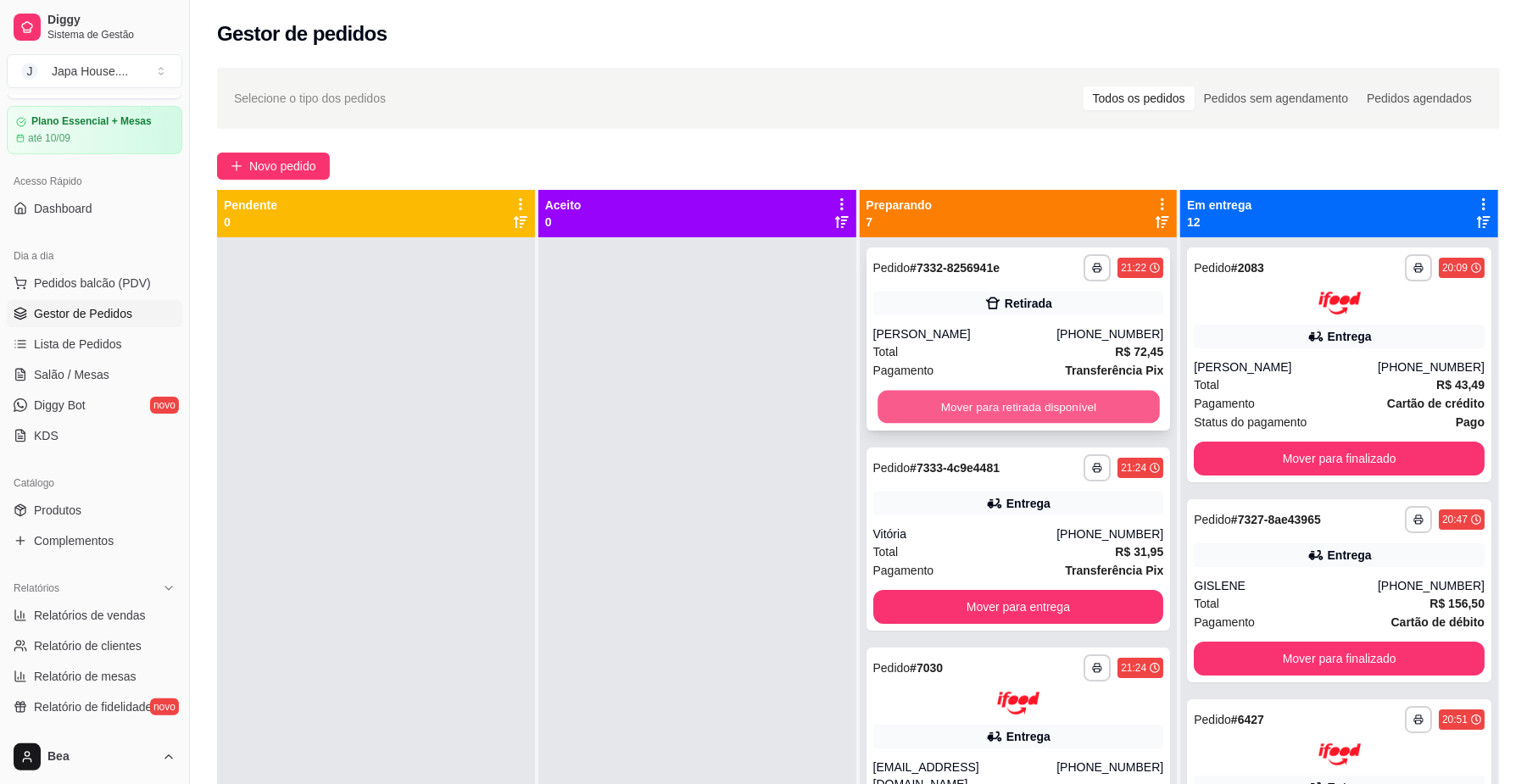
click at [1067, 394] on button "Mover para retirada disponível" at bounding box center [1018, 406] width 281 height 33
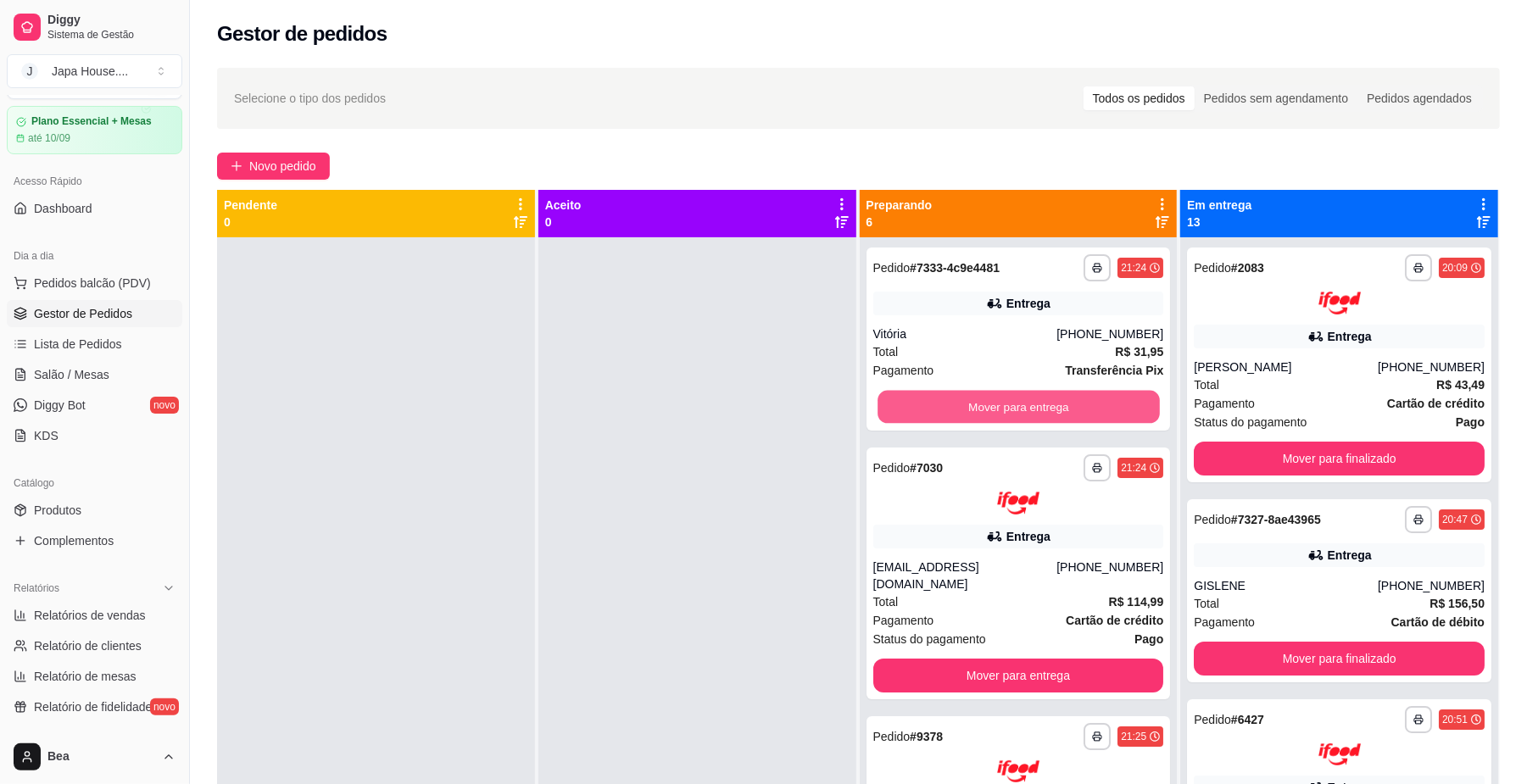
click at [1067, 394] on button "Mover para entrega" at bounding box center [1018, 406] width 281 height 33
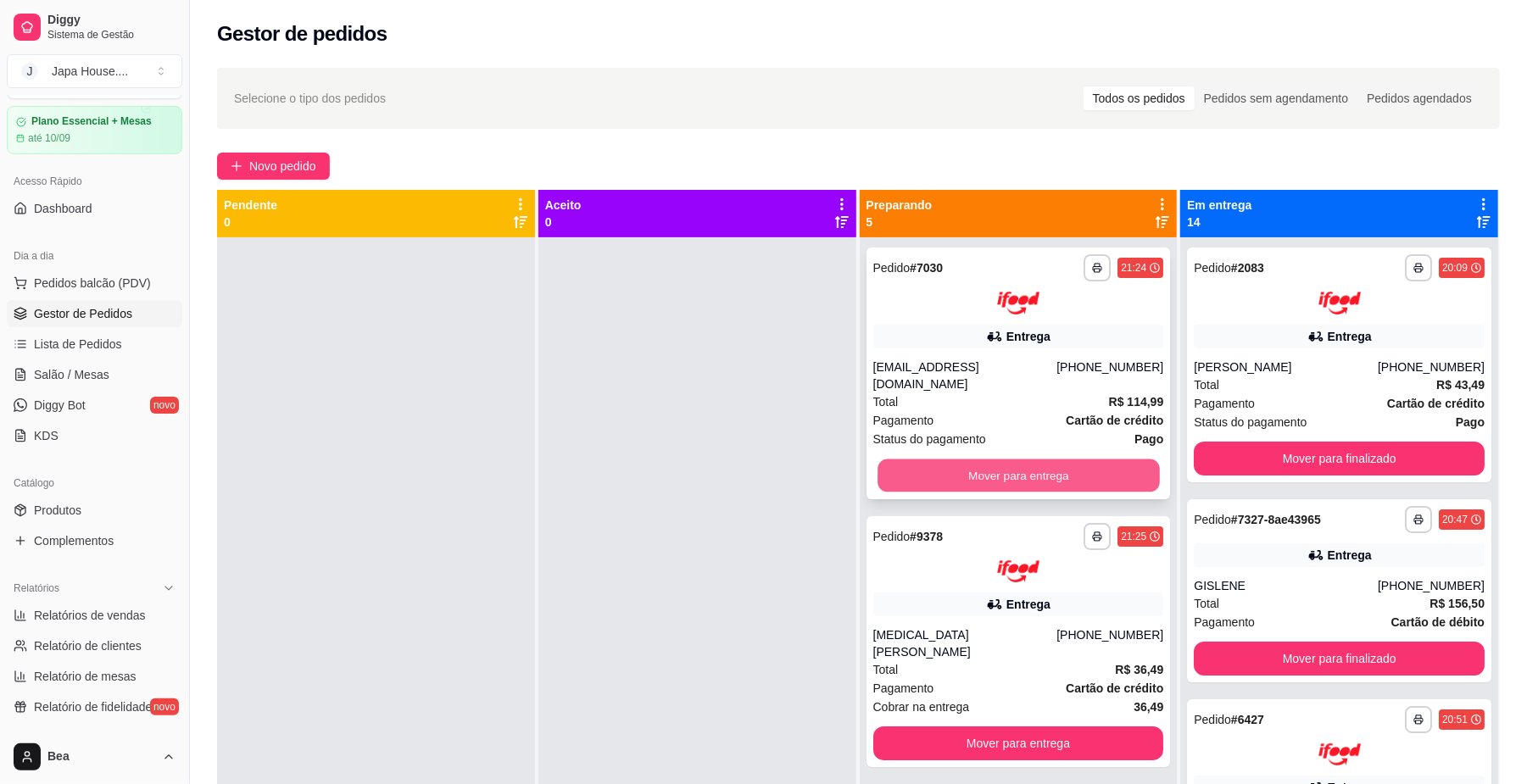
click at [1071, 458] on button "Mover para entrega" at bounding box center [1018, 474] width 281 height 33
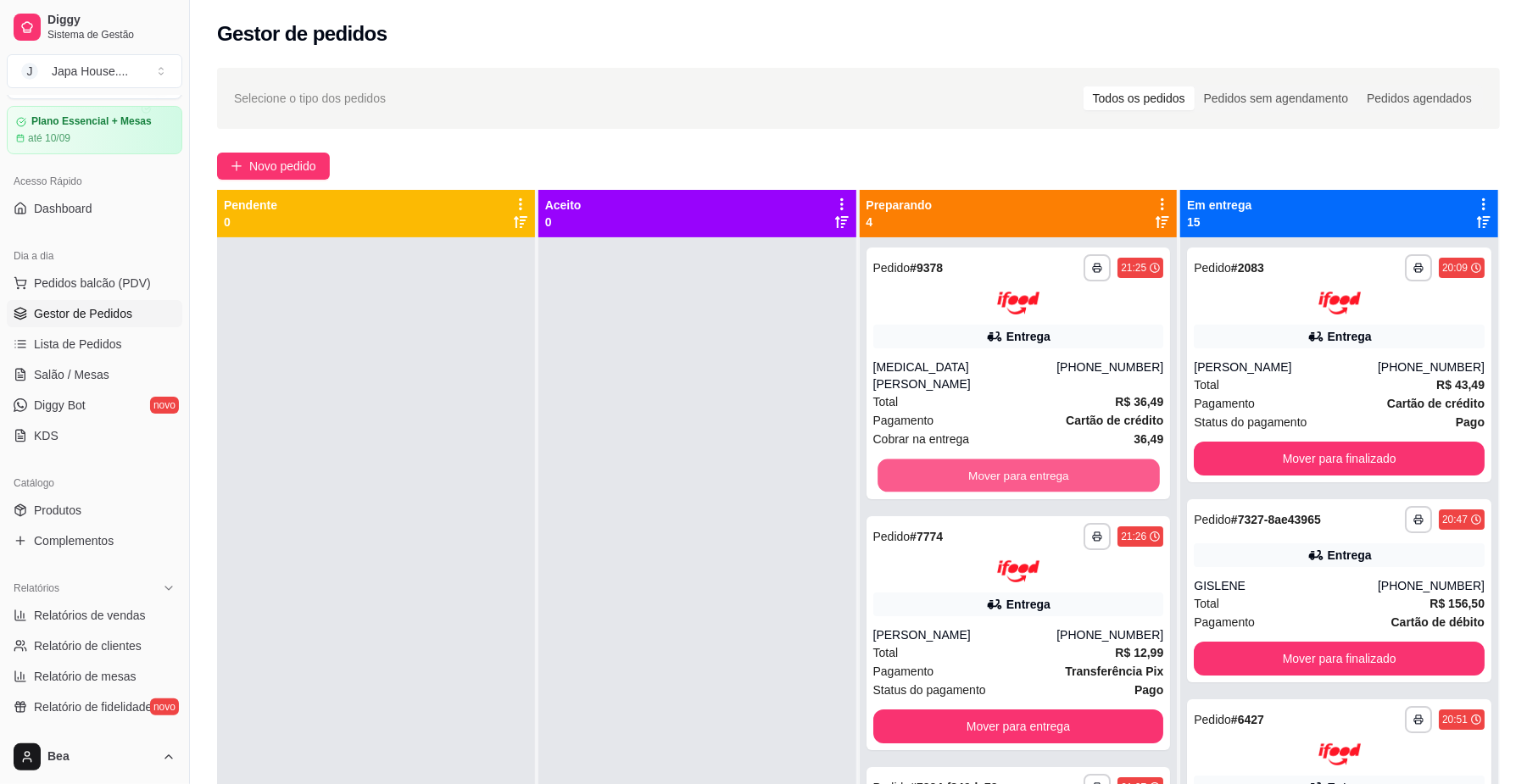
click at [1071, 458] on button "Mover para entrega" at bounding box center [1018, 474] width 281 height 33
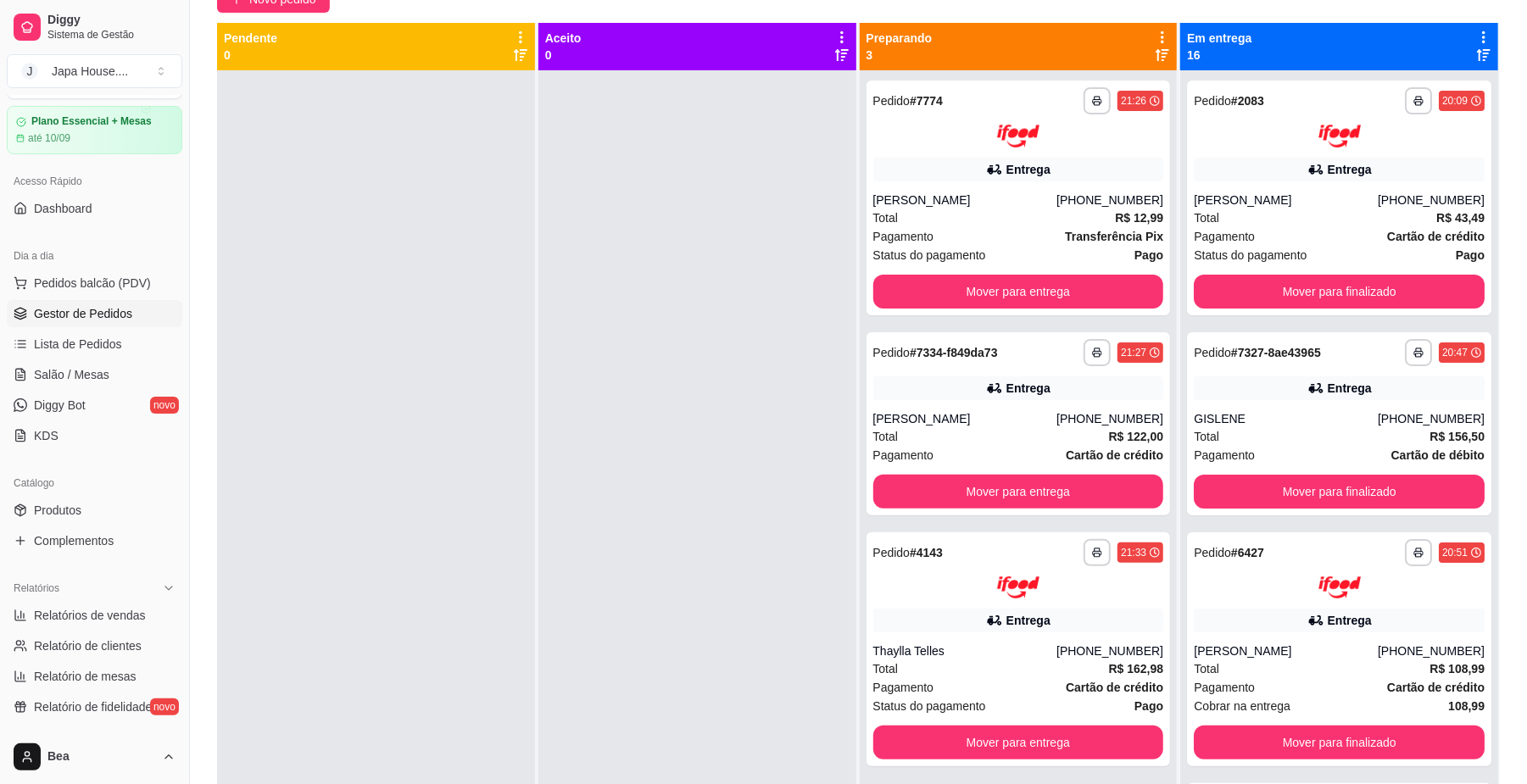
scroll to position [51, 0]
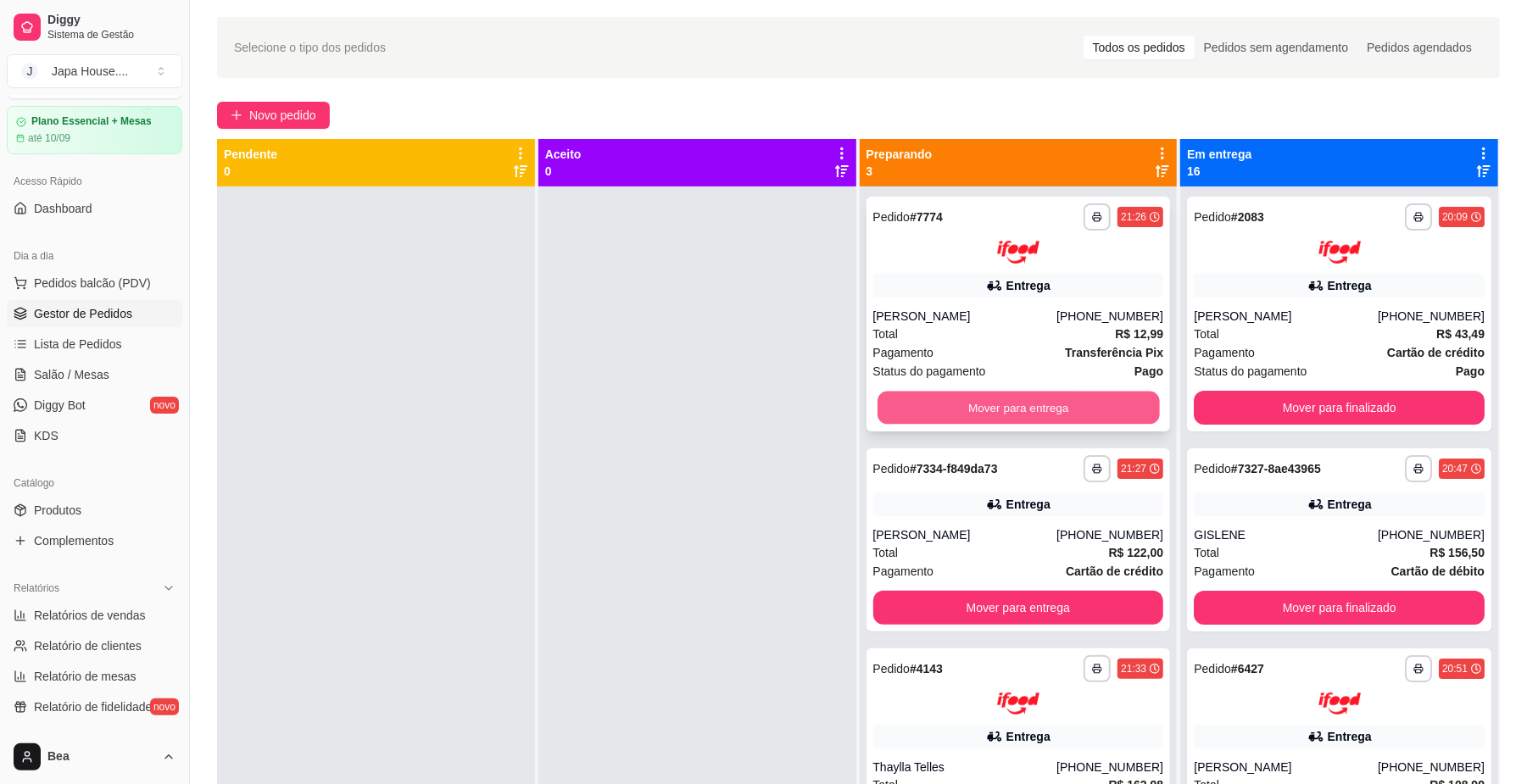
click at [1059, 411] on button "Mover para entrega" at bounding box center [1018, 406] width 281 height 33
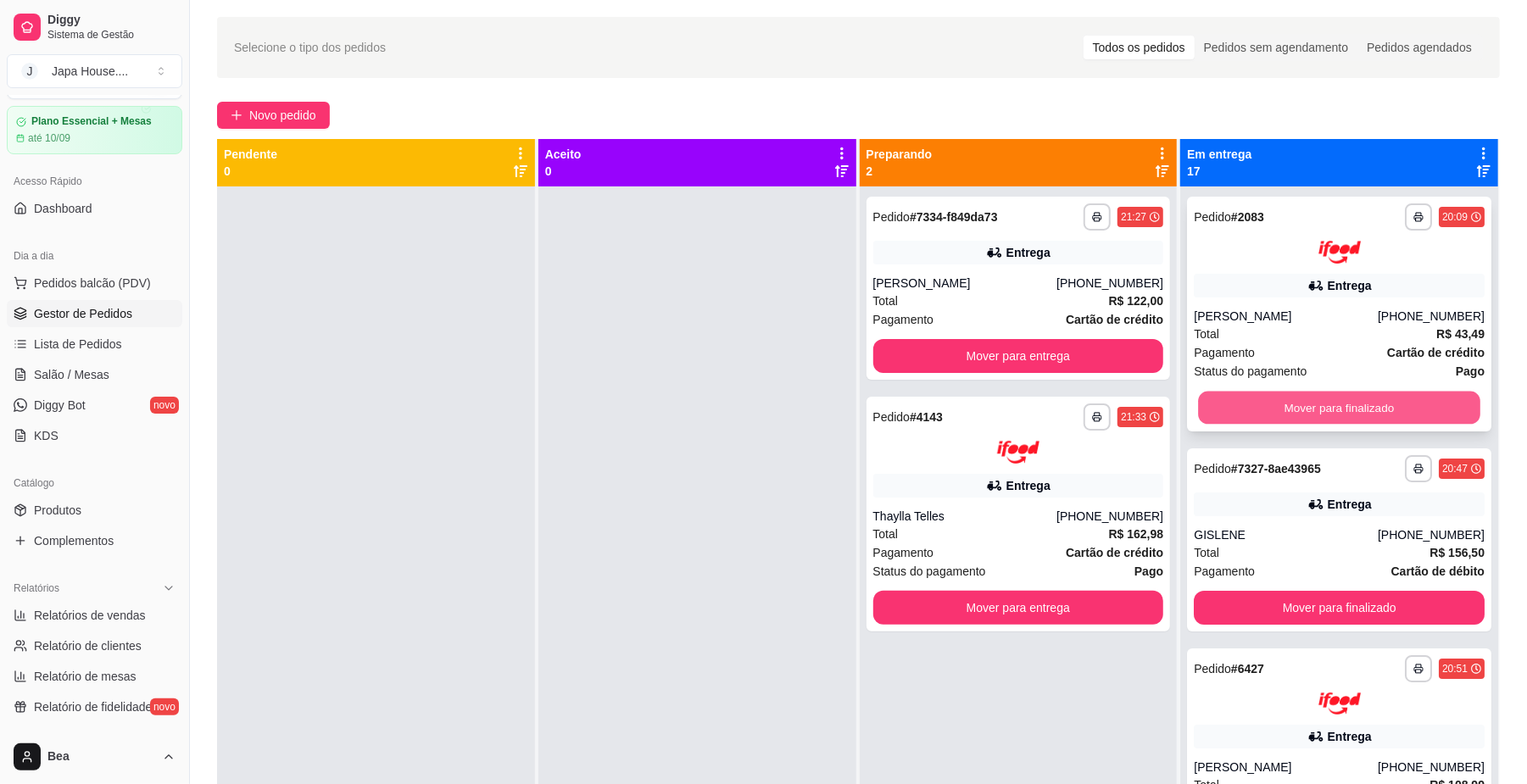
click at [1263, 408] on button "Mover para finalizado" at bounding box center [1338, 406] width 281 height 33
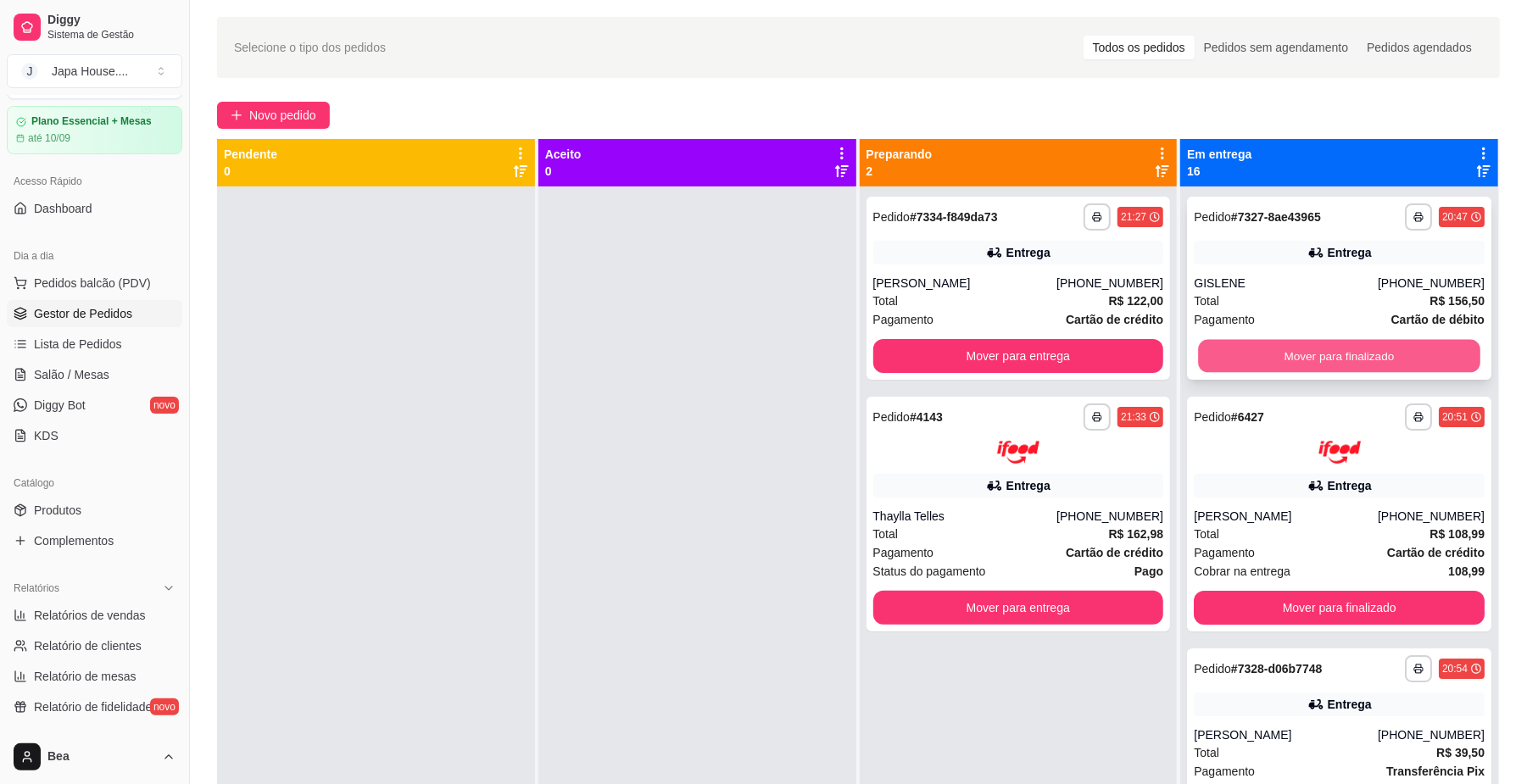
click at [1271, 356] on button "Mover para finalizado" at bounding box center [1338, 355] width 281 height 33
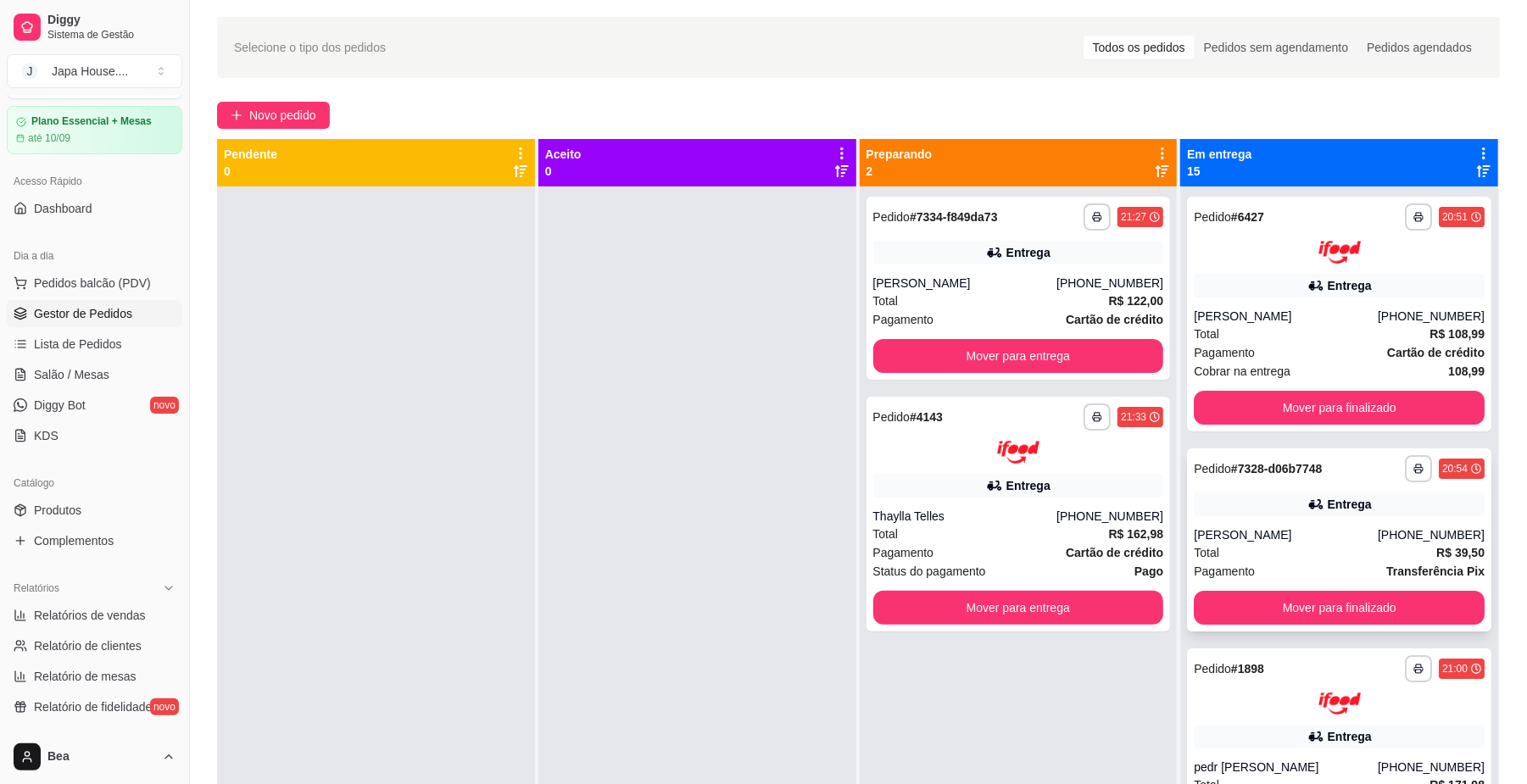
click at [1293, 564] on div "Pagamento Transferência Pix" at bounding box center [1338, 571] width 290 height 19
click at [1273, 588] on div "**********" at bounding box center [1338, 539] width 305 height 183
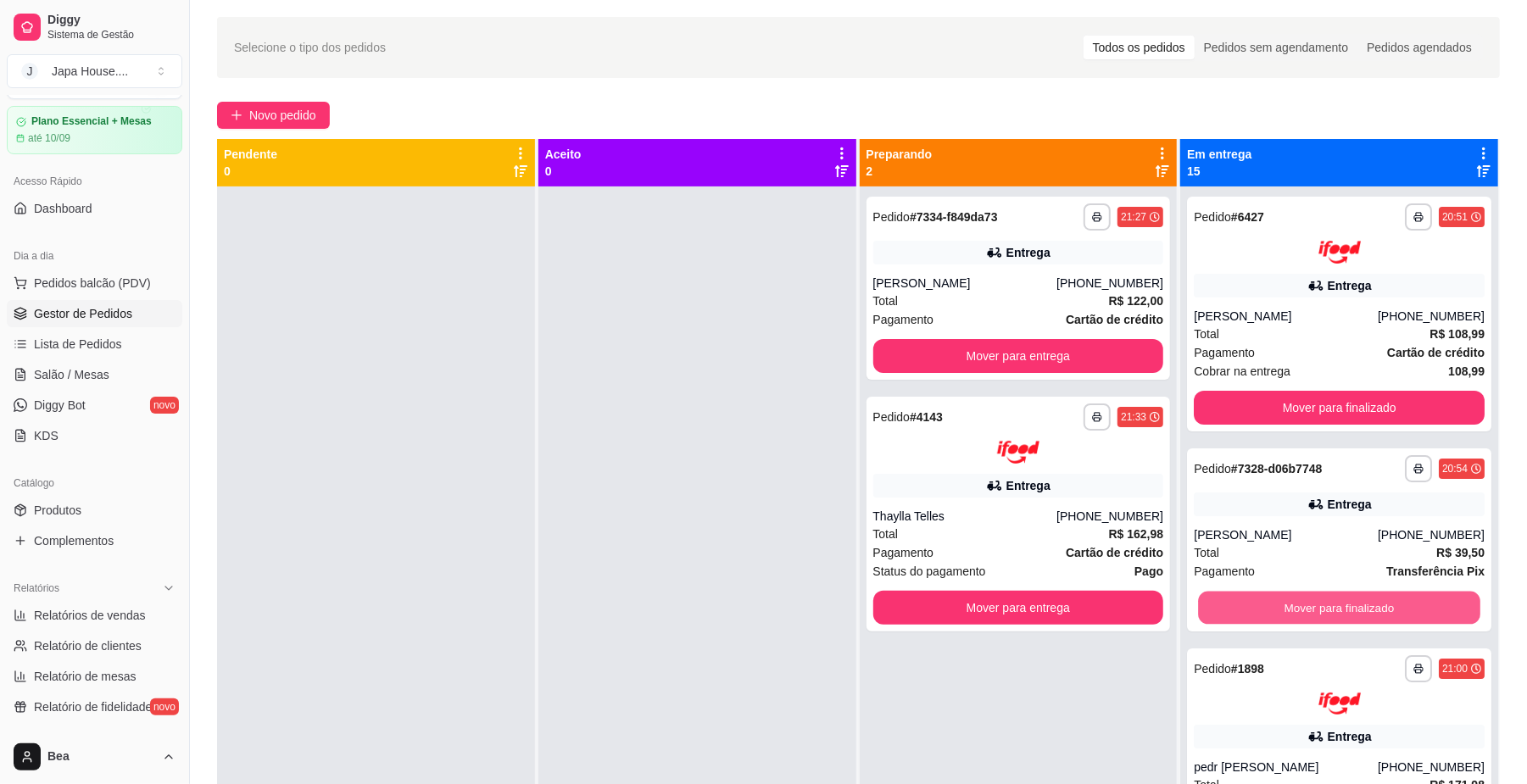
click at [1271, 596] on button "Mover para finalizado" at bounding box center [1338, 606] width 281 height 33
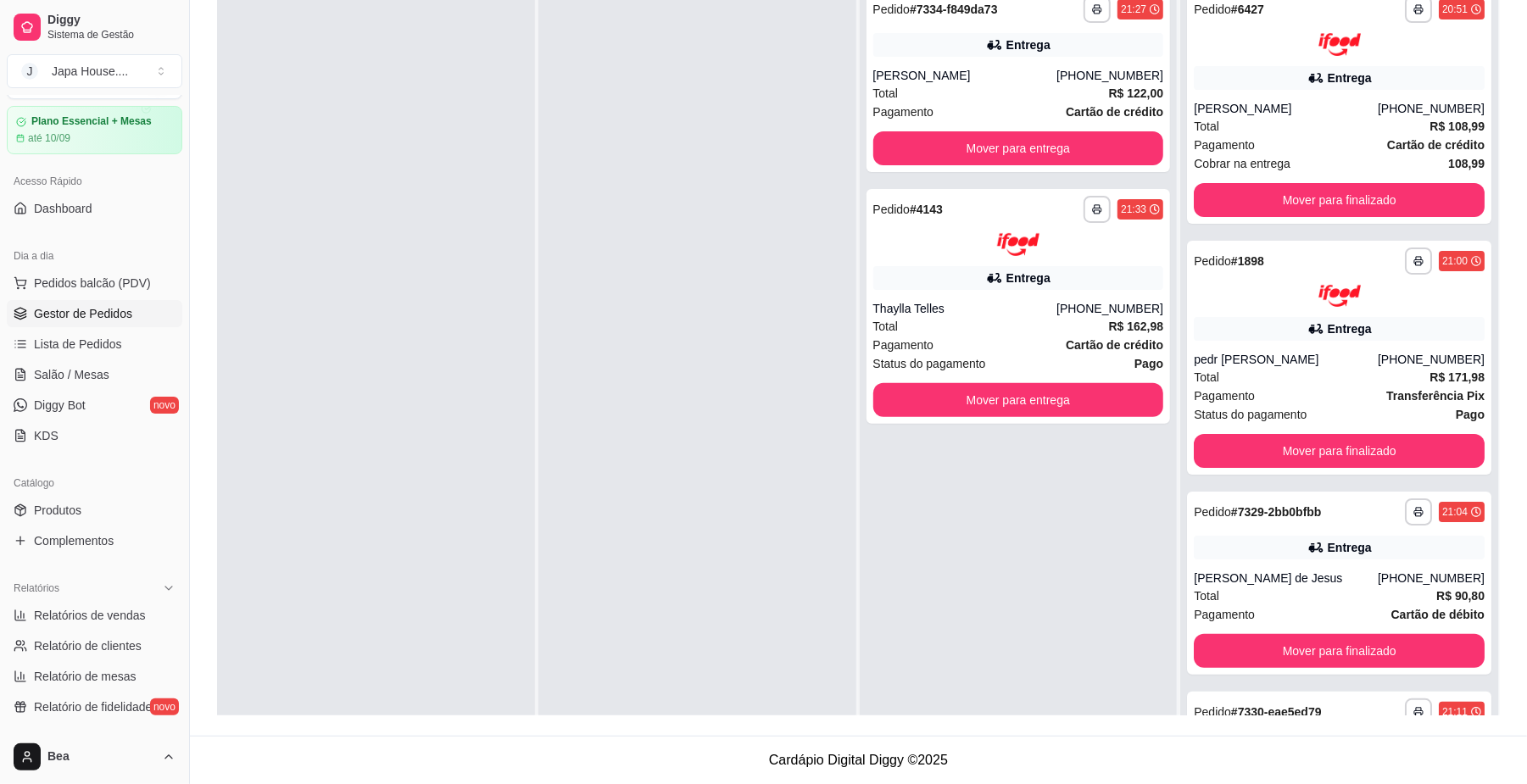
scroll to position [0, 0]
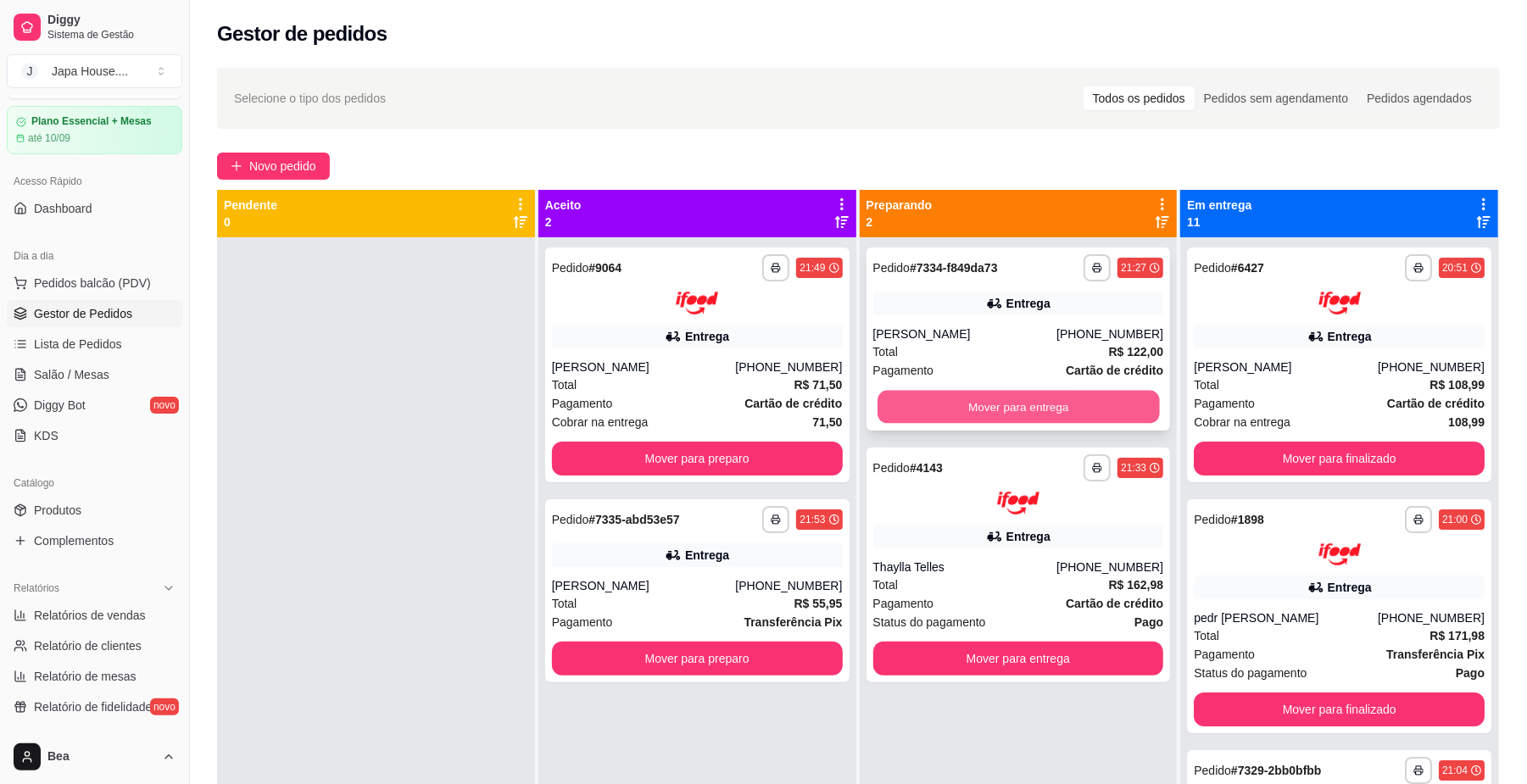
click at [1028, 406] on button "Mover para entrega" at bounding box center [1018, 406] width 281 height 33
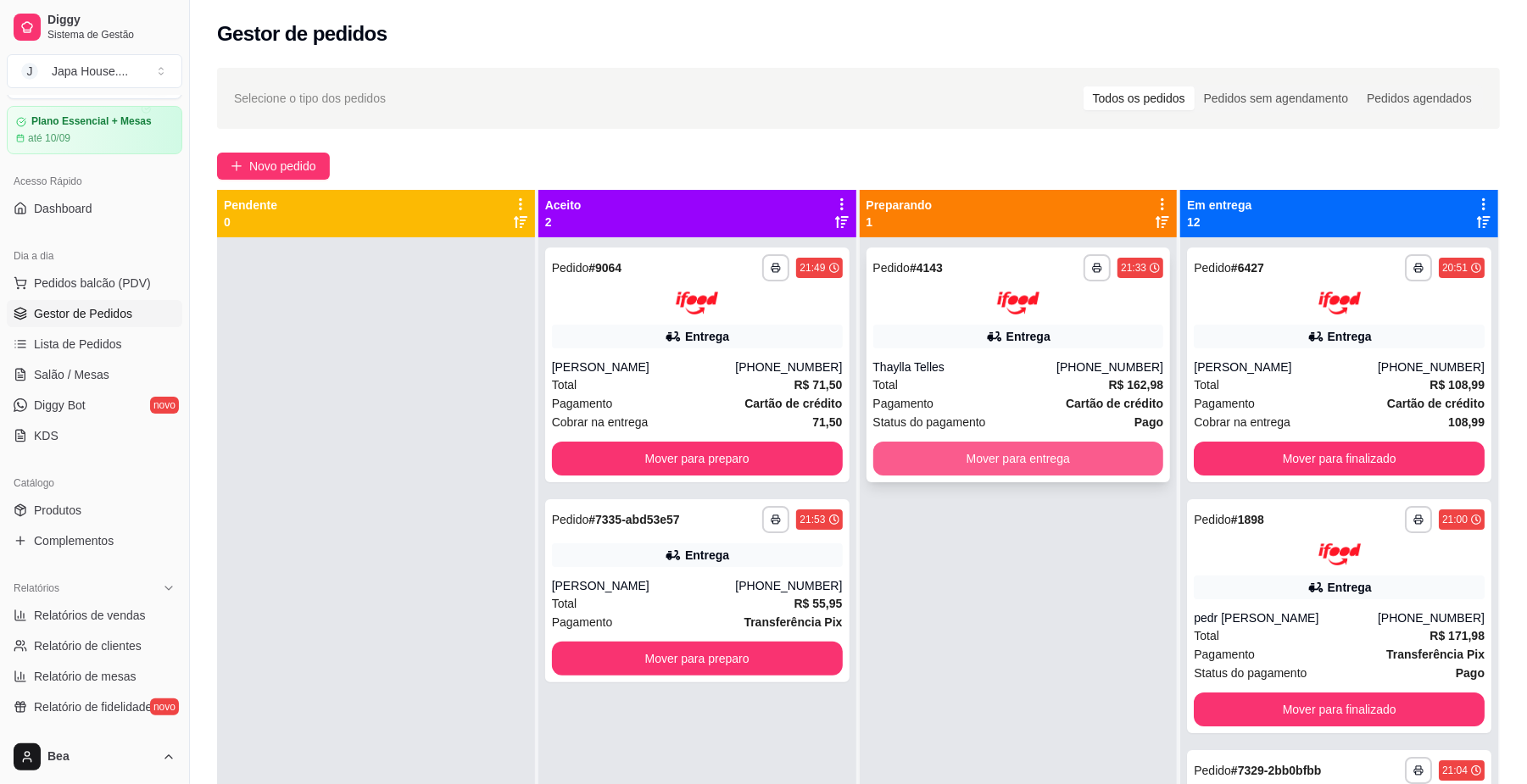
click at [948, 446] on button "Mover para entrega" at bounding box center [1018, 458] width 290 height 34
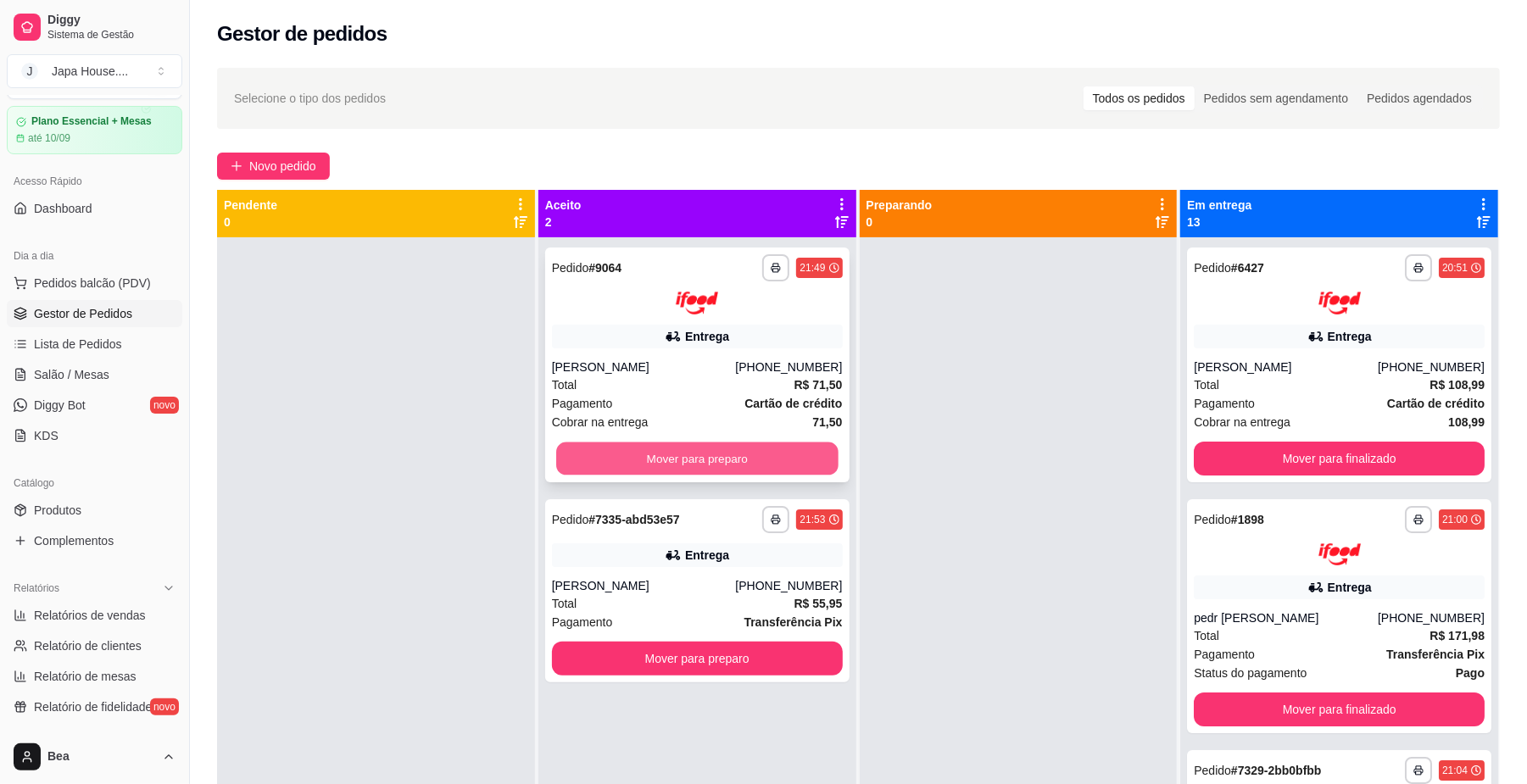
click at [768, 453] on button "Mover para preparo" at bounding box center [696, 457] width 281 height 33
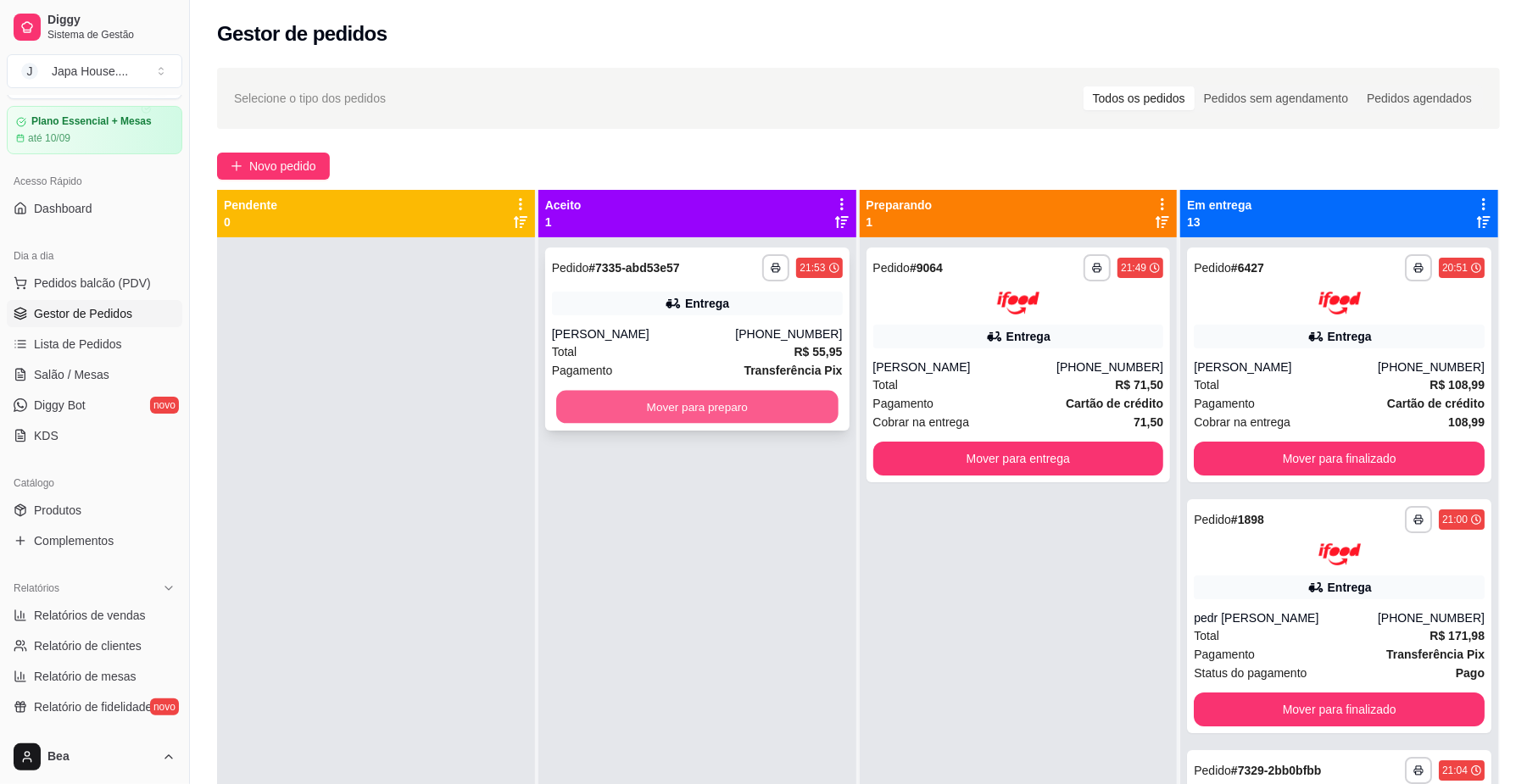
click at [782, 406] on button "Mover para preparo" at bounding box center [696, 406] width 281 height 33
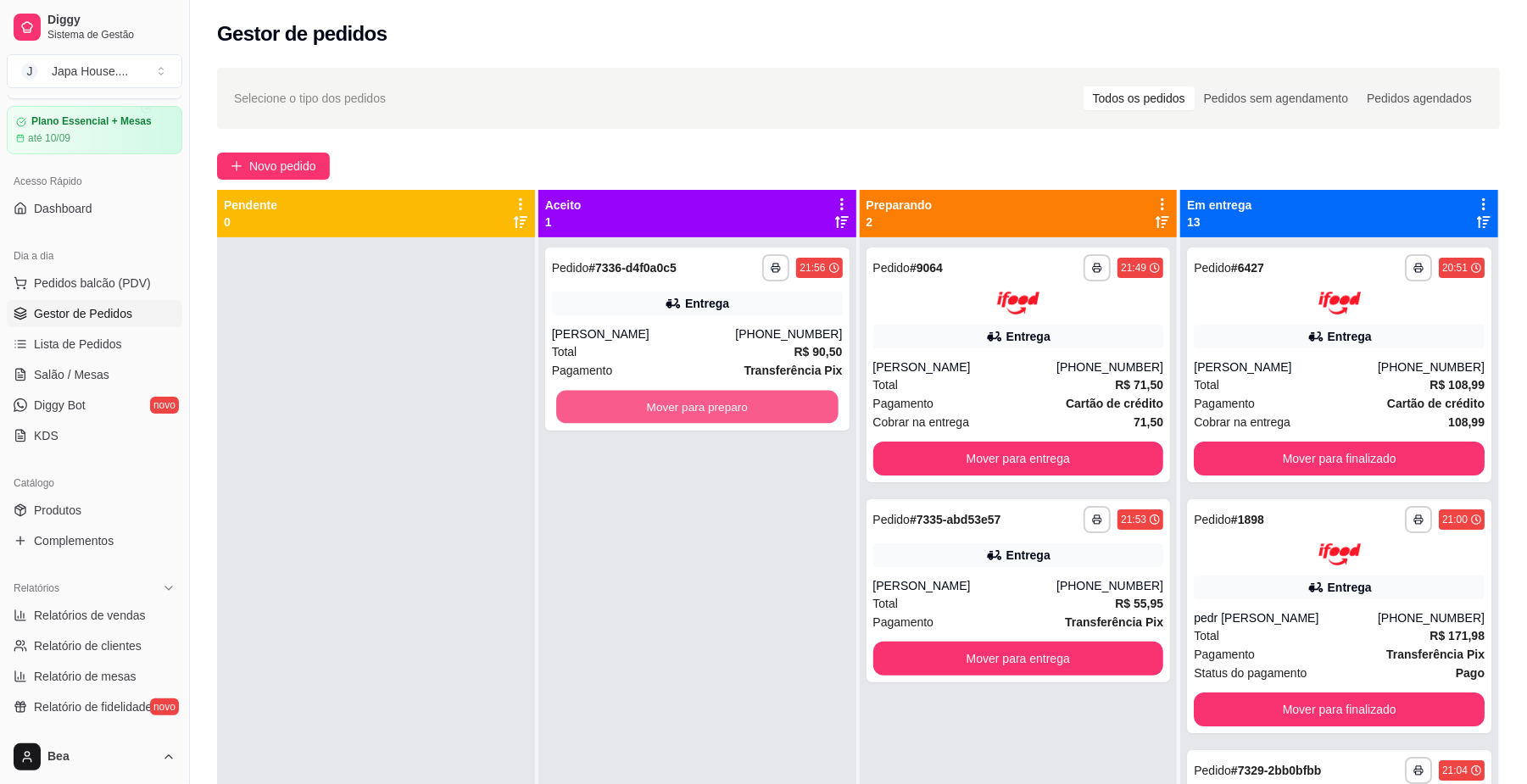
click at [782, 406] on button "Mover para preparo" at bounding box center [696, 406] width 281 height 33
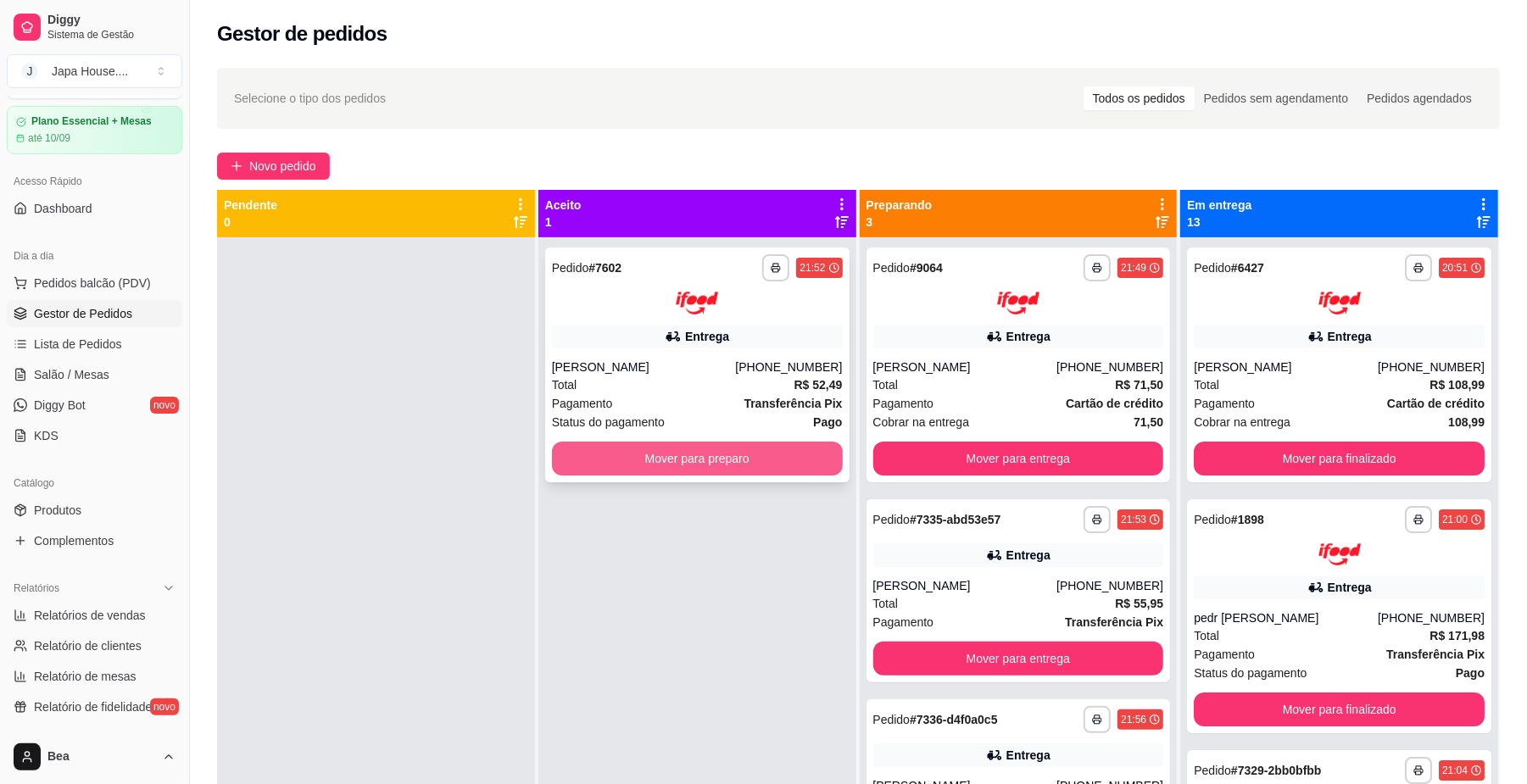
click at [777, 453] on button "Mover para preparo" at bounding box center [697, 458] width 290 height 34
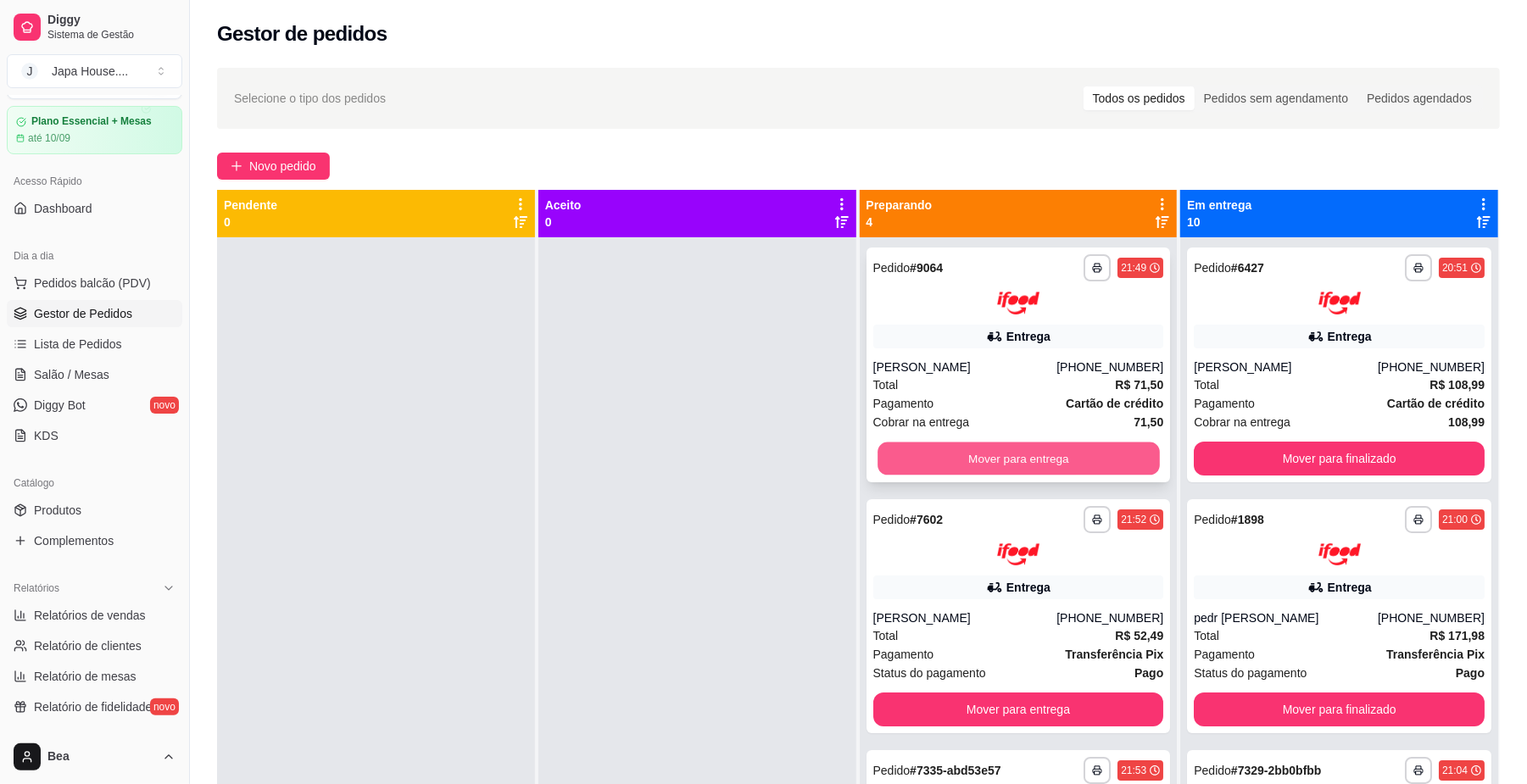
click at [975, 457] on button "Mover para entrega" at bounding box center [1018, 457] width 281 height 33
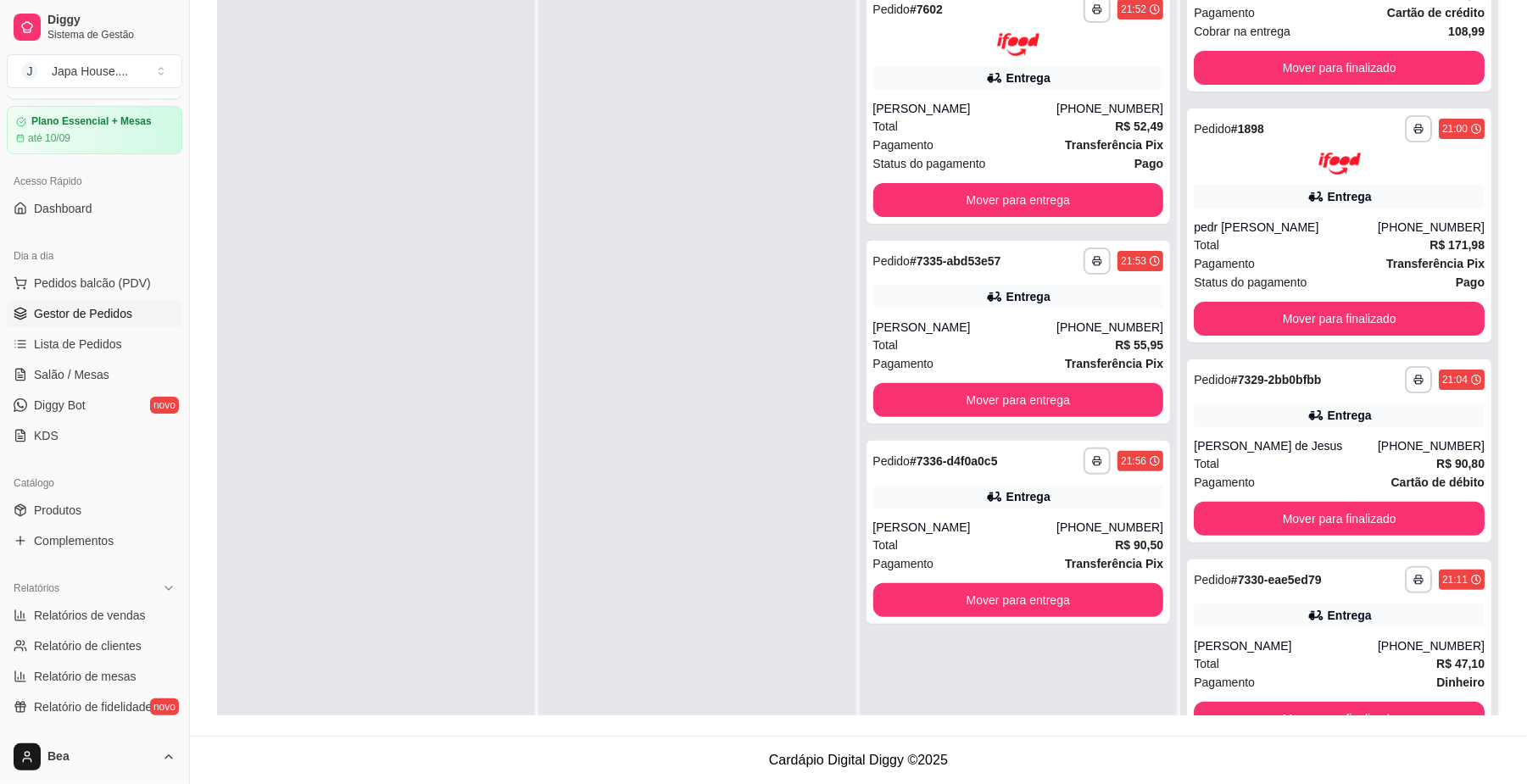
scroll to position [210, 0]
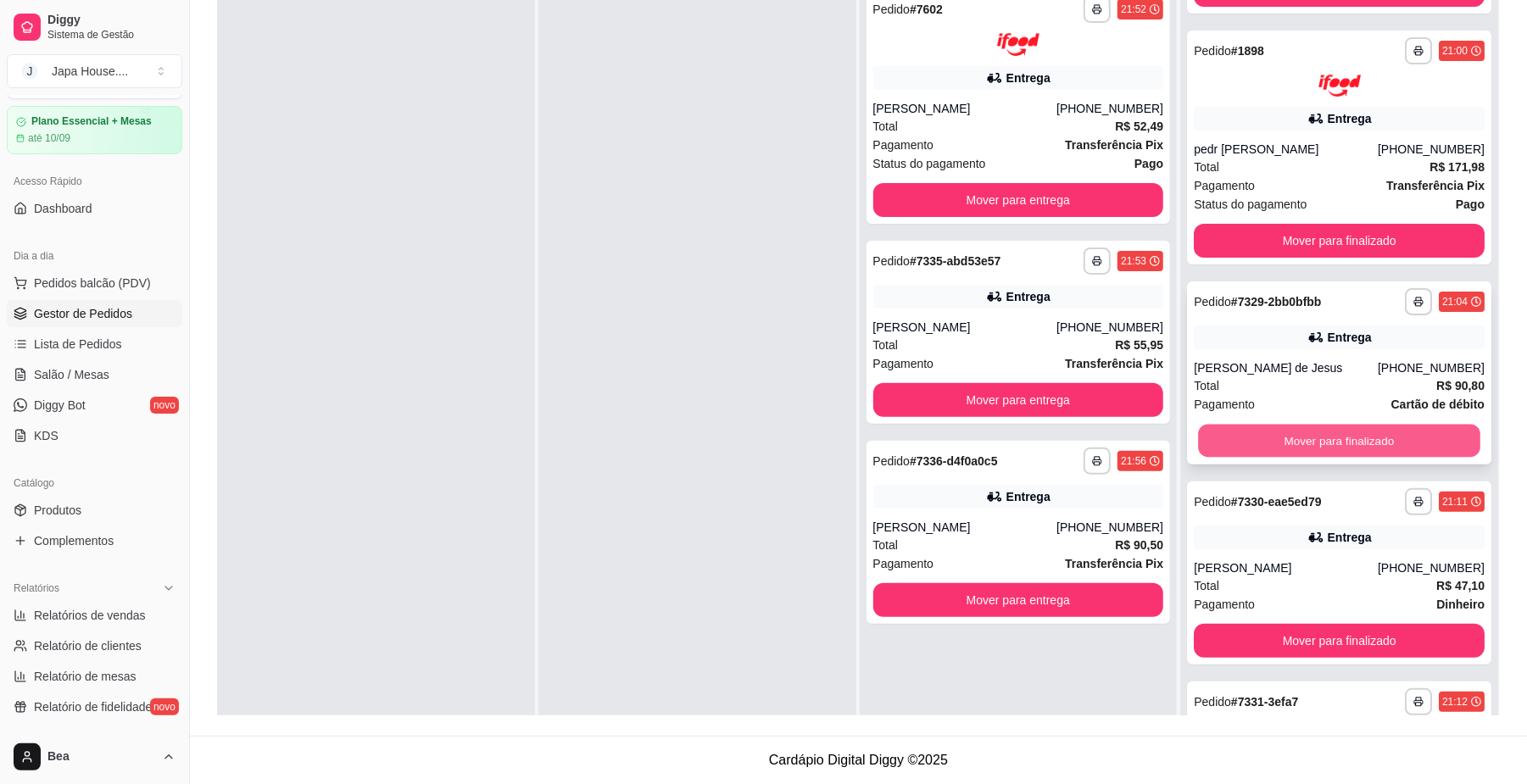
click at [1362, 447] on button "Mover para finalizado" at bounding box center [1338, 440] width 281 height 33
click at [1256, 432] on button "Mover para finalizado" at bounding box center [1338, 440] width 281 height 33
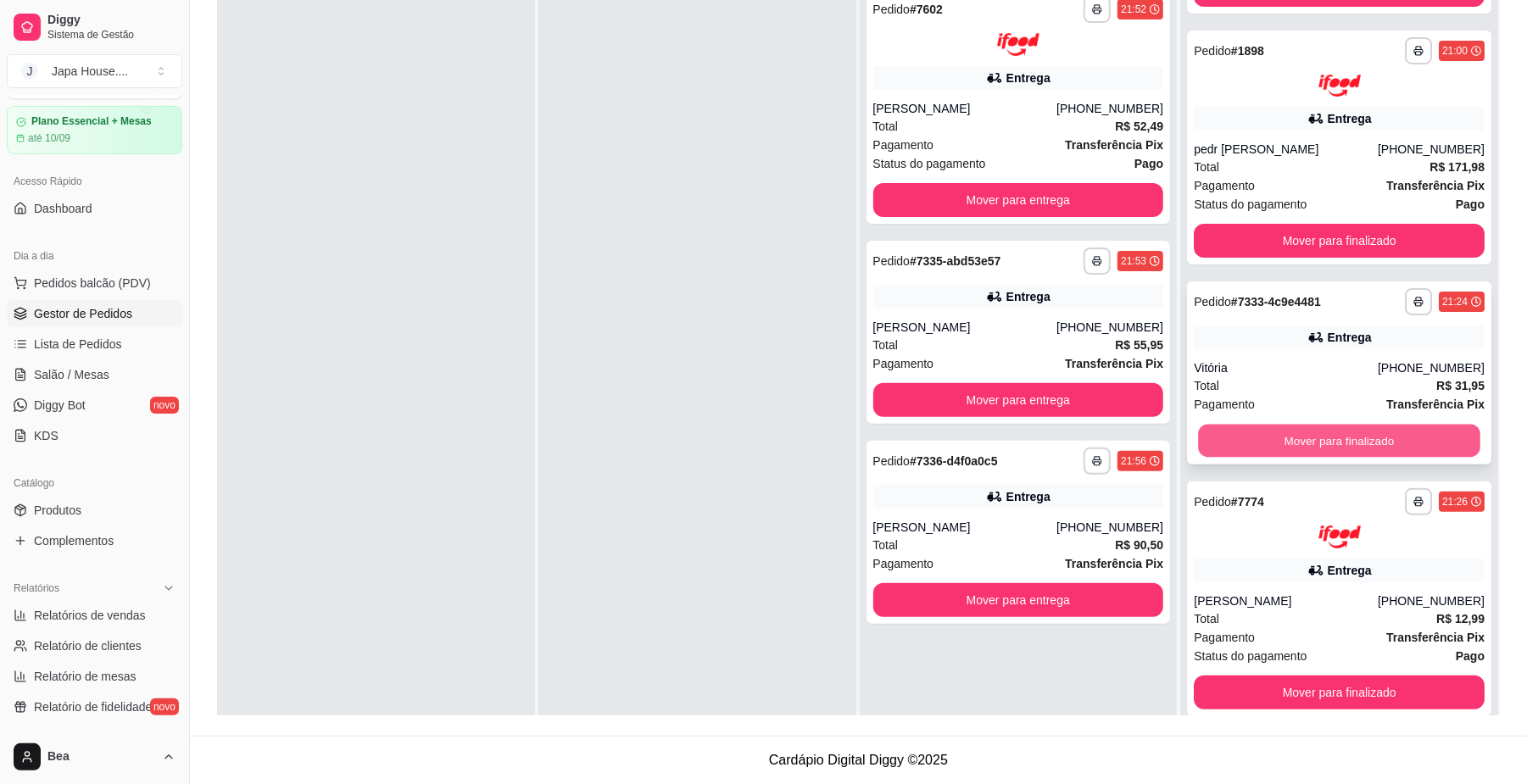
click at [1241, 430] on button "Mover para finalizado" at bounding box center [1338, 440] width 281 height 33
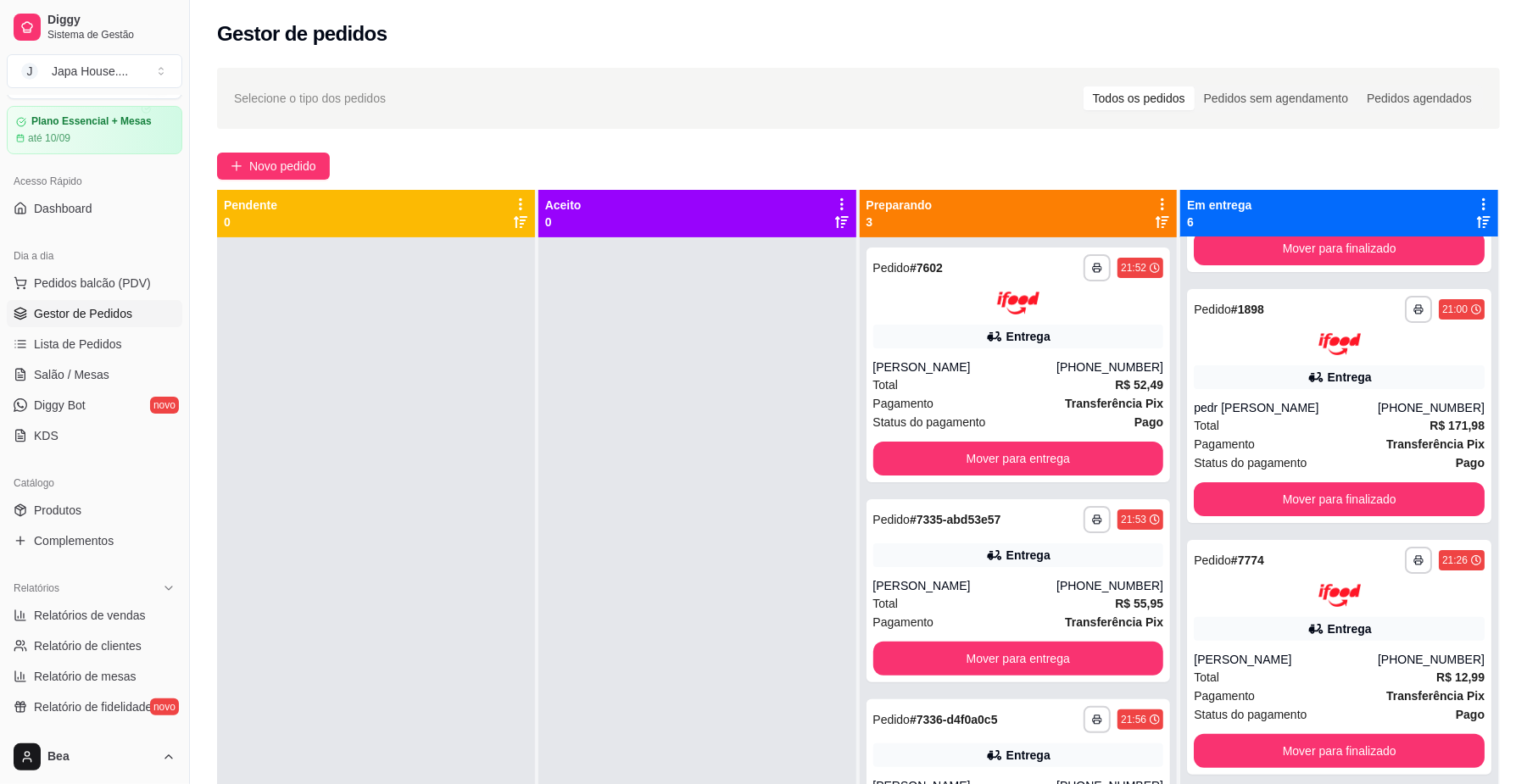
scroll to position [0, 0]
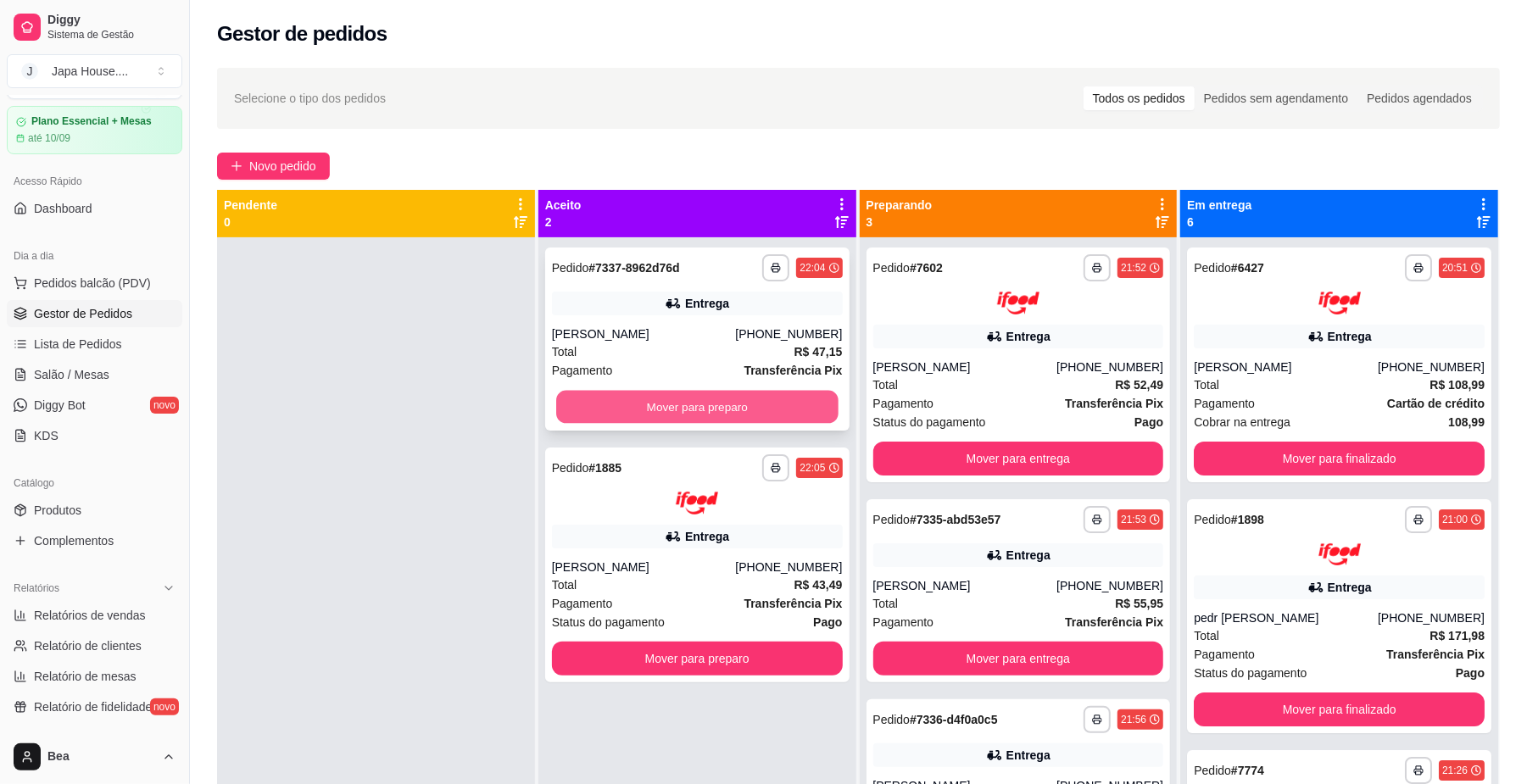
click at [690, 396] on button "Mover para preparo" at bounding box center [696, 406] width 281 height 33
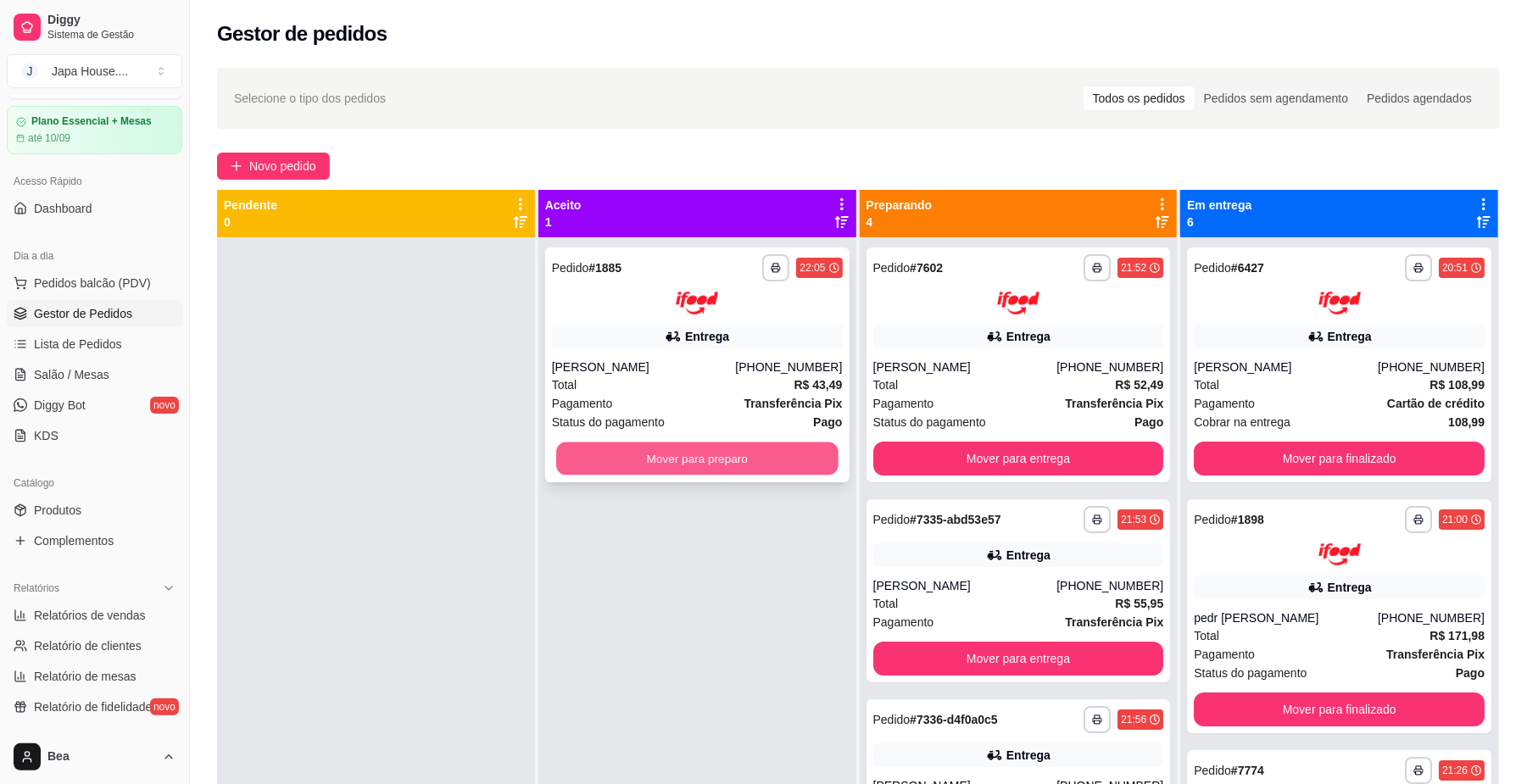
click at [703, 464] on button "Mover para preparo" at bounding box center [696, 457] width 281 height 33
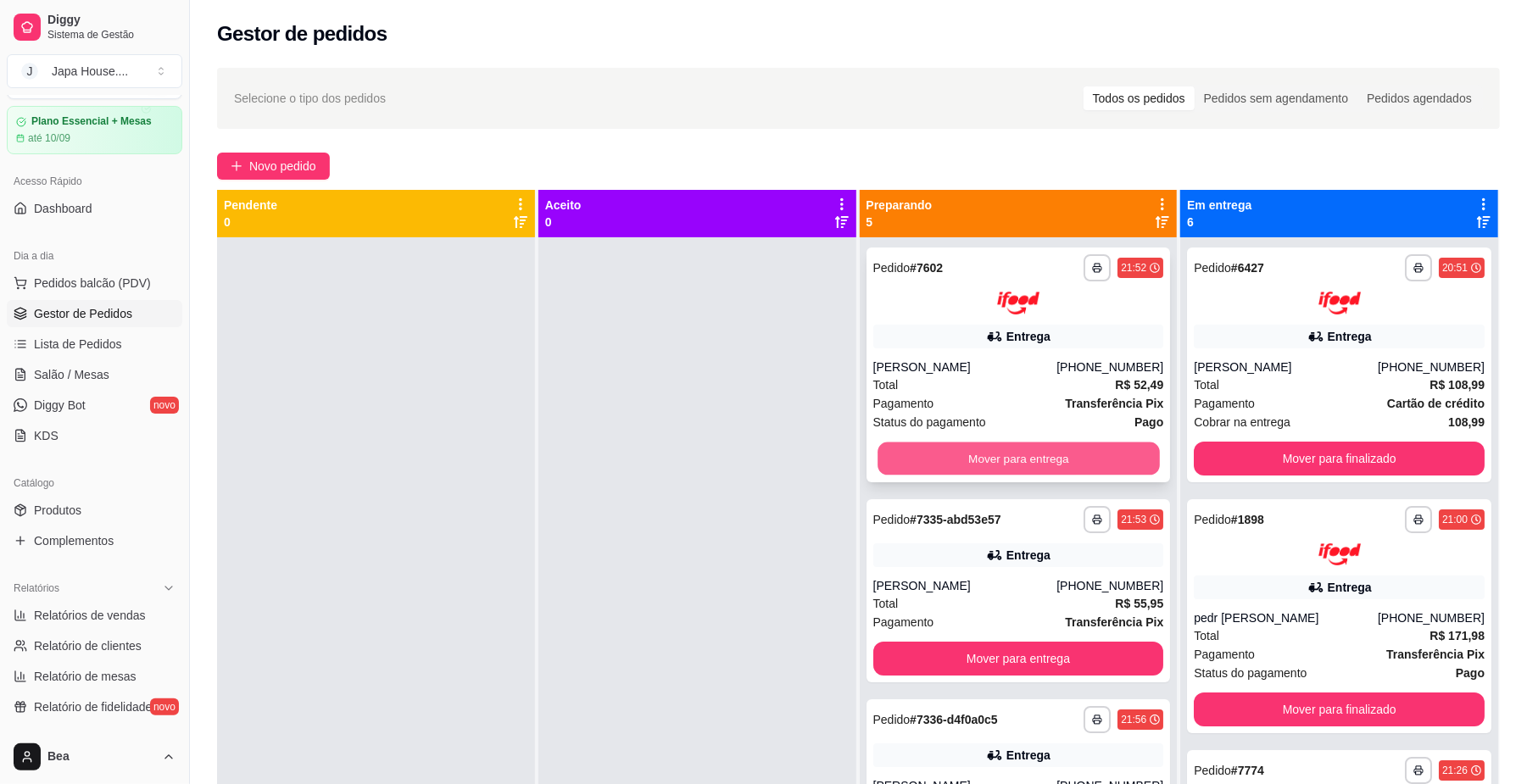
click at [1021, 452] on button "Mover para entrega" at bounding box center [1018, 457] width 281 height 33
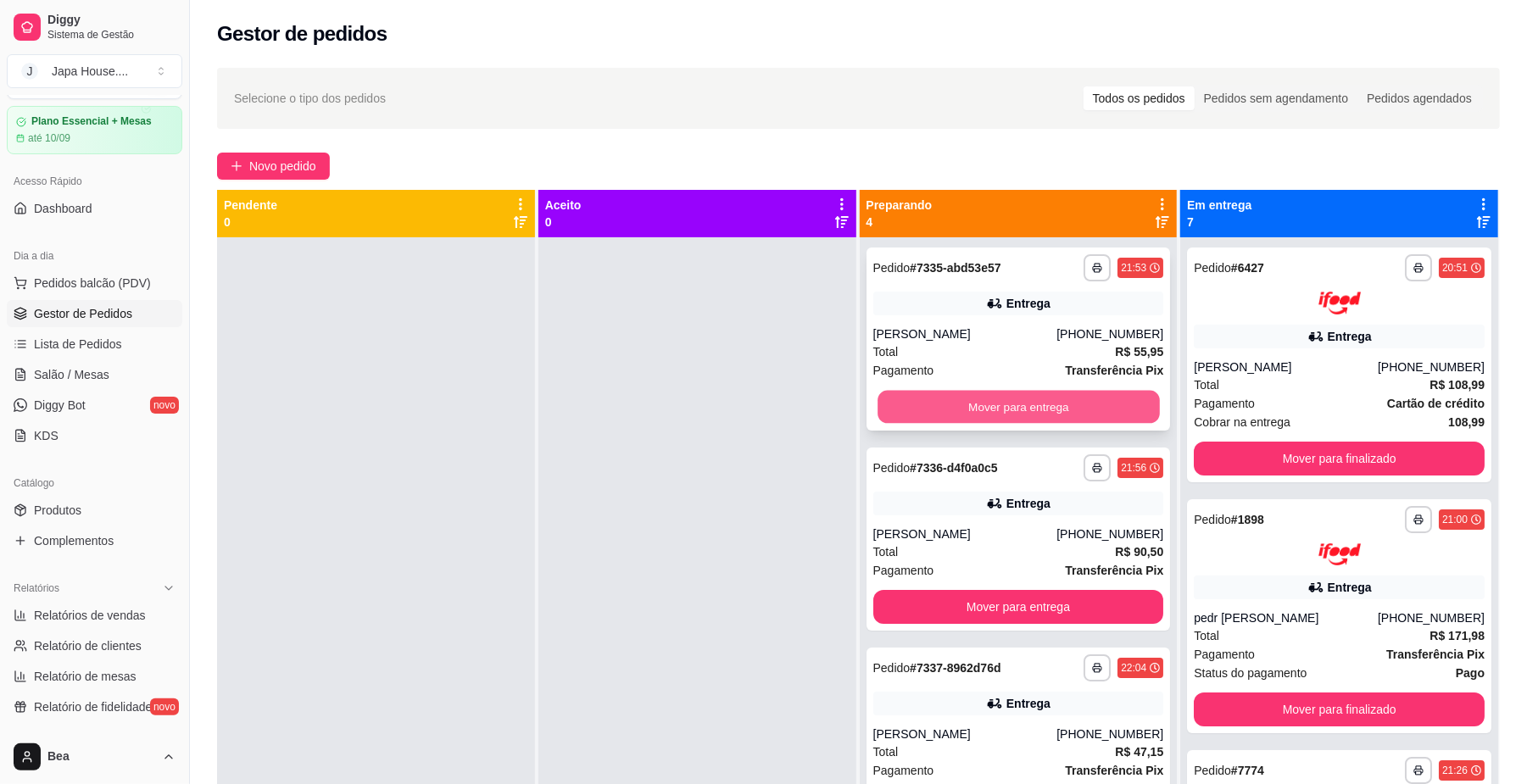
click at [1002, 397] on button "Mover para entrega" at bounding box center [1018, 406] width 281 height 33
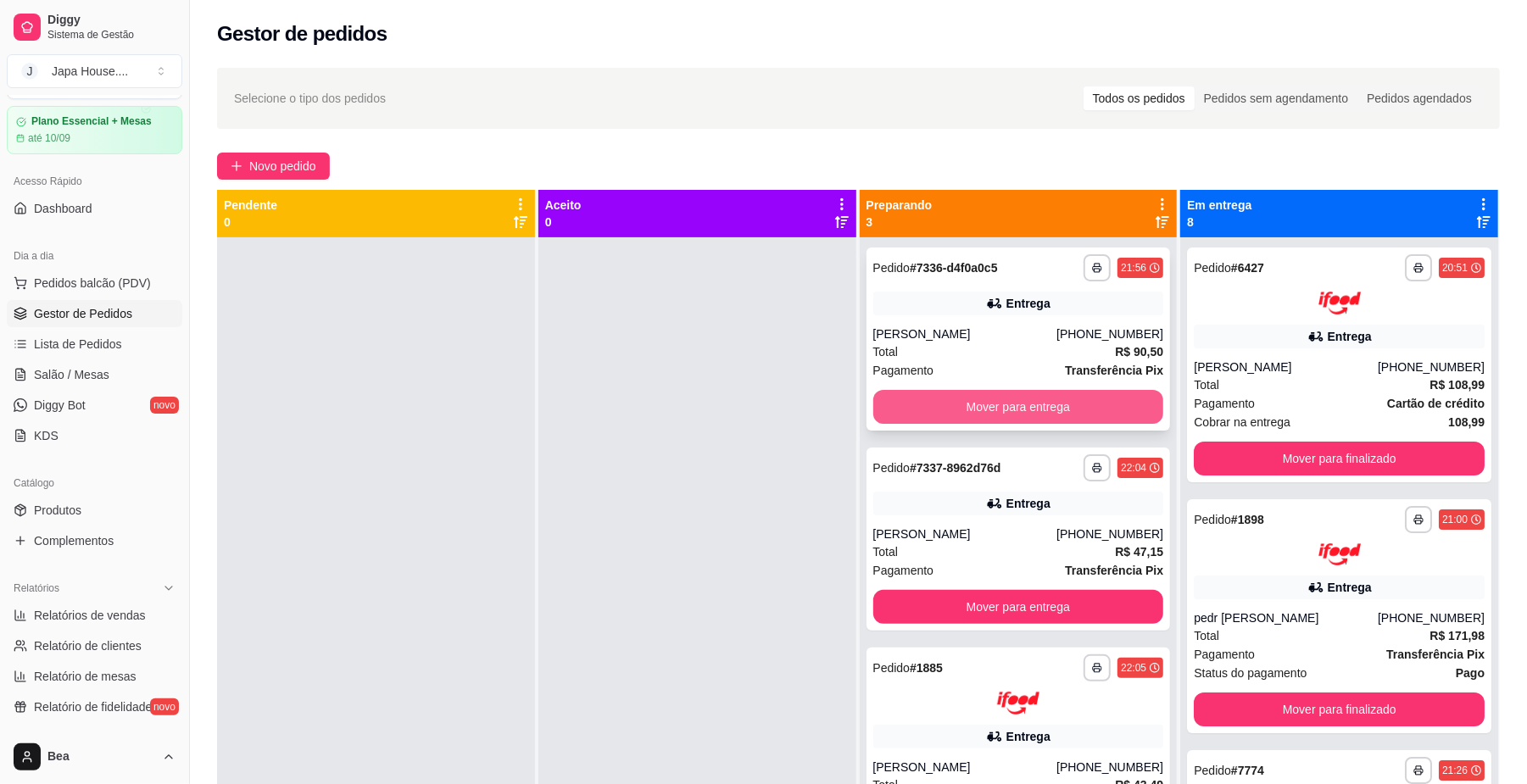
click at [987, 410] on button "Mover para entrega" at bounding box center [1018, 406] width 290 height 34
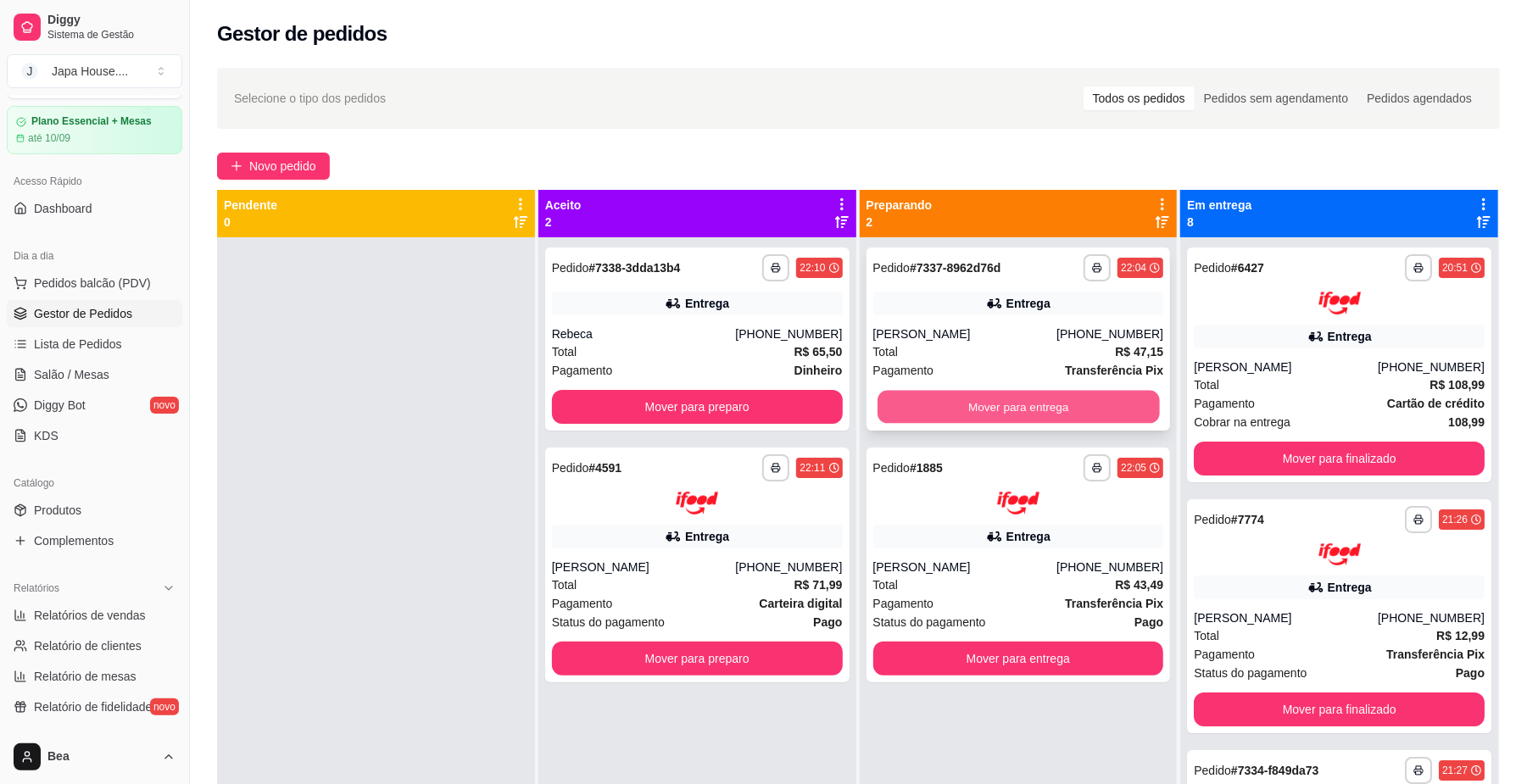
click at [1095, 398] on button "Mover para entrega" at bounding box center [1018, 406] width 281 height 33
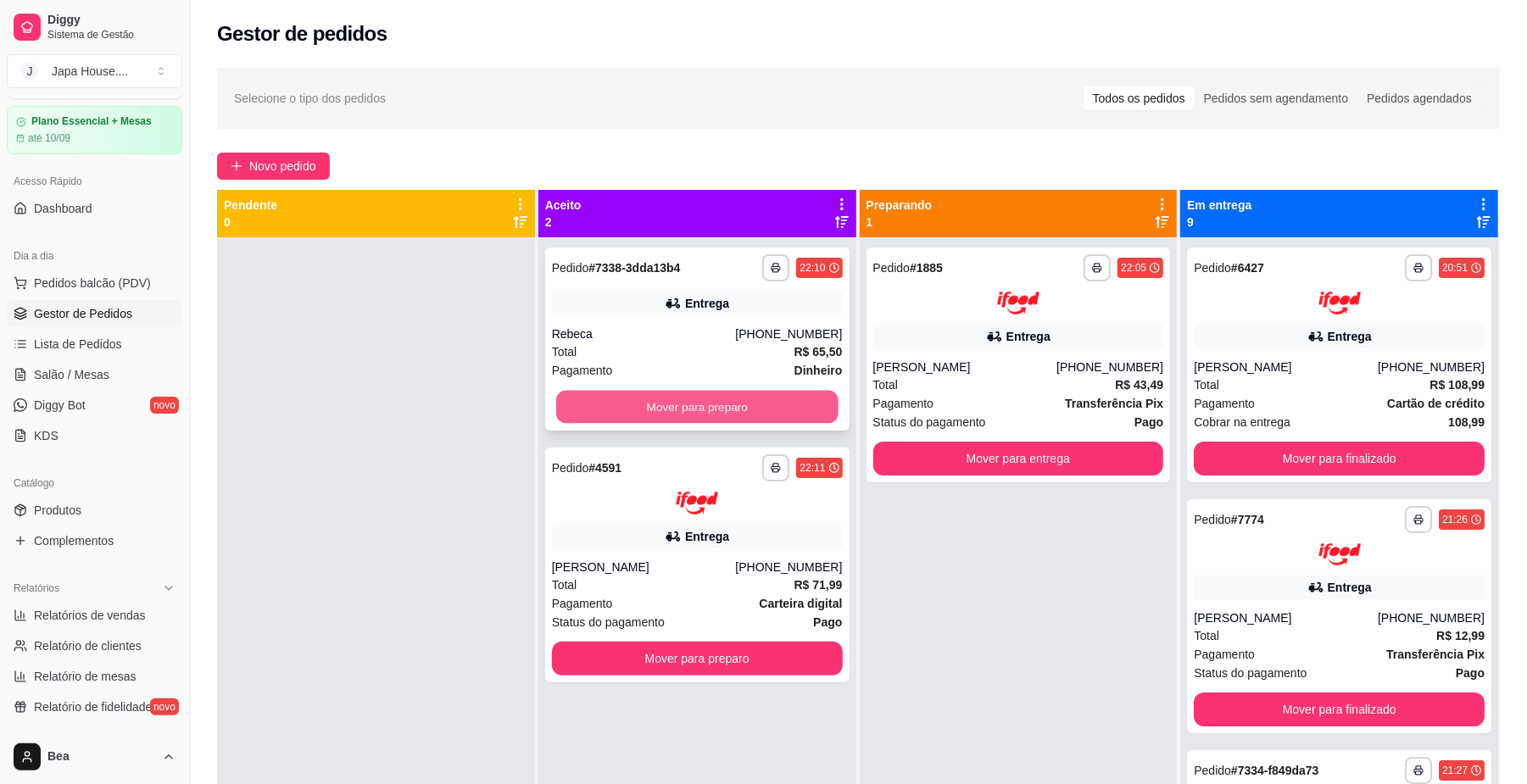
click at [792, 404] on button "Mover para preparo" at bounding box center [696, 406] width 281 height 33
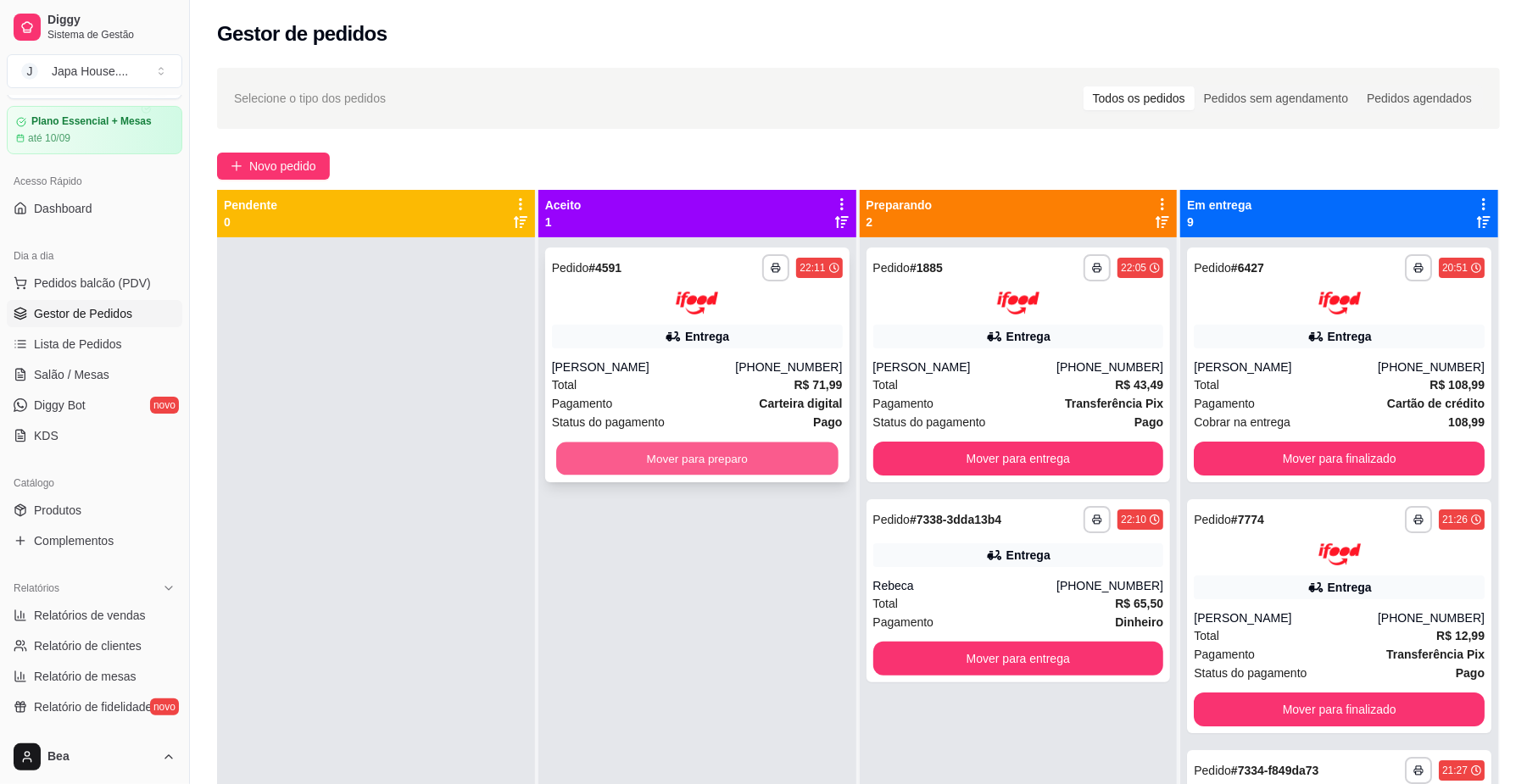
click at [764, 470] on button "Mover para preparo" at bounding box center [696, 457] width 281 height 33
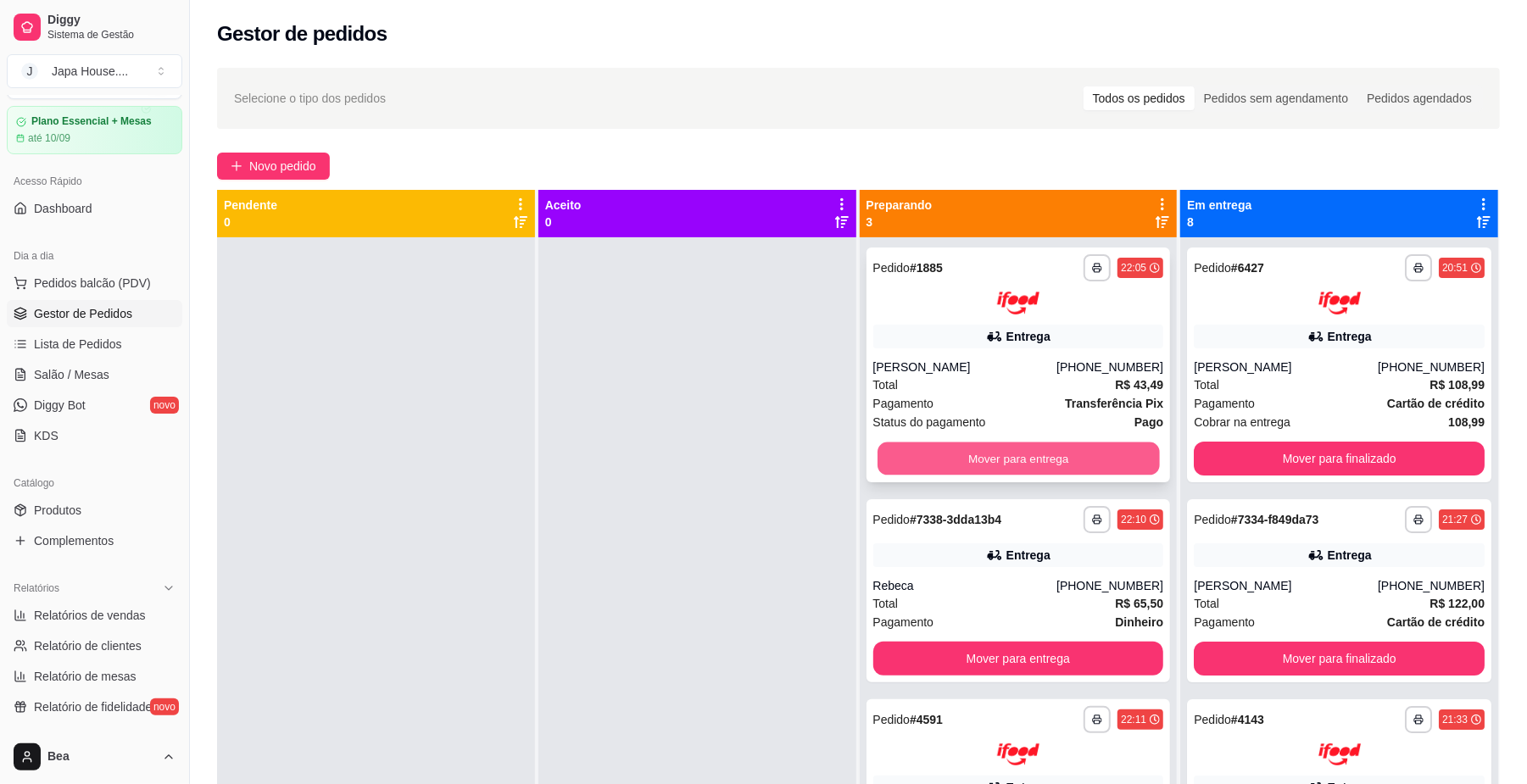
click at [963, 468] on button "Mover para entrega" at bounding box center [1018, 457] width 281 height 33
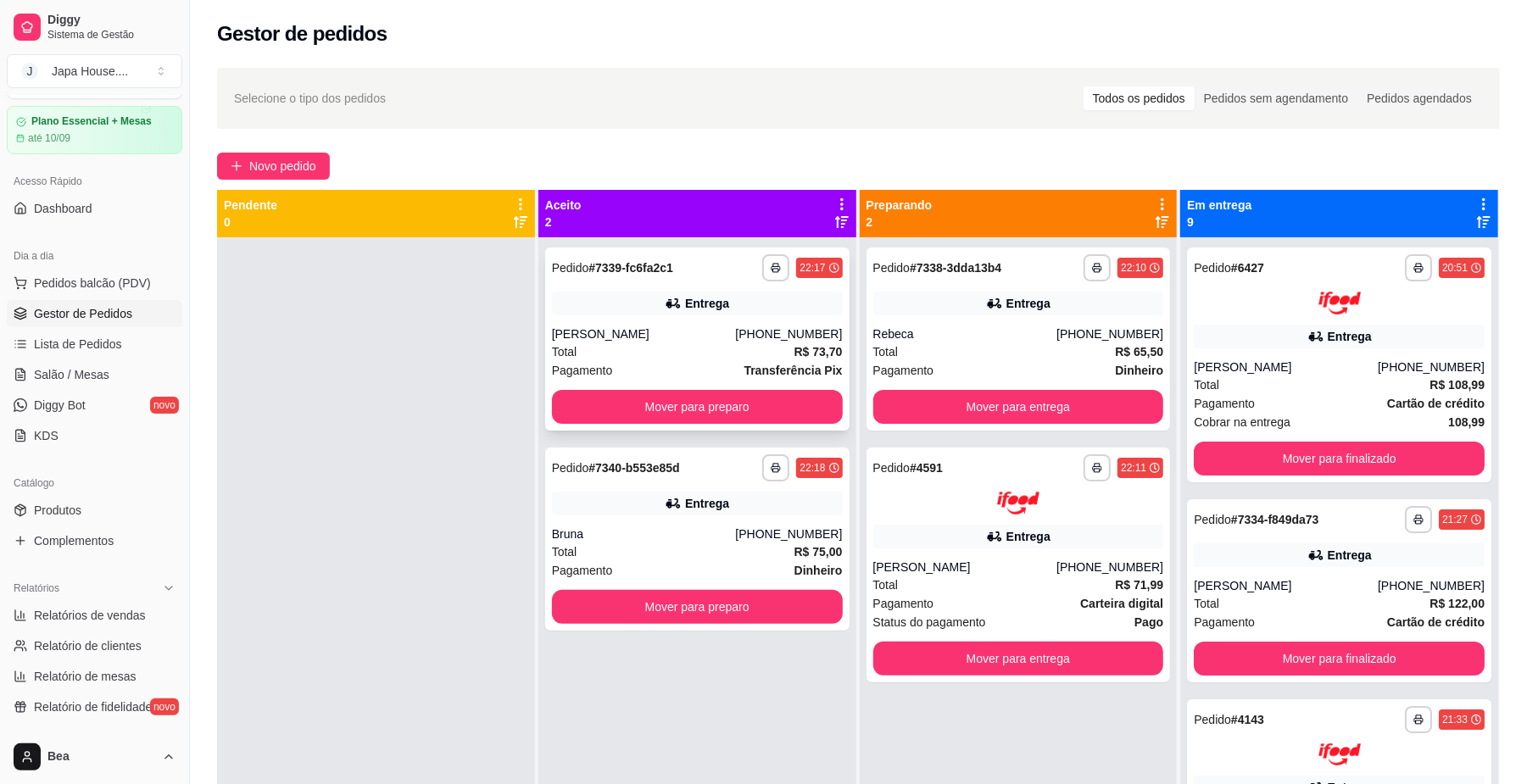
click at [731, 336] on div "[PERSON_NAME]" at bounding box center [644, 333] width 184 height 17
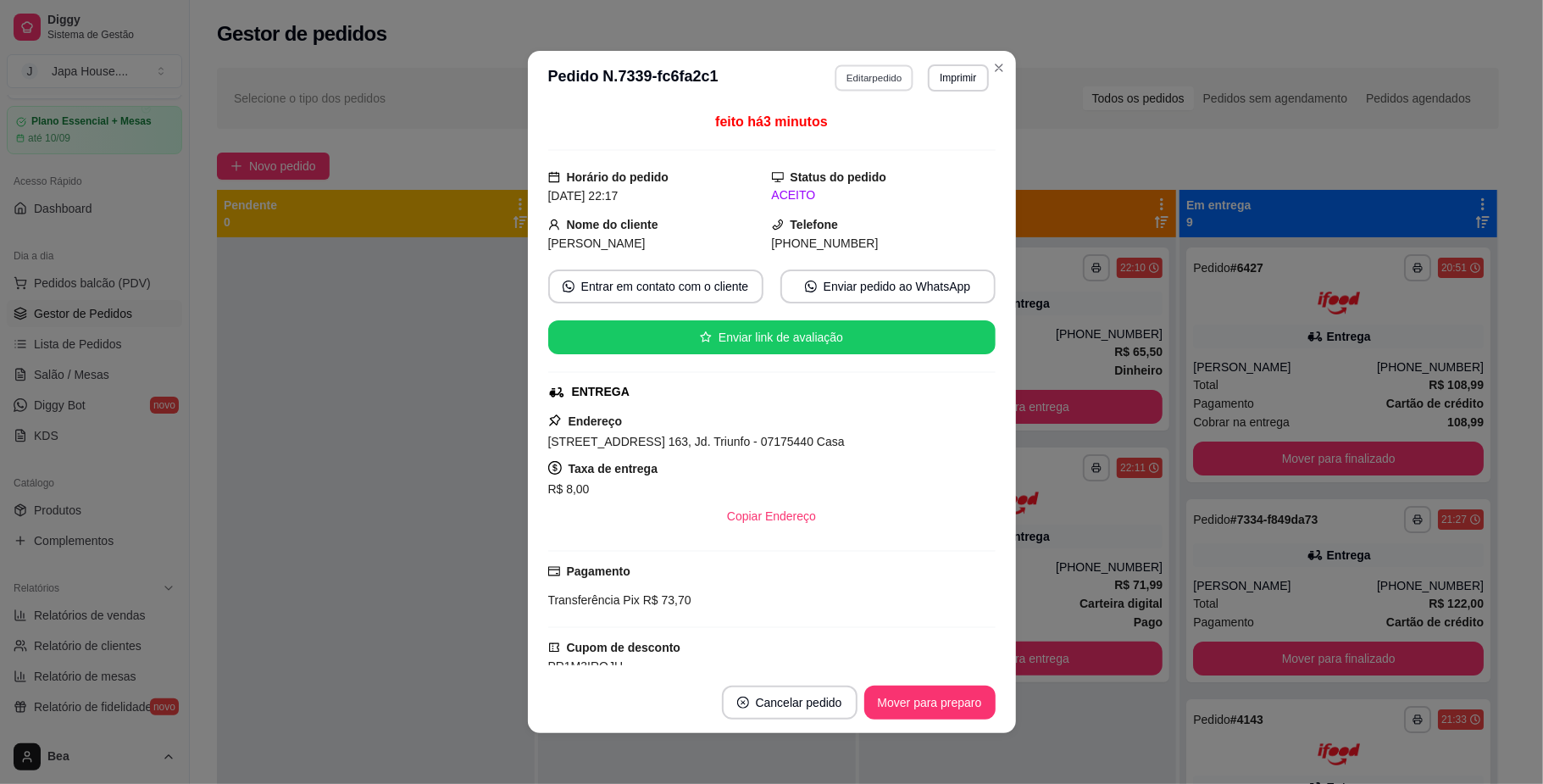
click at [857, 69] on button "Editar pedido" at bounding box center [874, 77] width 79 height 26
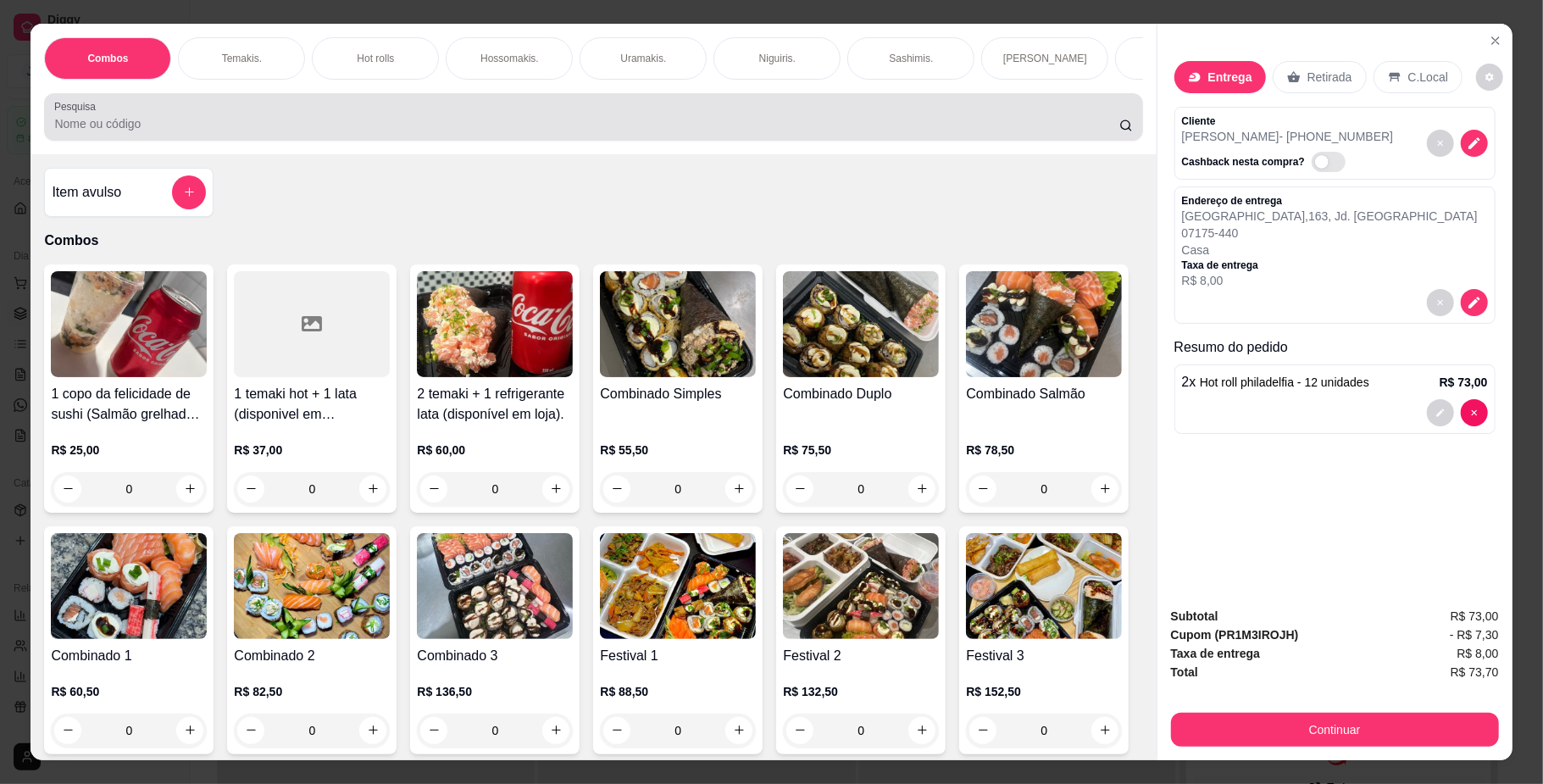
select select "6823c0040367db9c43a6939b"
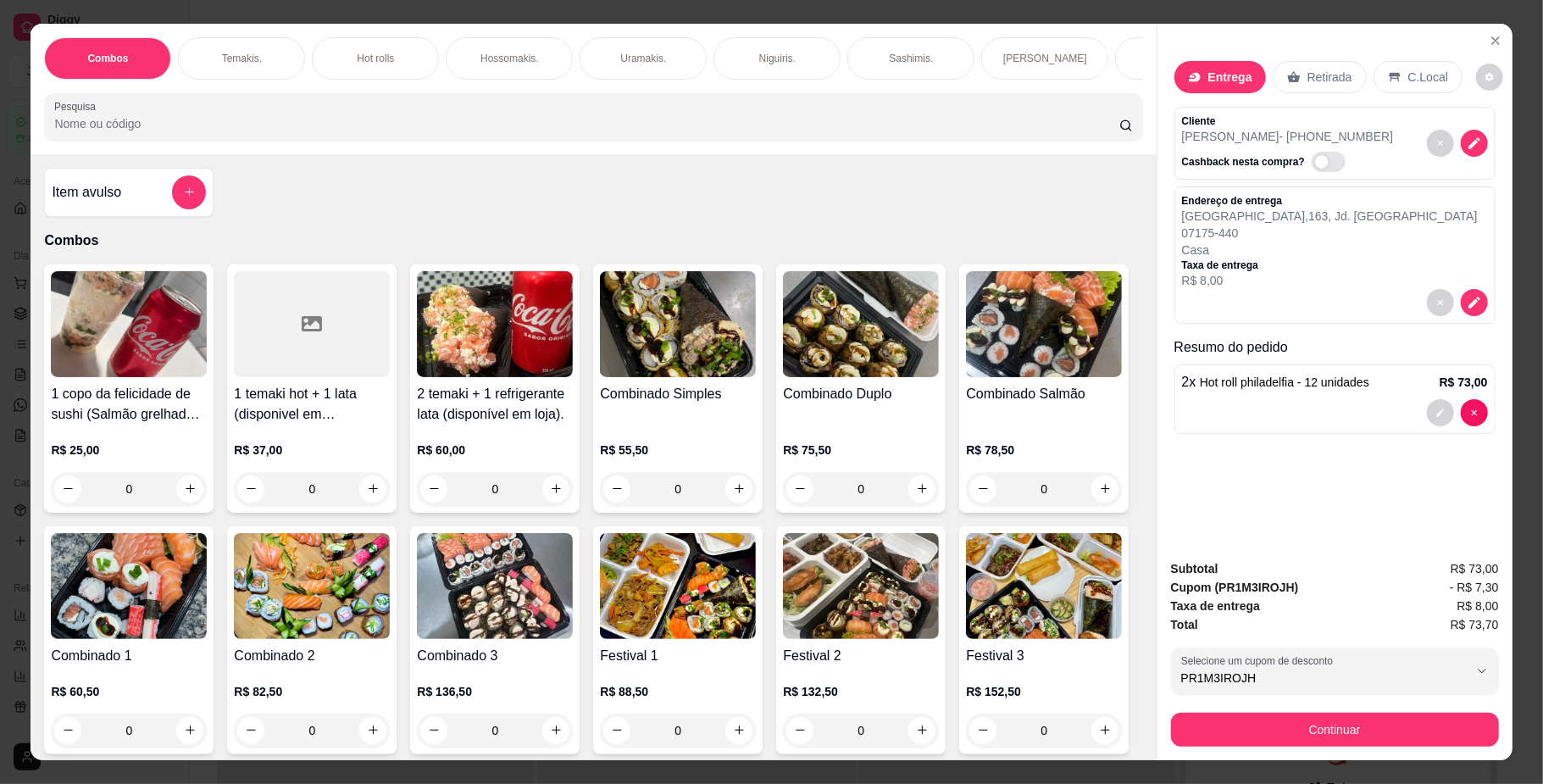
scroll to position [15, 0]
click at [343, 52] on div "Hot rolls" at bounding box center [375, 58] width 127 height 42
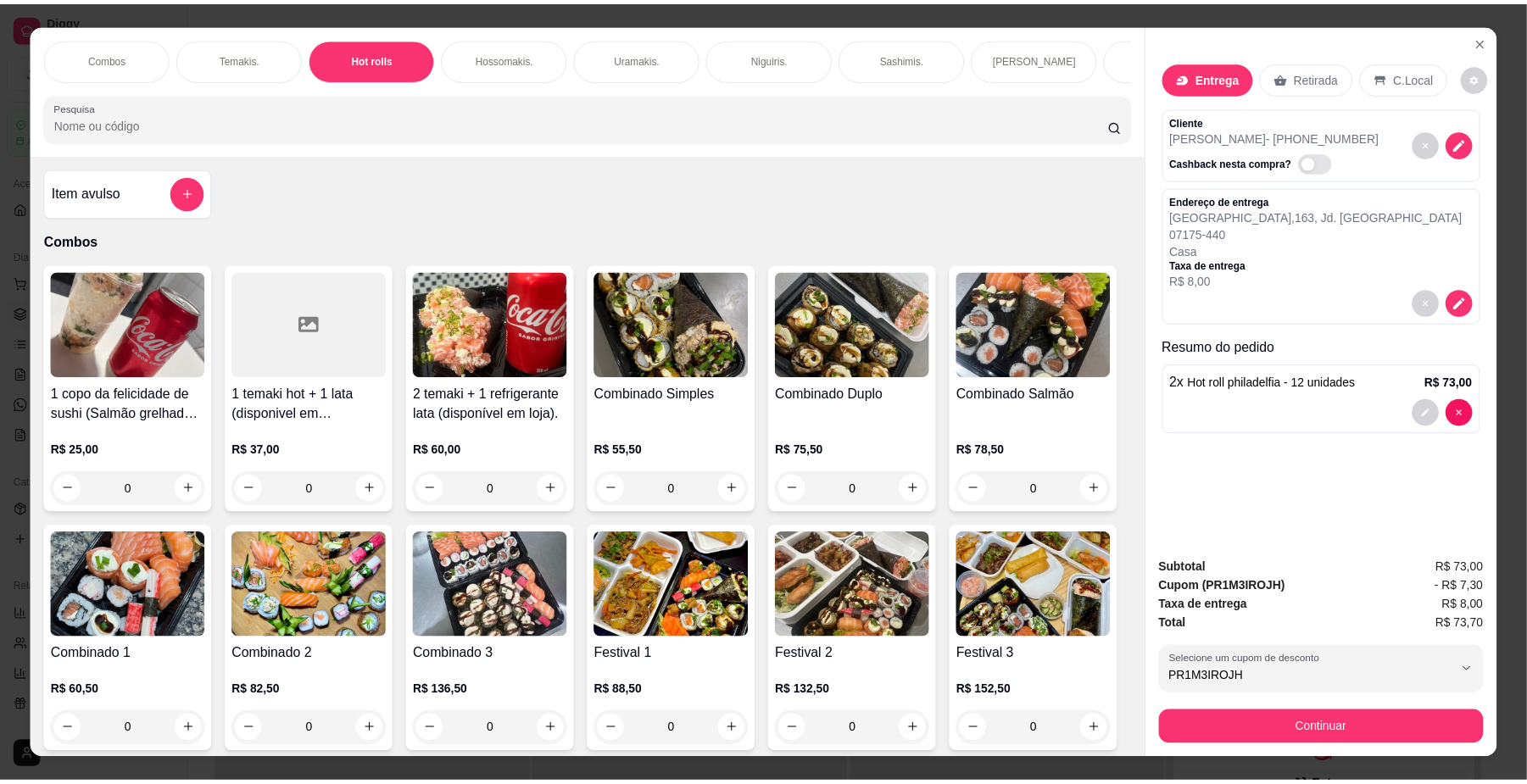
scroll to position [30, 0]
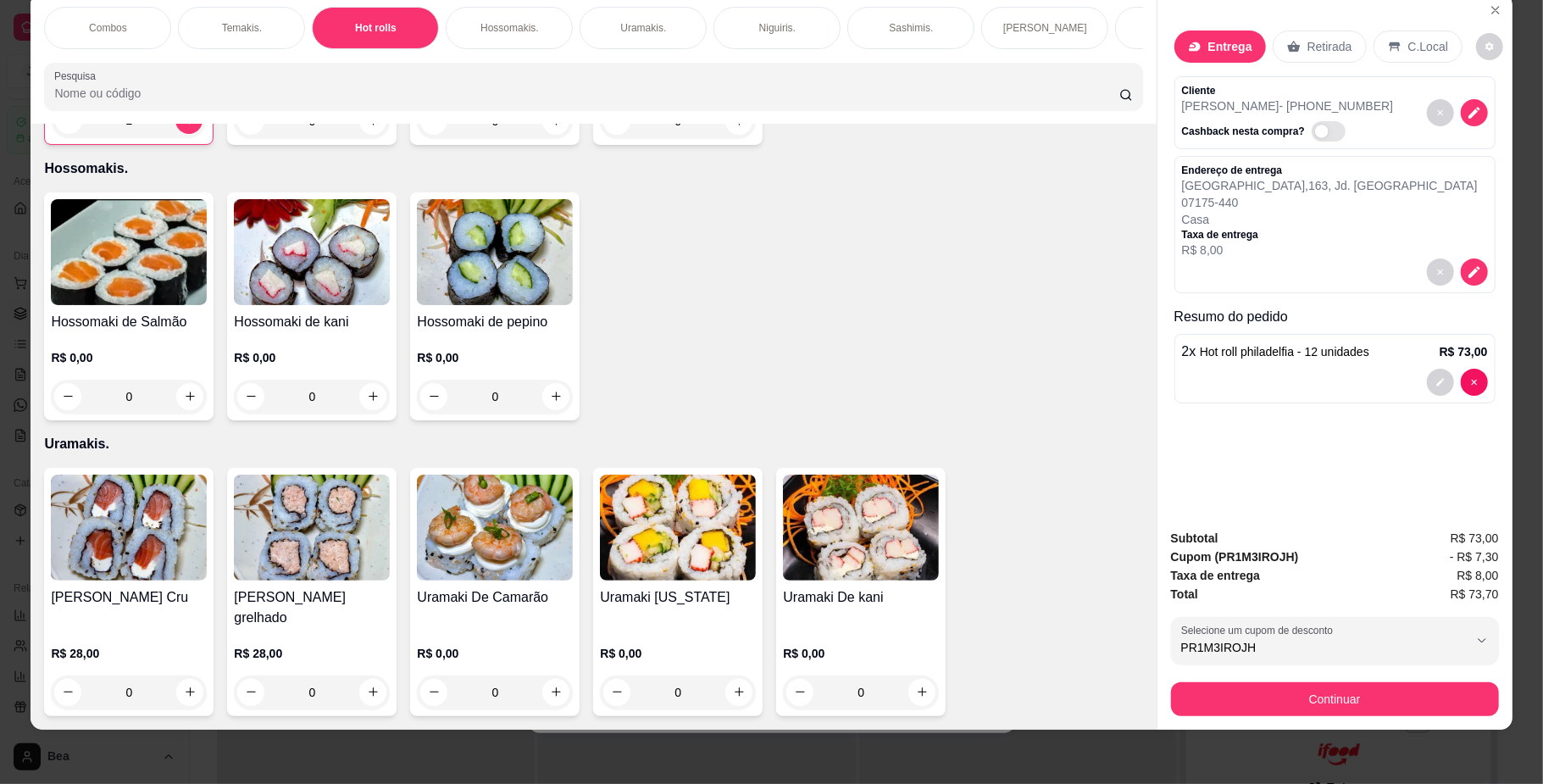
click at [153, 145] on div "Hot roll philadelfia R$ 15,00 2" at bounding box center [129, 29] width 170 height 229
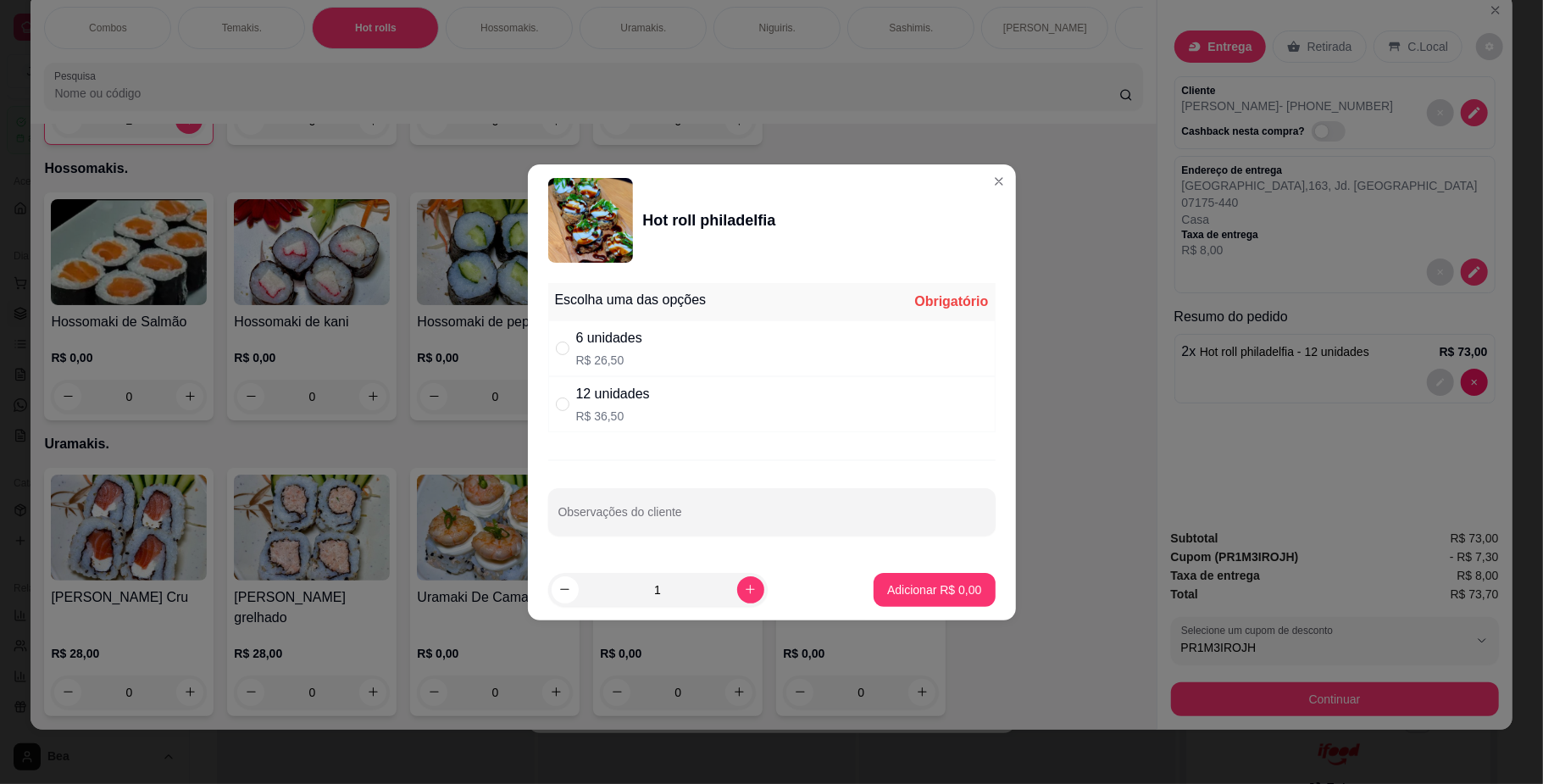
click at [674, 363] on div "6 unidades R$ 26,50" at bounding box center [772, 348] width 447 height 56
radio input "true"
click at [917, 595] on p "Adicionar R$ 26,50" at bounding box center [931, 589] width 98 height 16
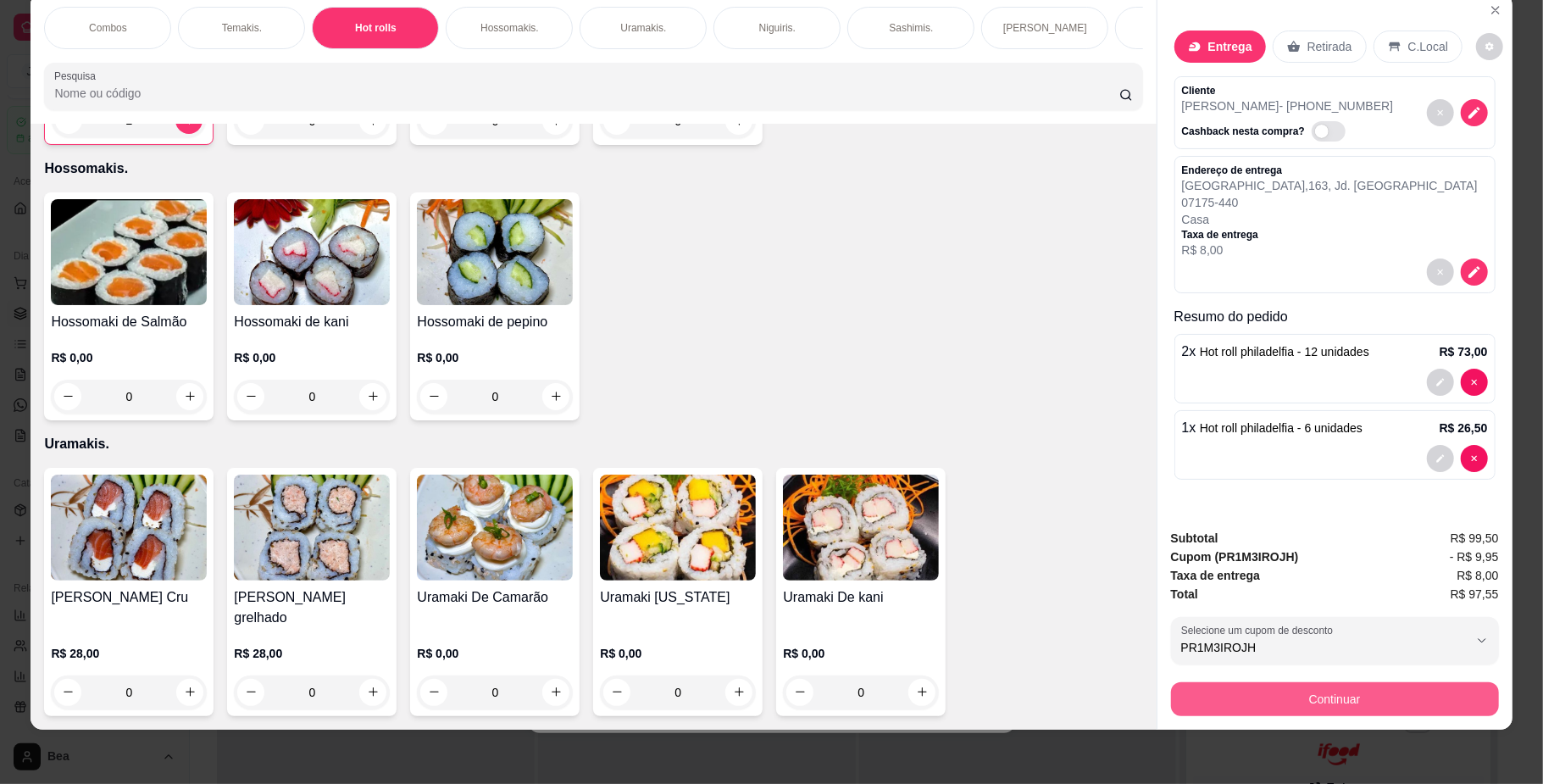
click at [1225, 698] on button "Continuar" at bounding box center [1334, 699] width 328 height 34
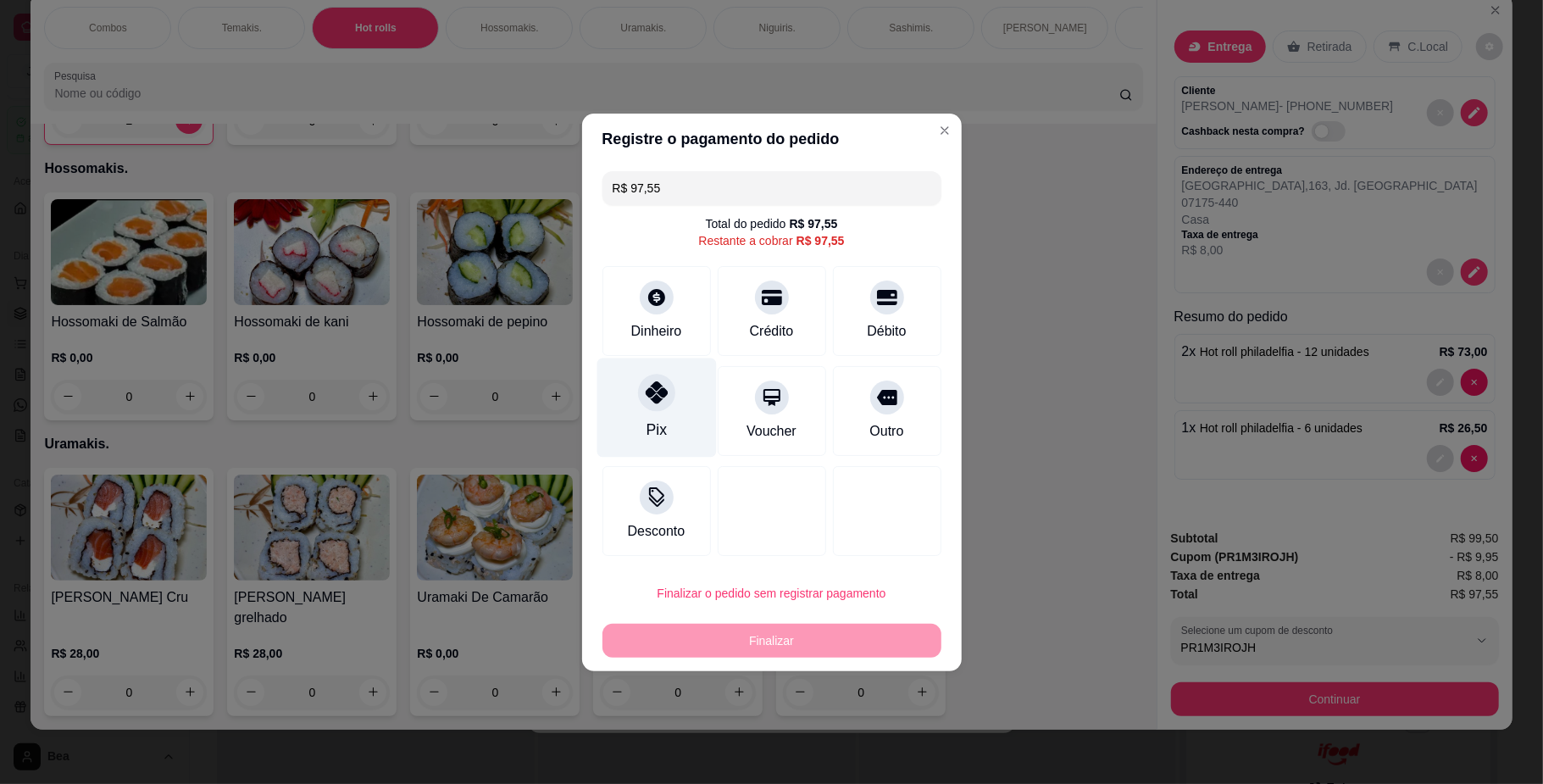
click at [658, 406] on div at bounding box center [656, 392] width 38 height 38
type input "R$ 0,00"
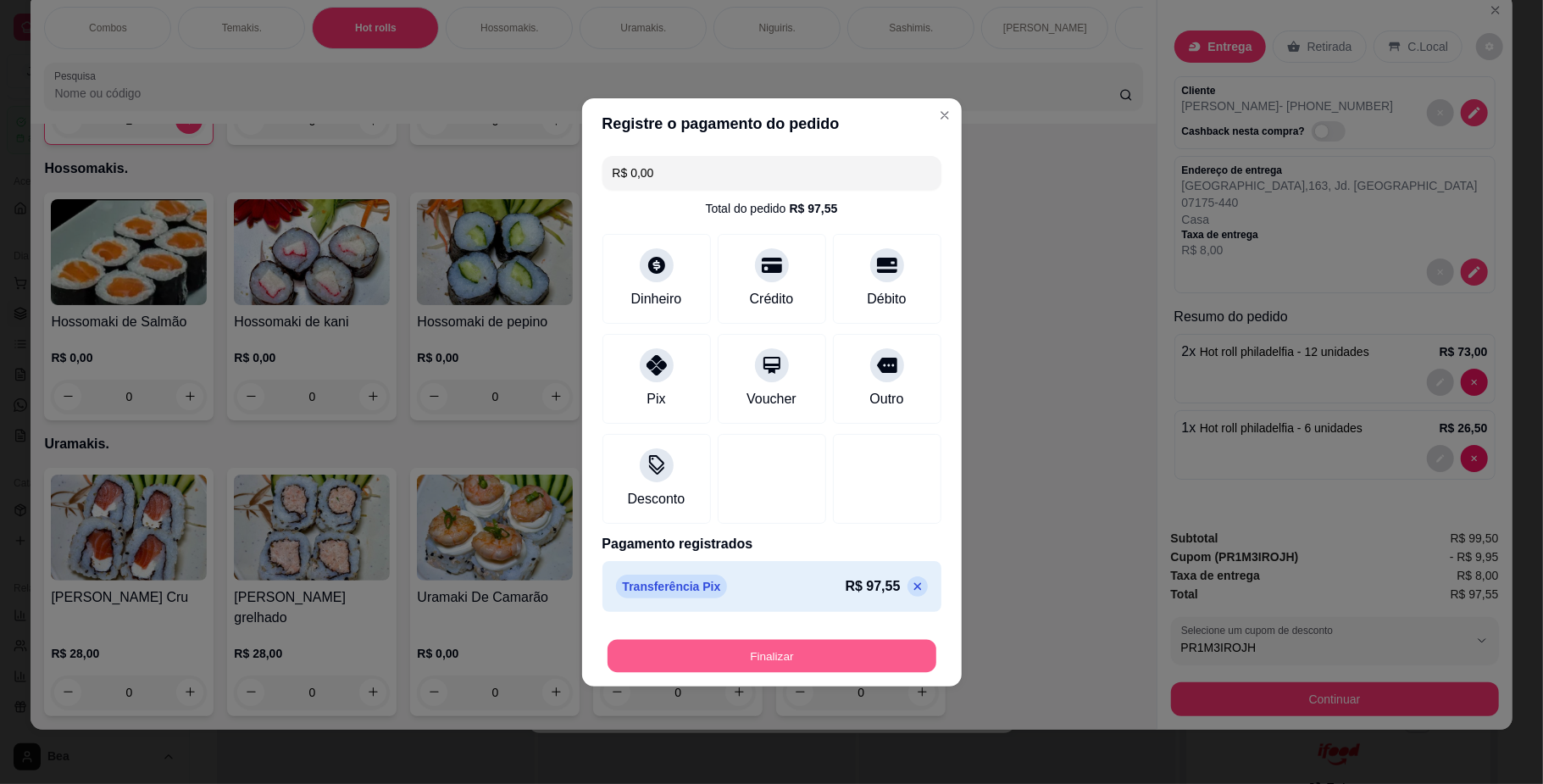
click at [738, 652] on button "Finalizar" at bounding box center [772, 655] width 329 height 33
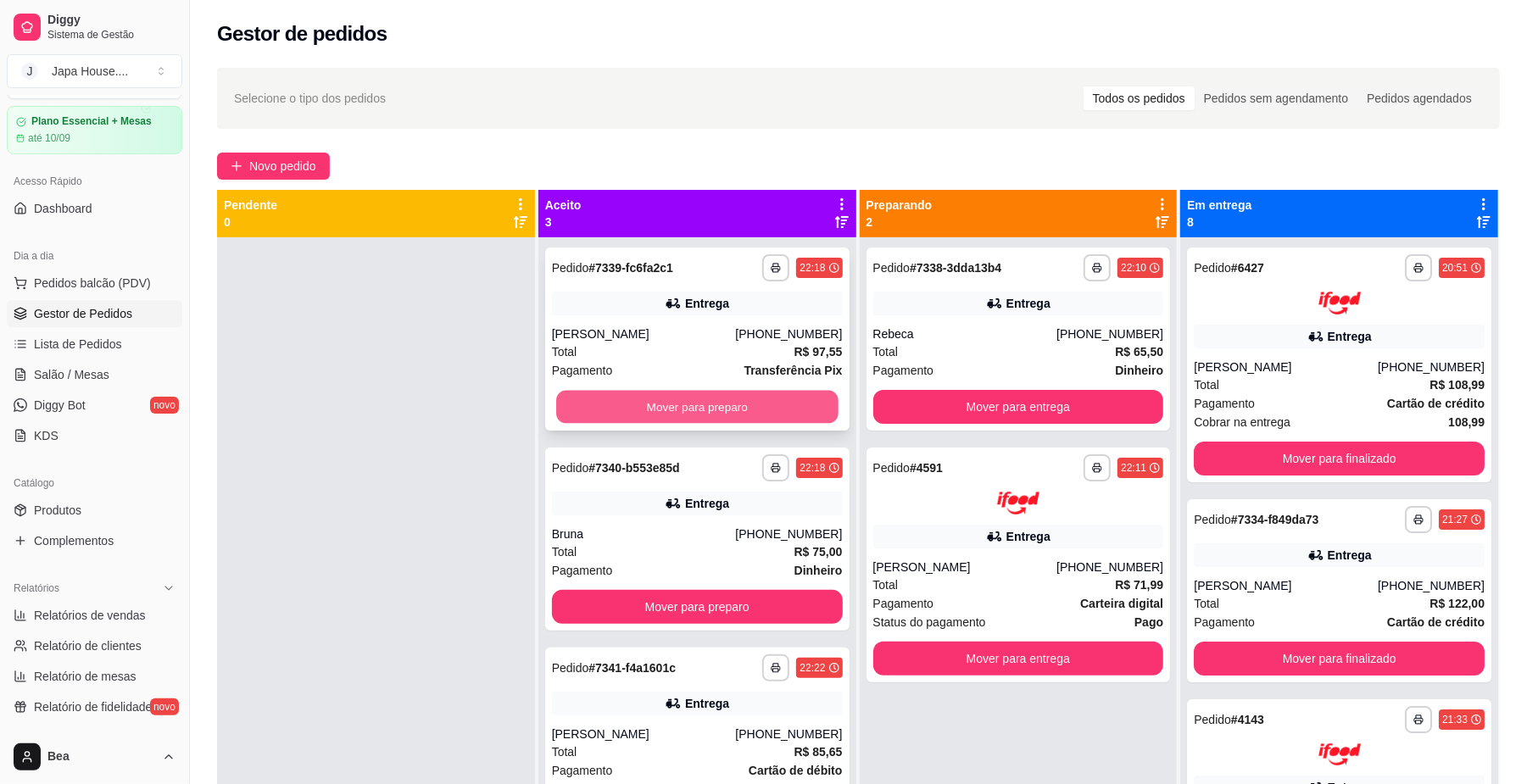
click at [770, 407] on button "Mover para preparo" at bounding box center [696, 406] width 281 height 33
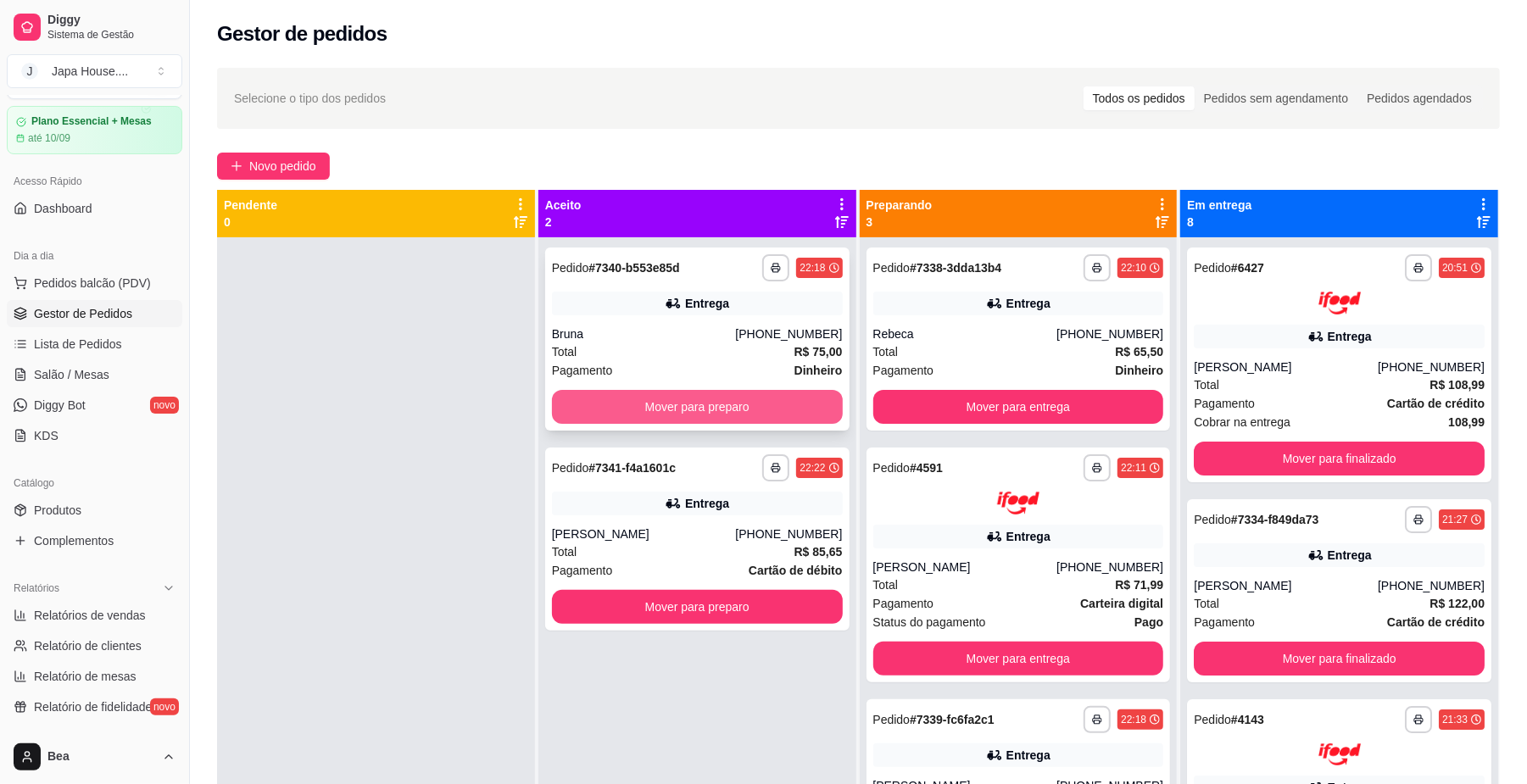
click at [776, 407] on button "Mover para preparo" at bounding box center [697, 406] width 290 height 34
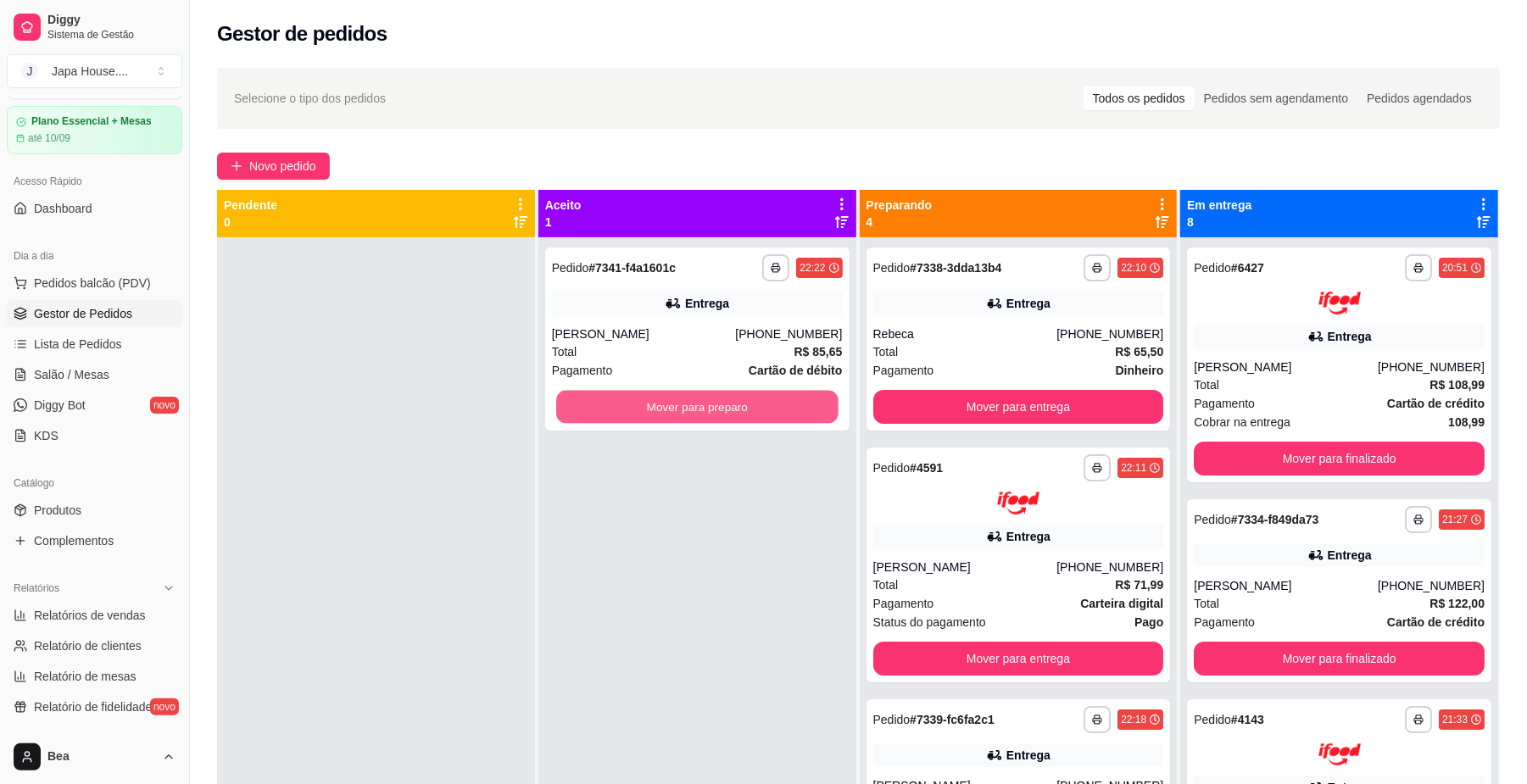
click at [776, 407] on button "Mover para preparo" at bounding box center [696, 406] width 281 height 33
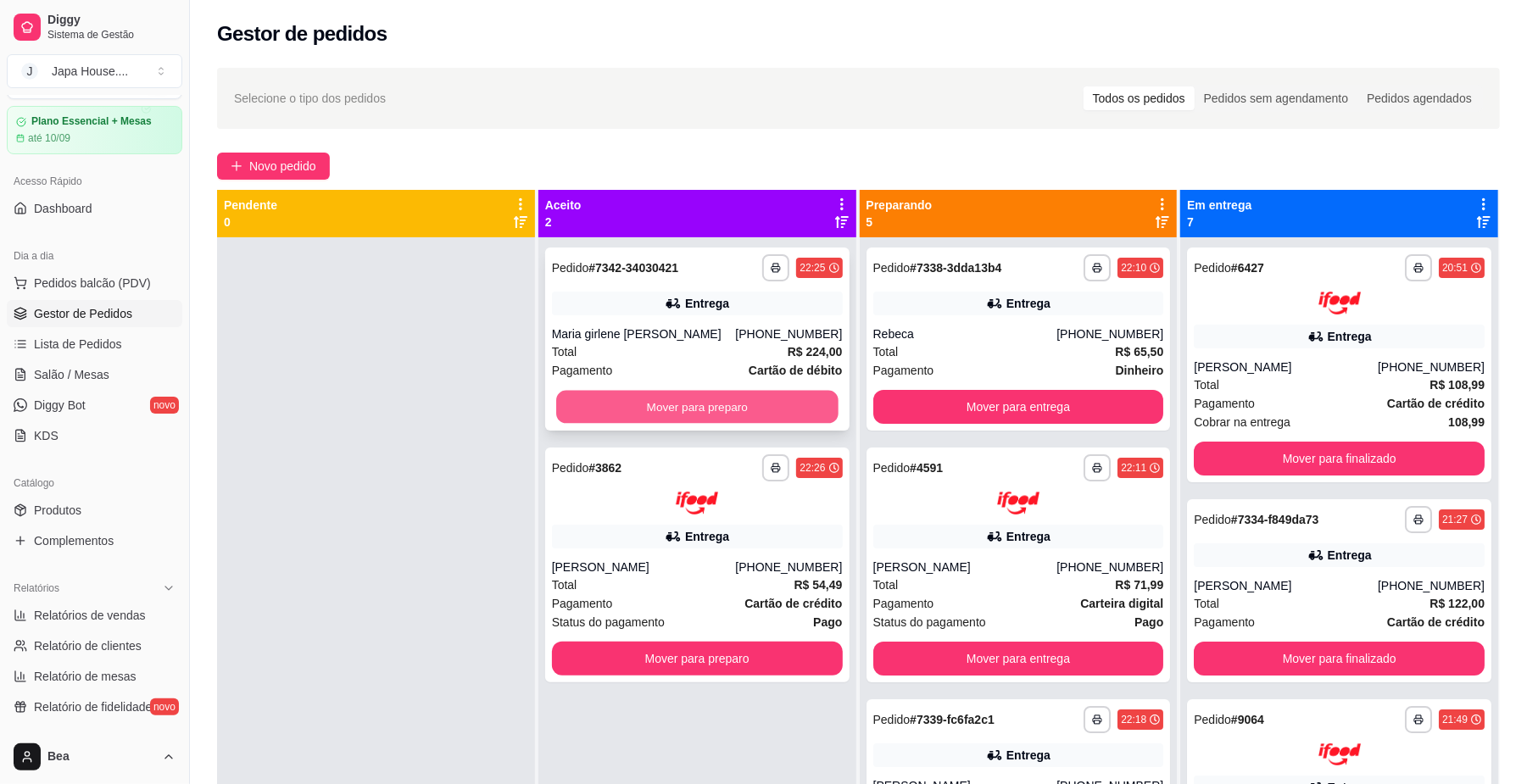
click at [803, 390] on button "Mover para preparo" at bounding box center [696, 406] width 281 height 33
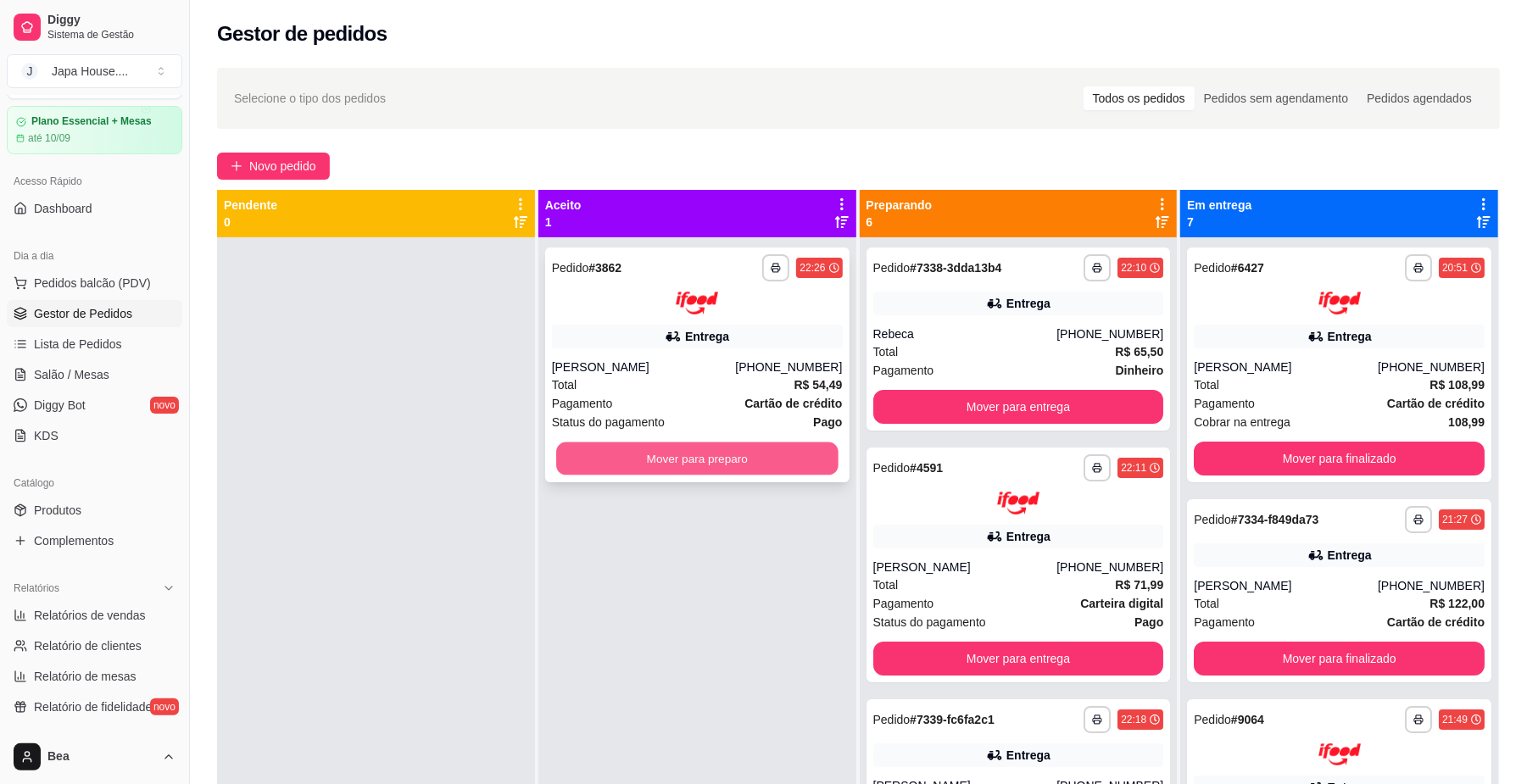
click at [724, 462] on button "Mover para preparo" at bounding box center [696, 457] width 281 height 33
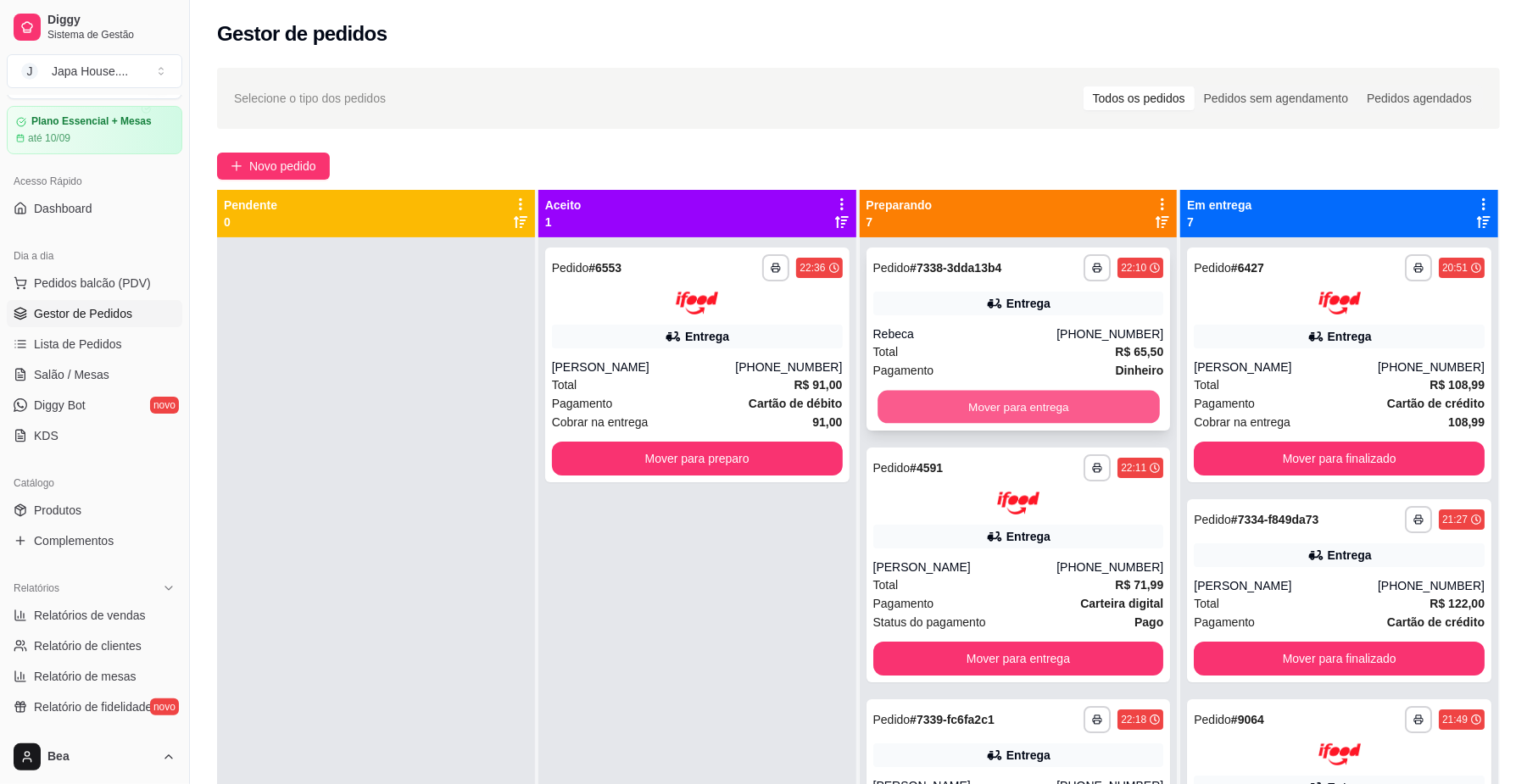
click at [935, 405] on button "Mover para entrega" at bounding box center [1018, 406] width 281 height 33
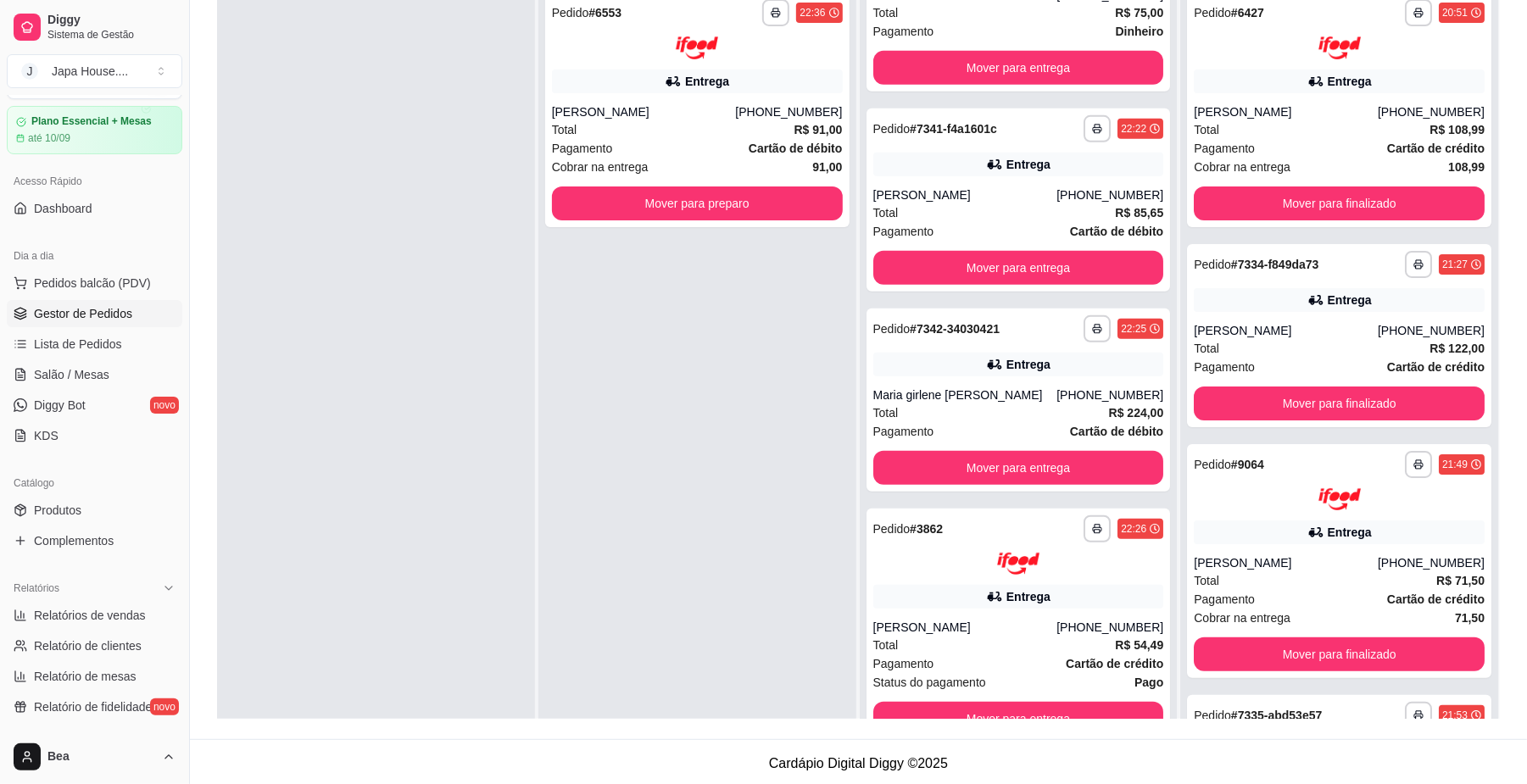
scroll to position [258, 0]
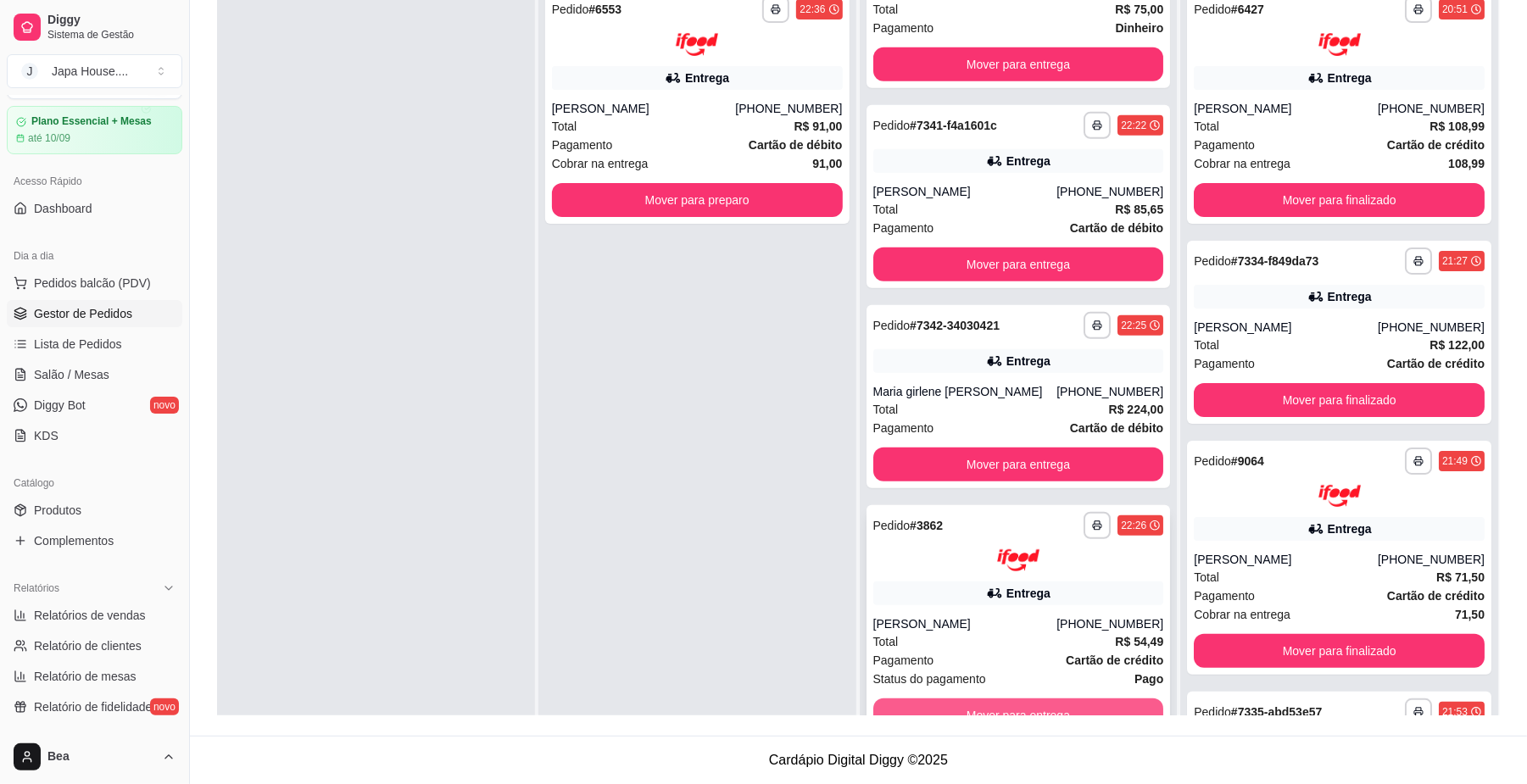
click at [1086, 709] on button "Mover para entrega" at bounding box center [1018, 715] width 290 height 34
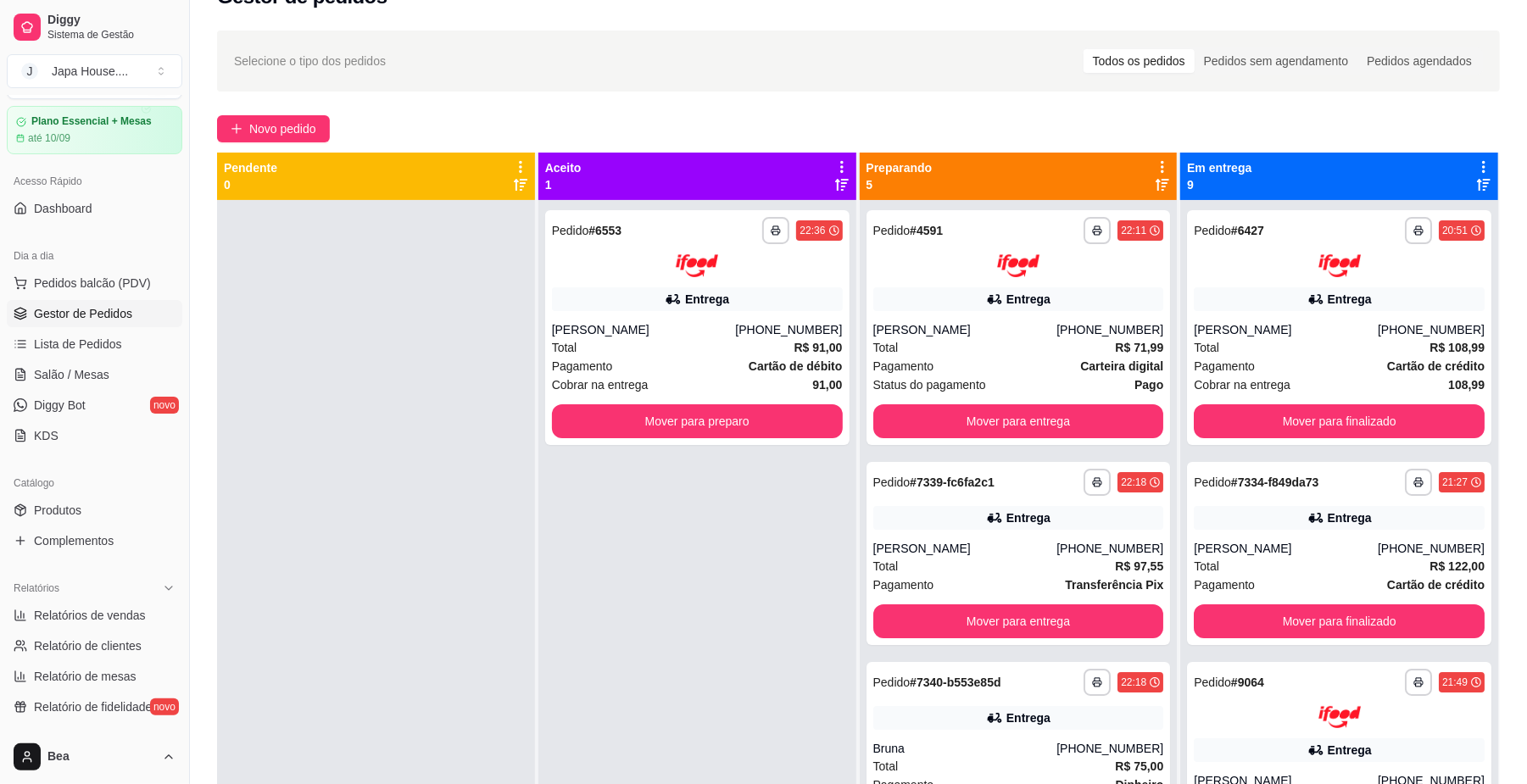
scroll to position [0, 0]
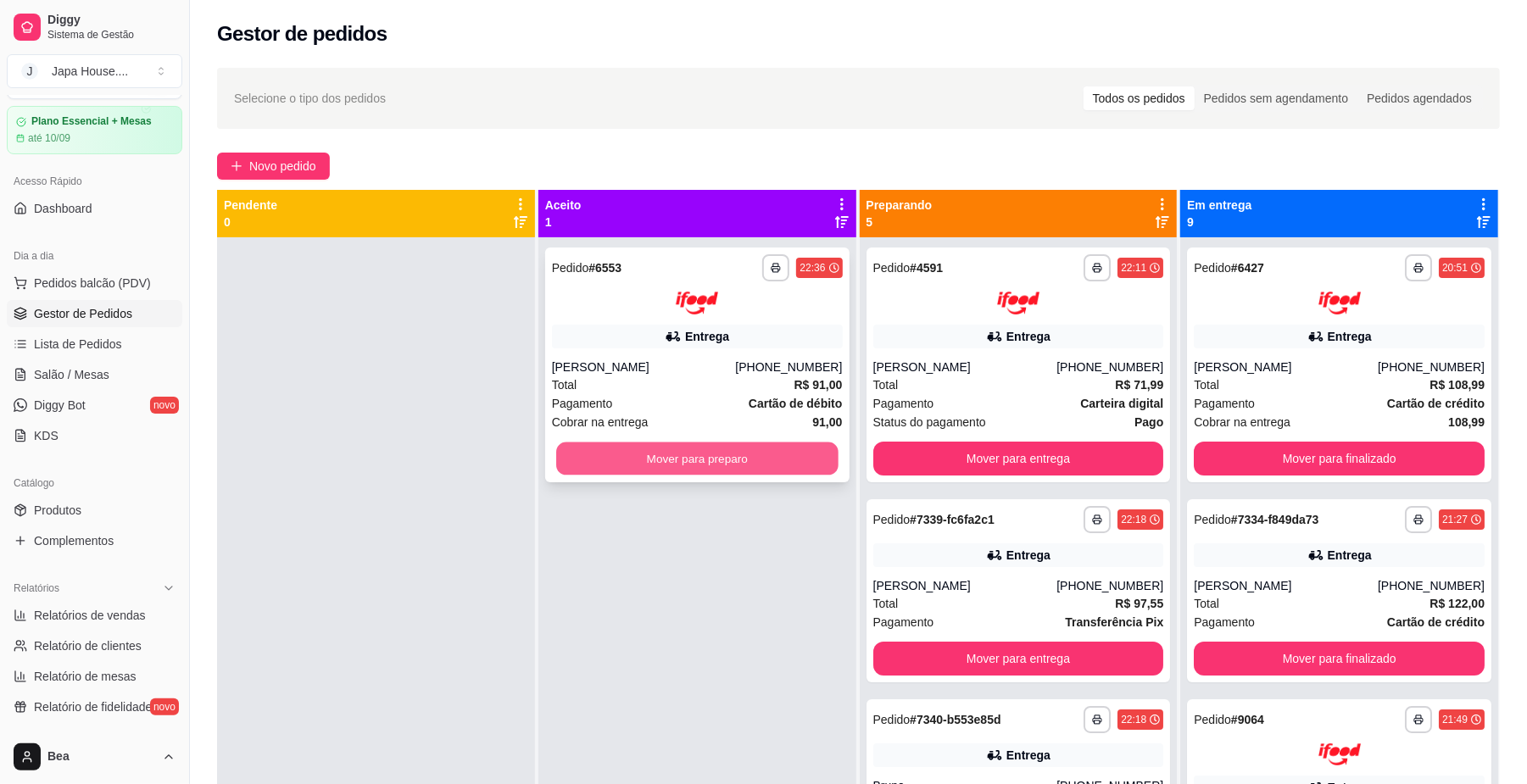
click at [780, 452] on button "Mover para preparo" at bounding box center [696, 457] width 281 height 33
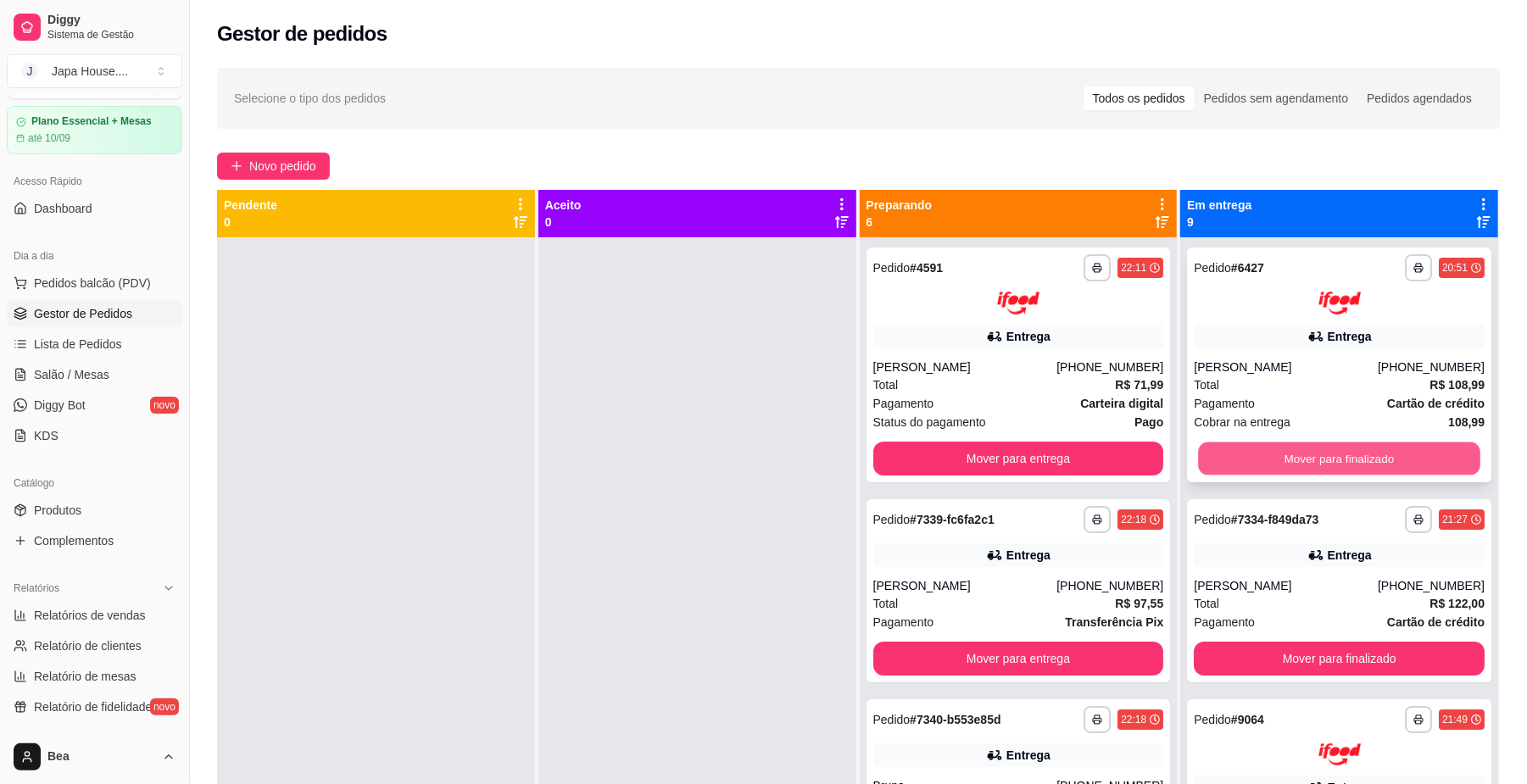
click at [1283, 457] on button "Mover para finalizado" at bounding box center [1338, 457] width 281 height 33
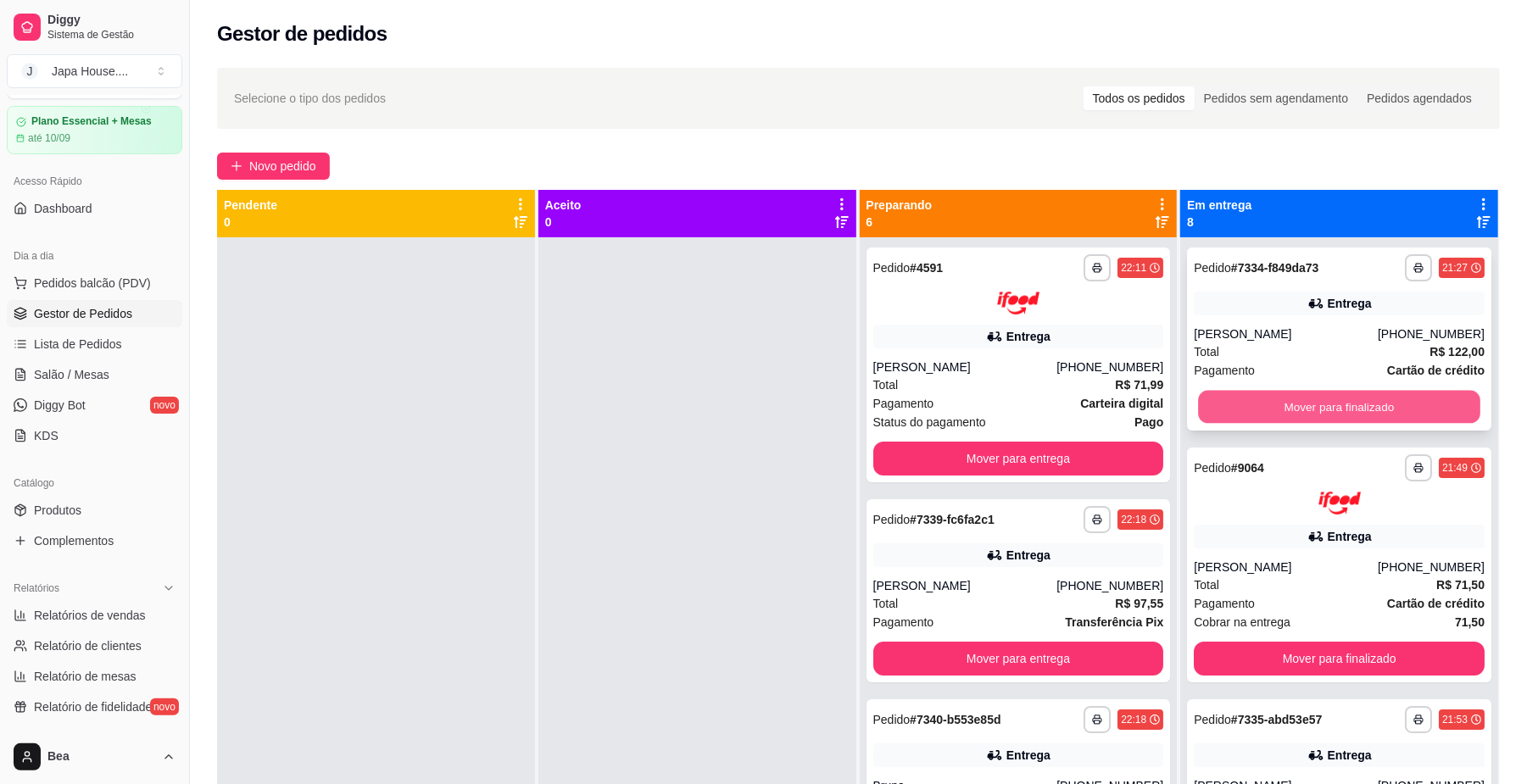
click at [1246, 411] on button "Mover para finalizado" at bounding box center [1338, 406] width 281 height 33
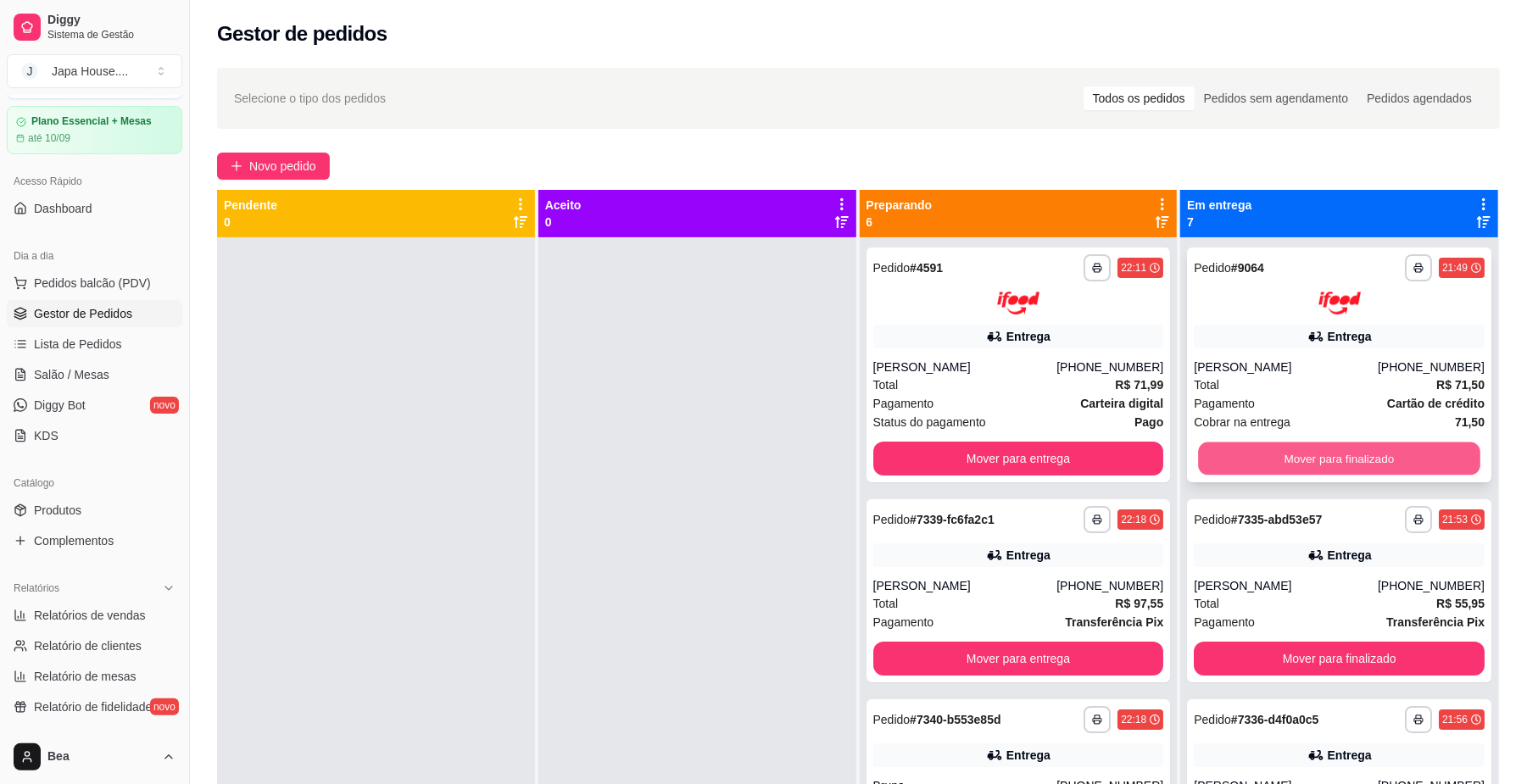
click at [1241, 461] on button "Mover para finalizado" at bounding box center [1338, 457] width 281 height 33
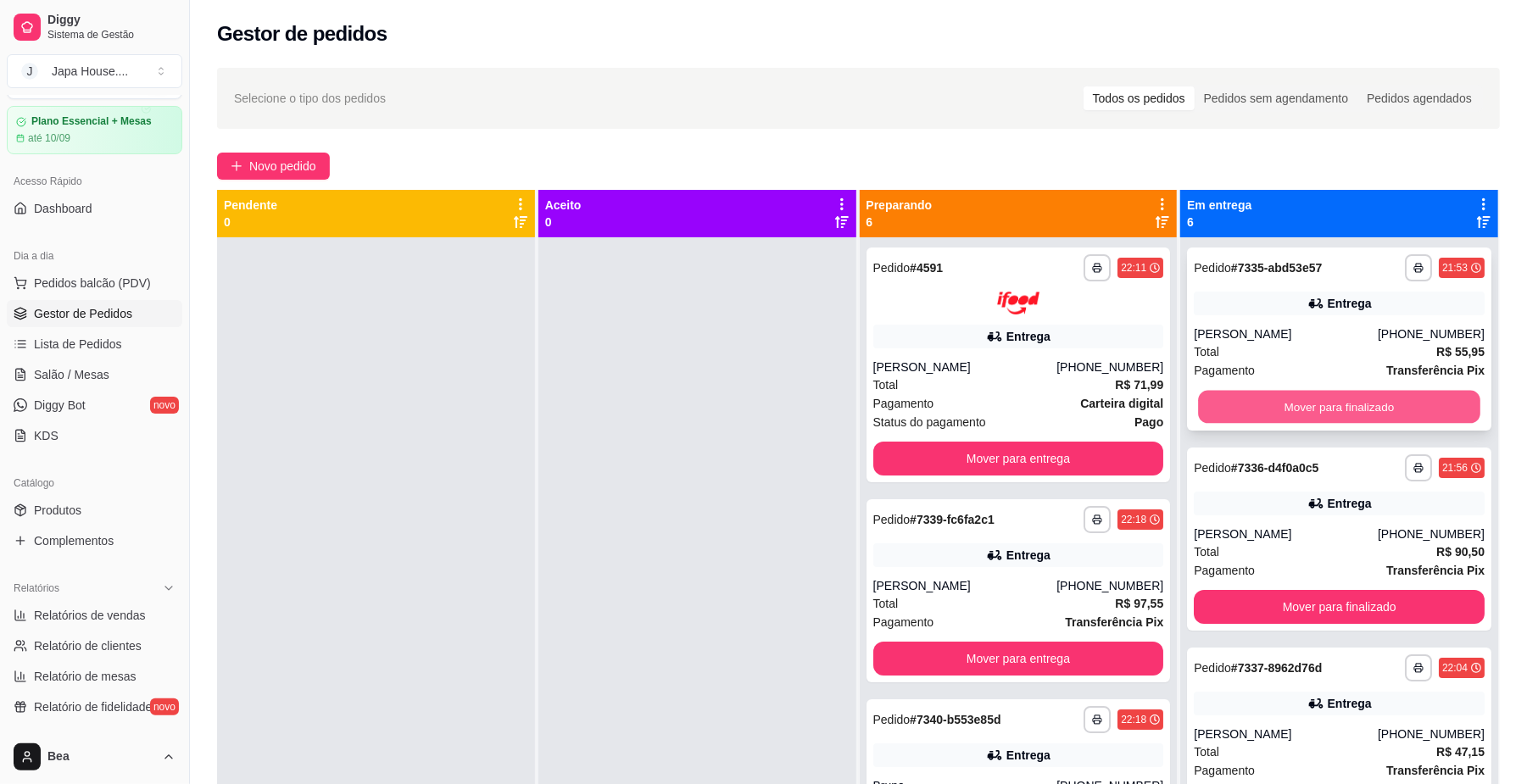
click at [1228, 402] on button "Mover para finalizado" at bounding box center [1338, 406] width 281 height 33
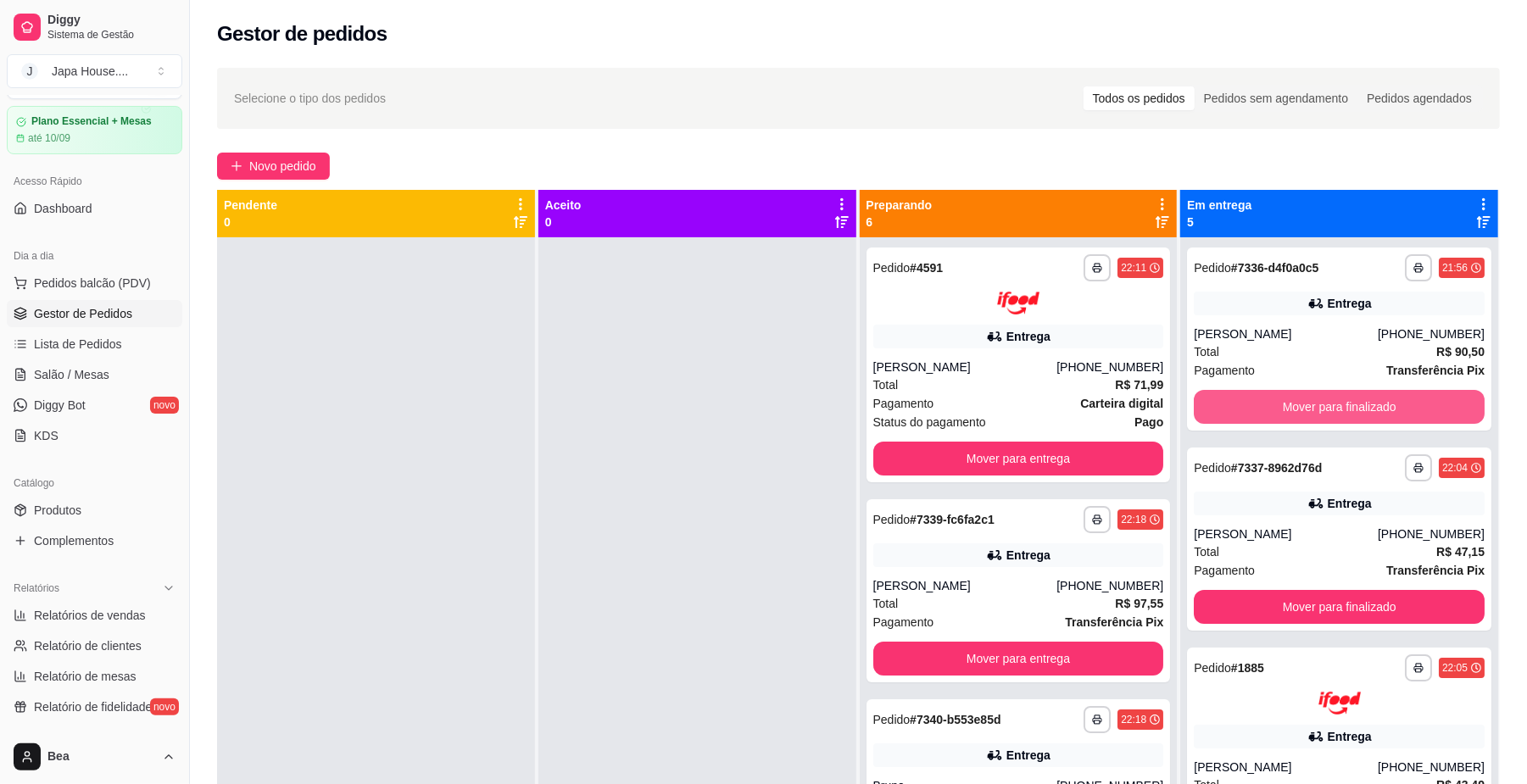
click at [1228, 402] on button "Mover para finalizado" at bounding box center [1338, 406] width 290 height 34
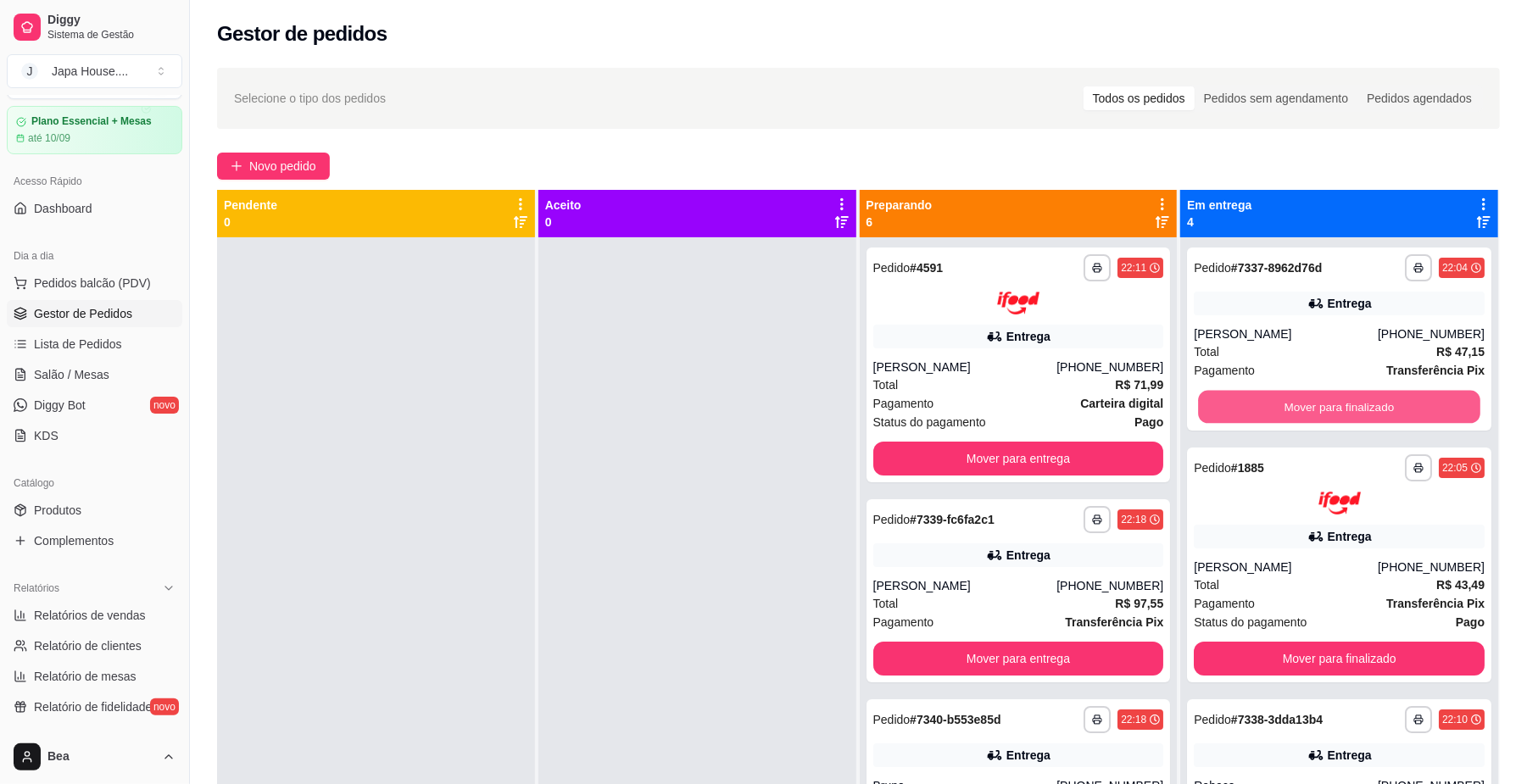
click at [1228, 402] on button "Mover para finalizado" at bounding box center [1338, 406] width 281 height 33
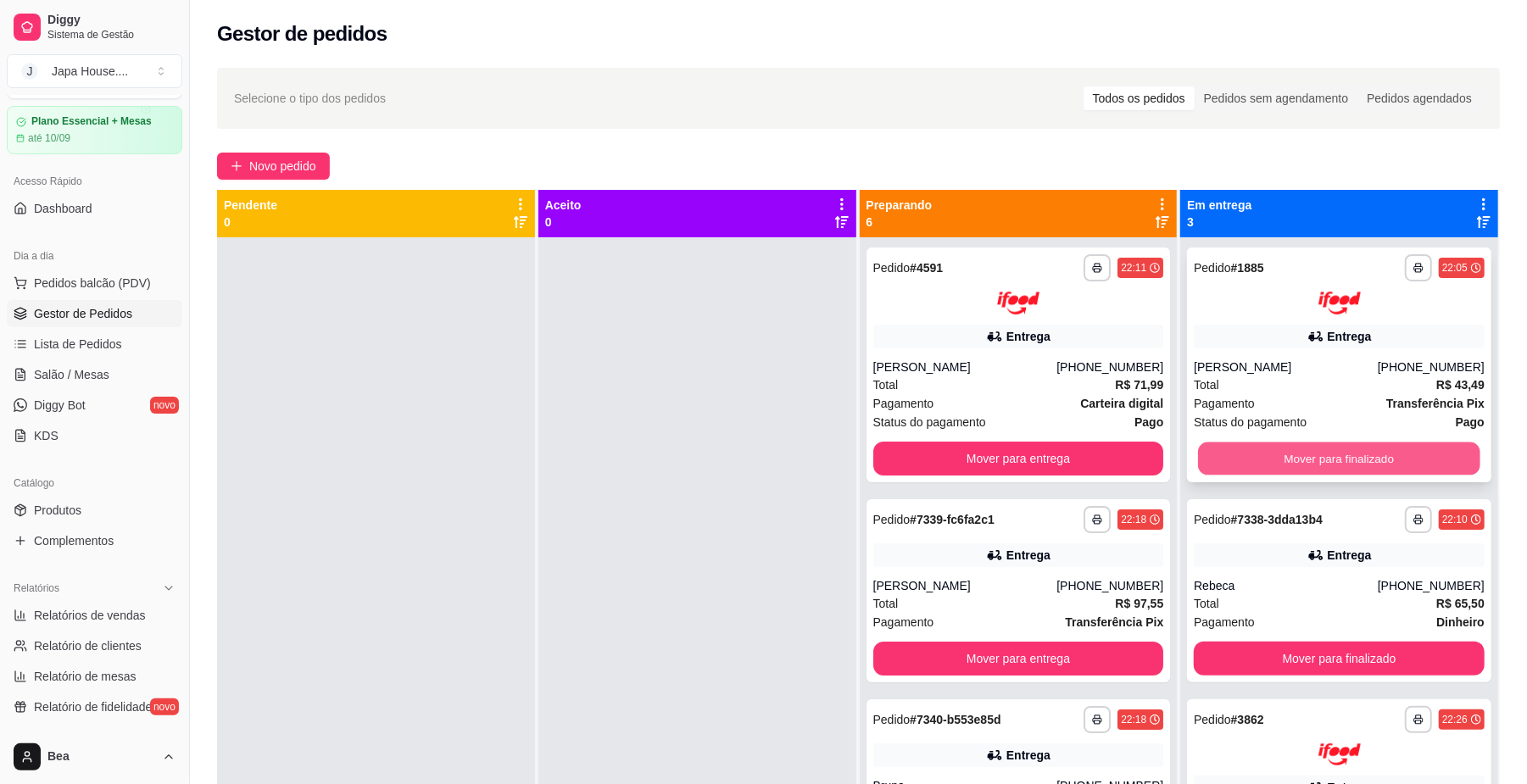
click at [1236, 449] on button "Mover para finalizado" at bounding box center [1338, 457] width 281 height 33
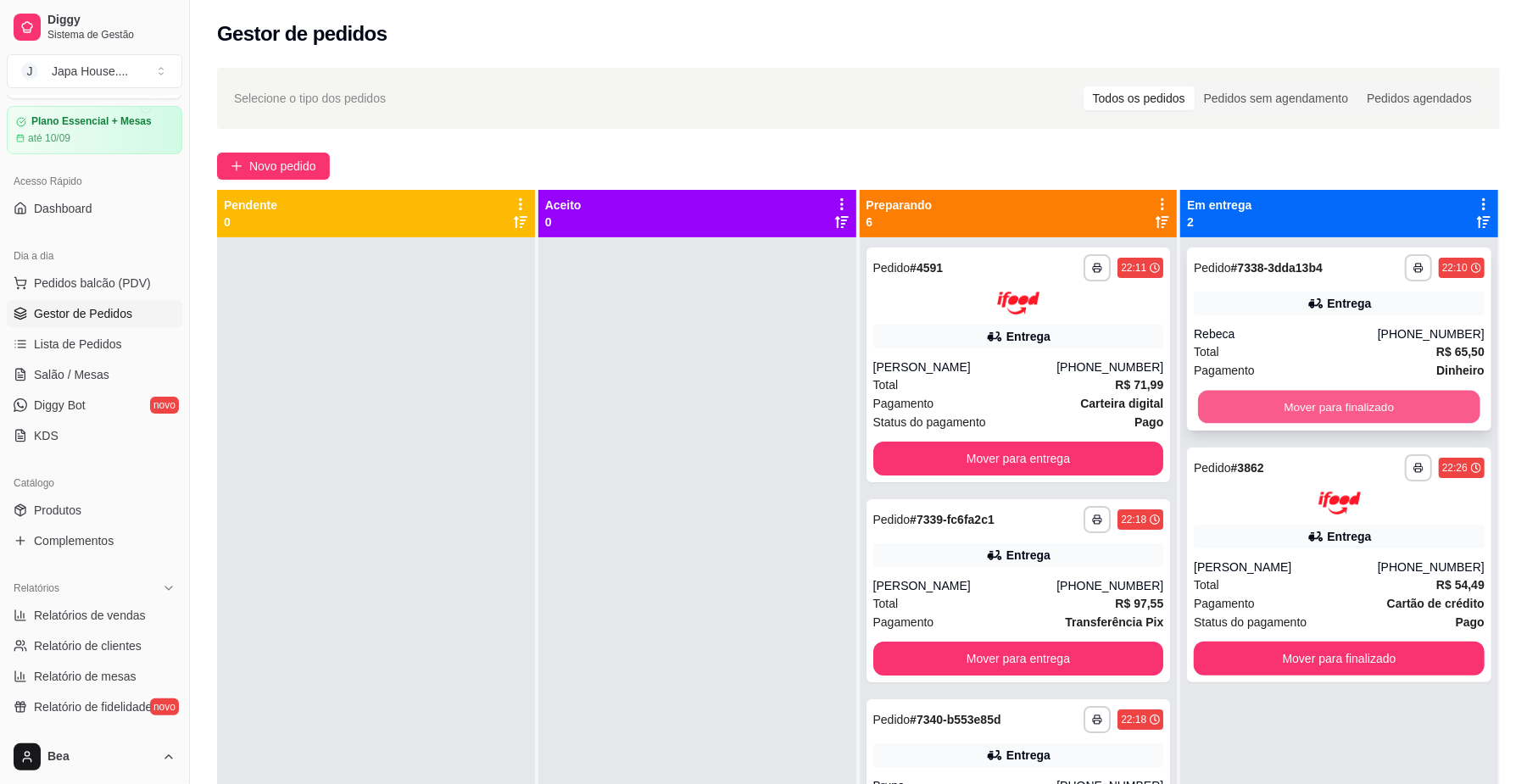
click at [1229, 404] on button "Mover para finalizado" at bounding box center [1338, 406] width 281 height 33
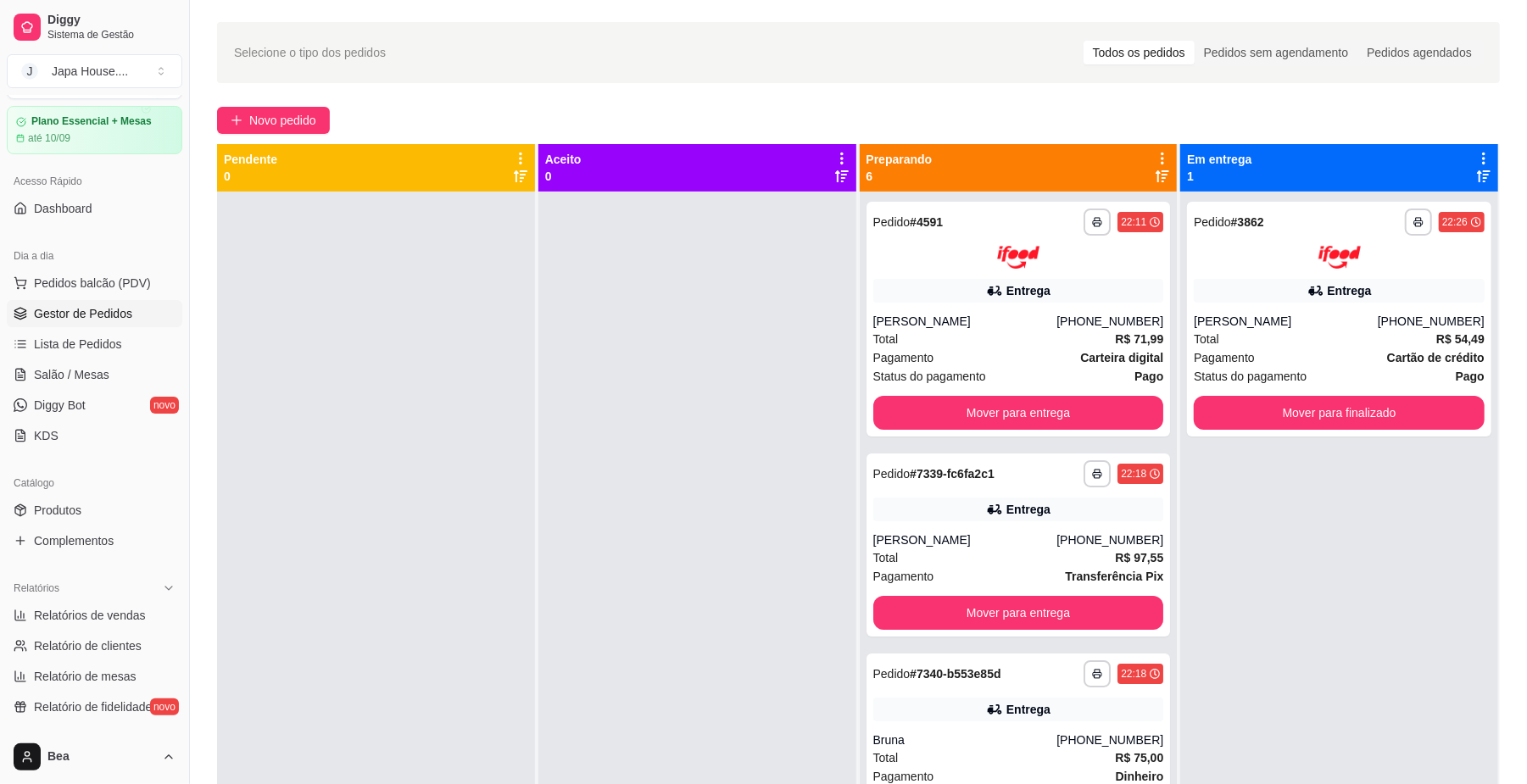
scroll to position [58, 0]
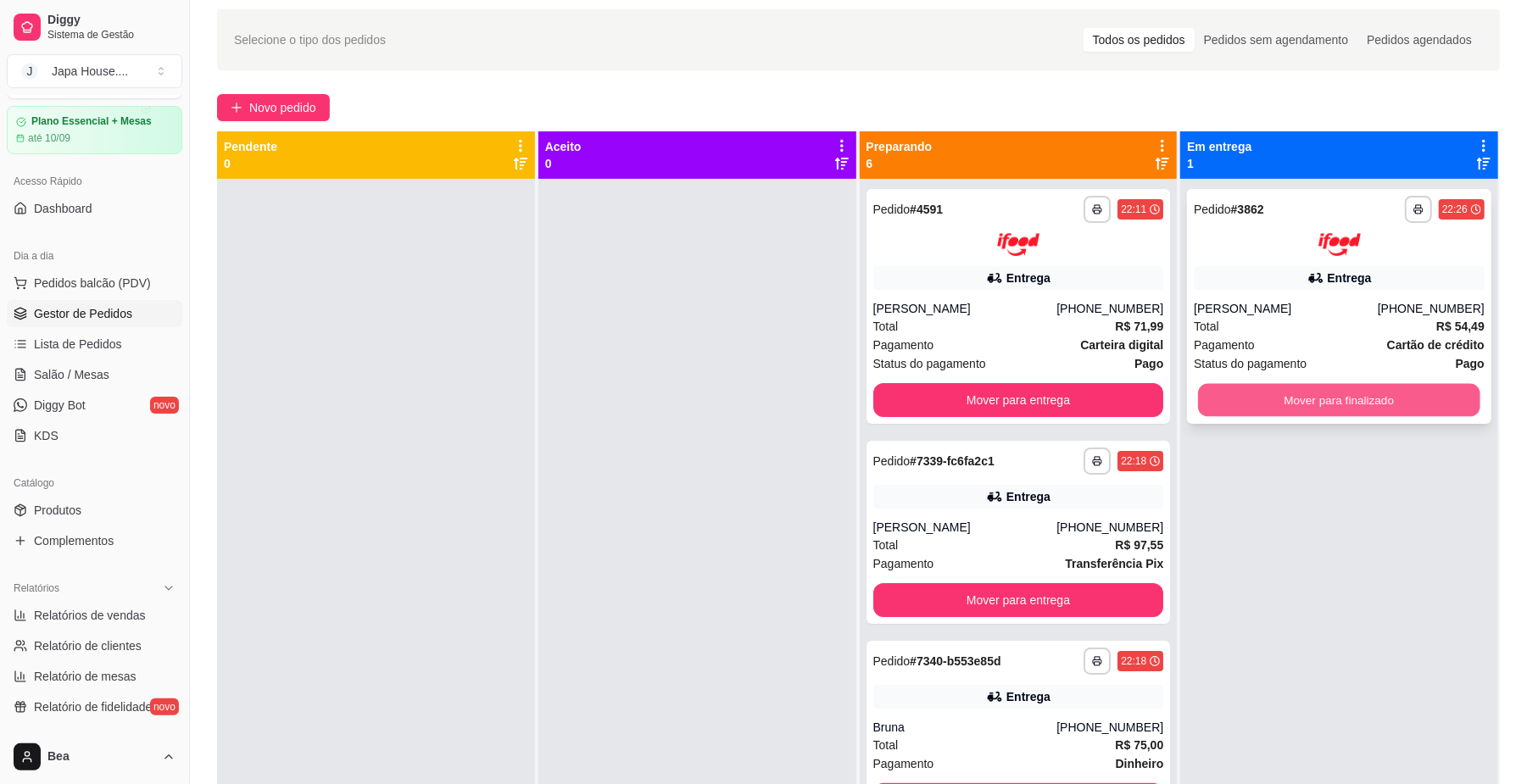
click at [1328, 389] on button "Mover para finalizado" at bounding box center [1338, 399] width 281 height 33
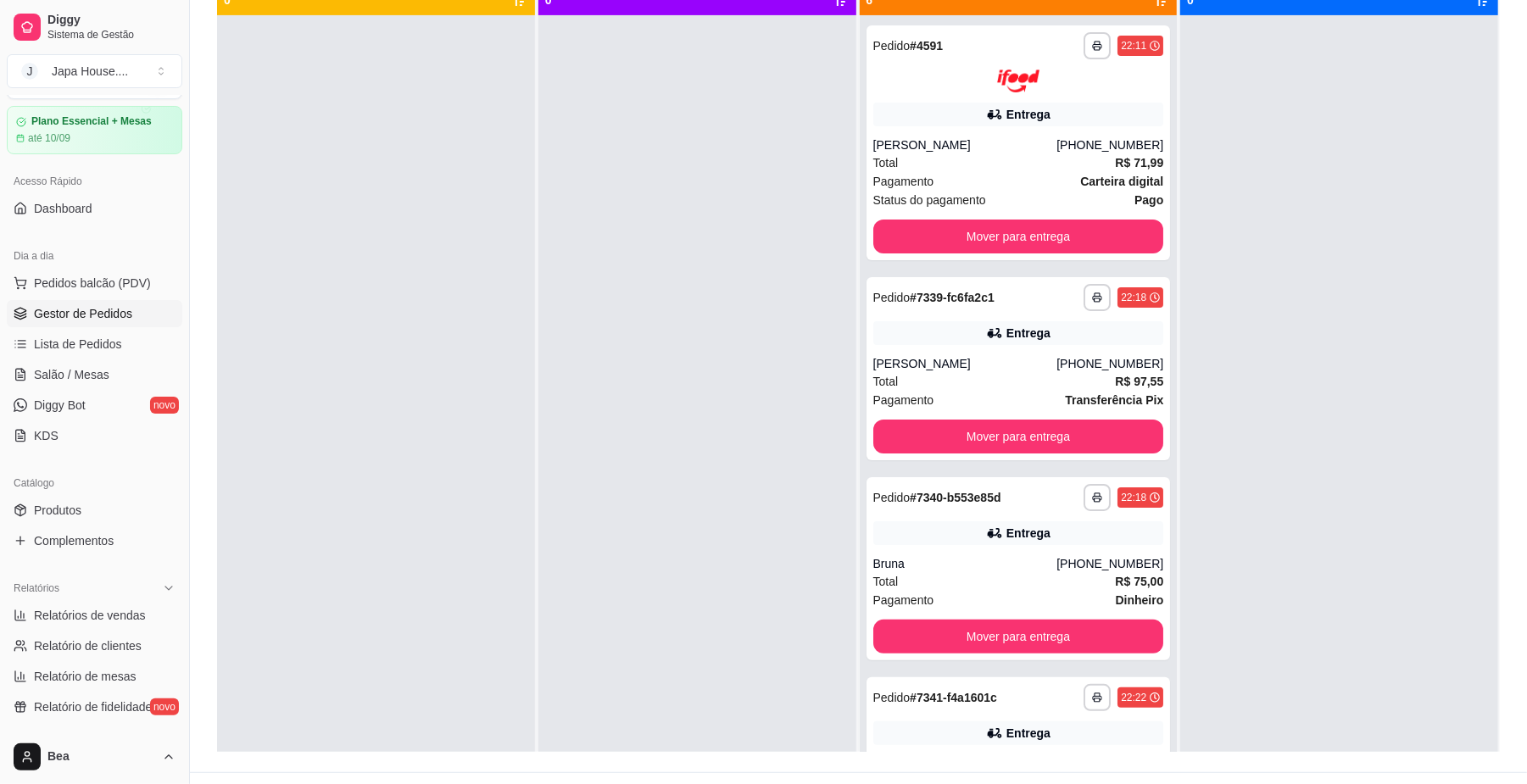
scroll to position [214, 0]
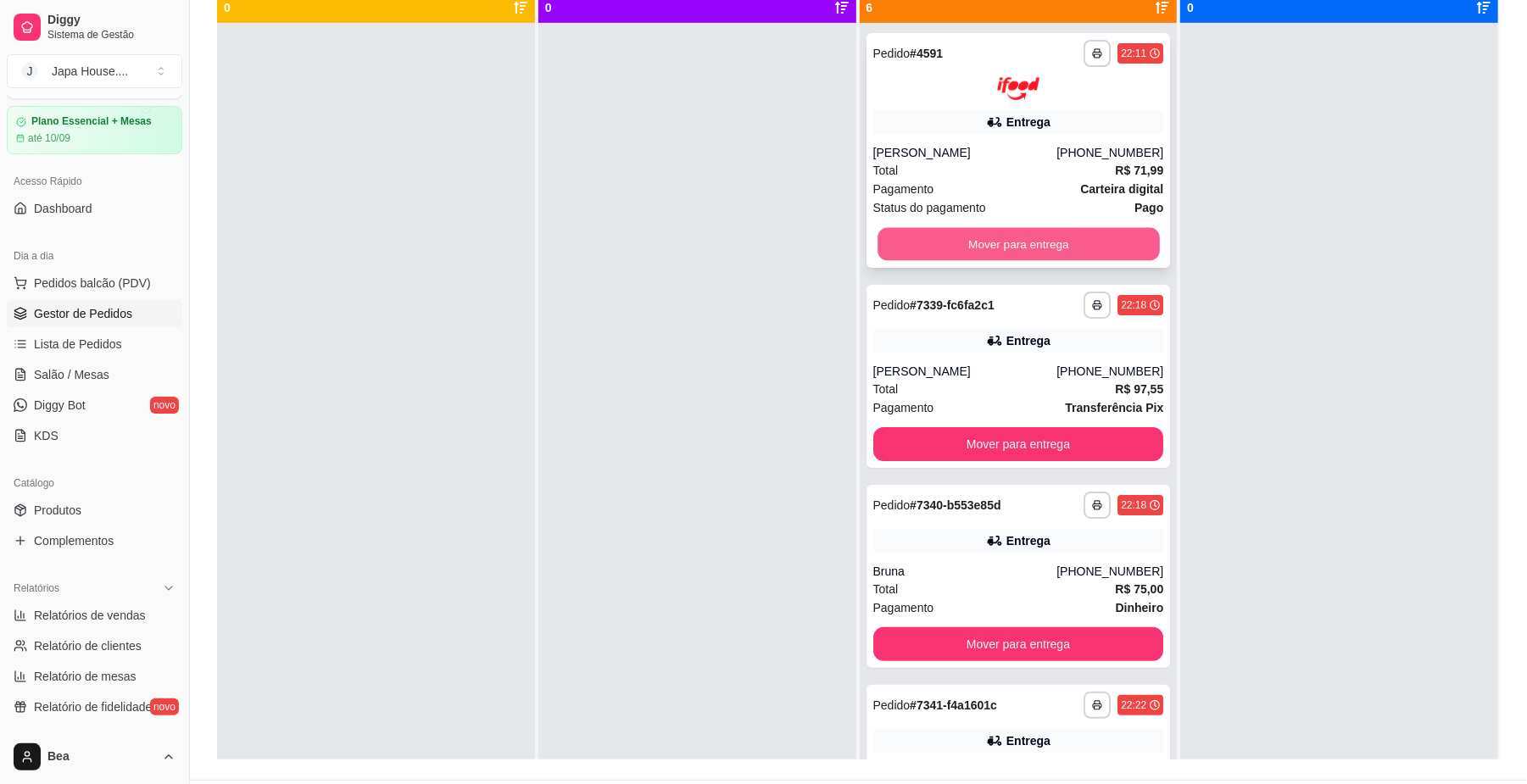
click at [1049, 245] on button "Mover para entrega" at bounding box center [1018, 243] width 281 height 33
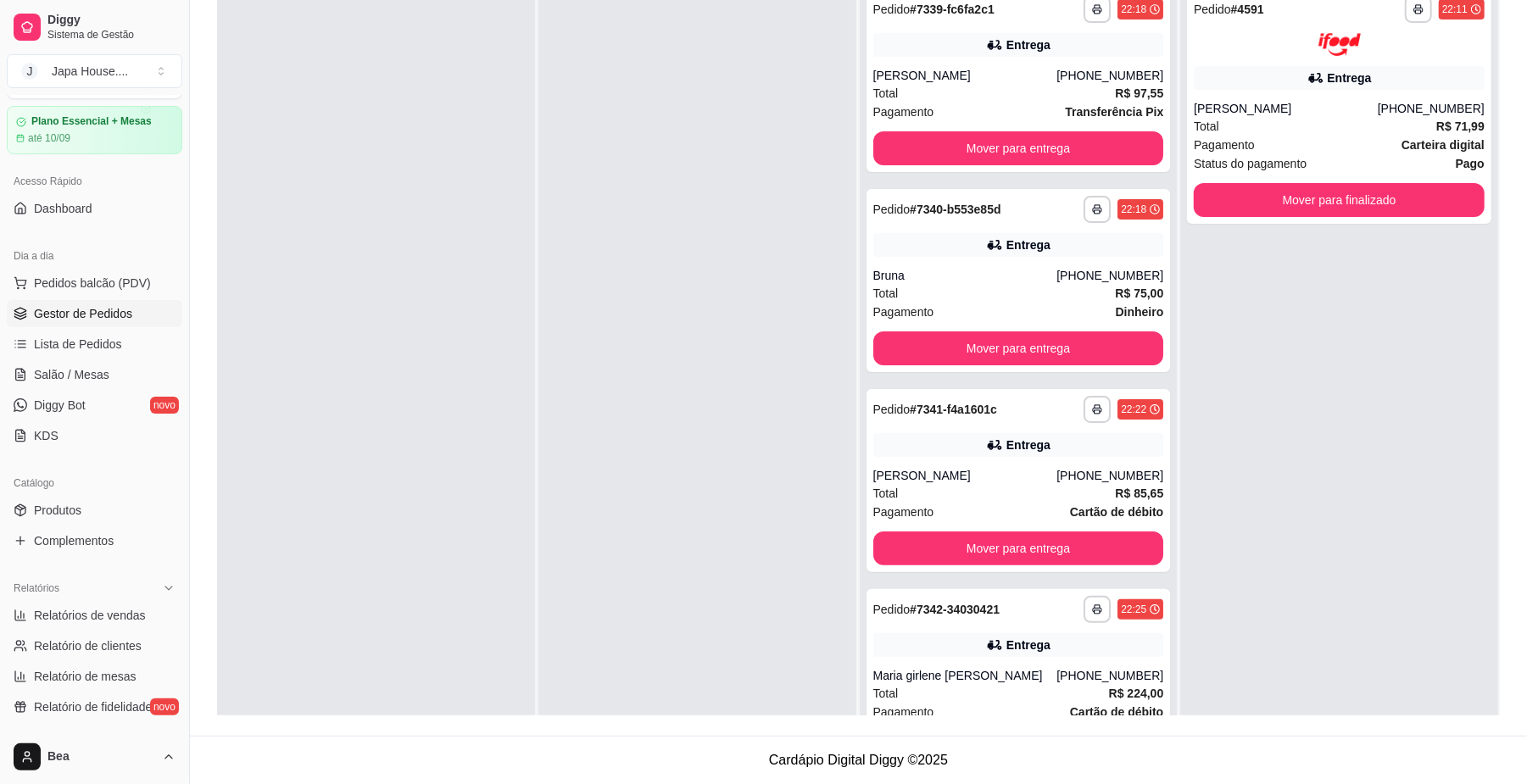
scroll to position [0, 0]
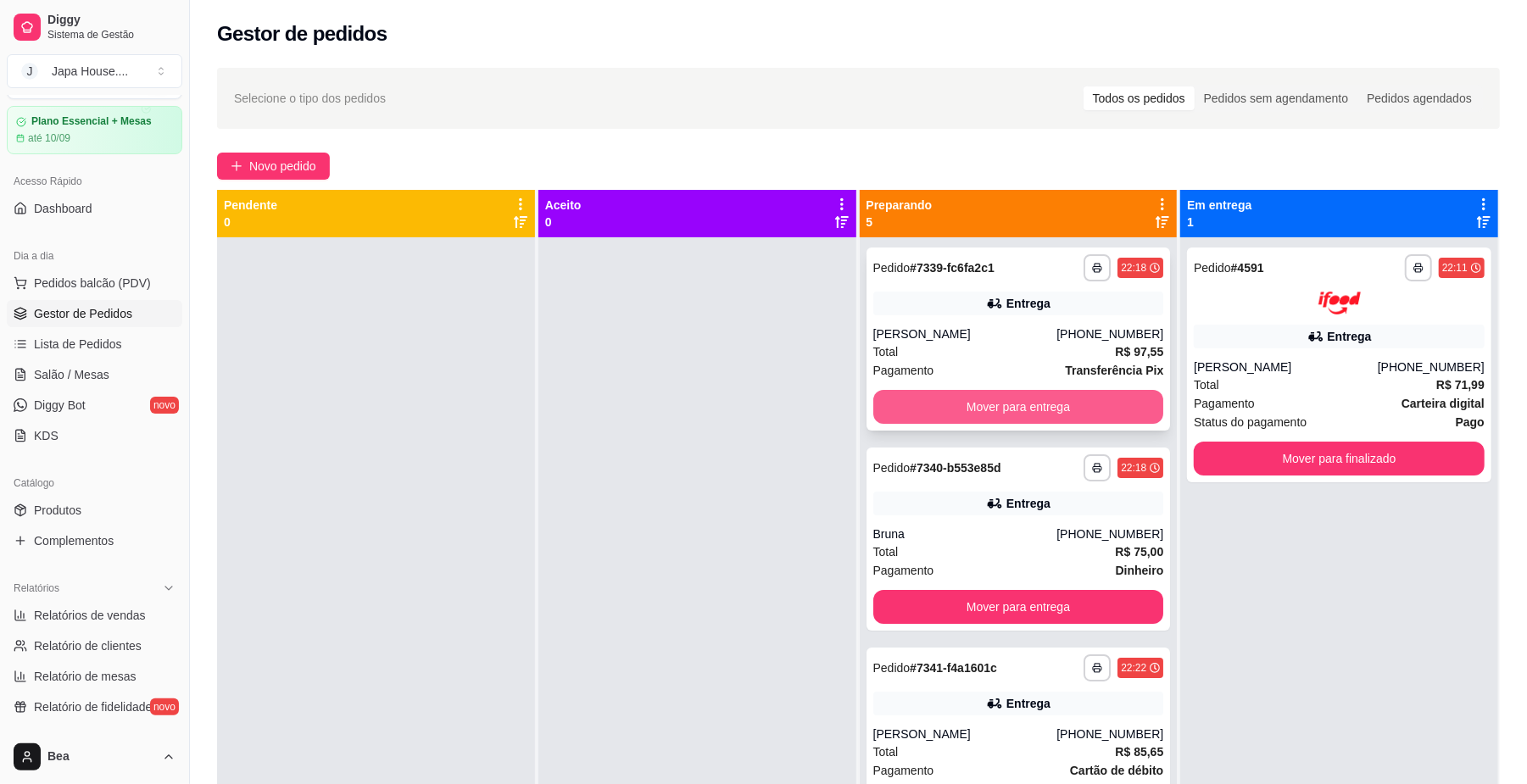
click at [970, 391] on button "Mover para entrega" at bounding box center [1018, 406] width 290 height 34
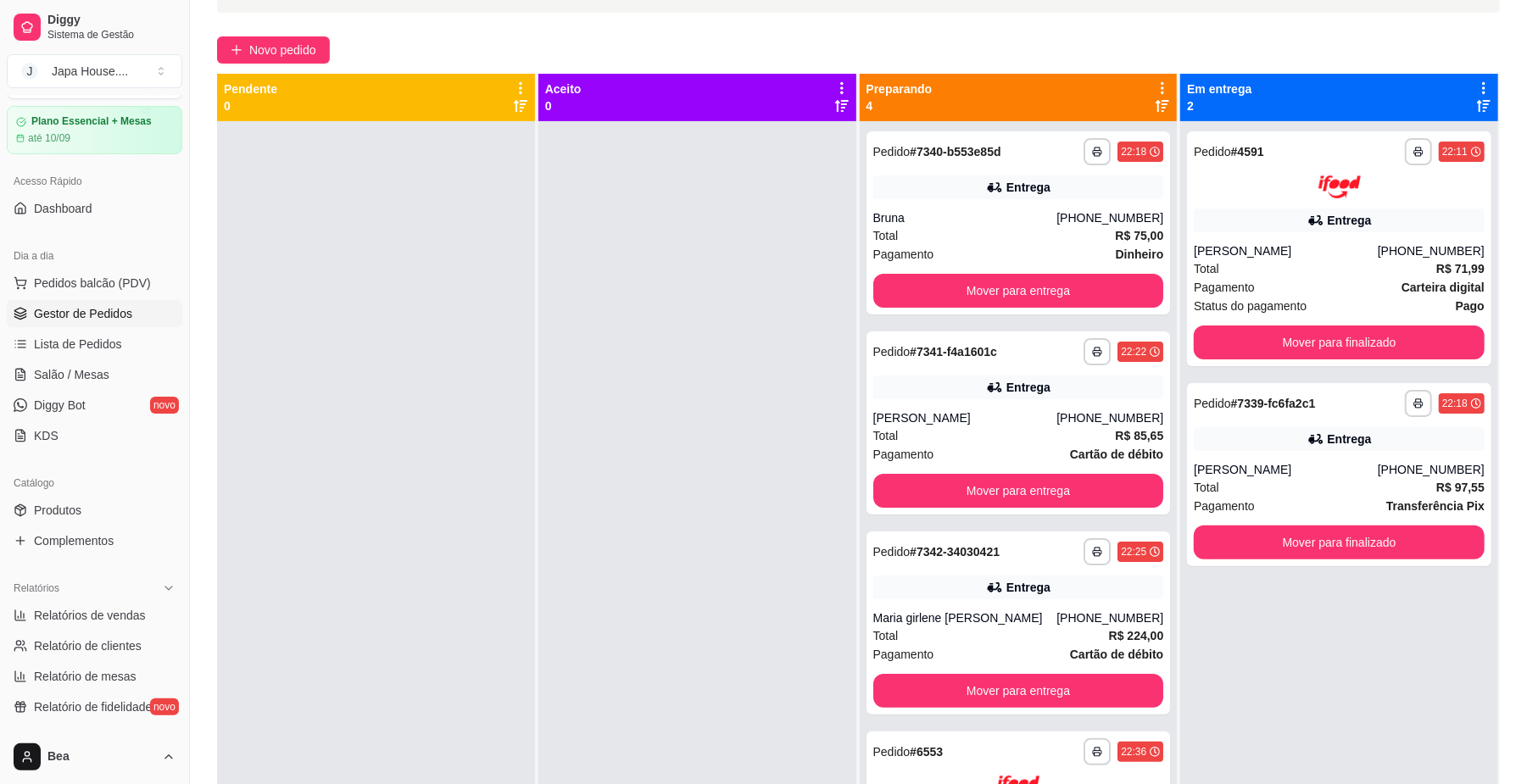
scroll to position [113, 0]
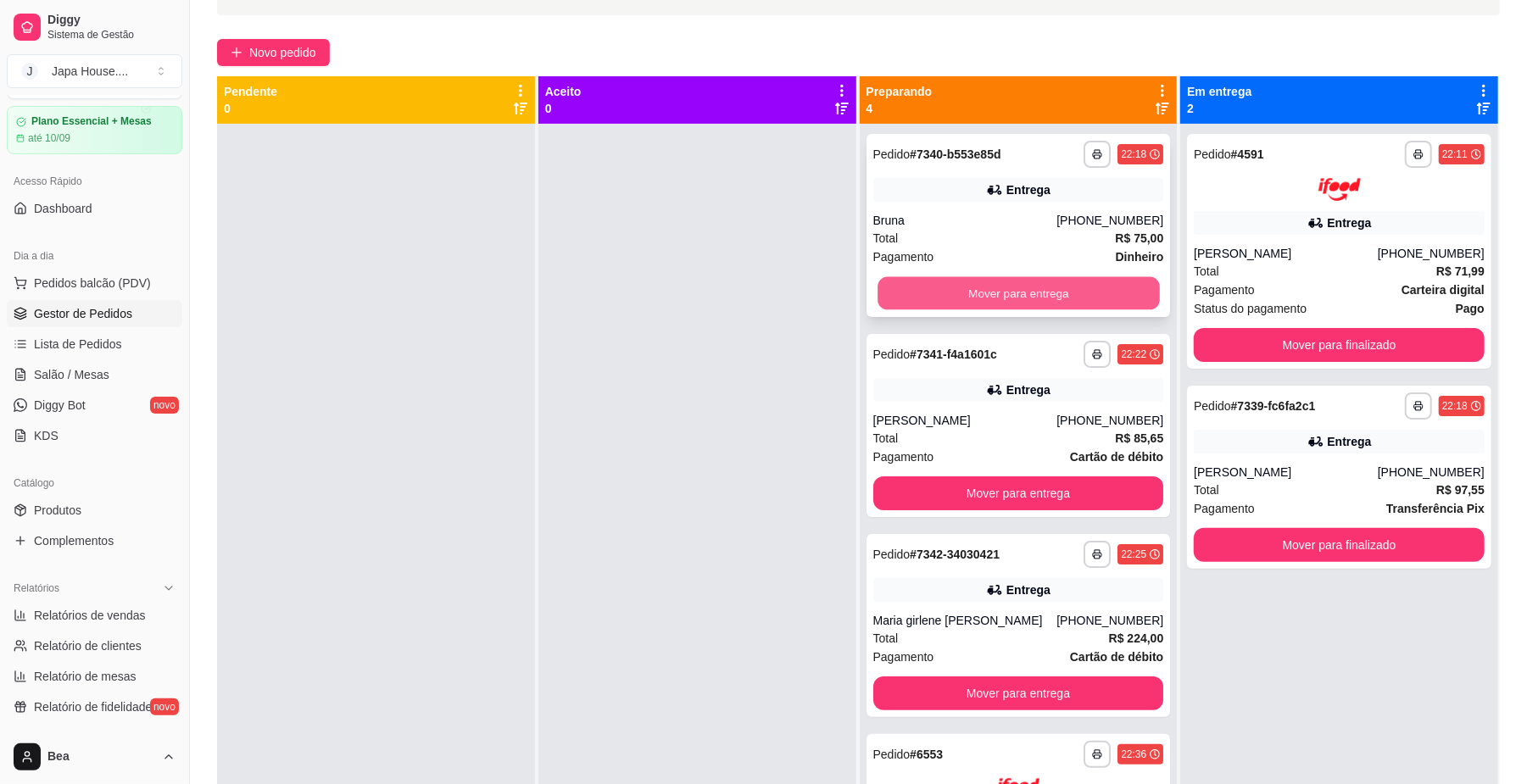
click at [1038, 283] on button "Mover para entrega" at bounding box center [1018, 293] width 281 height 33
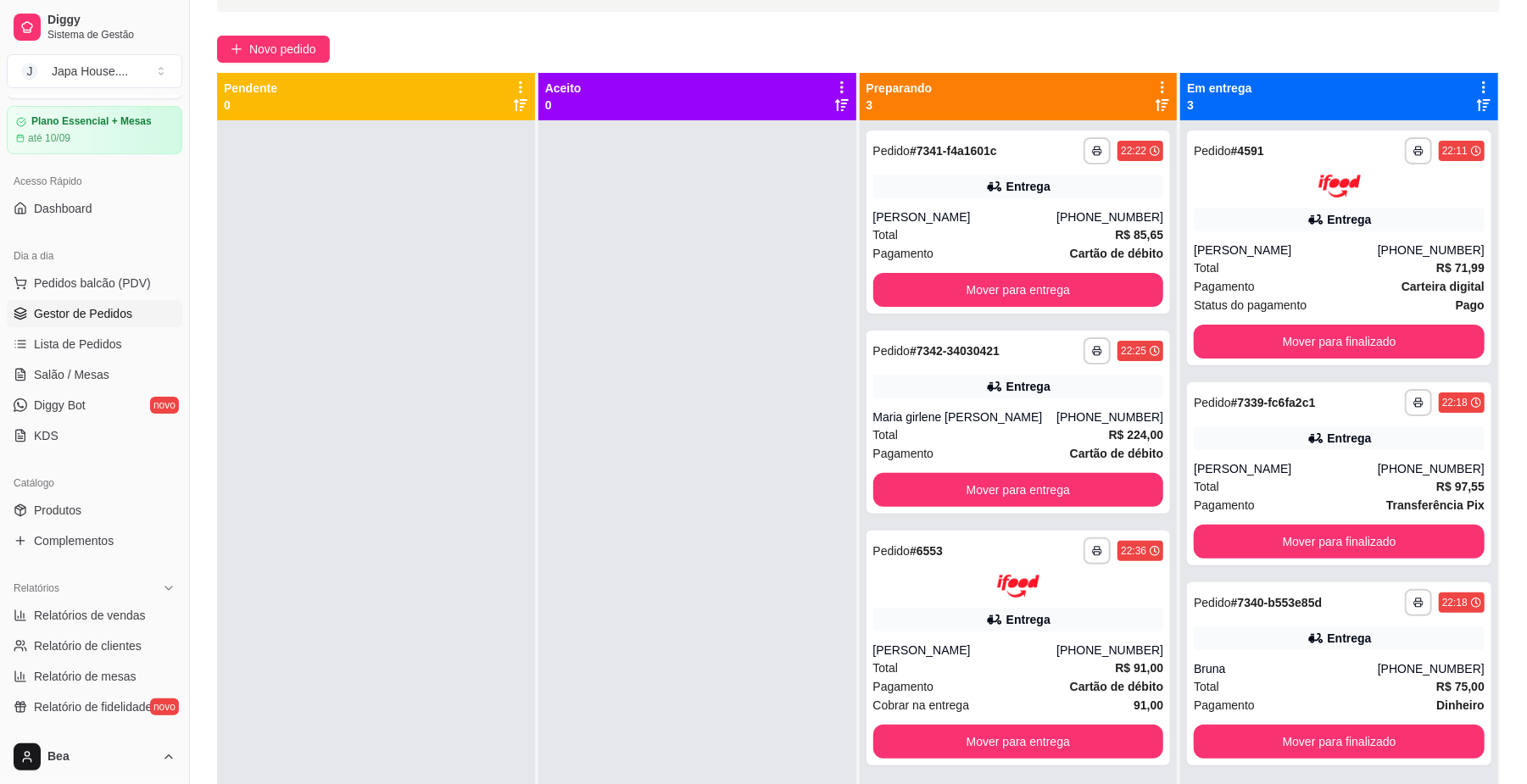
scroll to position [121, 0]
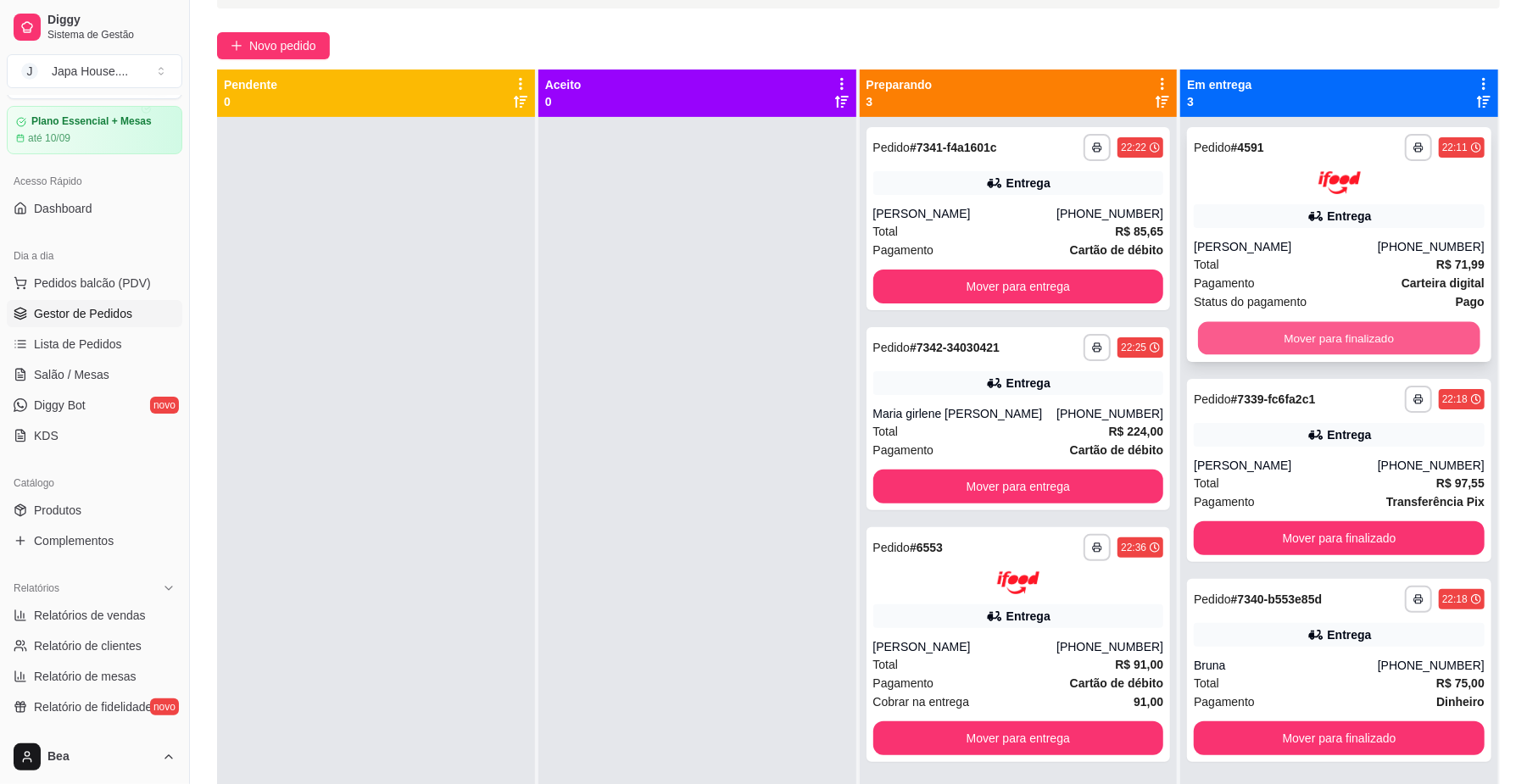
click at [1326, 346] on button "Mover para finalizado" at bounding box center [1338, 338] width 281 height 33
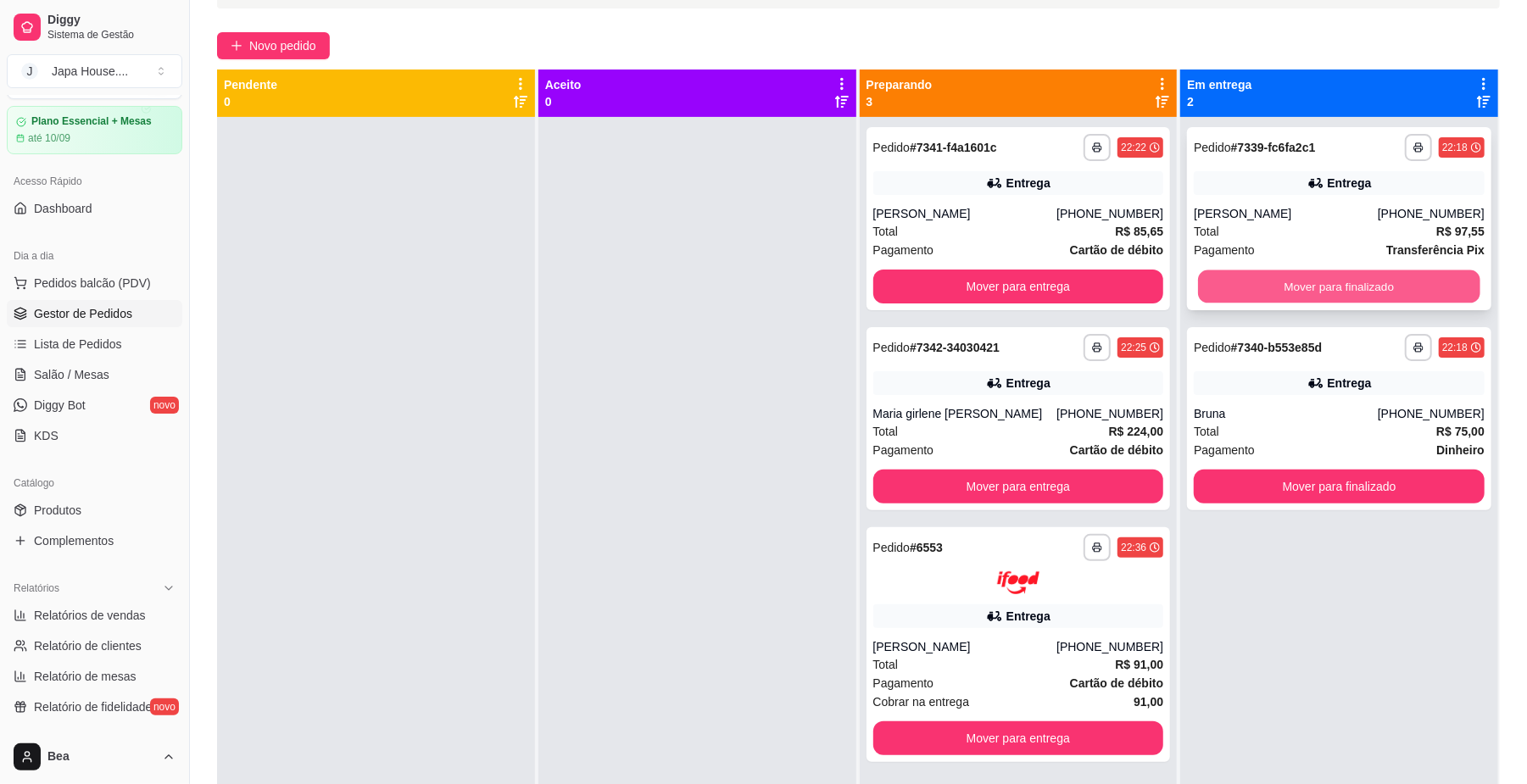
click at [1328, 283] on button "Mover para finalizado" at bounding box center [1338, 287] width 281 height 33
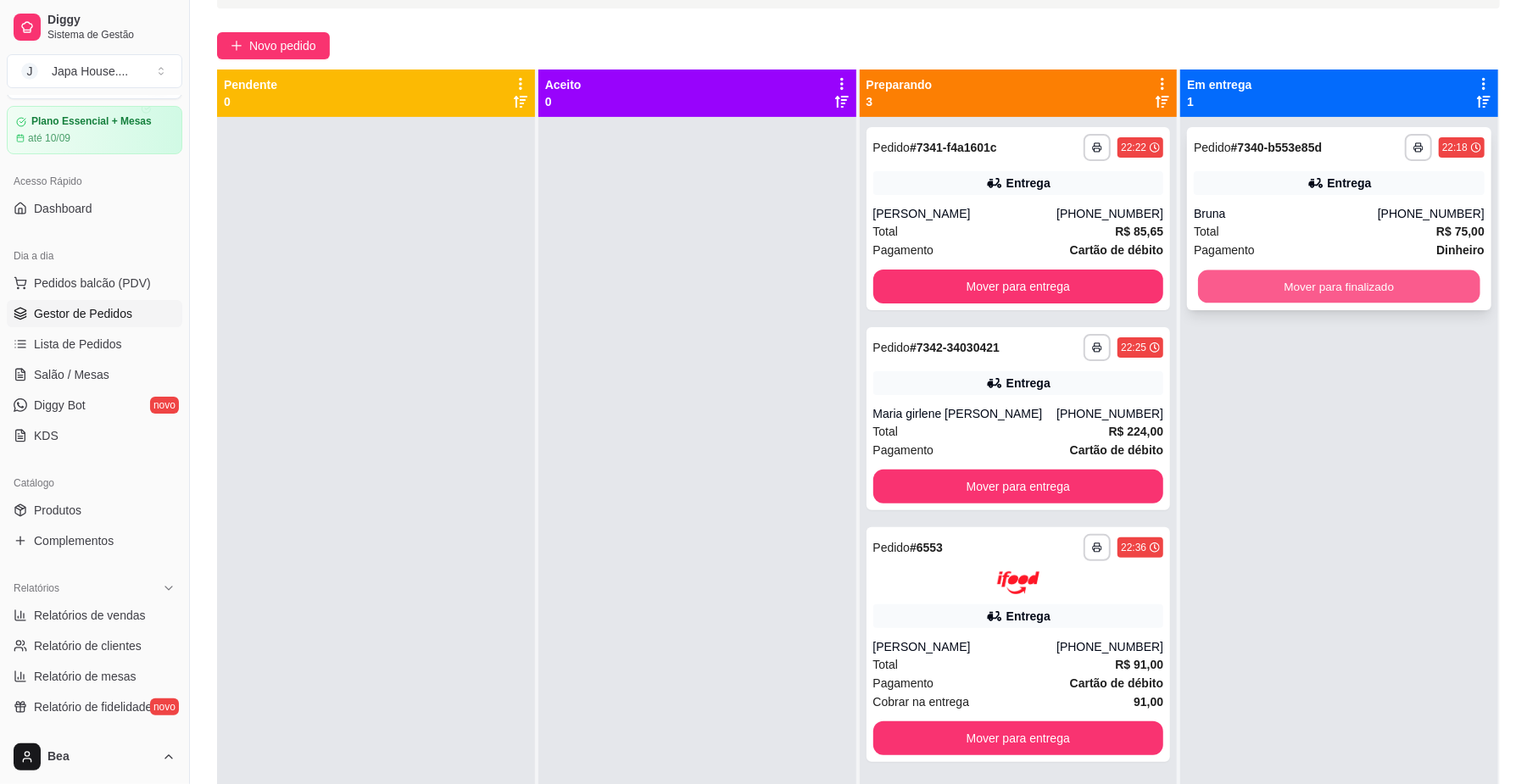
click at [1334, 281] on button "Mover para finalizado" at bounding box center [1338, 287] width 281 height 33
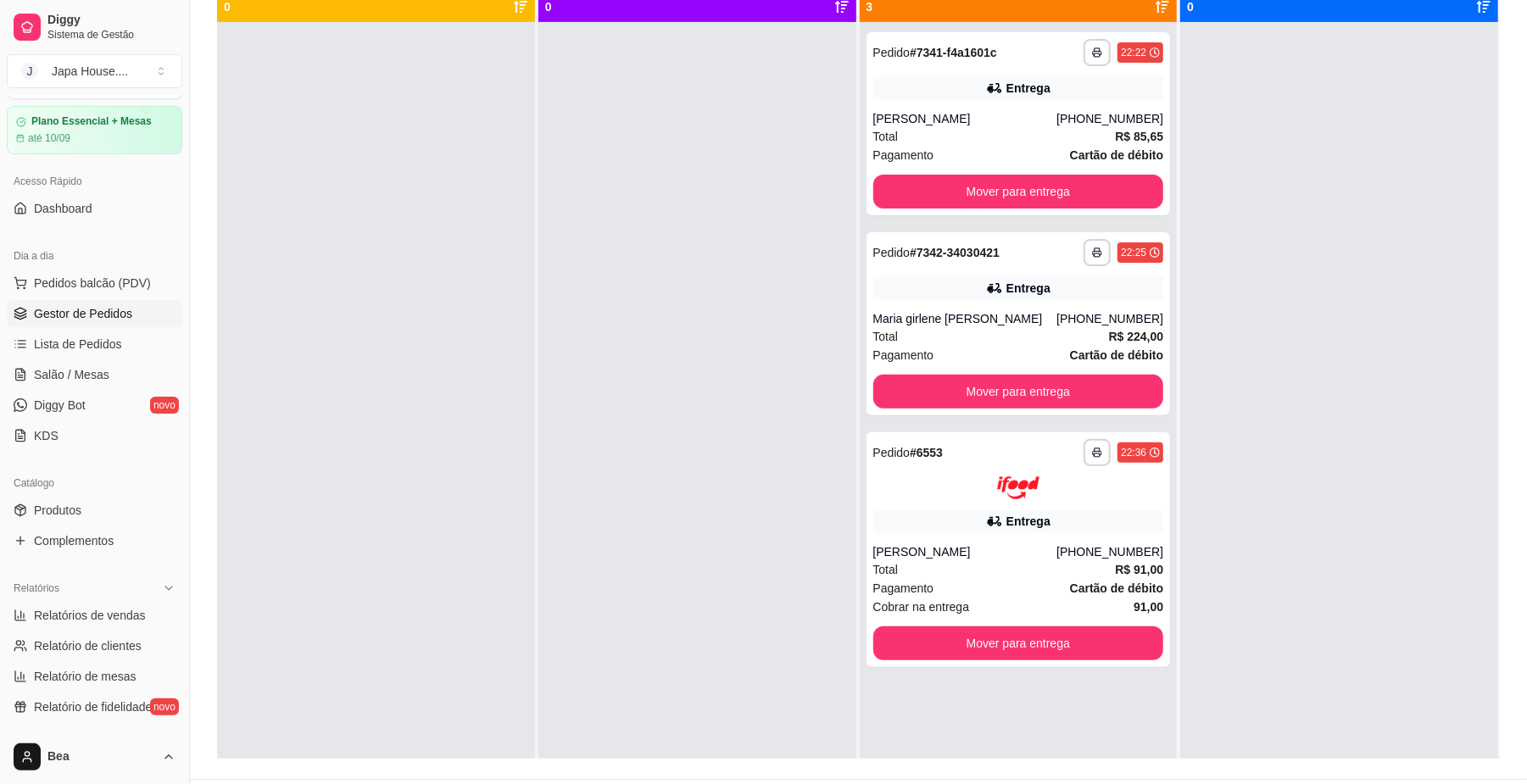
scroll to position [219, 0]
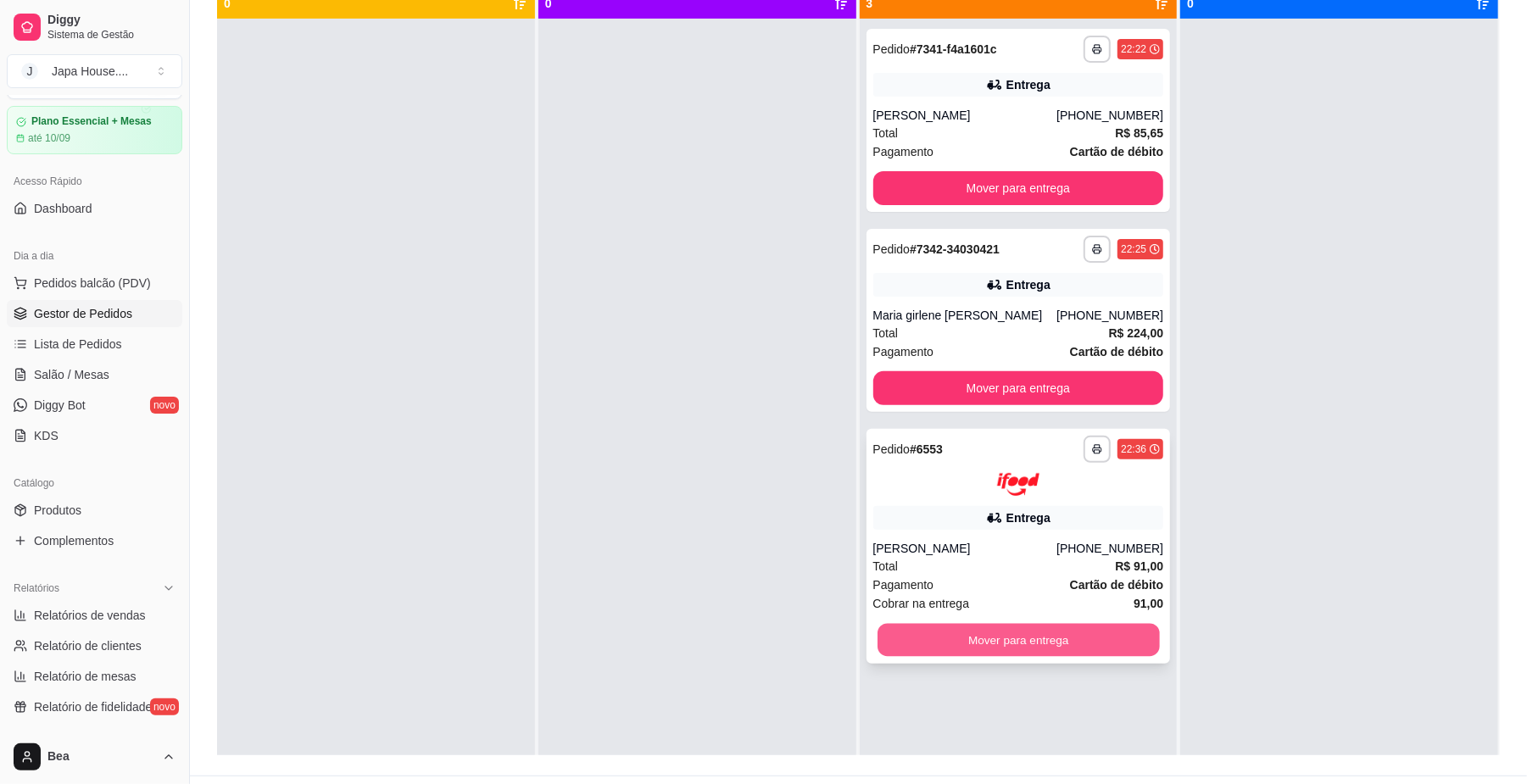
click at [985, 645] on button "Mover para entrega" at bounding box center [1018, 638] width 281 height 33
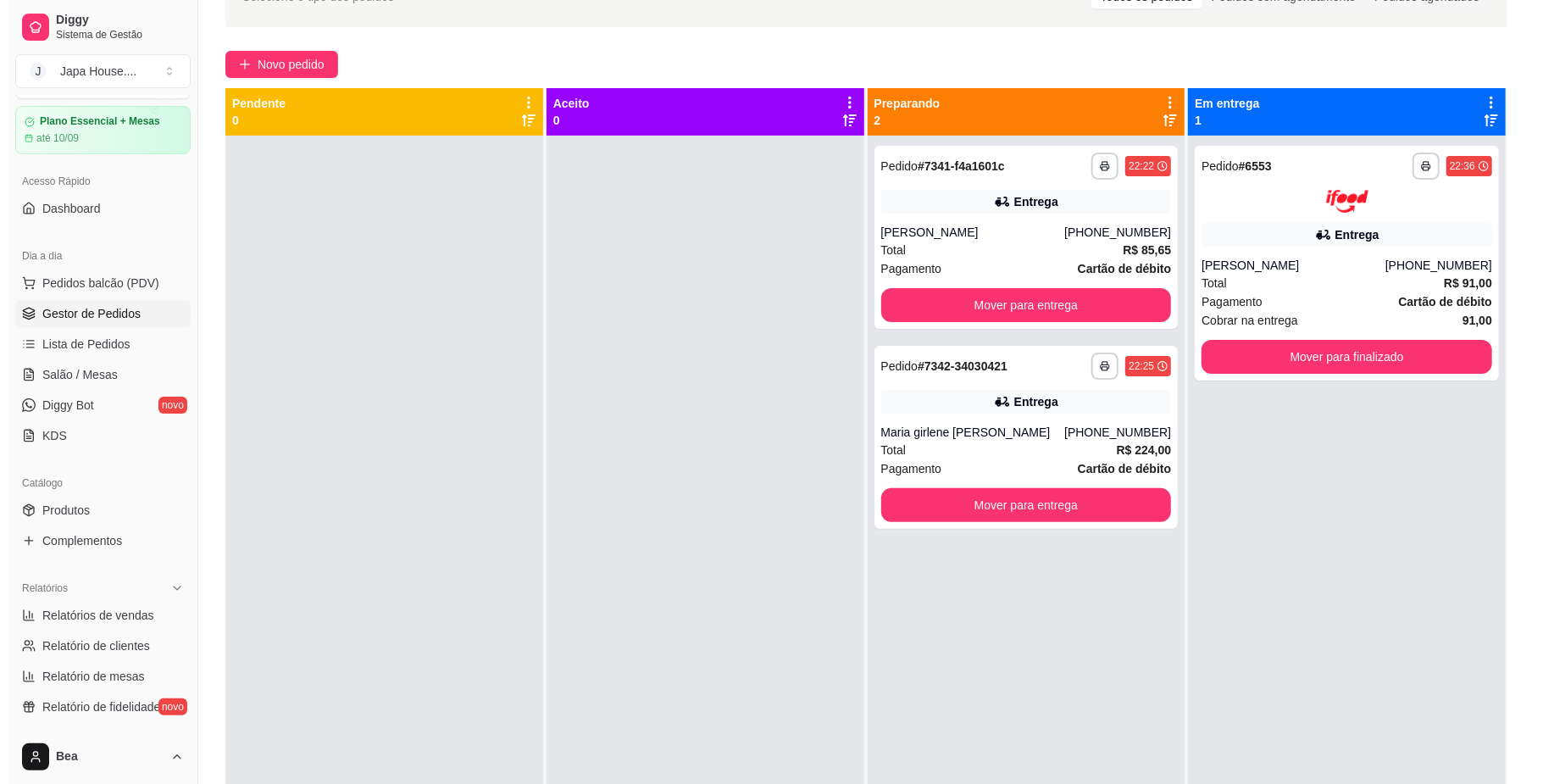
scroll to position [98, 0]
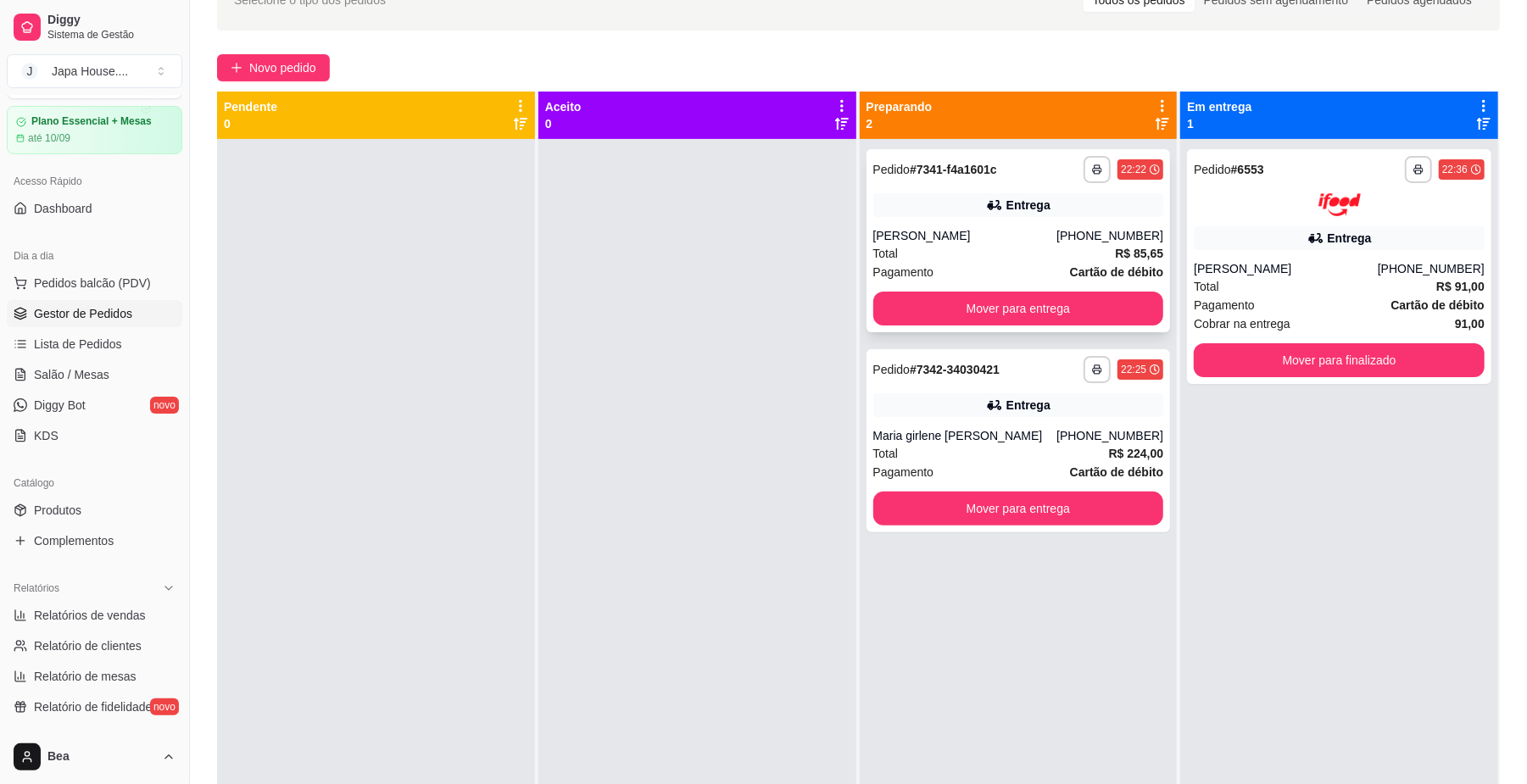
click at [1020, 213] on div "Entrega" at bounding box center [1018, 204] width 290 height 24
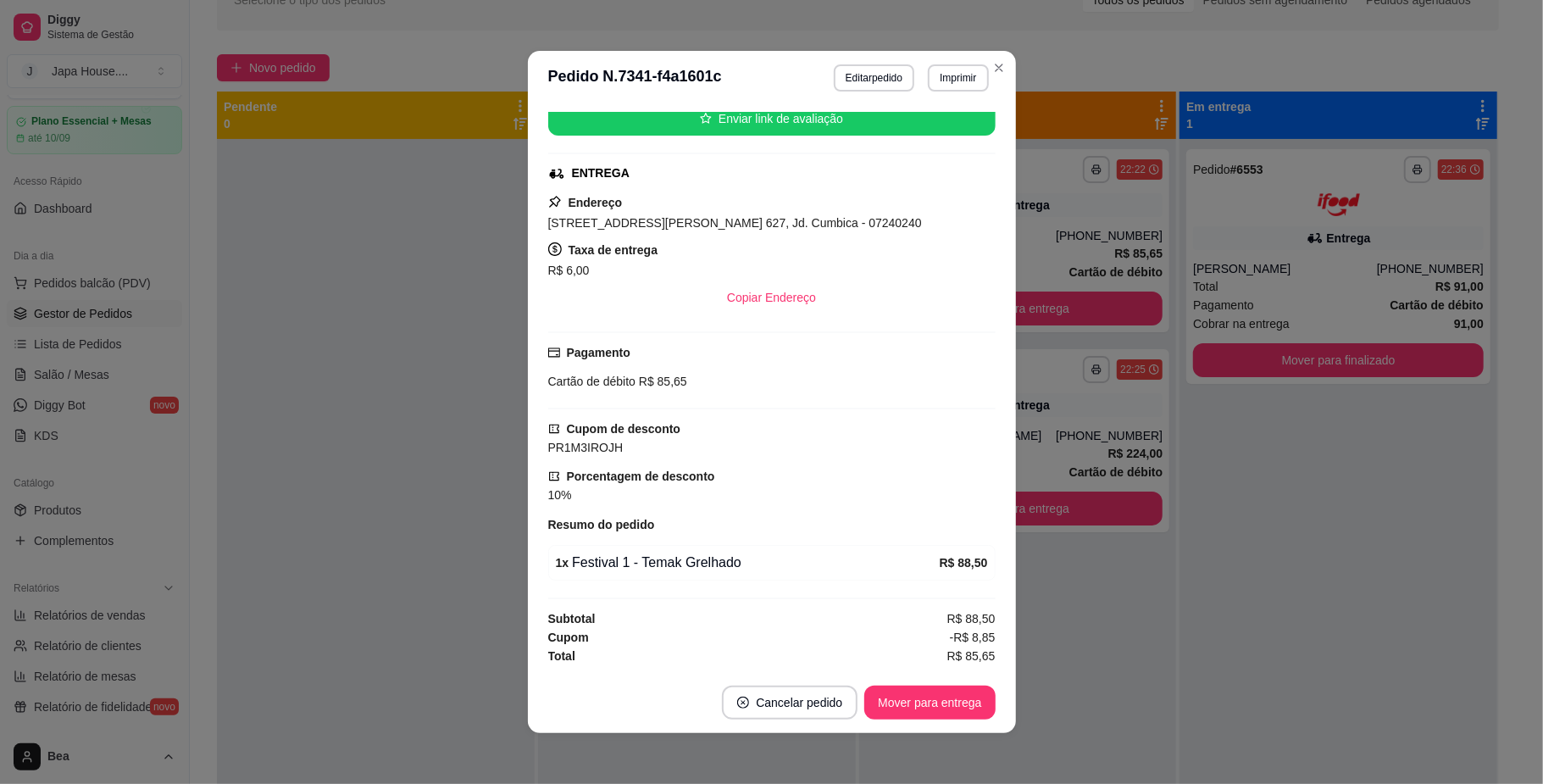
scroll to position [310, 0]
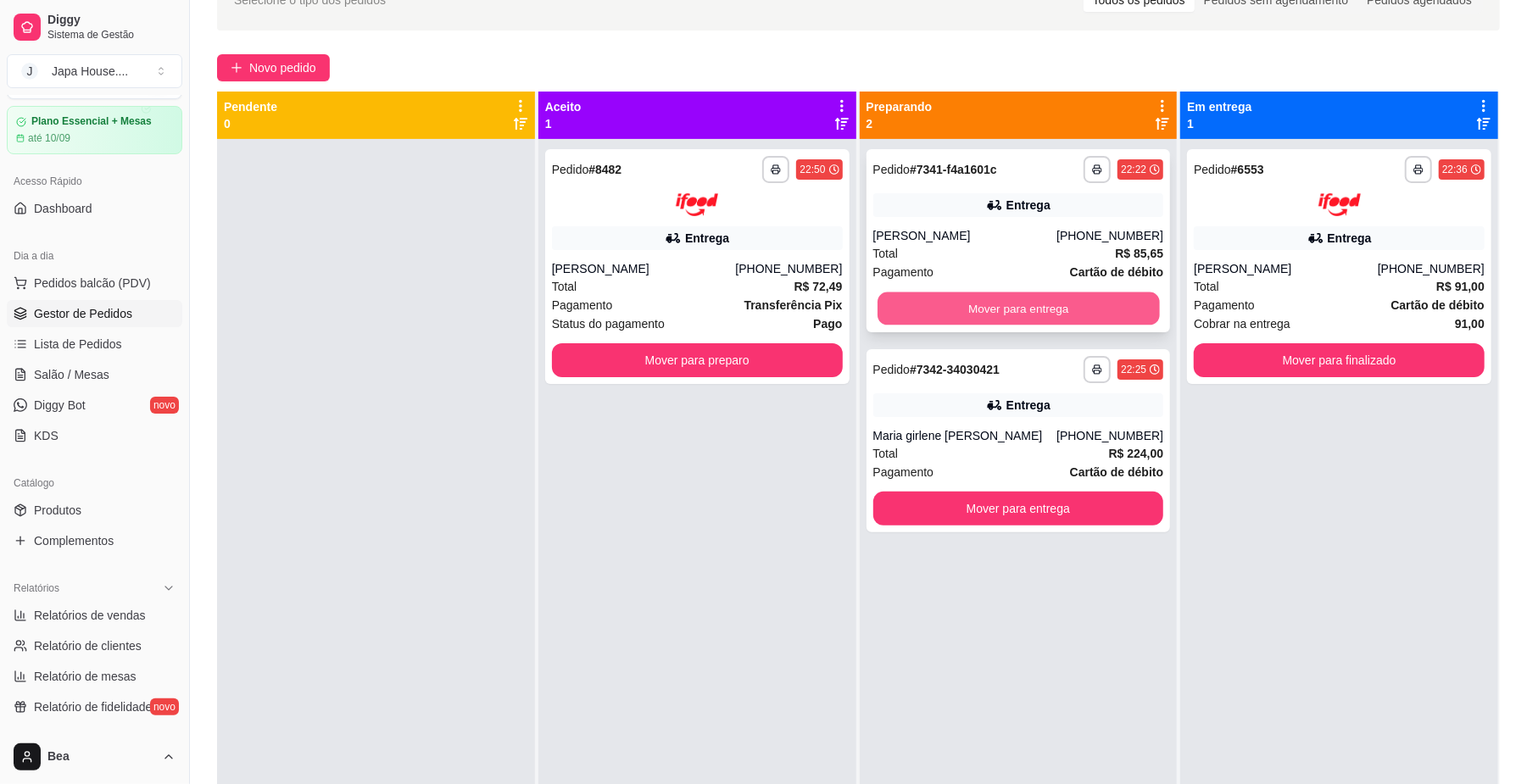
click at [943, 298] on button "Mover para entrega" at bounding box center [1018, 308] width 281 height 33
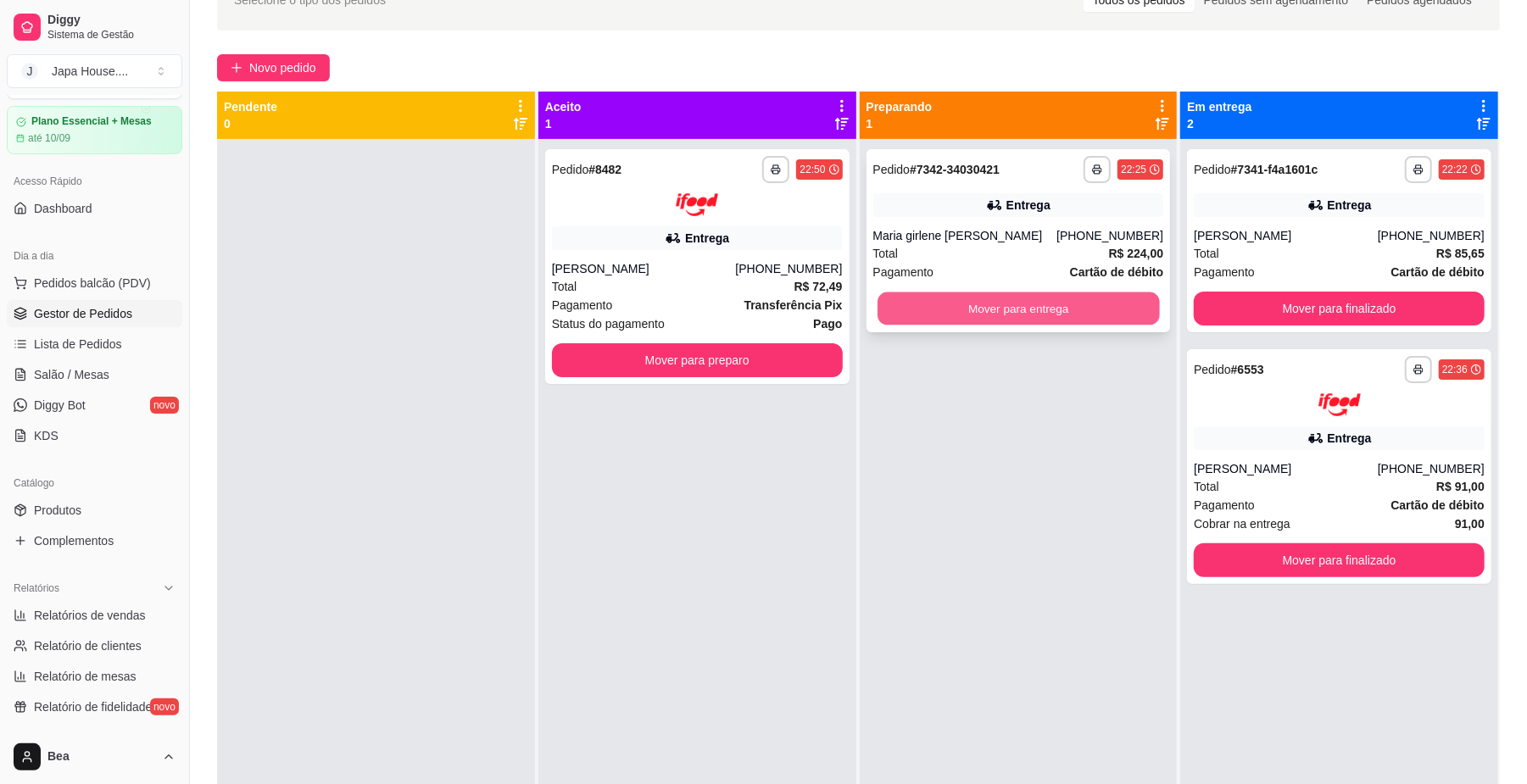
click at [922, 310] on button "Mover para entrega" at bounding box center [1018, 308] width 281 height 33
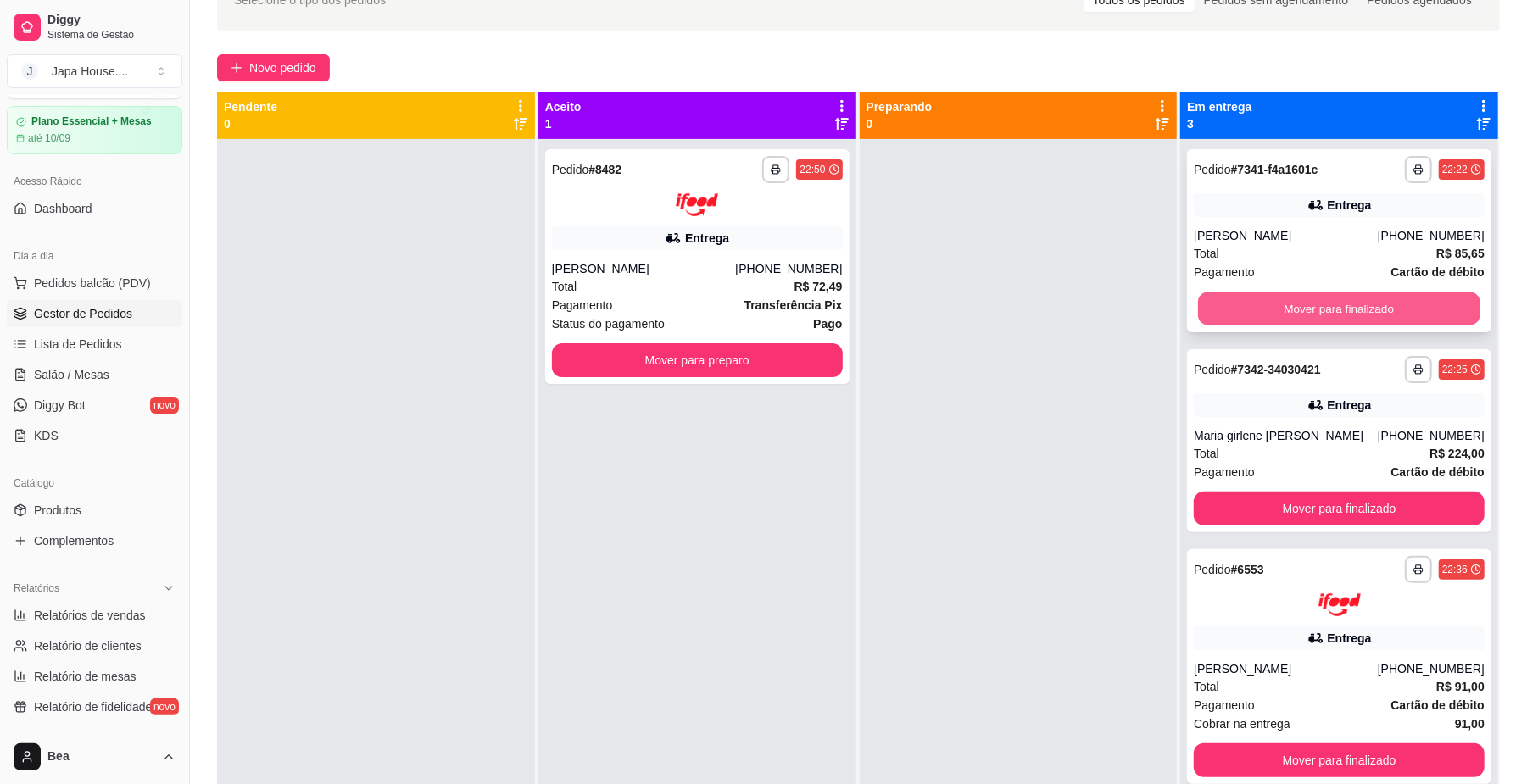
click at [1248, 316] on button "Mover para finalizado" at bounding box center [1338, 308] width 281 height 33
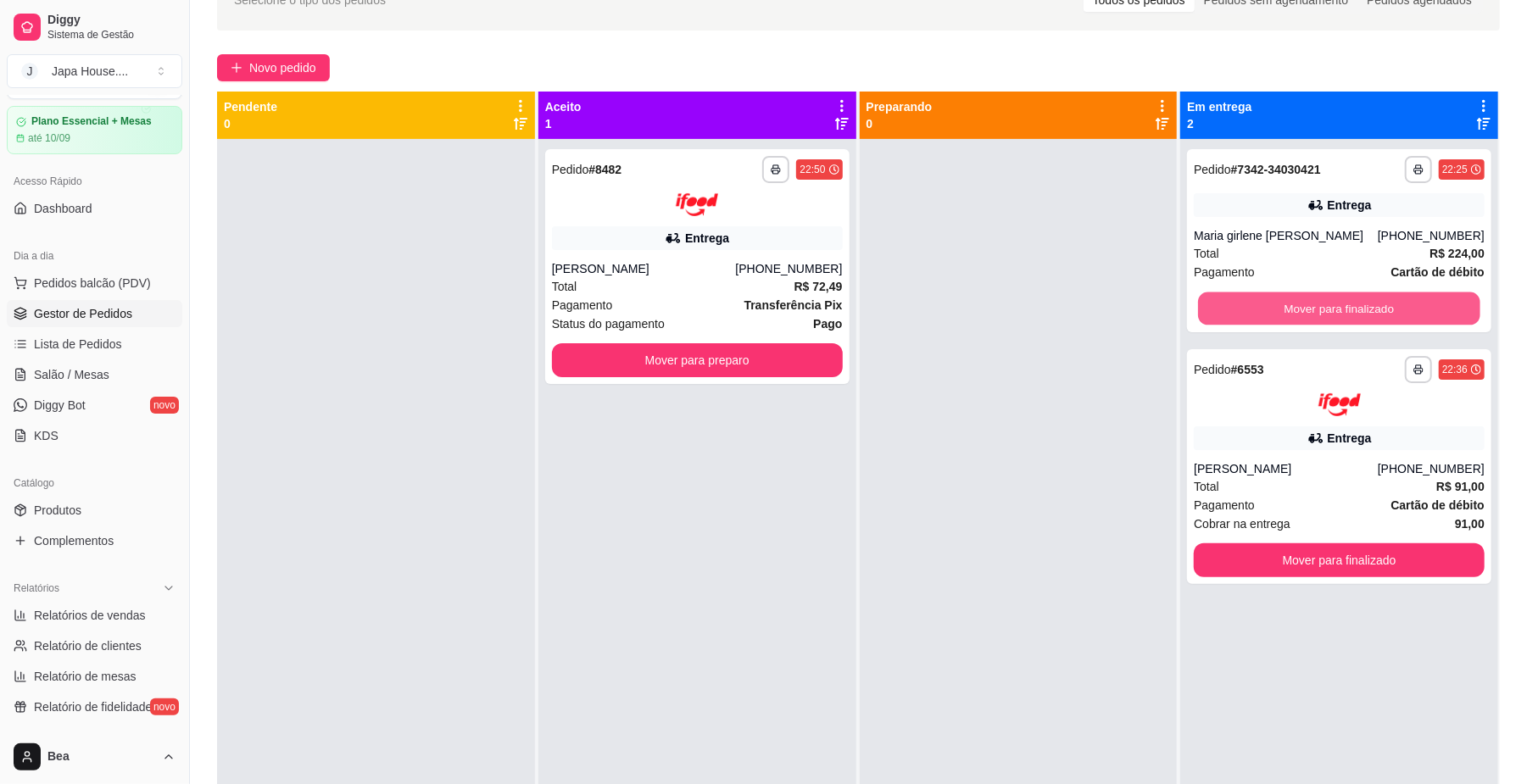
click at [1248, 316] on button "Mover para finalizado" at bounding box center [1338, 308] width 281 height 33
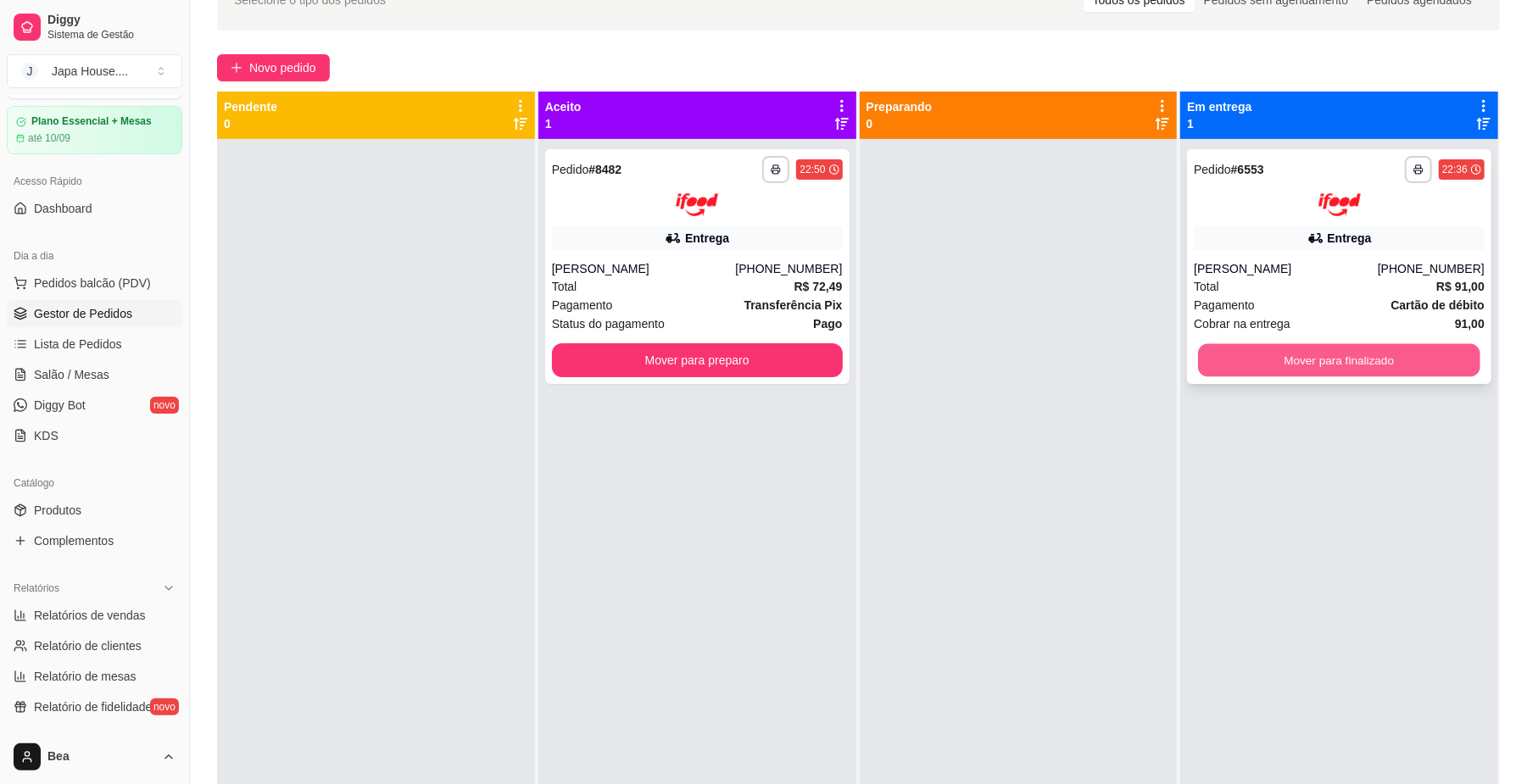
click at [1246, 350] on button "Mover para finalizado" at bounding box center [1338, 359] width 281 height 33
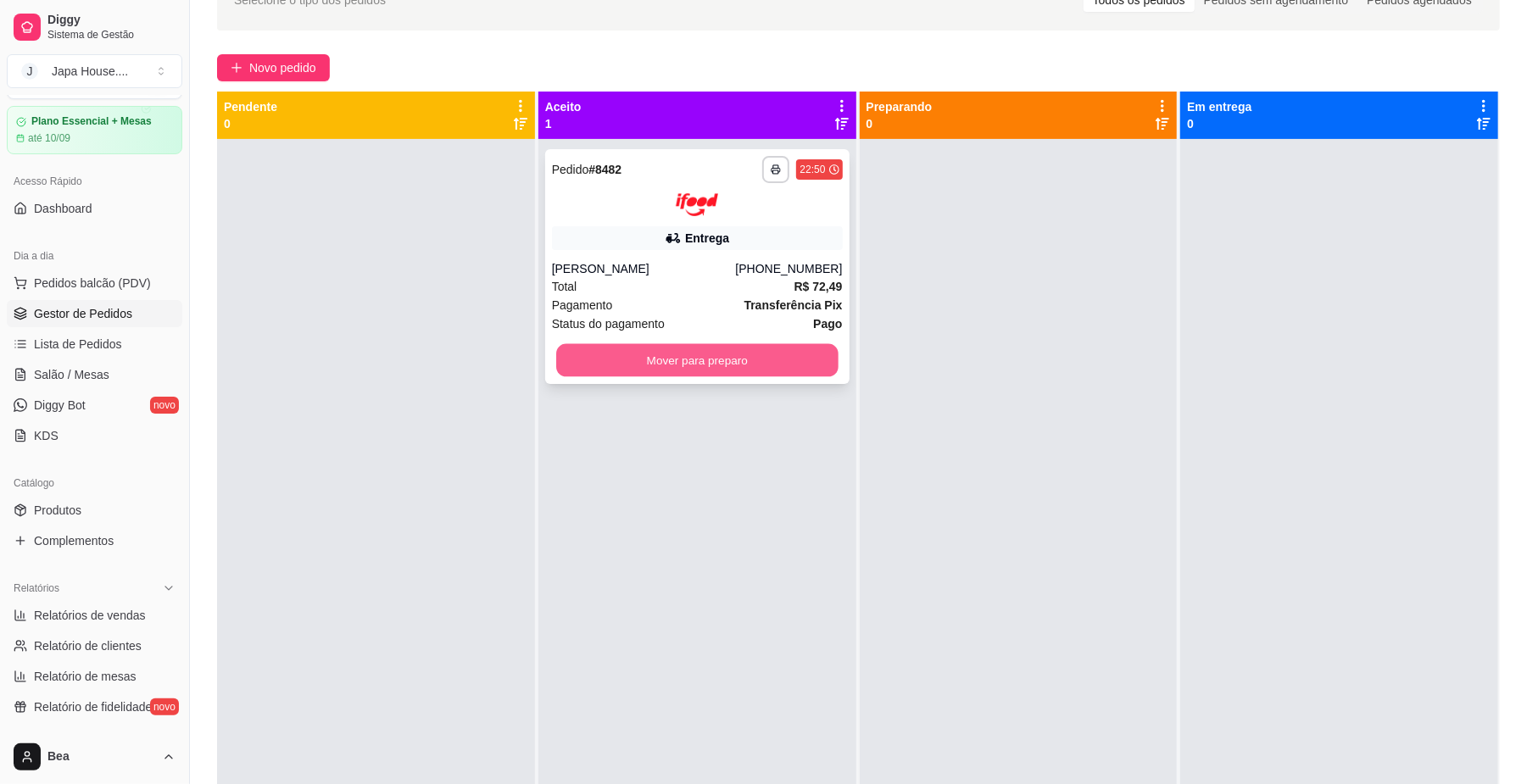
click at [778, 353] on button "Mover para preparo" at bounding box center [696, 359] width 281 height 33
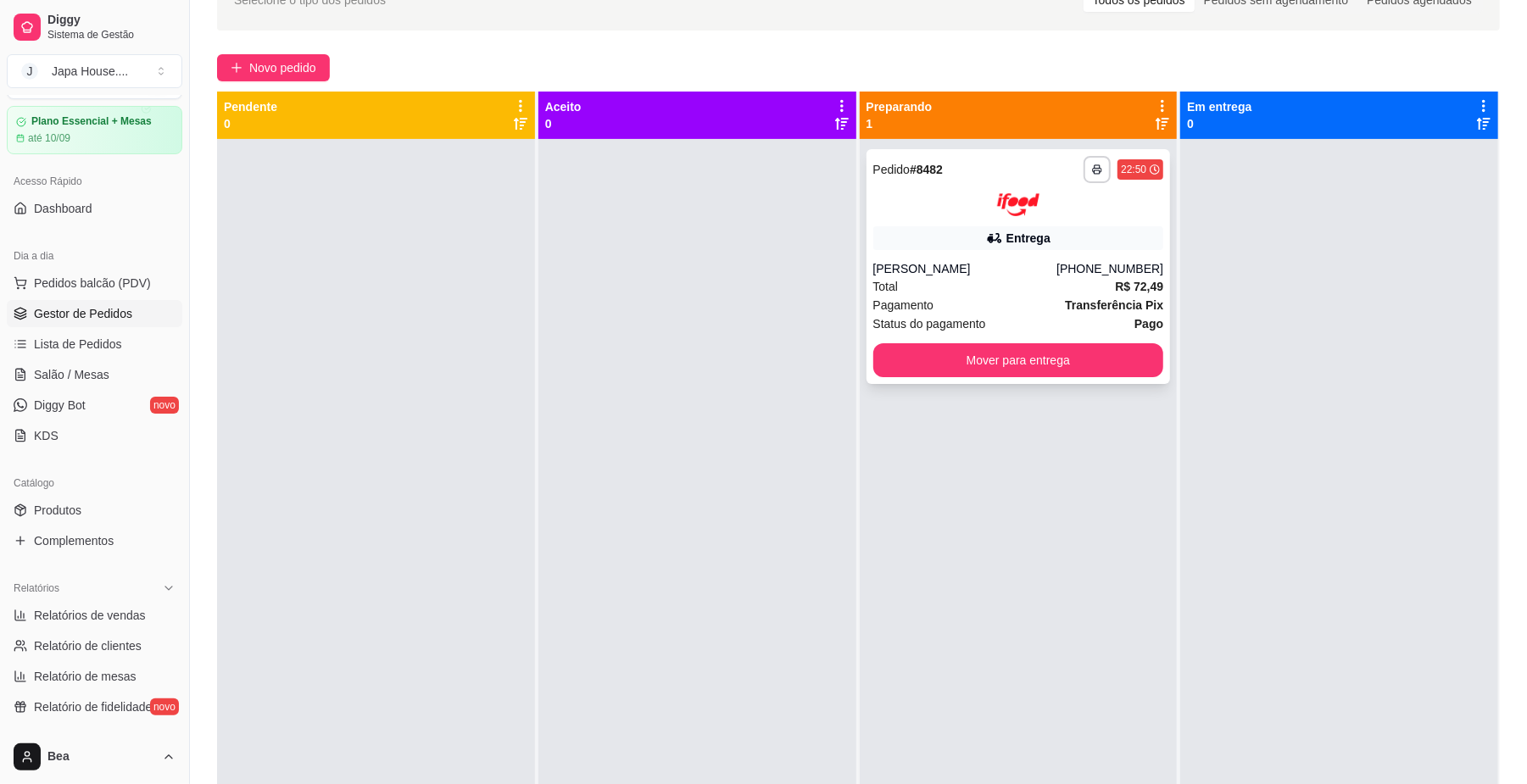
click at [934, 255] on div "**********" at bounding box center [1019, 266] width 305 height 235
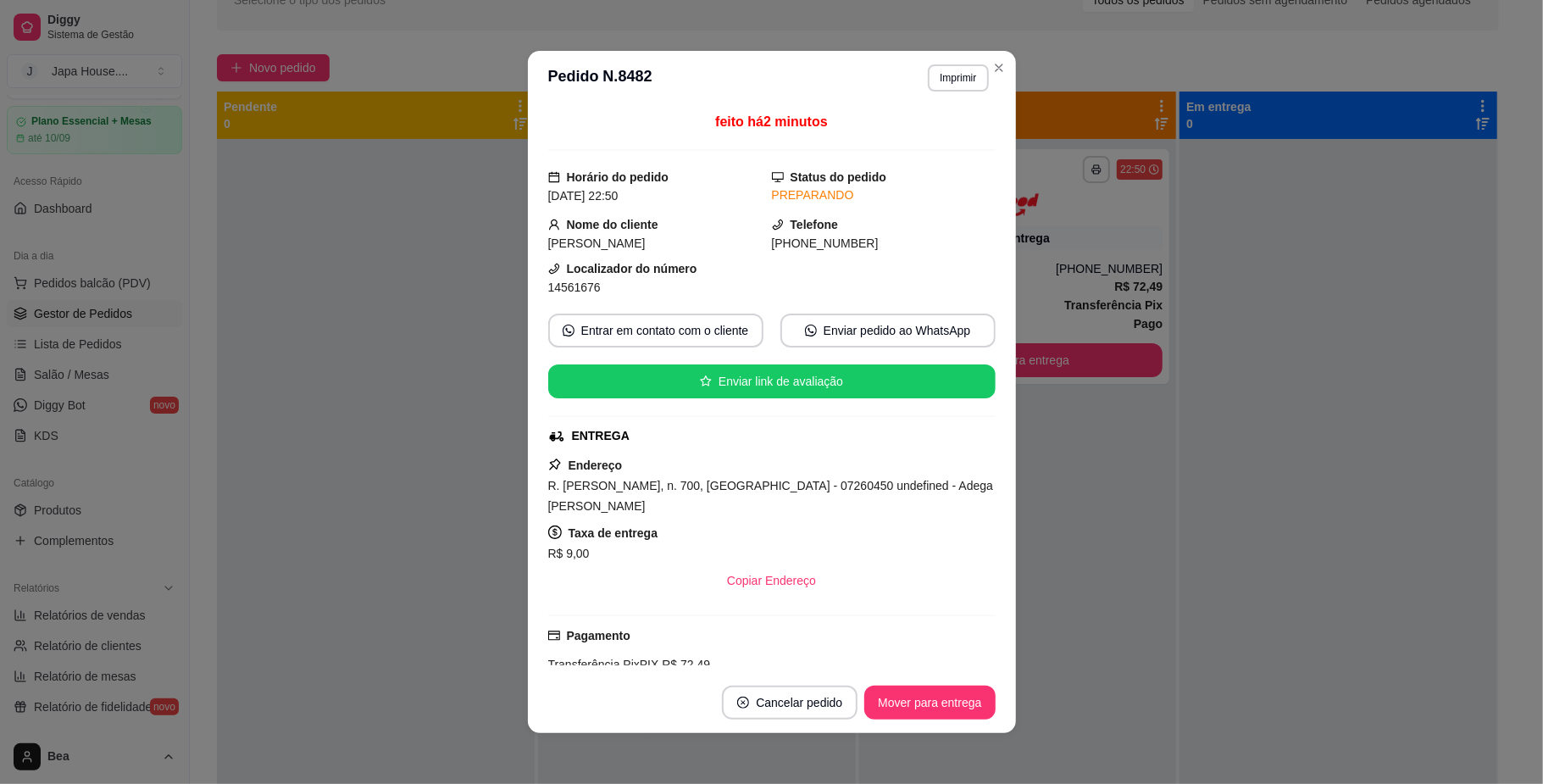
scroll to position [266, 0]
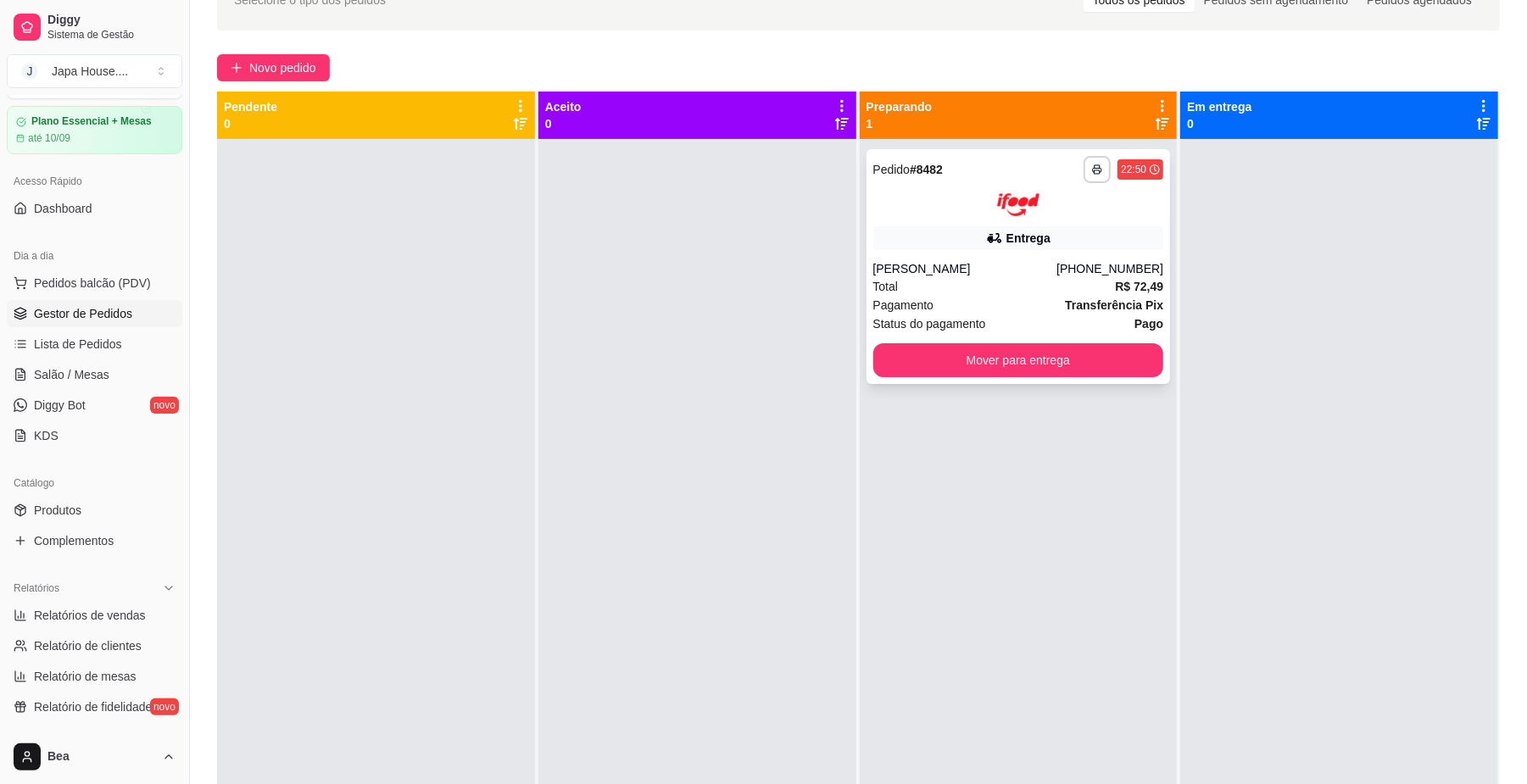
click at [944, 278] on div "Total R$ 72,49" at bounding box center [1018, 286] width 290 height 19
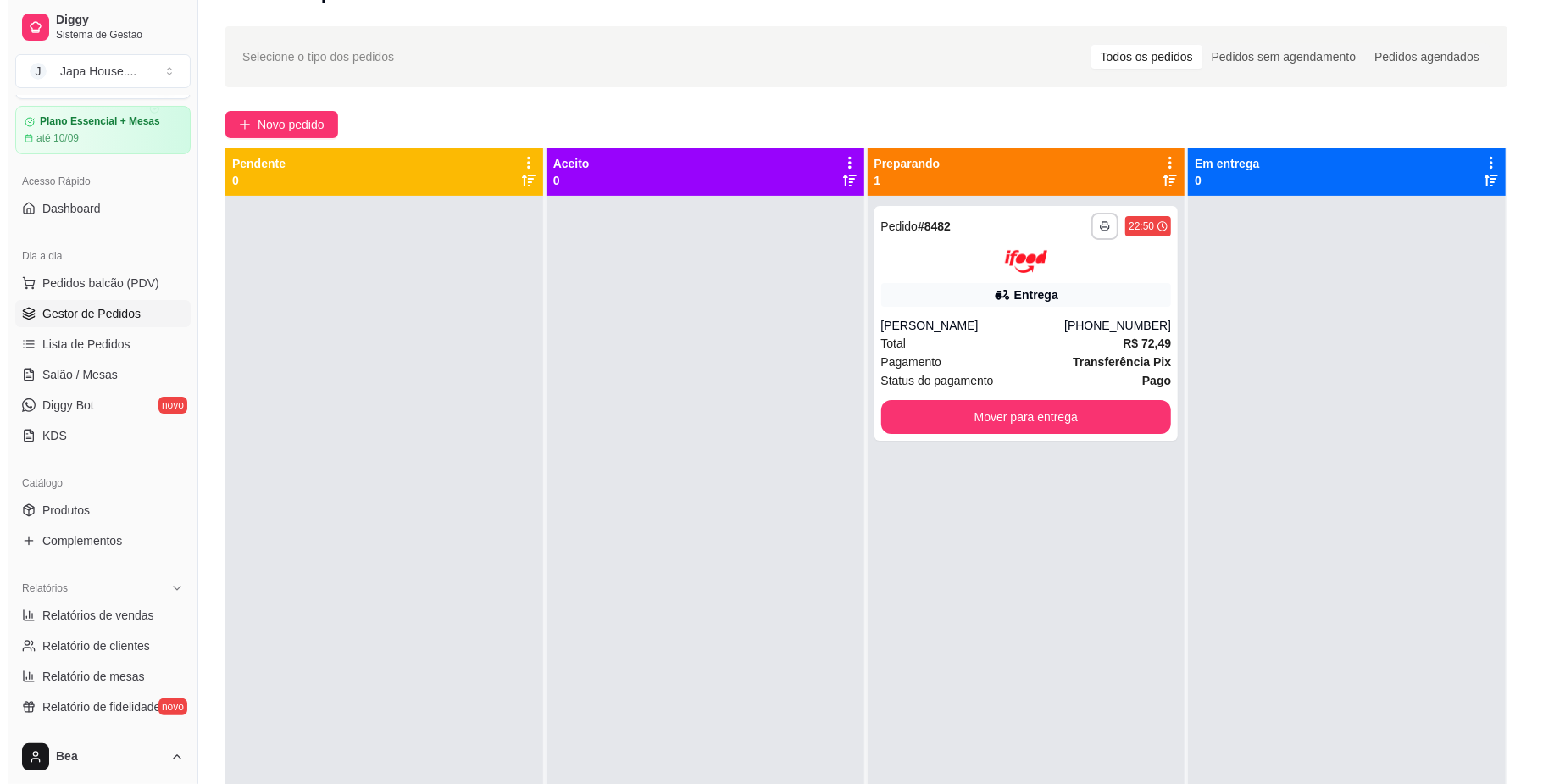
scroll to position [0, 0]
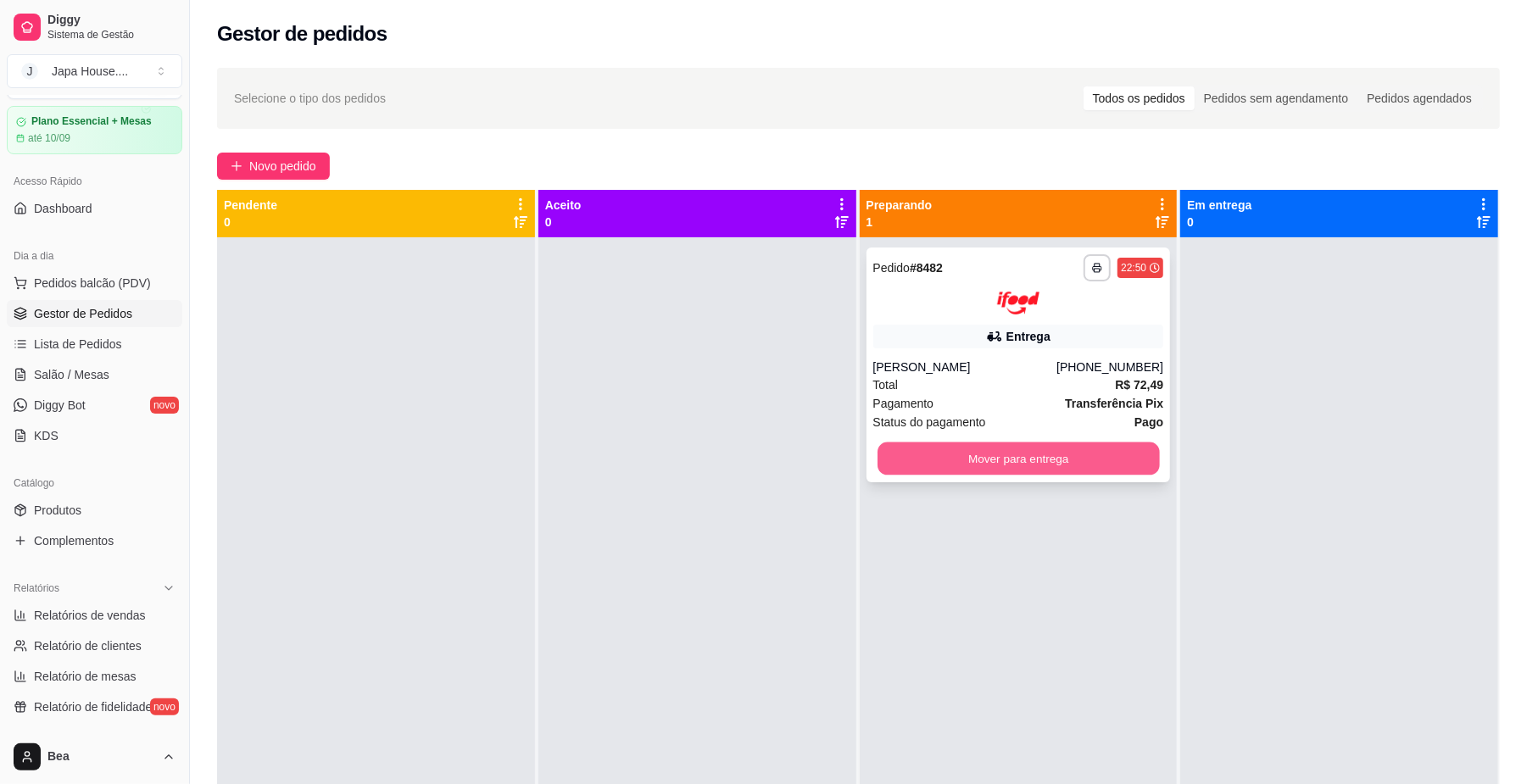
click at [1009, 455] on button "Mover para entrega" at bounding box center [1018, 457] width 281 height 33
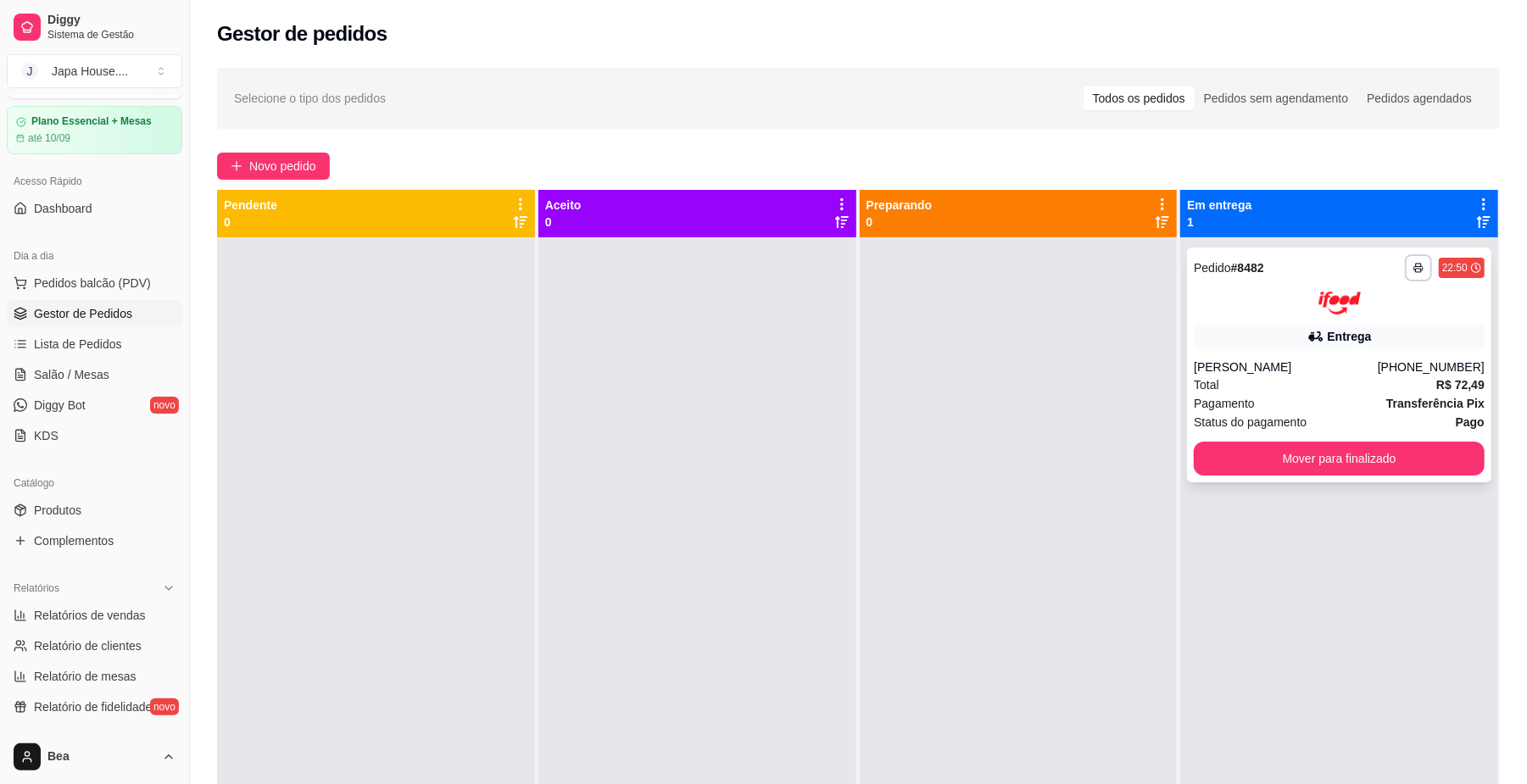
click at [1305, 350] on div "**********" at bounding box center [1338, 364] width 305 height 235
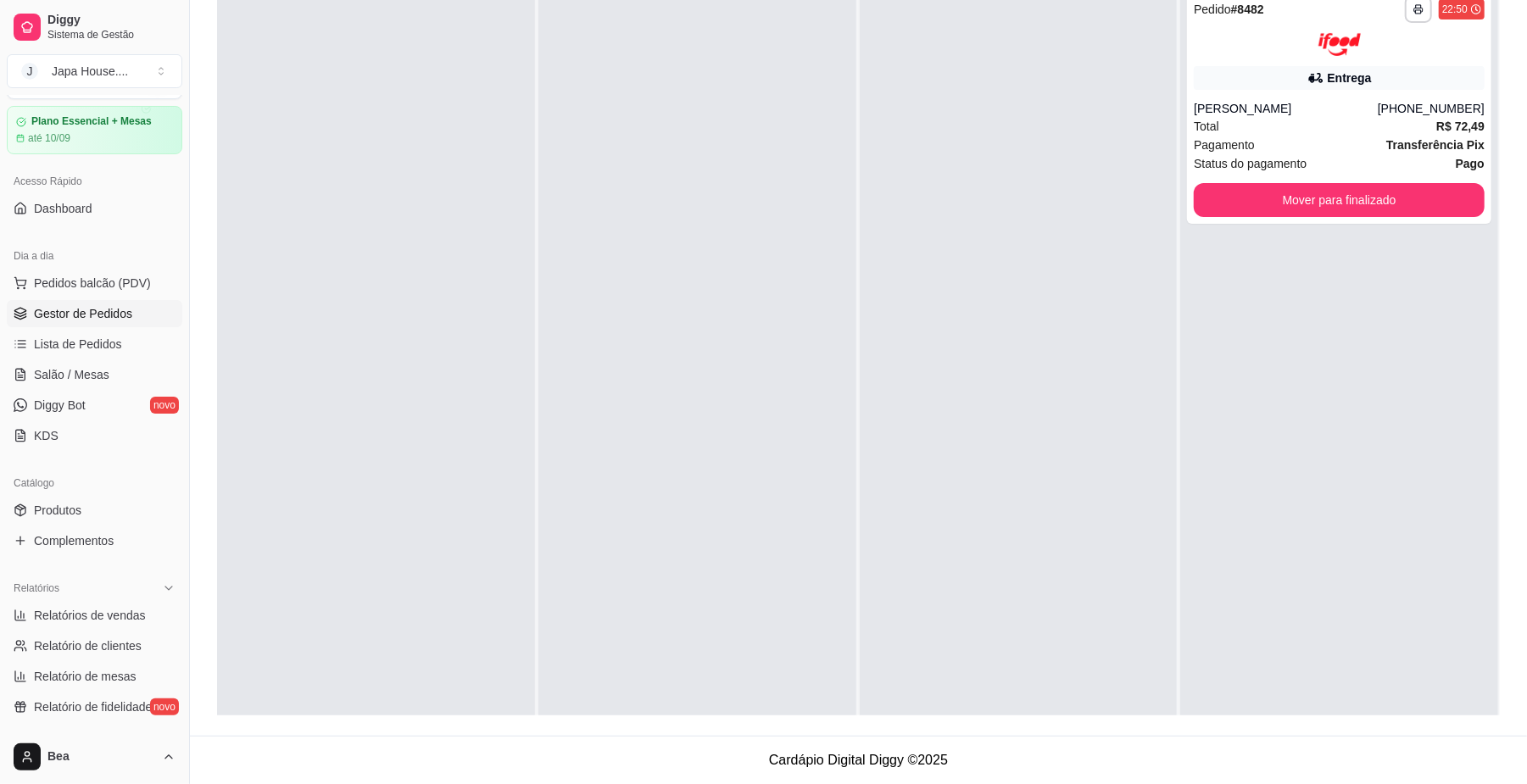
scroll to position [44, 0]
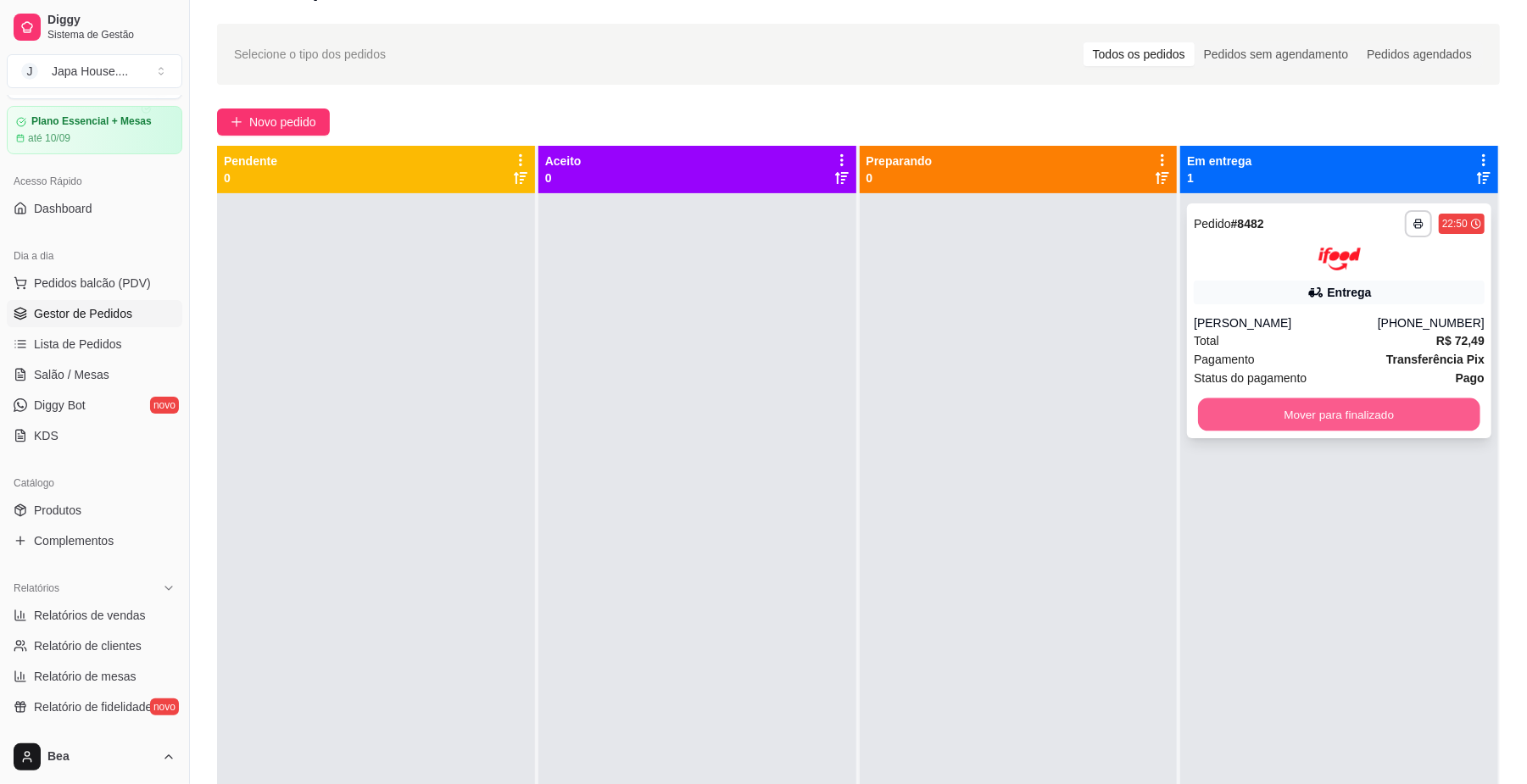
click at [1330, 419] on button "Mover para finalizado" at bounding box center [1338, 413] width 281 height 33
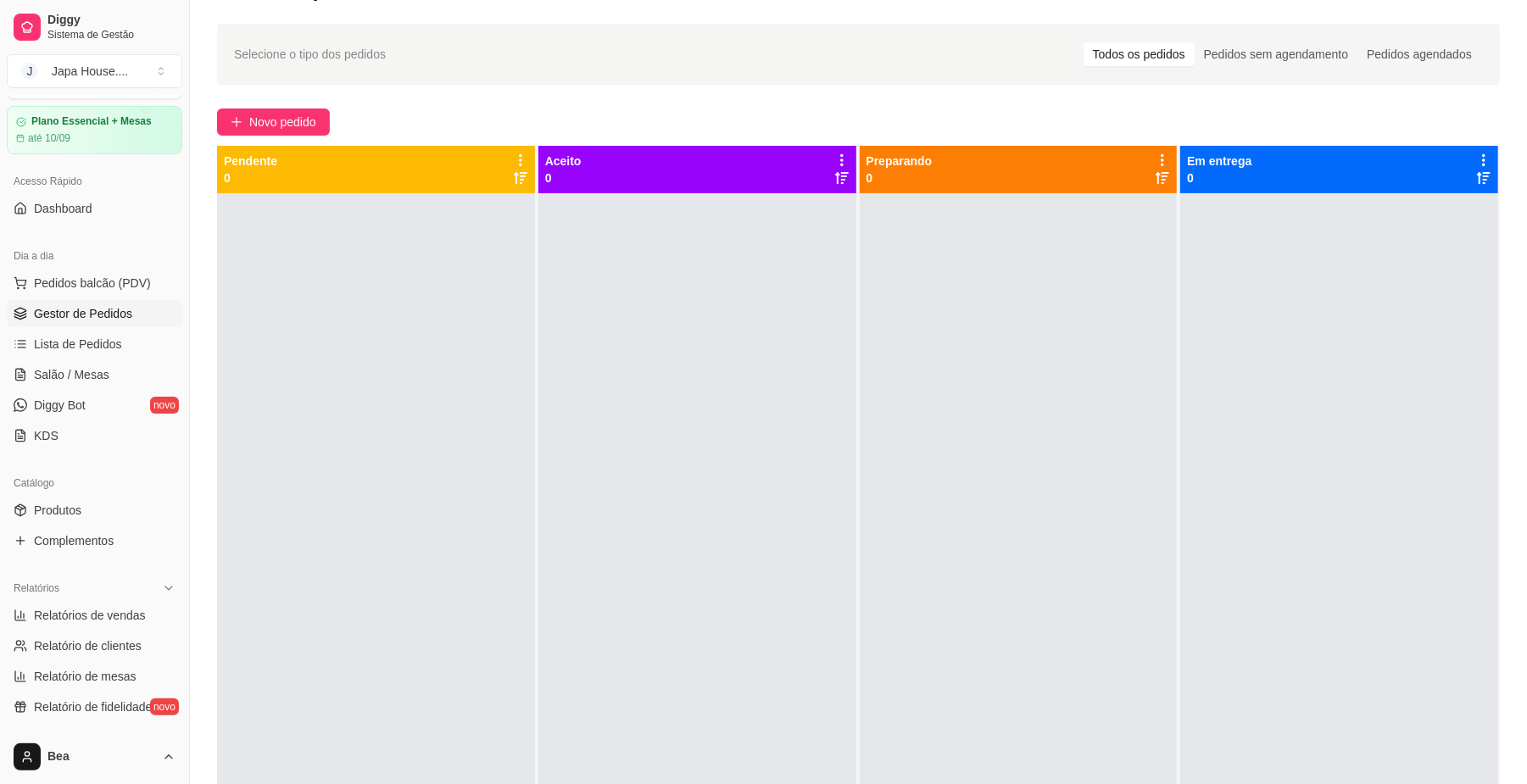
scroll to position [0, 0]
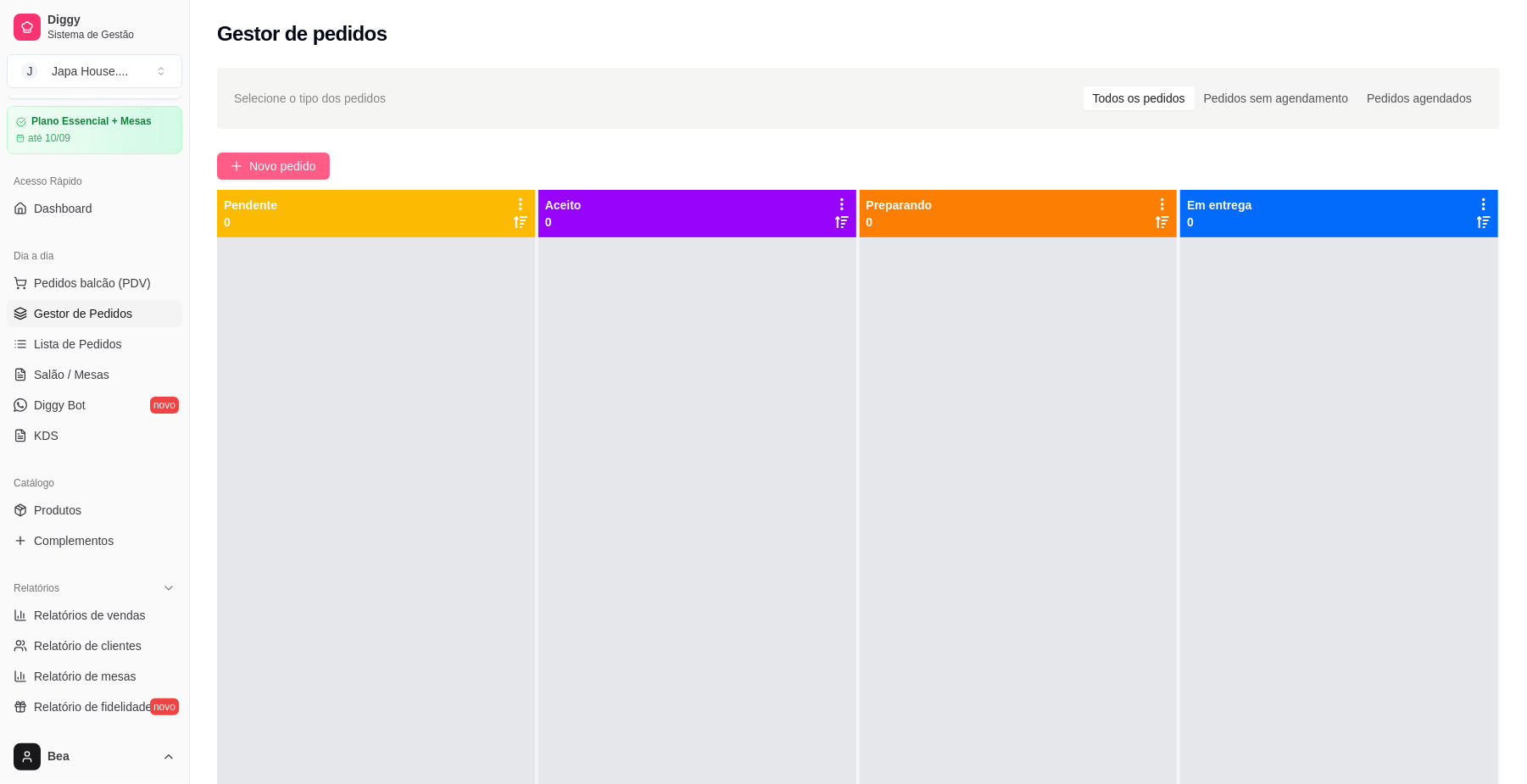
click at [291, 163] on span "Novo pedido" at bounding box center [282, 166] width 67 height 19
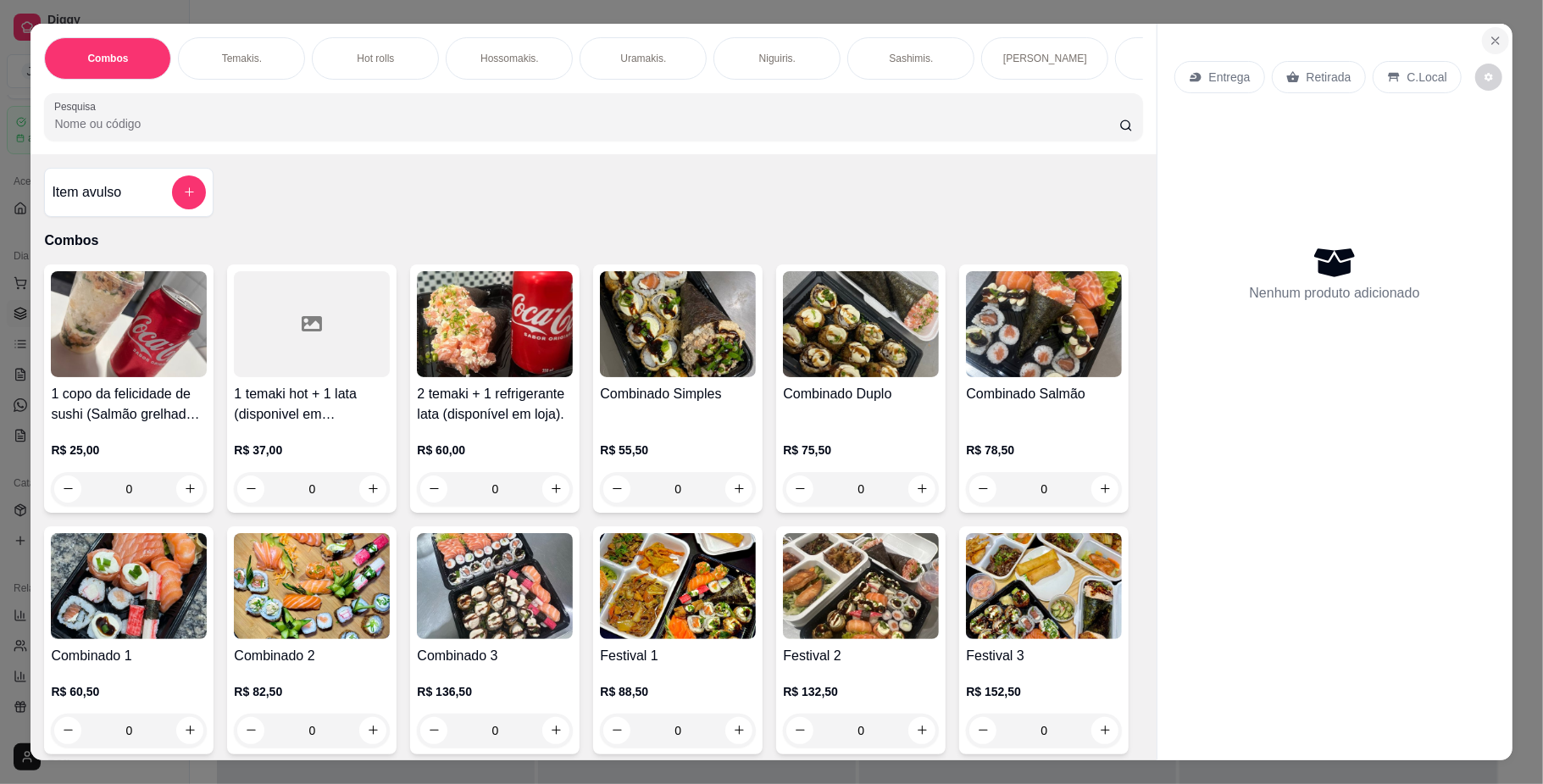
click at [1489, 39] on icon "Close" at bounding box center [1495, 40] width 13 height 13
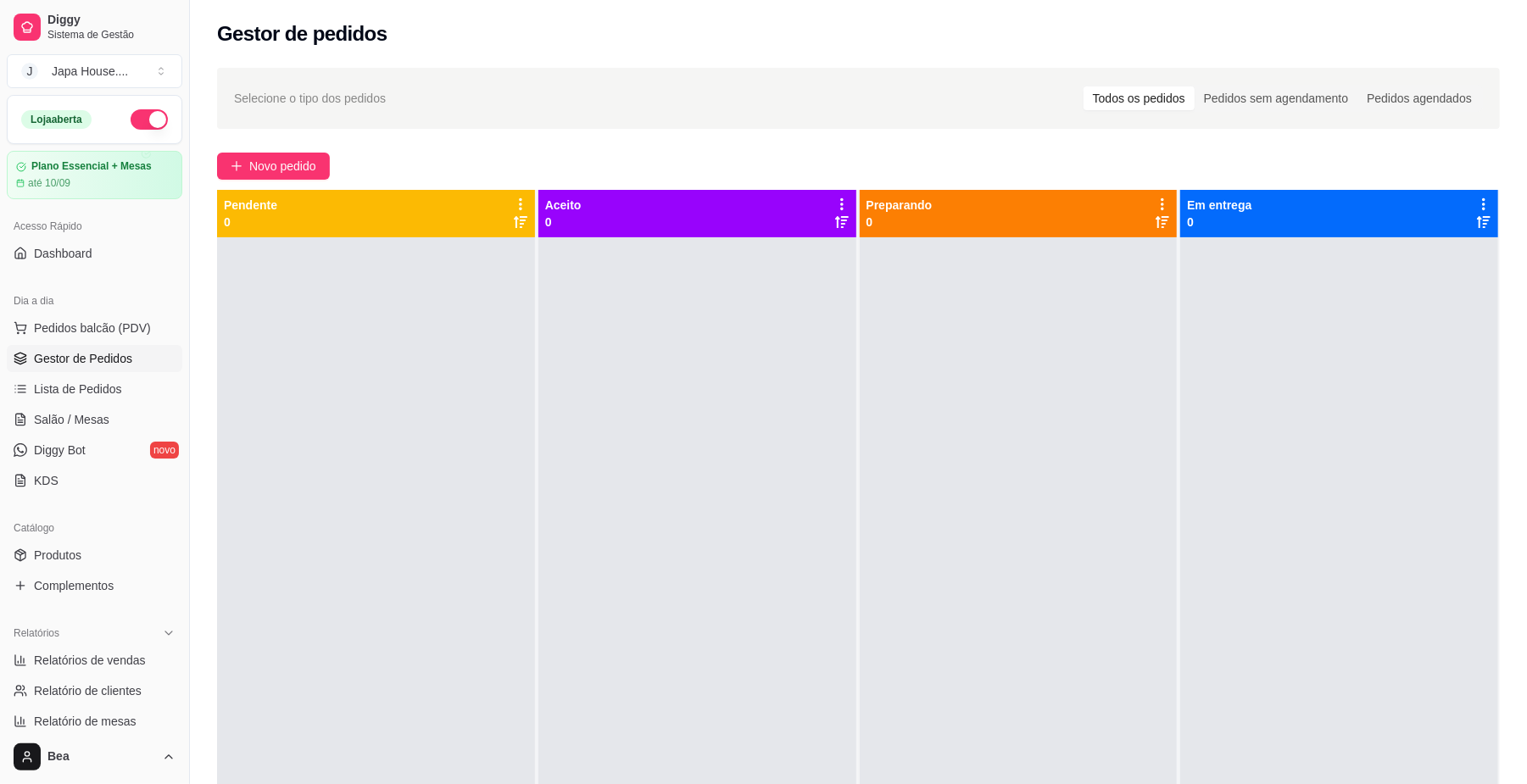
scroll to position [436, 0]
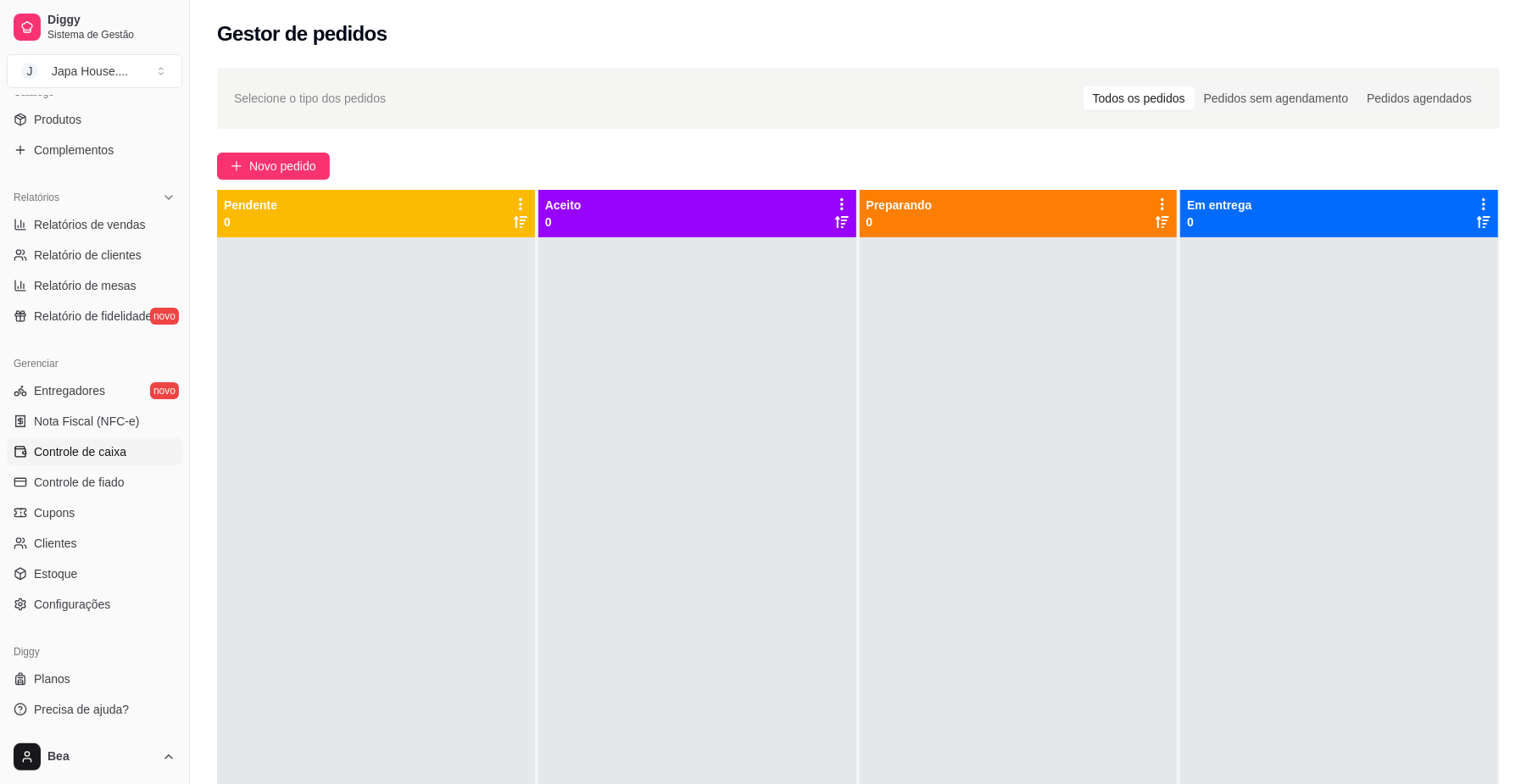
click at [117, 462] on link "Controle de caixa" at bounding box center [95, 452] width 175 height 27
